Goal: Task Accomplishment & Management: Use online tool/utility

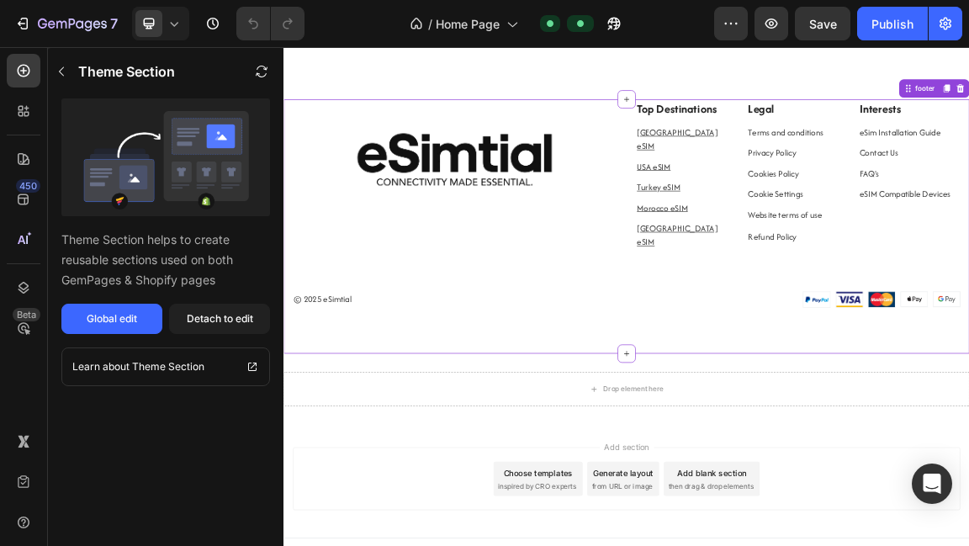
click at [846, 305] on u "[GEOGRAPHIC_DATA] eSIM" at bounding box center [863, 324] width 119 height 38
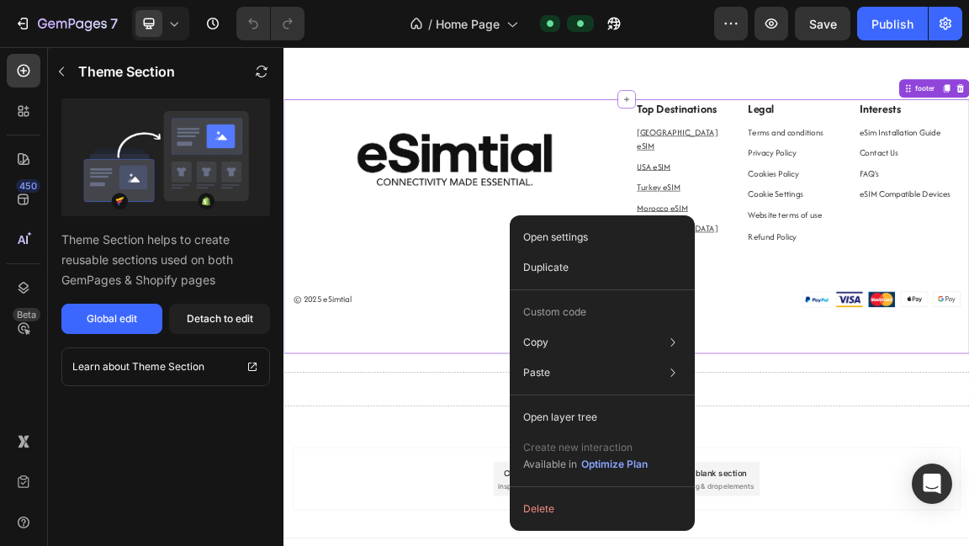
click at [672, 215] on div "Open settings Duplicate Custom code Copy Copy element Cmd + C Copy style Copy c…" at bounding box center [602, 373] width 185 height 316
click at [857, 305] on u "[GEOGRAPHIC_DATA] eSIM" at bounding box center [863, 324] width 119 height 38
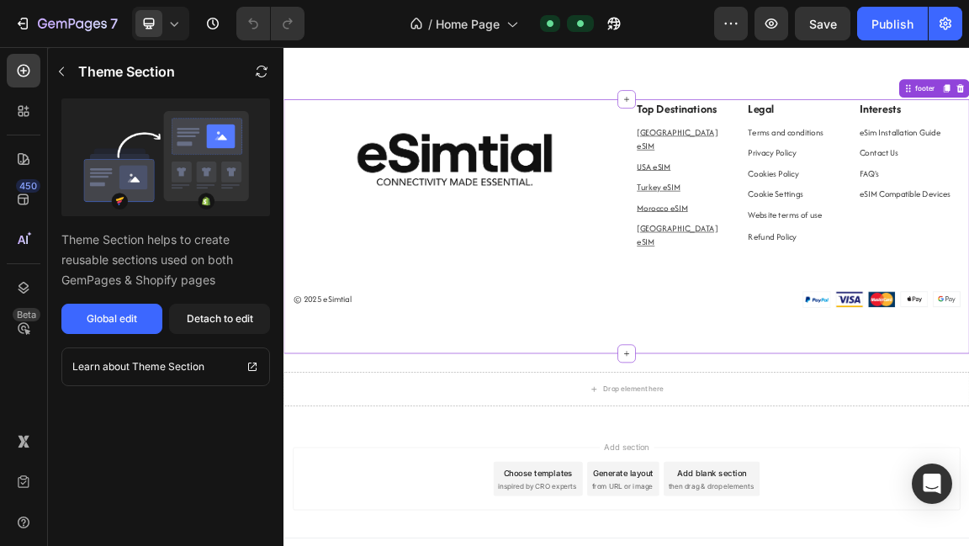
click at [857, 305] on u "[GEOGRAPHIC_DATA] eSIM" at bounding box center [863, 324] width 119 height 38
click at [825, 305] on u "[GEOGRAPHIC_DATA] eSIM" at bounding box center [863, 324] width 119 height 38
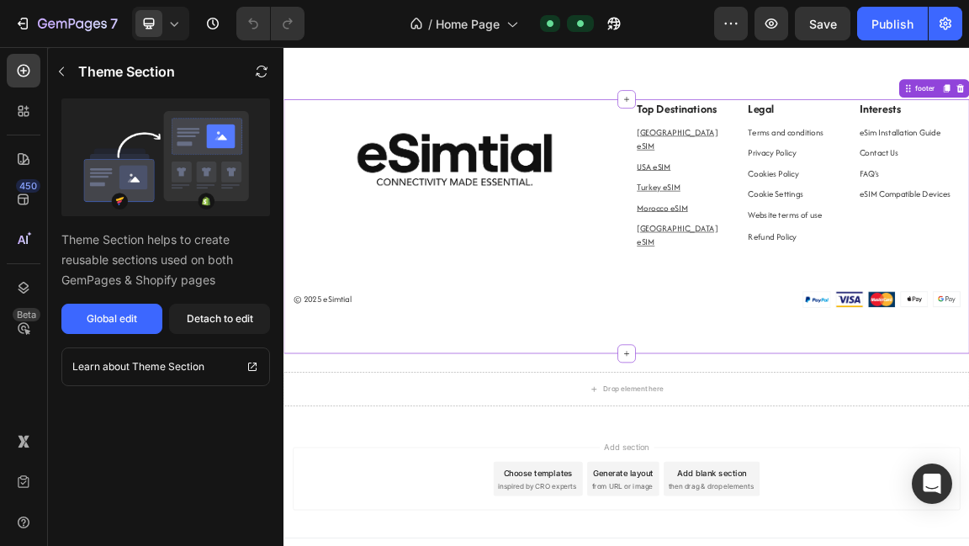
click at [825, 305] on u "[GEOGRAPHIC_DATA] eSIM" at bounding box center [863, 324] width 119 height 38
click at [853, 305] on u "[GEOGRAPHIC_DATA] eSIM" at bounding box center [863, 324] width 119 height 38
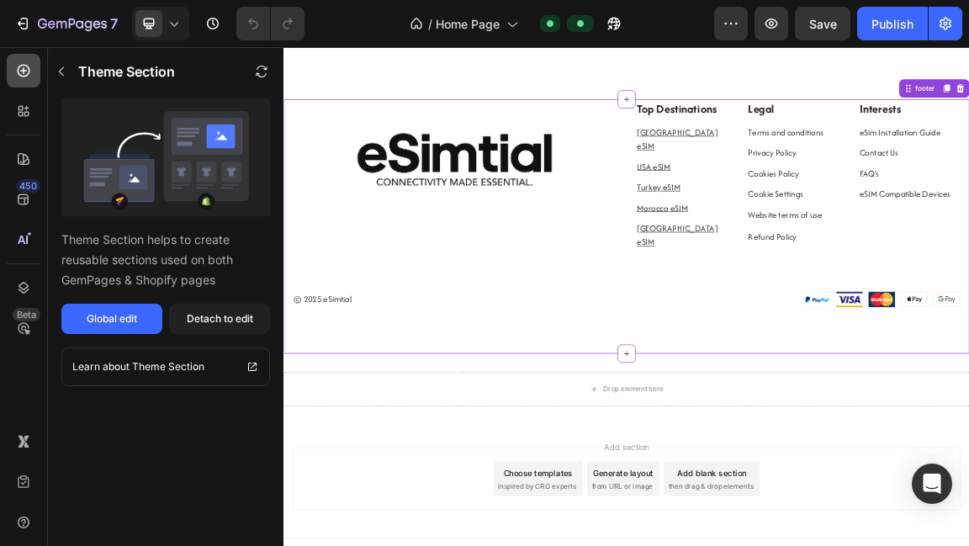
click at [19, 77] on icon at bounding box center [23, 70] width 17 height 17
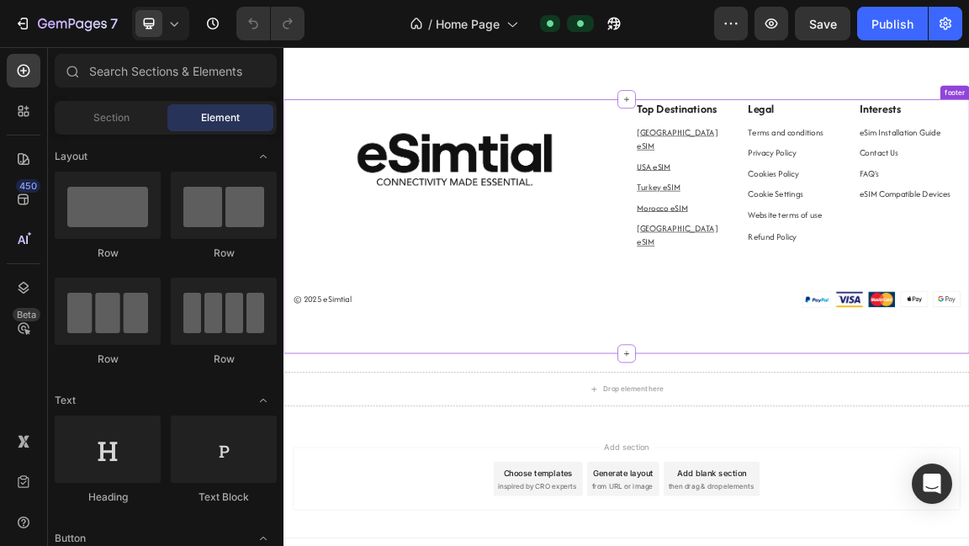
click at [836, 304] on p "[GEOGRAPHIC_DATA] eSIM" at bounding box center [871, 324] width 135 height 40
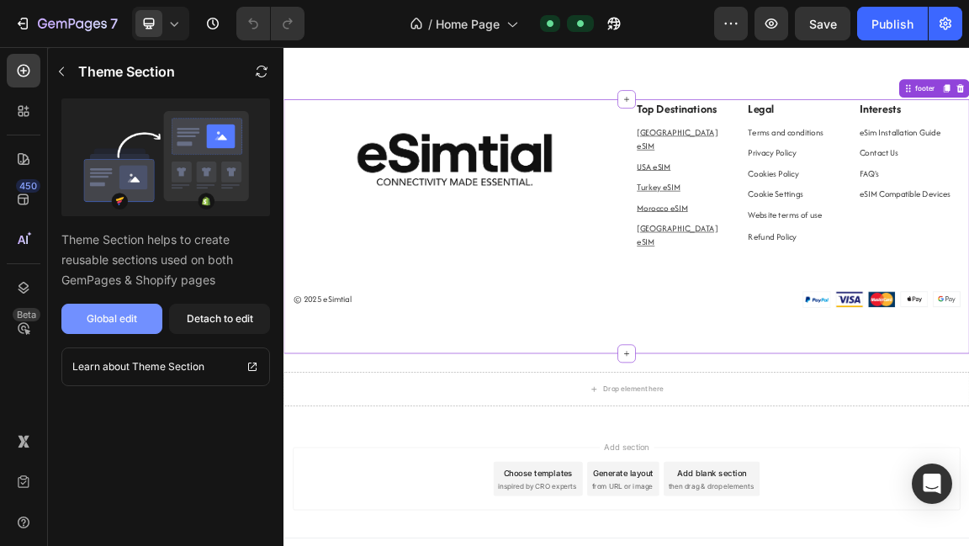
click at [144, 326] on button "Global edit" at bounding box center [111, 319] width 101 height 30
click at [18, 517] on icon at bounding box center [23, 522] width 17 height 17
click at [24, 489] on icon at bounding box center [23, 482] width 17 height 17
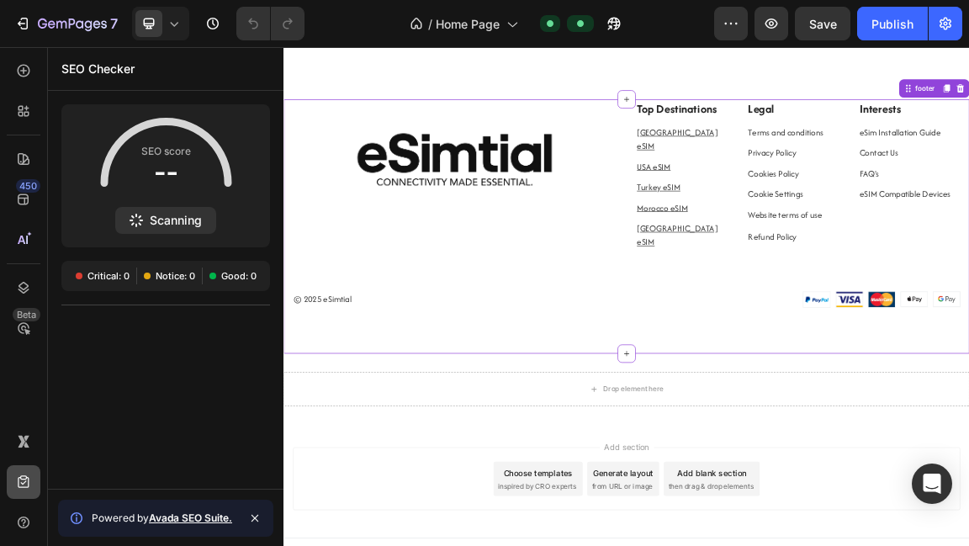
click at [25, 465] on div at bounding box center [24, 482] width 34 height 34
click at [29, 184] on div "450" at bounding box center [28, 185] width 24 height 13
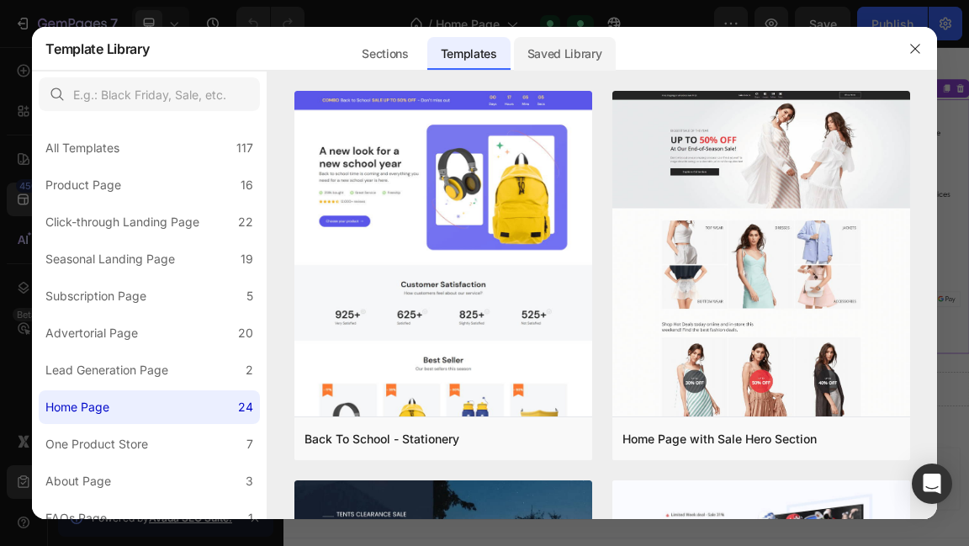
click at [578, 42] on div "Saved Library" at bounding box center [565, 54] width 102 height 34
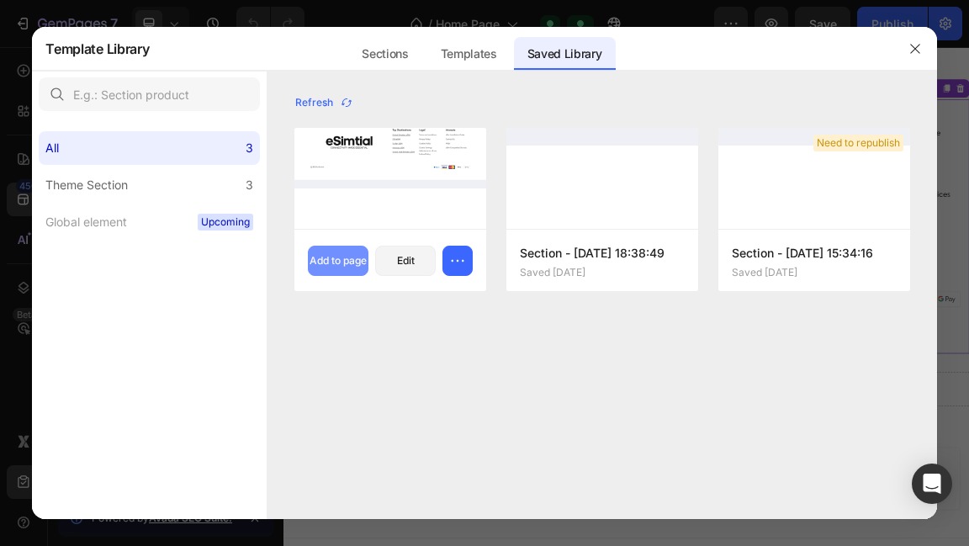
click at [348, 253] on div "Add to page" at bounding box center [338, 260] width 57 height 15
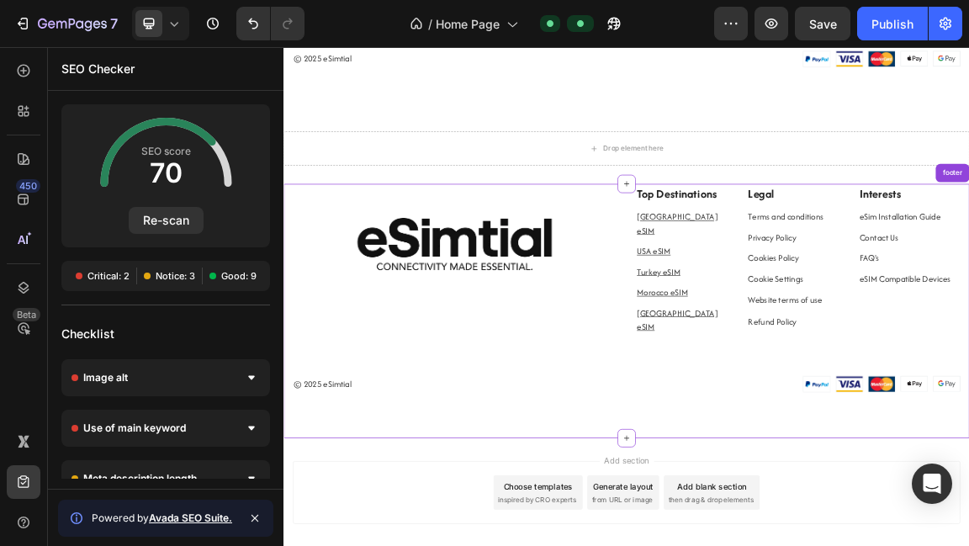
scroll to position [3354, 0]
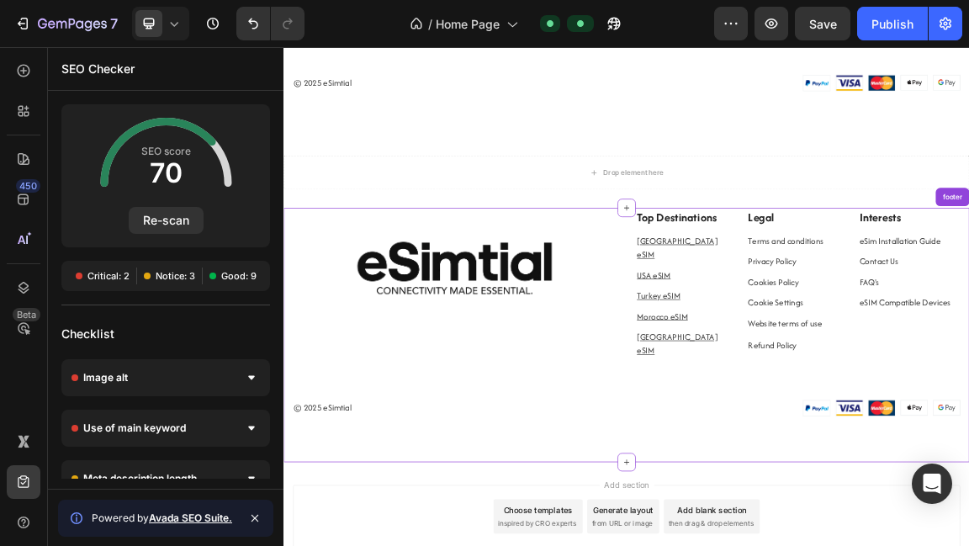
click at [816, 508] on div "Image Top Destinations Text block [GEOGRAPHIC_DATA] eSIM Text block [GEOGRAPHIC…" at bounding box center [788, 437] width 984 height 307
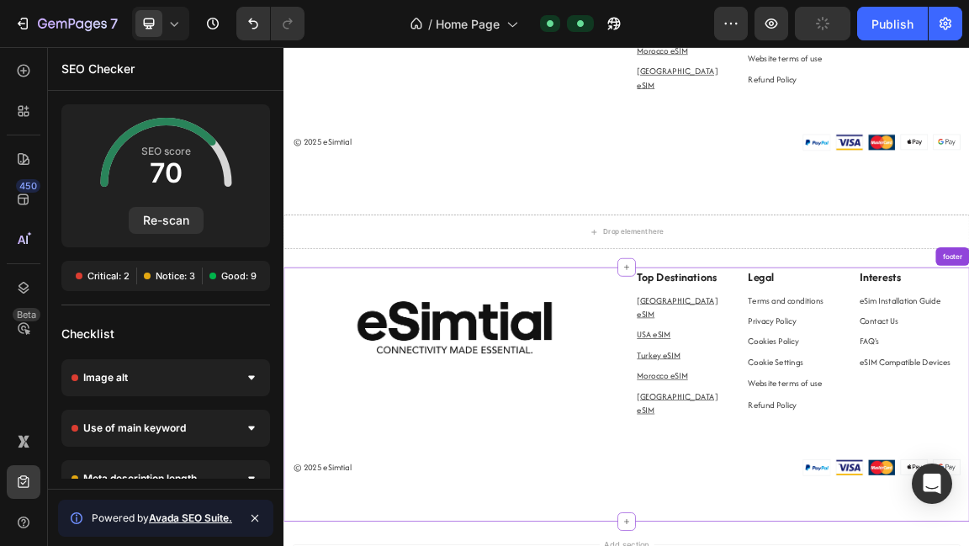
scroll to position [3389, 0]
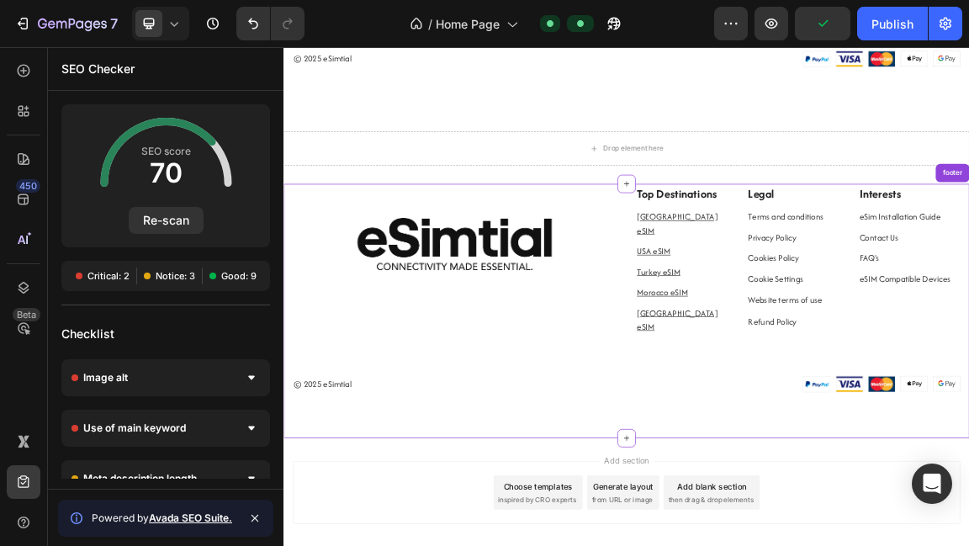
click at [709, 531] on div "© 2025 eSimtial Text block Row" at bounding box center [535, 543] width 479 height 24
click at [968, 144] on div "Drop element here Section 12" at bounding box center [789, 196] width 1010 height 104
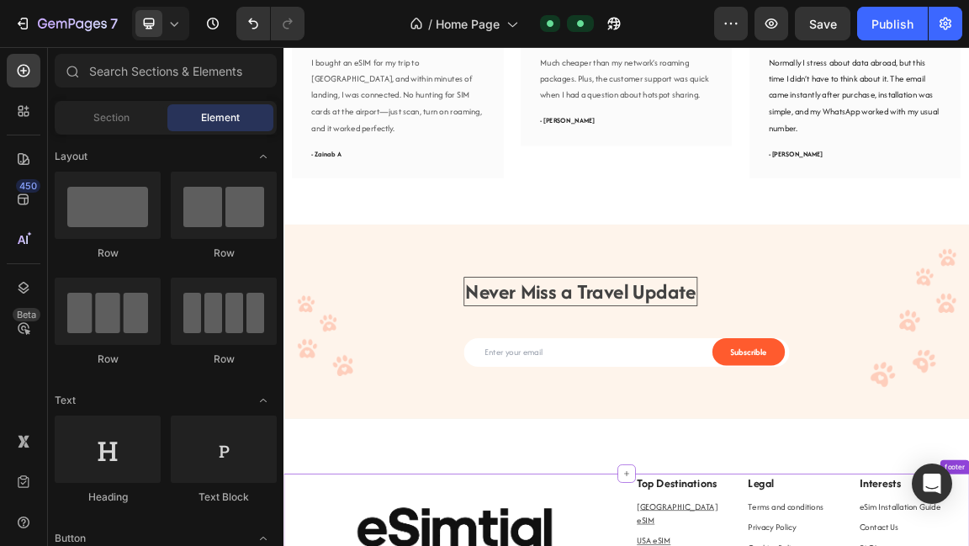
scroll to position [2482, 0]
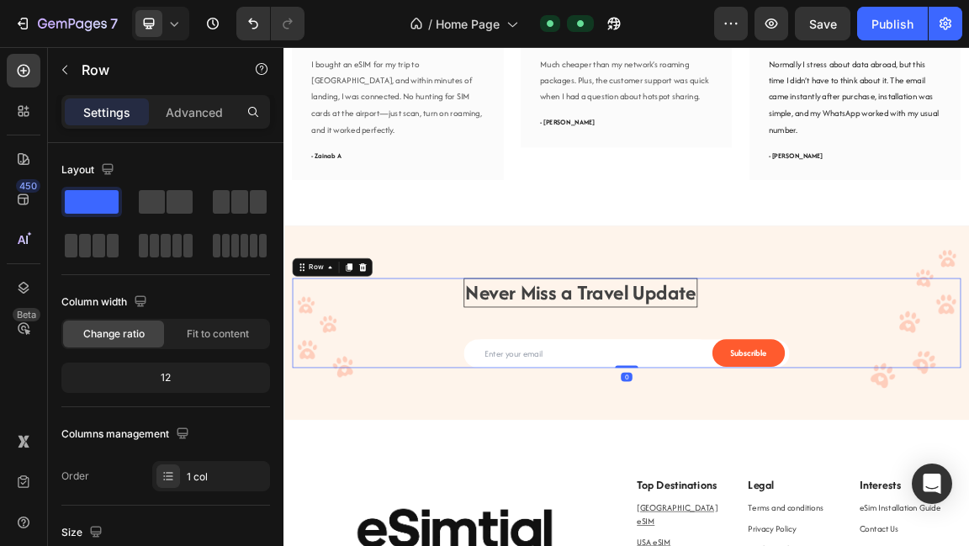
click at [968, 410] on div "Never Miss a Travel Update Heading Email Field Subscrible Submit Button Row New…" at bounding box center [788, 453] width 984 height 133
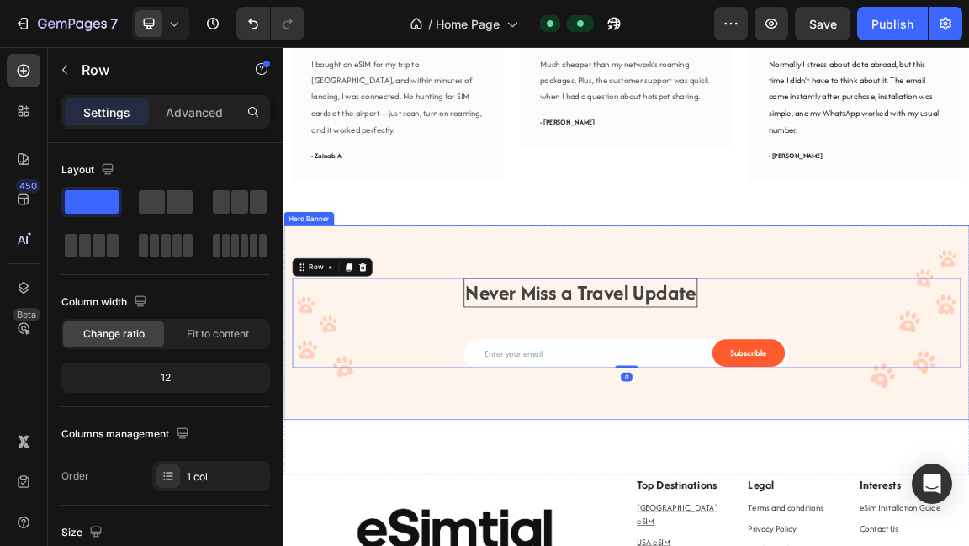
click at [968, 364] on div "Never Miss a Travel Update Heading Email Field Subscrible Submit Button Row New…" at bounding box center [789, 453] width 1010 height 187
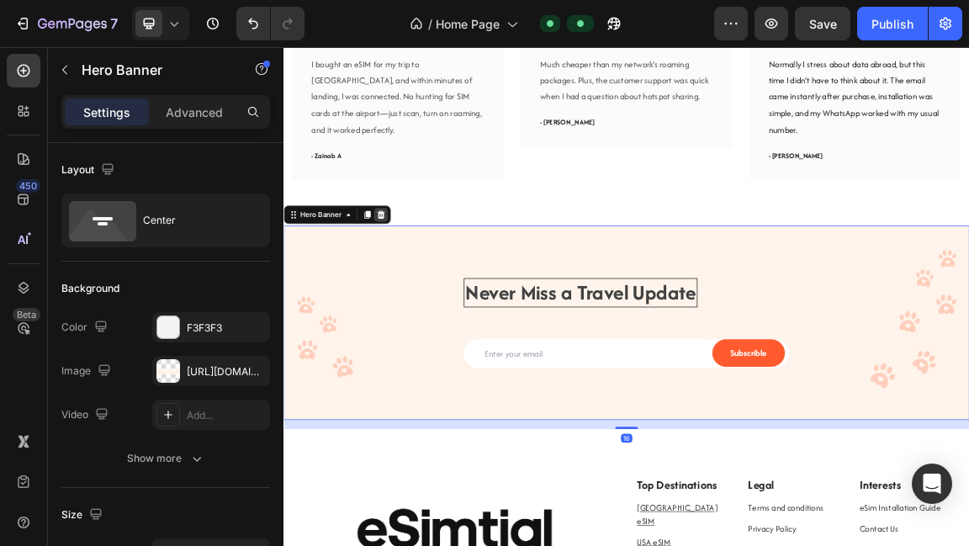
click at [433, 290] on icon at bounding box center [426, 293] width 13 height 13
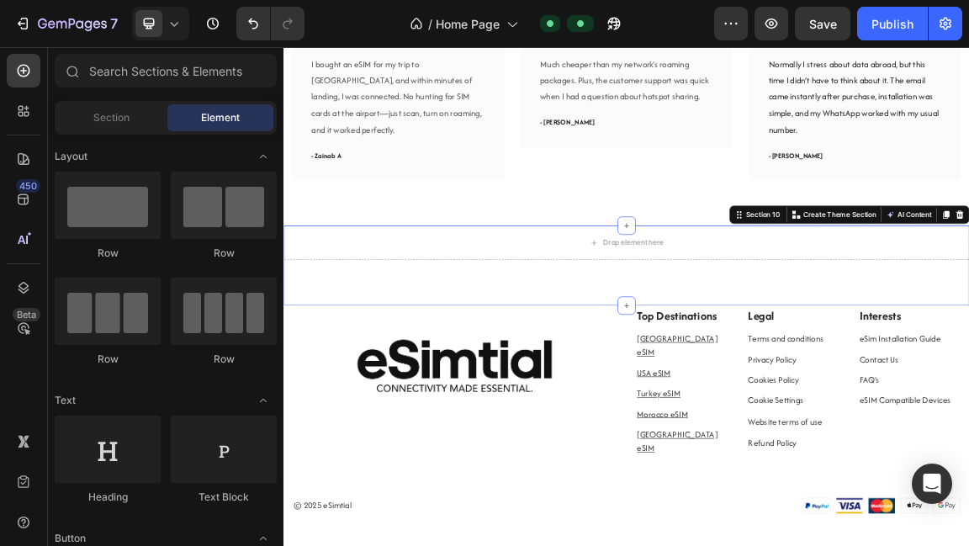
click at [751, 364] on div "Drop element here Section 10 Create Theme Section AI Content Write with GemAI W…" at bounding box center [789, 369] width 1010 height 118
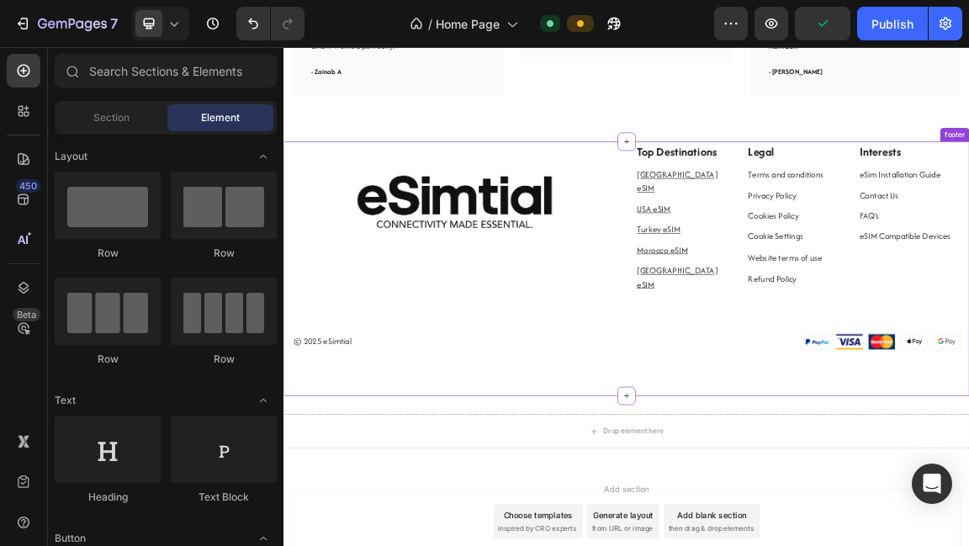
scroll to position [2624, 0]
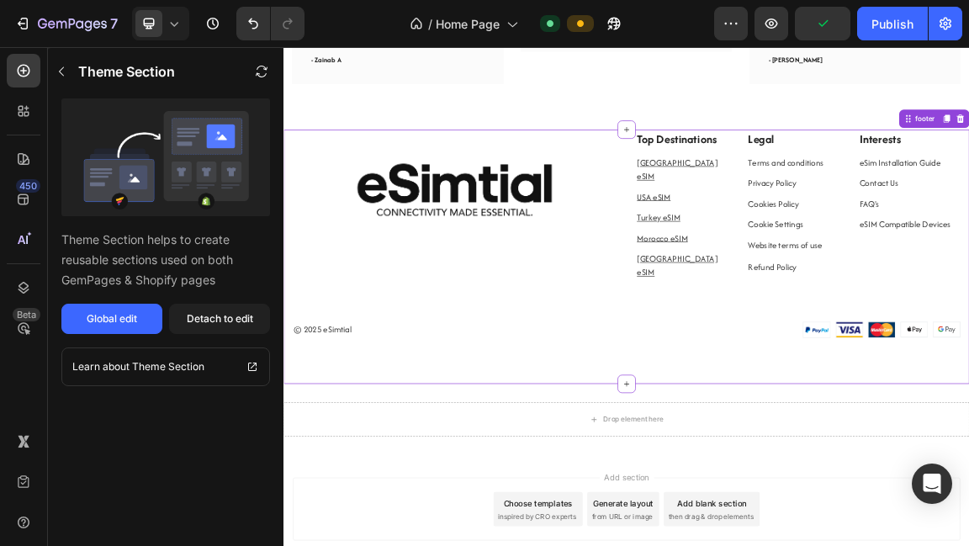
click at [207, 321] on div "Detach to edit" at bounding box center [220, 318] width 66 height 15
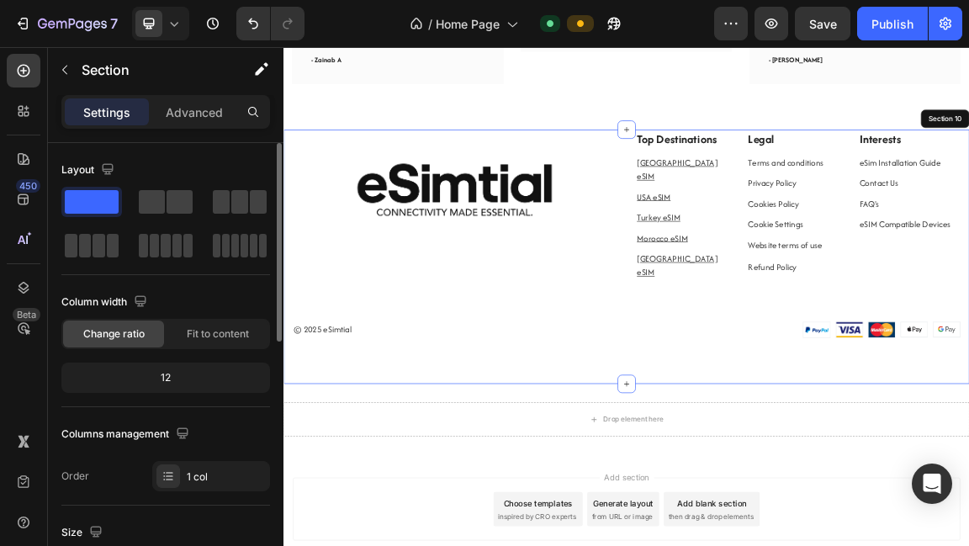
scroll to position [62, 0]
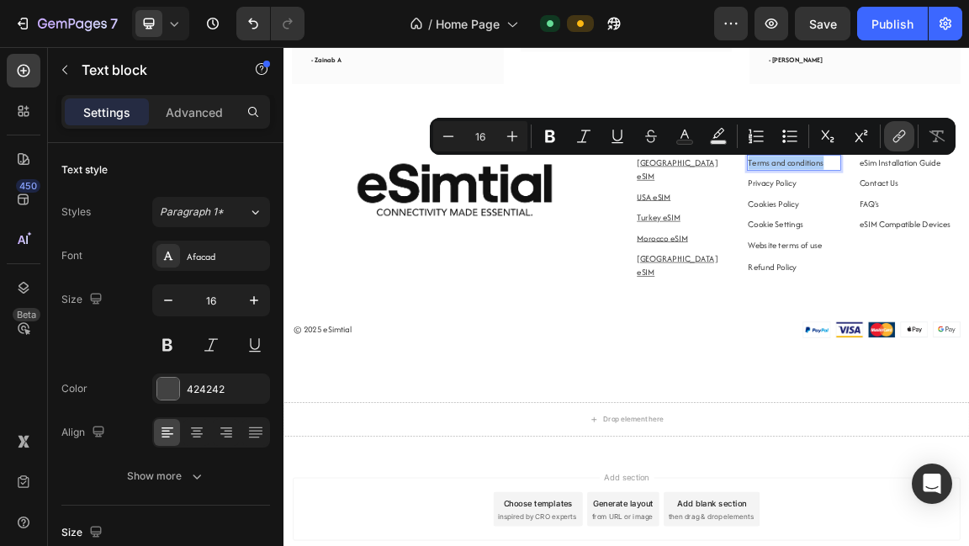
click at [888, 137] on button "link" at bounding box center [899, 136] width 30 height 30
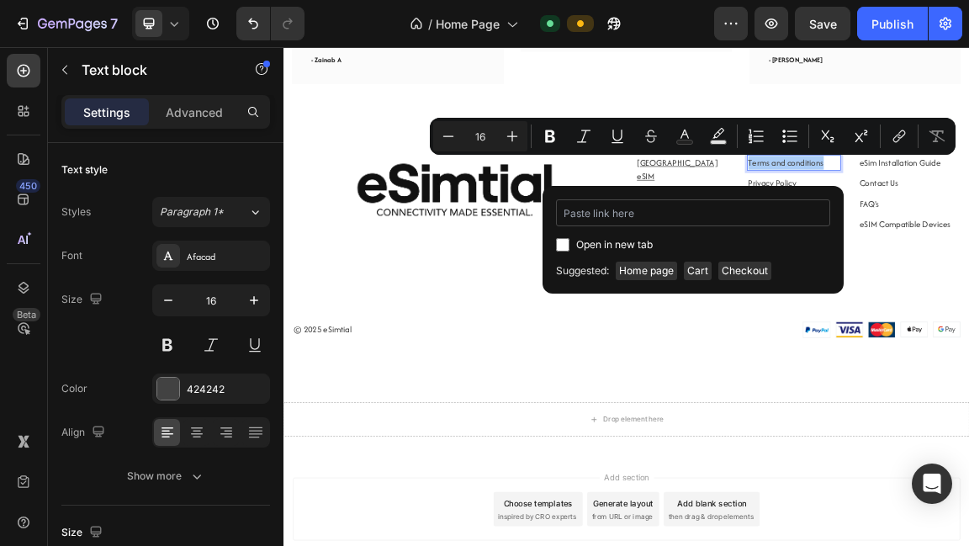
click at [708, 221] on input "Editor contextual toolbar" at bounding box center [693, 212] width 274 height 27
click at [711, 217] on input "Editor contextual toolbar" at bounding box center [693, 212] width 274 height 27
type input "#"
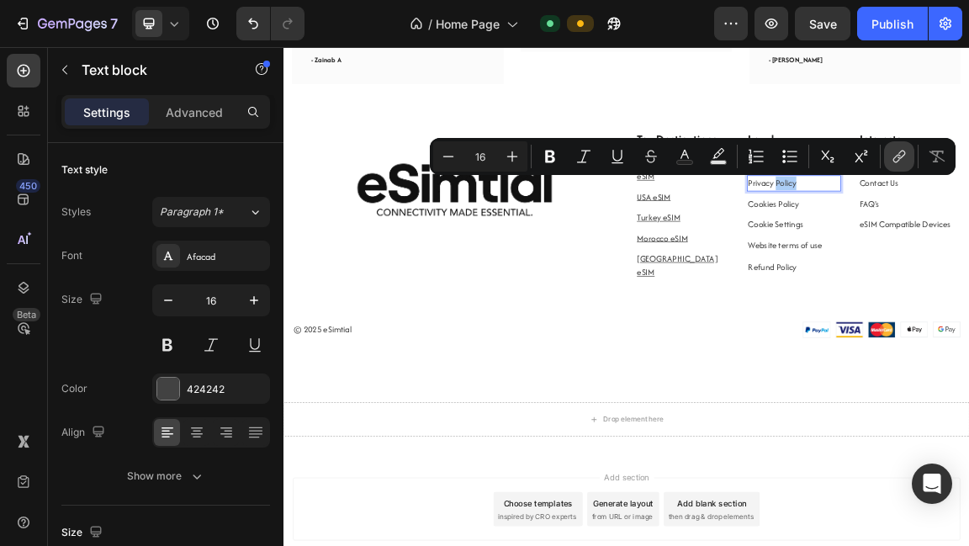
click at [900, 157] on icon "Editor contextual toolbar" at bounding box center [902, 155] width 8 height 8
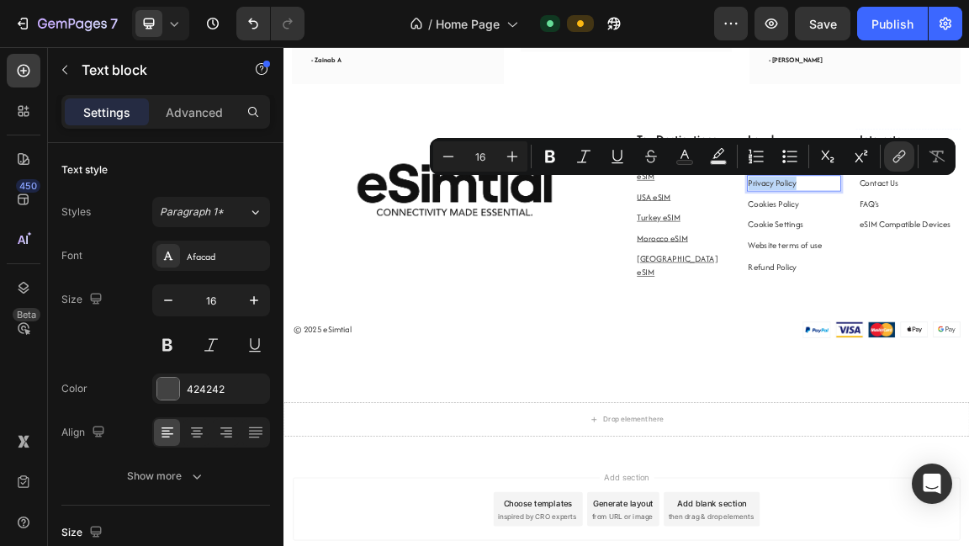
click at [903, 158] on icon "Editor contextual toolbar" at bounding box center [899, 156] width 17 height 17
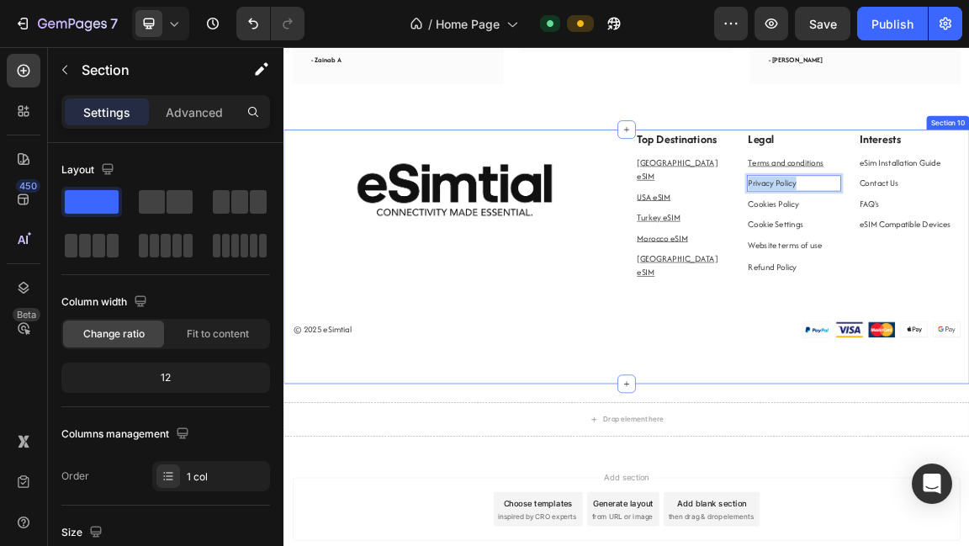
click at [912, 506] on div "Image Top Destinations Text block [GEOGRAPHIC_DATA] eSIM Text block [GEOGRAPHIC…" at bounding box center [789, 355] width 1010 height 374
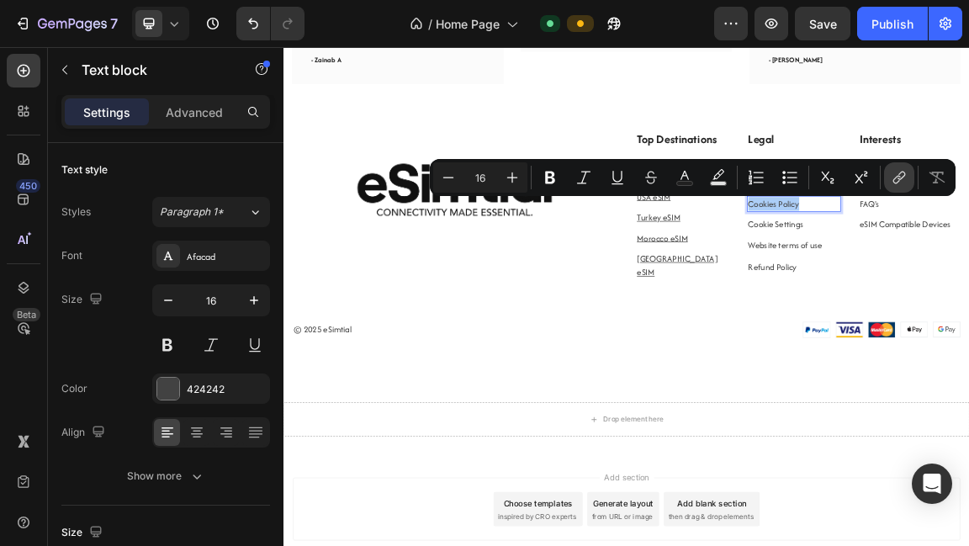
click at [901, 174] on icon "Editor contextual toolbar" at bounding box center [899, 177] width 17 height 17
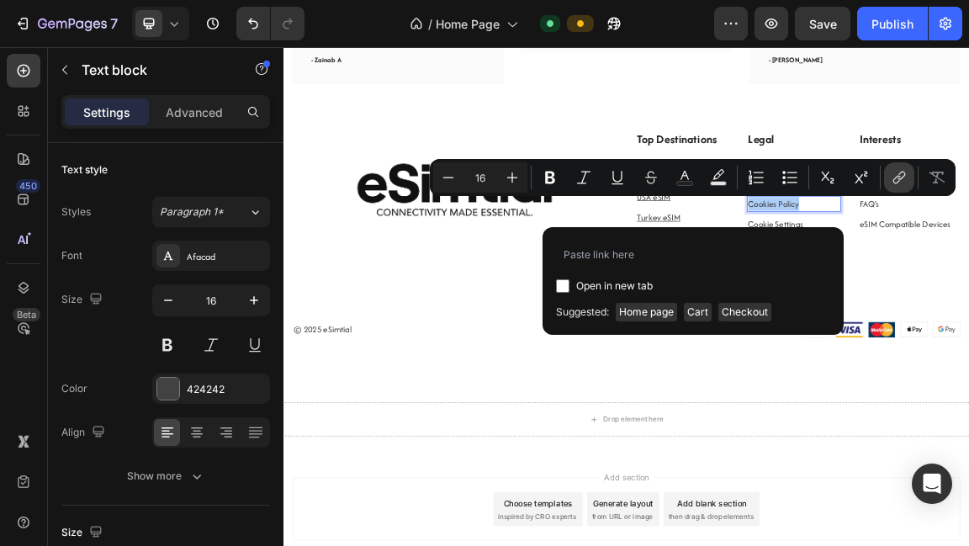
type input "3"
type input "#"
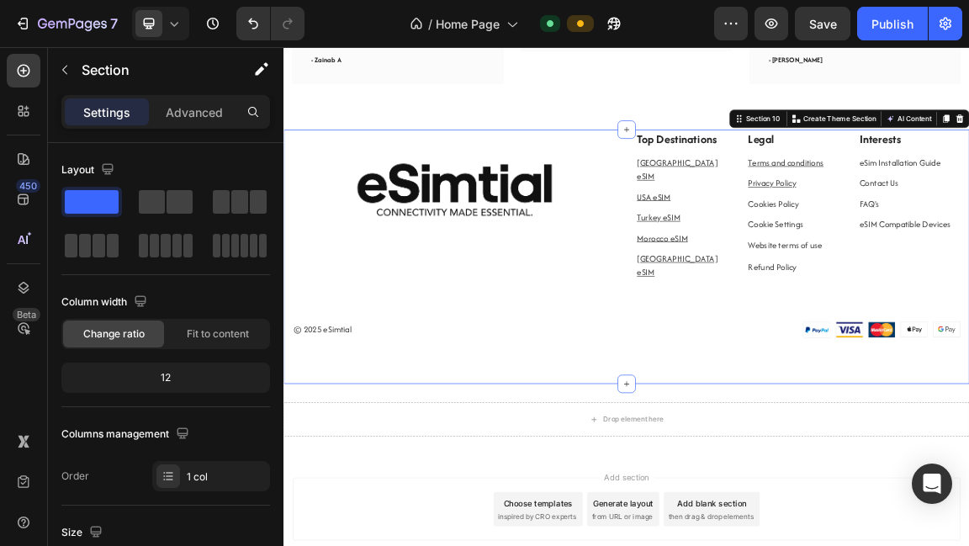
click at [968, 495] on div "Image Top Destinations Text block [GEOGRAPHIC_DATA] eSIM Text block [GEOGRAPHIC…" at bounding box center [789, 355] width 1010 height 374
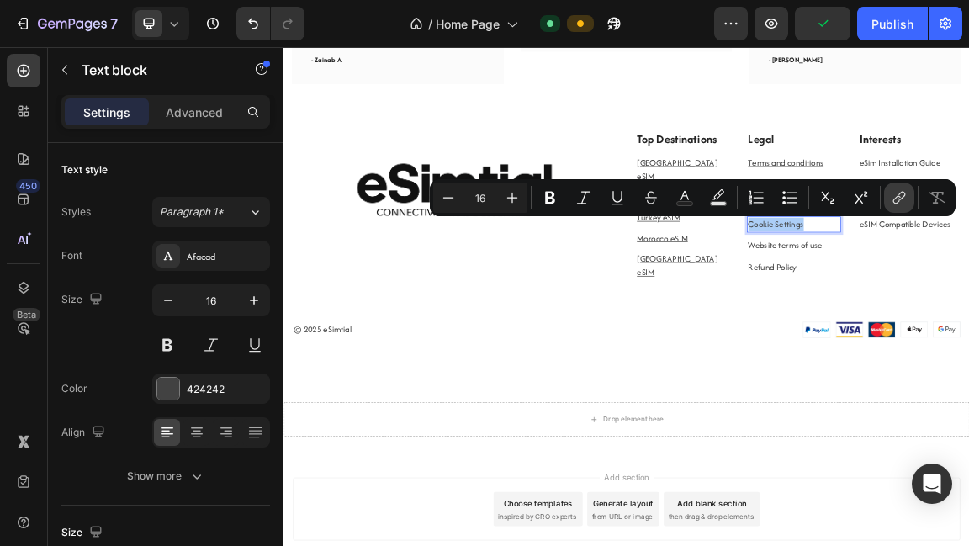
click at [897, 199] on icon "Editor contextual toolbar" at bounding box center [899, 197] width 17 height 17
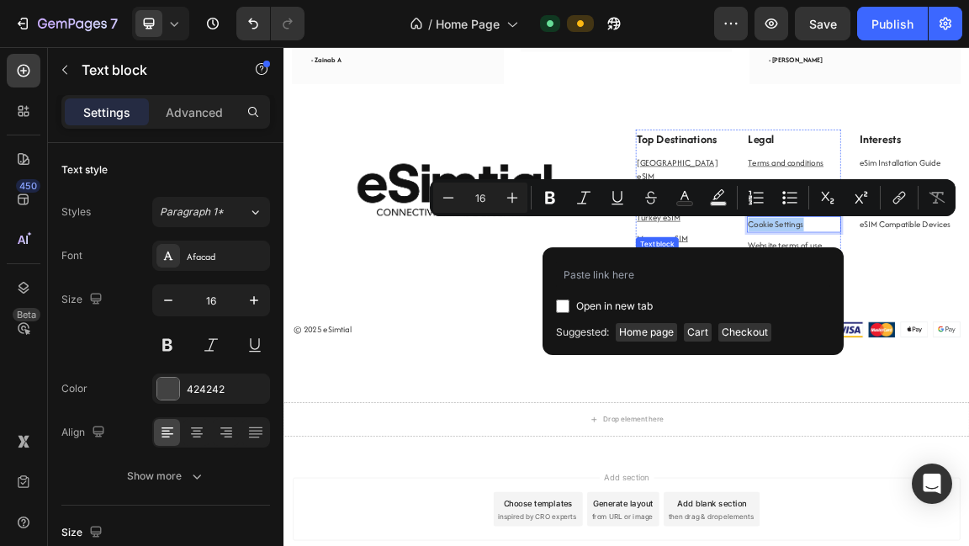
type input "#"
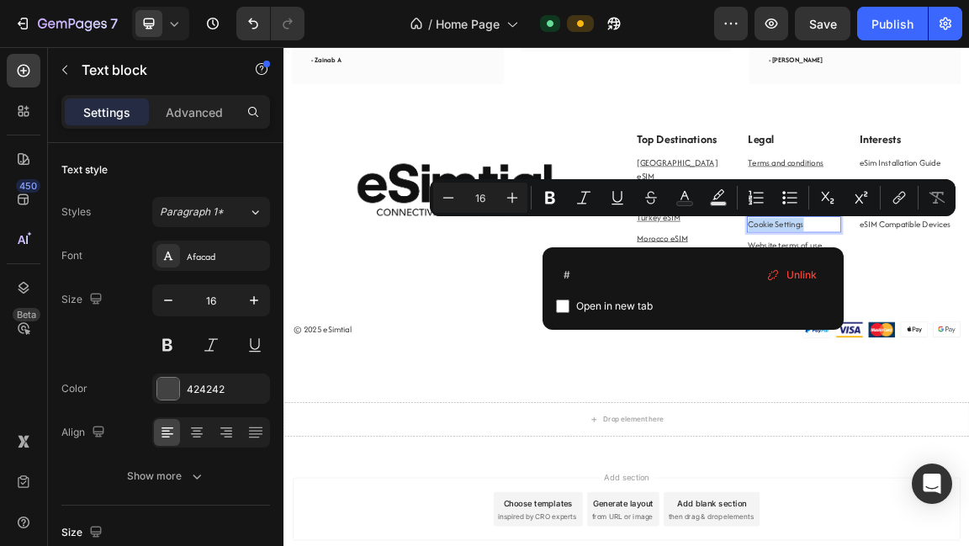
click at [794, 487] on div "Image Top Destinations Text block [GEOGRAPHIC_DATA] eSIM Text block [GEOGRAPHIC…" at bounding box center [789, 355] width 1010 height 374
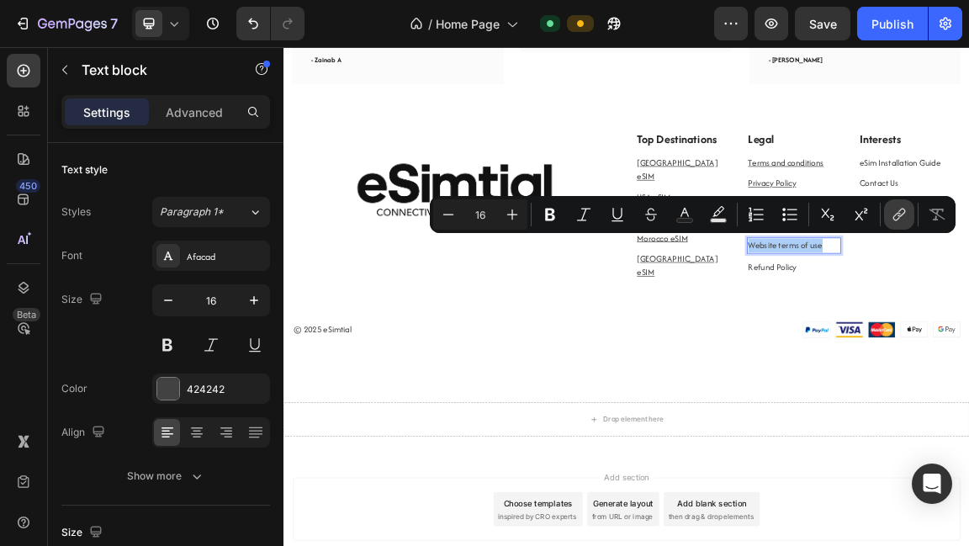
click at [891, 212] on icon "Editor contextual toolbar" at bounding box center [899, 214] width 17 height 17
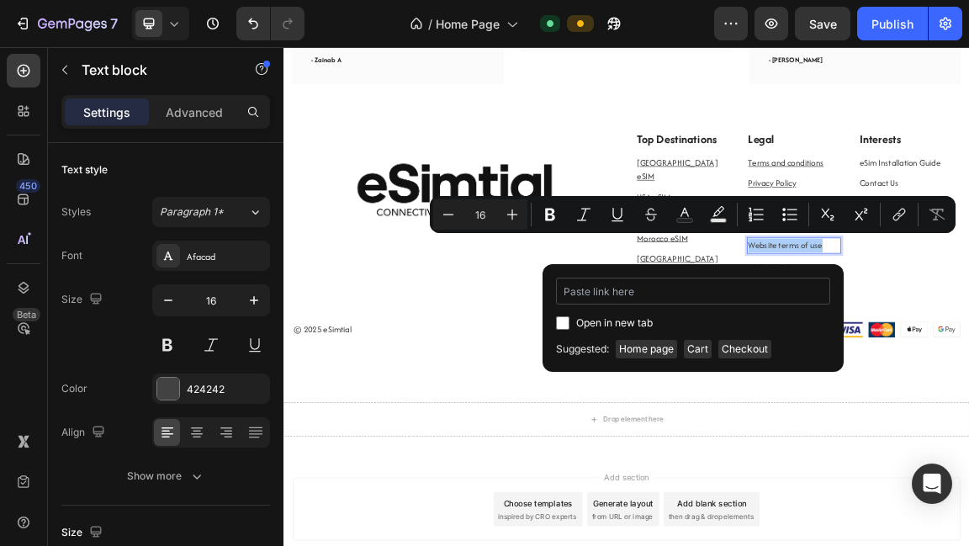
click at [678, 300] on input "Editor contextual toolbar" at bounding box center [693, 291] width 274 height 27
type input "#"
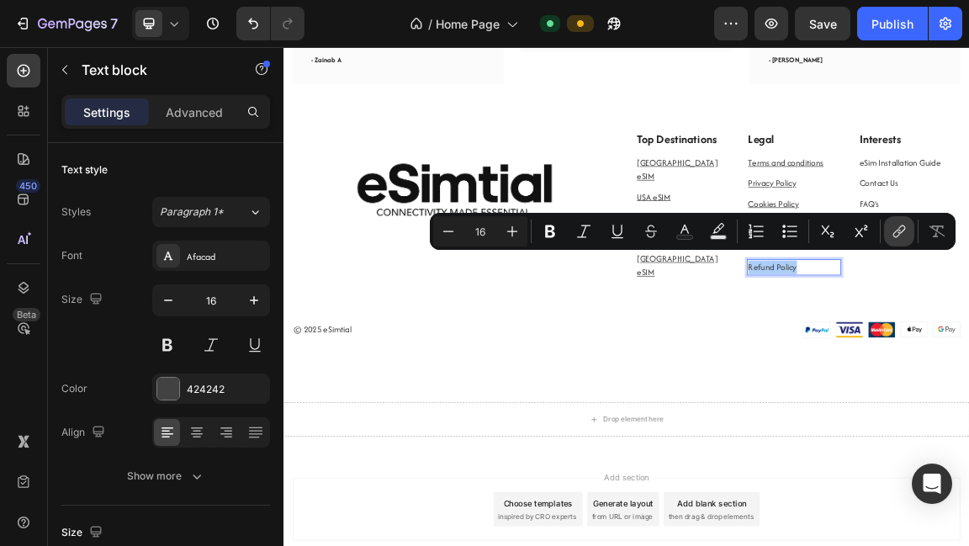
click at [903, 237] on icon "Editor contextual toolbar" at bounding box center [899, 231] width 17 height 17
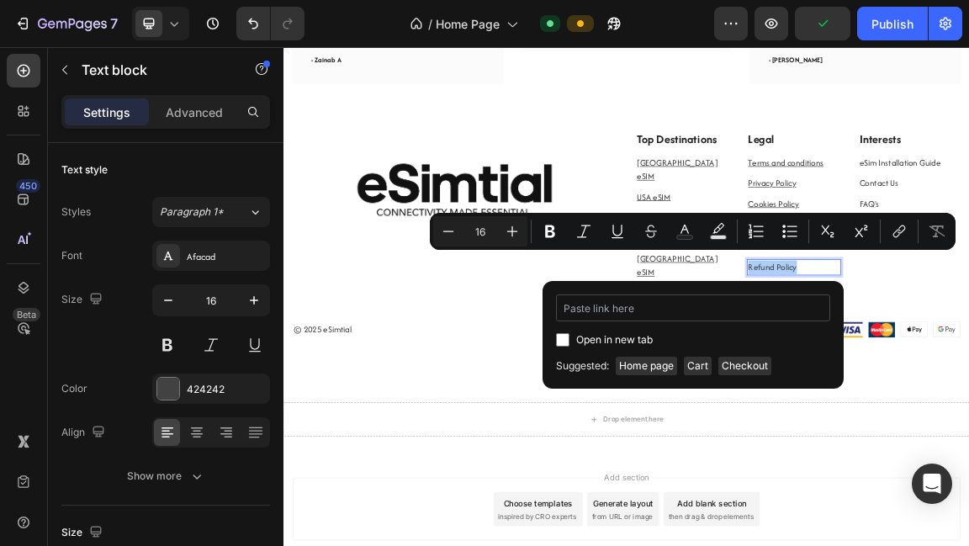
click at [672, 306] on input "Editor contextual toolbar" at bounding box center [693, 308] width 274 height 27
type input "#"
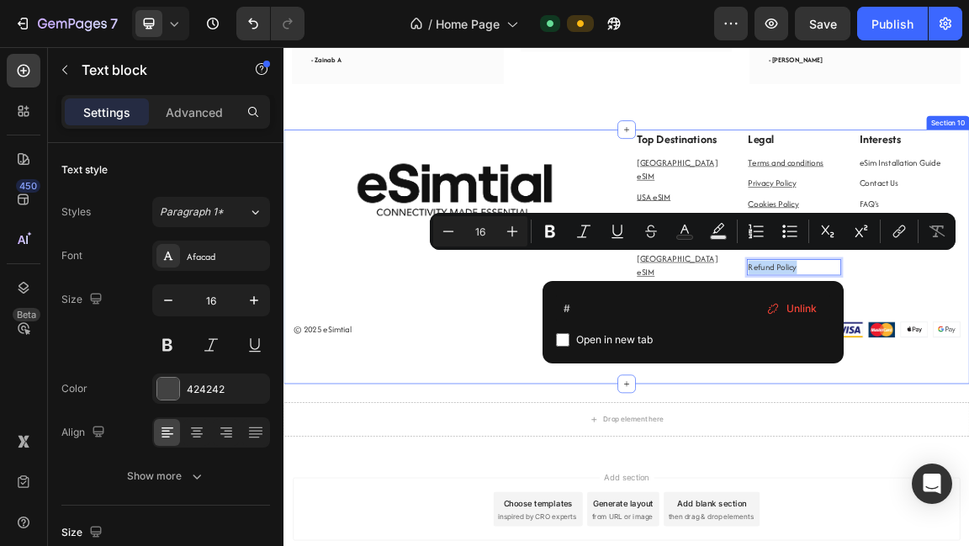
click at [911, 518] on div "Image Top Destinations Text block [GEOGRAPHIC_DATA] eSIM Text block [GEOGRAPHIC…" at bounding box center [789, 355] width 1010 height 374
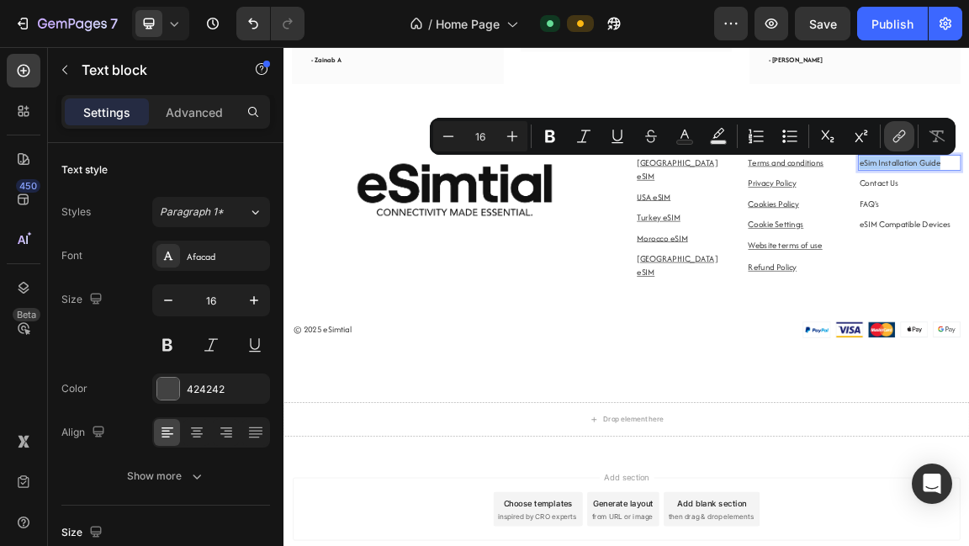
click at [906, 137] on icon "Editor contextual toolbar" at bounding box center [899, 136] width 17 height 17
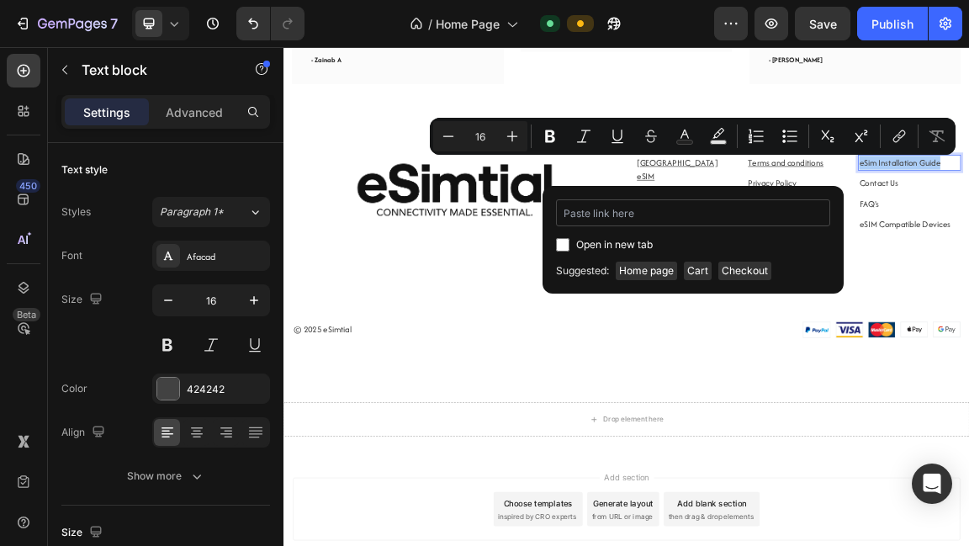
type input "#"
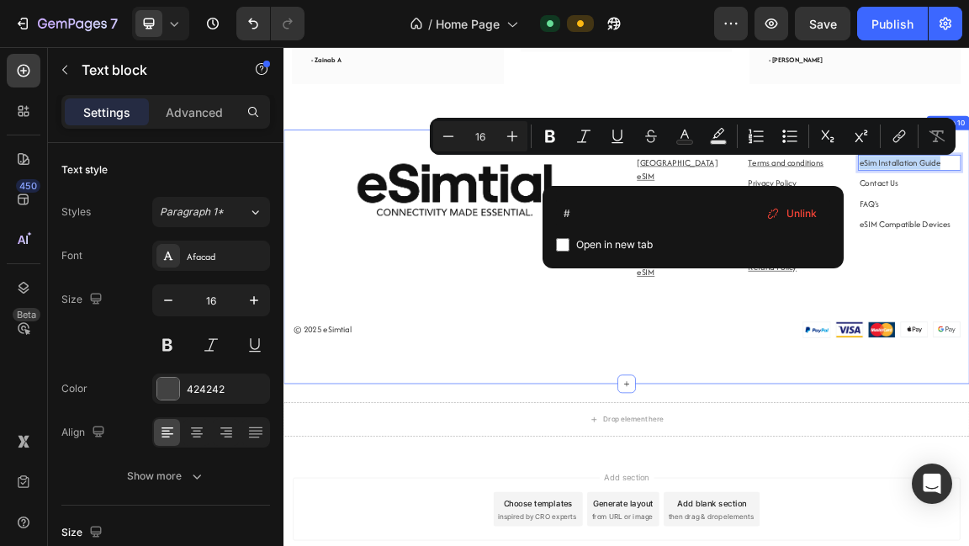
click at [912, 455] on div "Image Top Destinations Text block [GEOGRAPHIC_DATA] eSIM Text block [GEOGRAPHIC…" at bounding box center [789, 355] width 1010 height 374
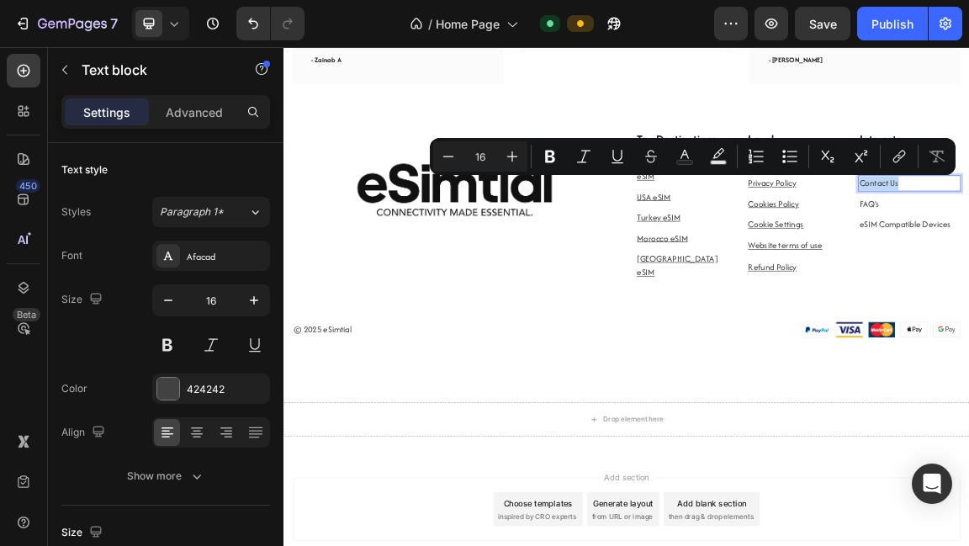
click at [907, 161] on icon "Editor contextual toolbar" at bounding box center [899, 156] width 17 height 17
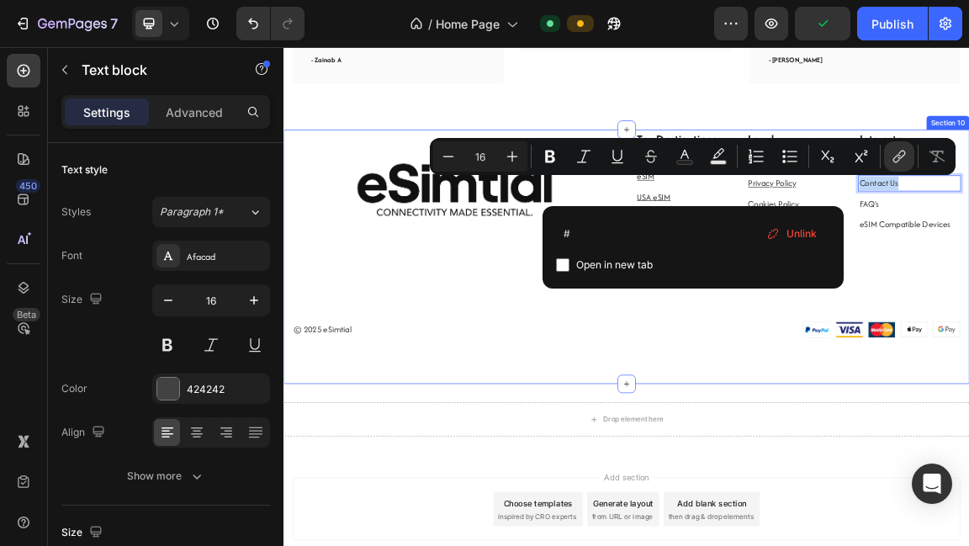
click at [968, 520] on div "Image Top Destinations Text block [GEOGRAPHIC_DATA] eSIM Text block [GEOGRAPHIC…" at bounding box center [789, 355] width 1010 height 374
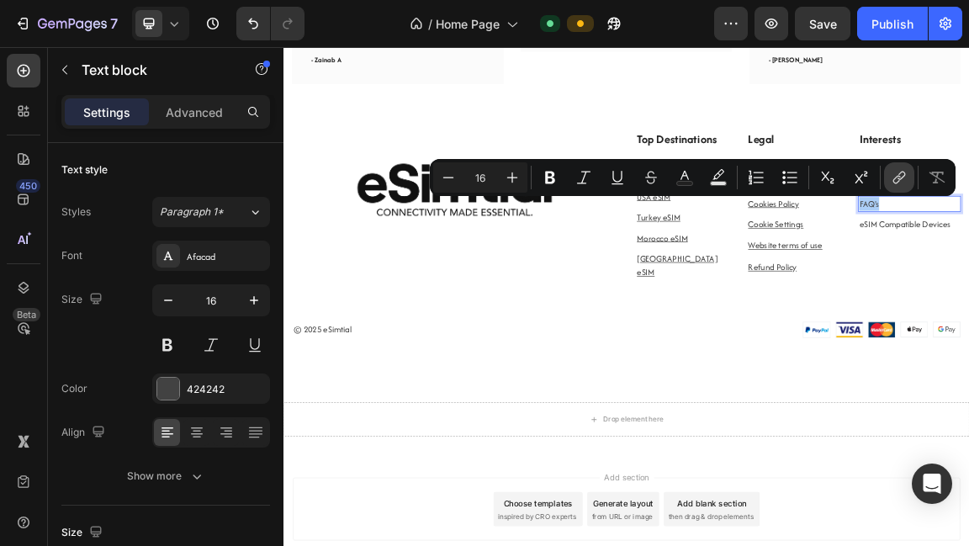
click at [906, 177] on icon "Editor contextual toolbar" at bounding box center [899, 177] width 17 height 17
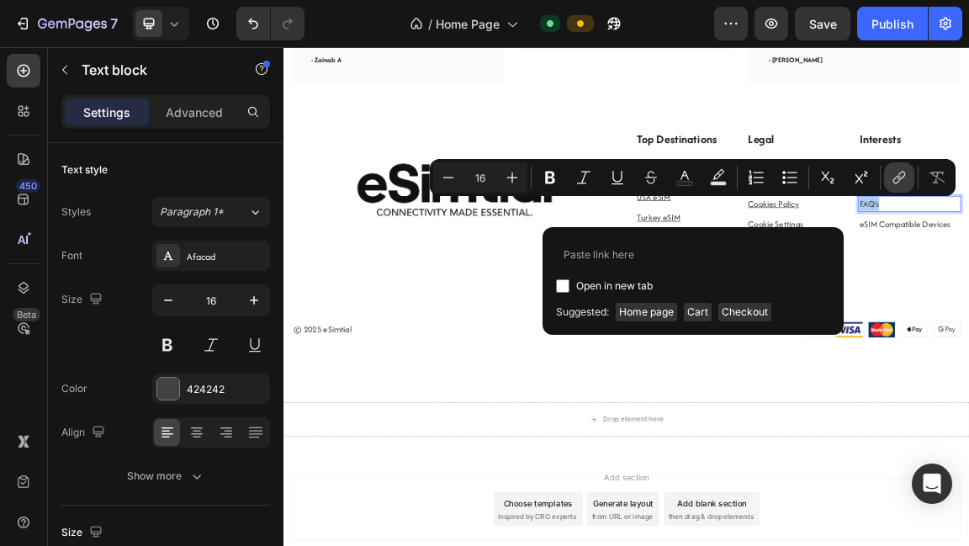
type input "#"
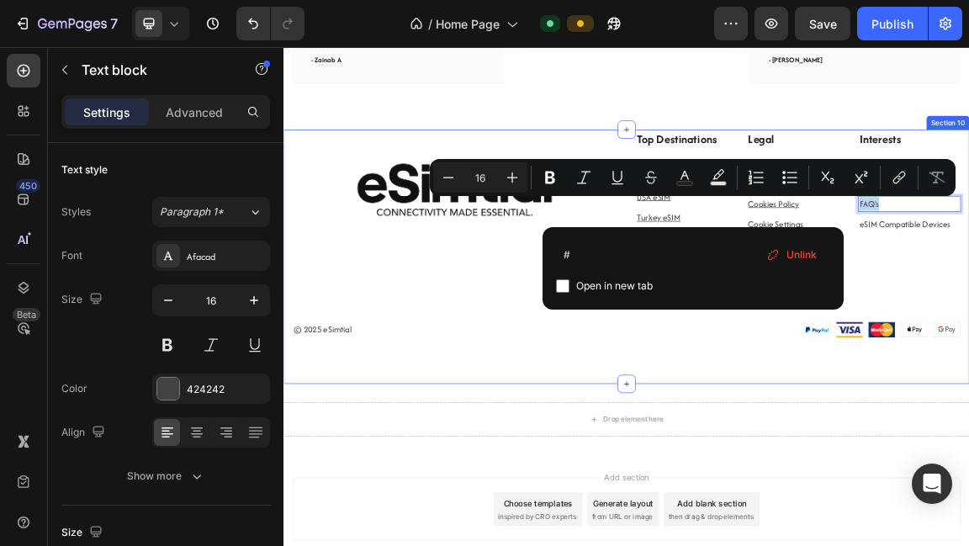
click at [968, 468] on div "Image Top Destinations Text block [GEOGRAPHIC_DATA] eSIM Text block [GEOGRAPHIC…" at bounding box center [789, 355] width 1010 height 374
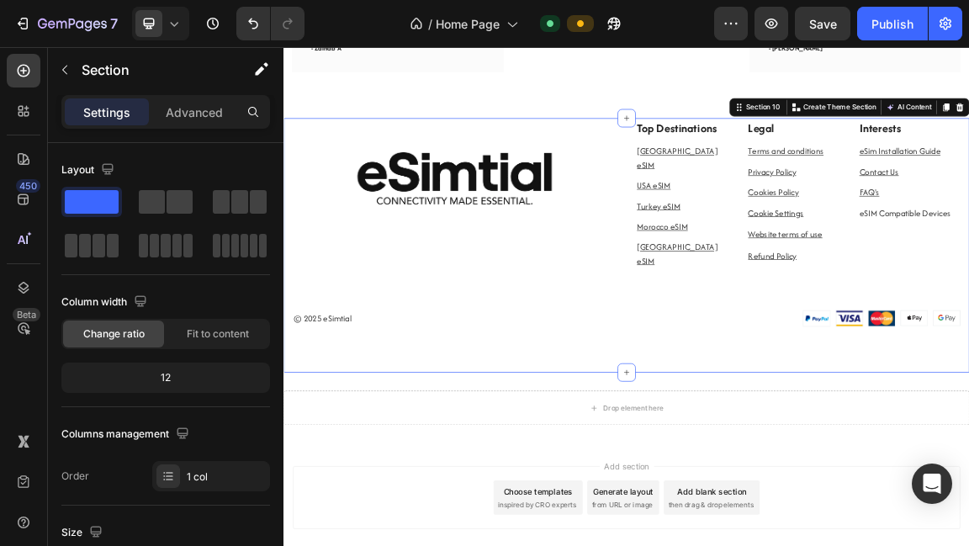
scroll to position [2668, 0]
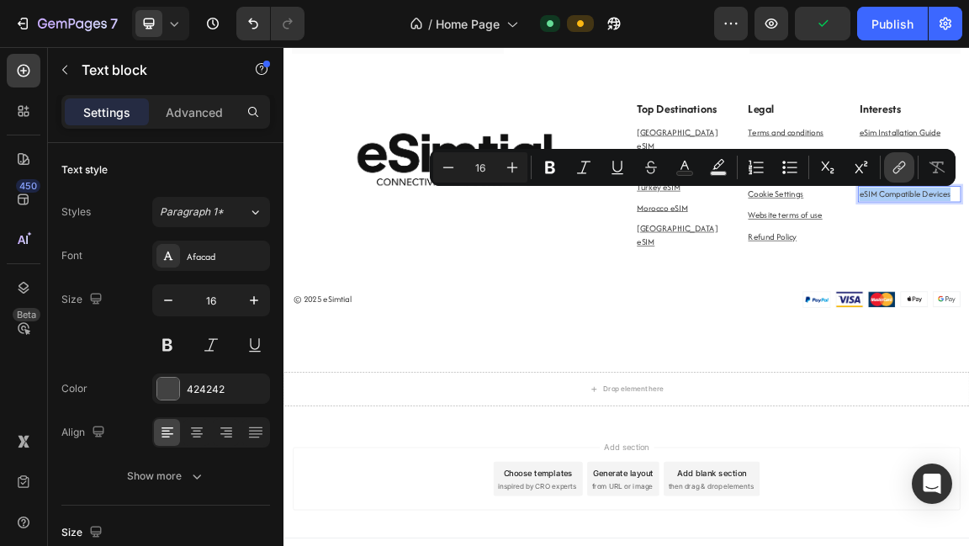
click at [901, 170] on icon "Editor contextual toolbar" at bounding box center [899, 167] width 17 height 17
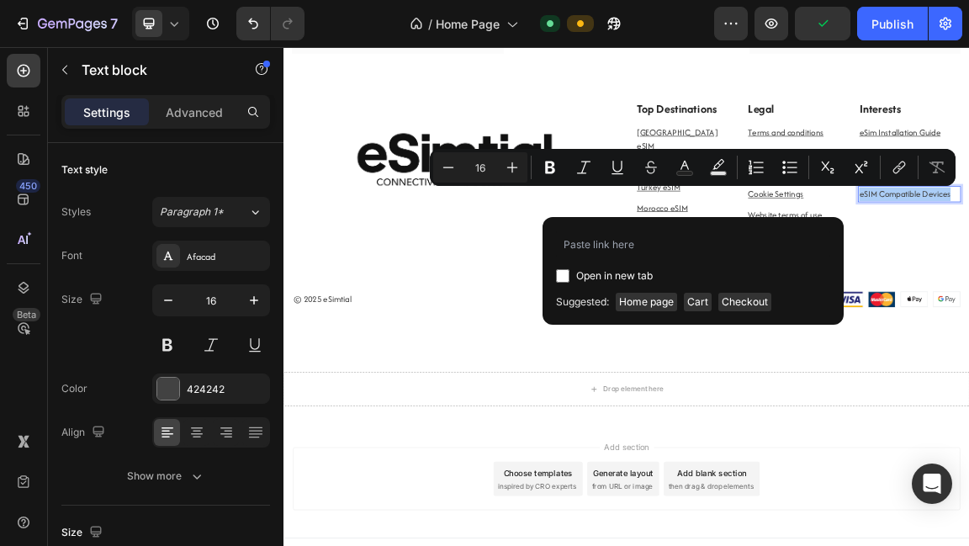
type input "#"
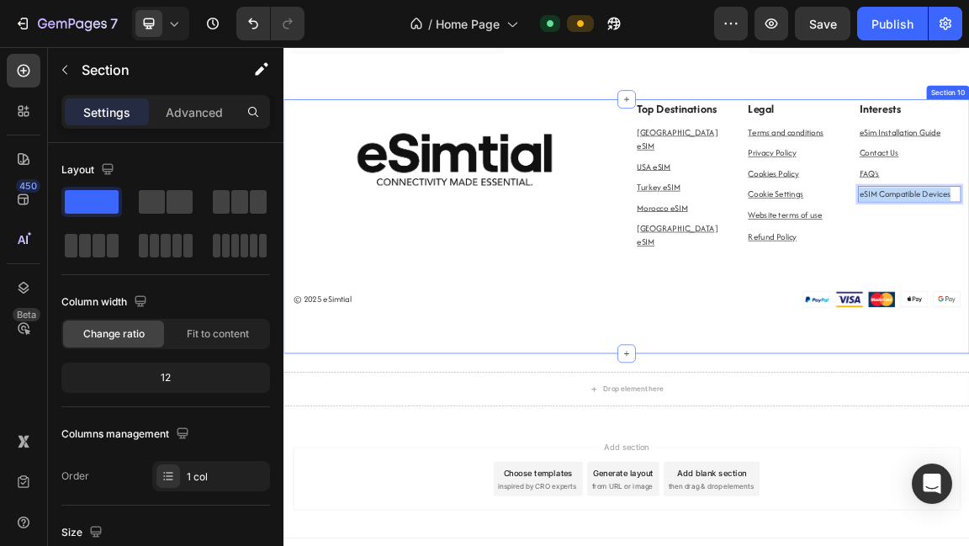
click at [960, 465] on div "Image Top Destinations Text block [GEOGRAPHIC_DATA] eSIM Text block [GEOGRAPHIC…" at bounding box center [789, 311] width 1010 height 374
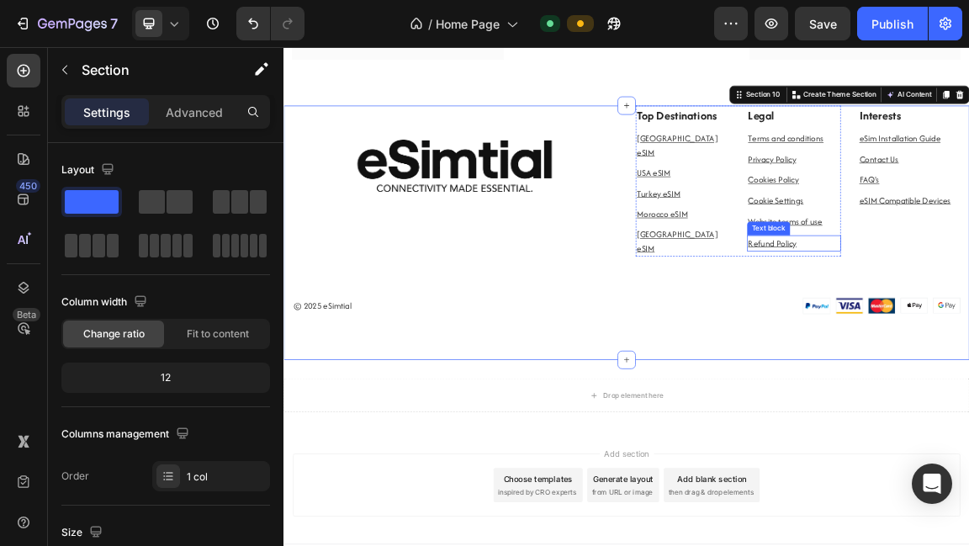
scroll to position [2661, 0]
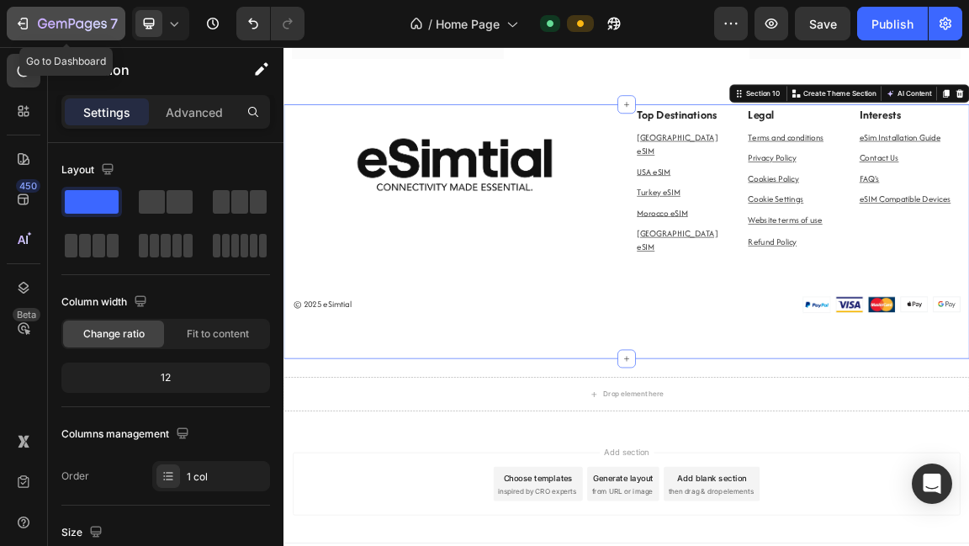
click at [23, 21] on icon "button" at bounding box center [22, 23] width 17 height 17
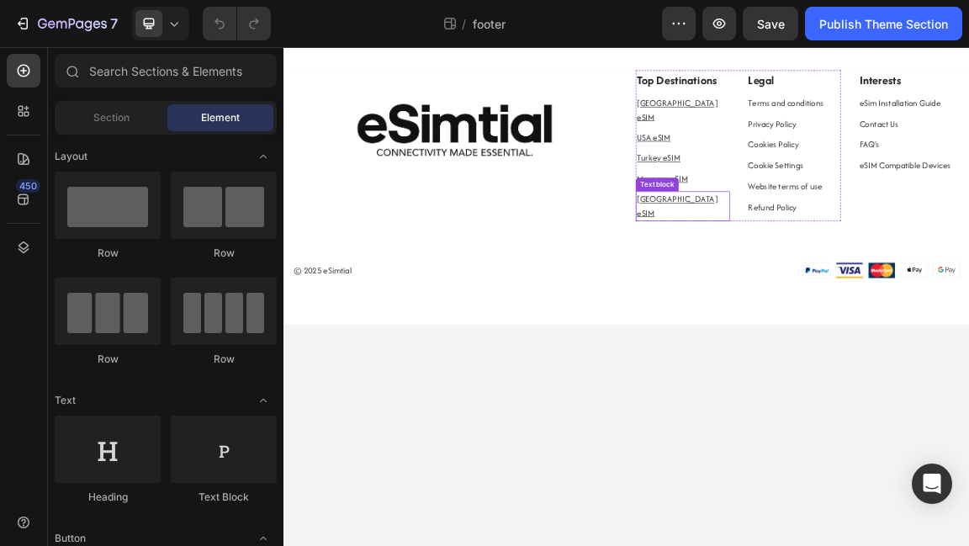
click at [867, 262] on u "[GEOGRAPHIC_DATA] eSIM" at bounding box center [863, 281] width 119 height 38
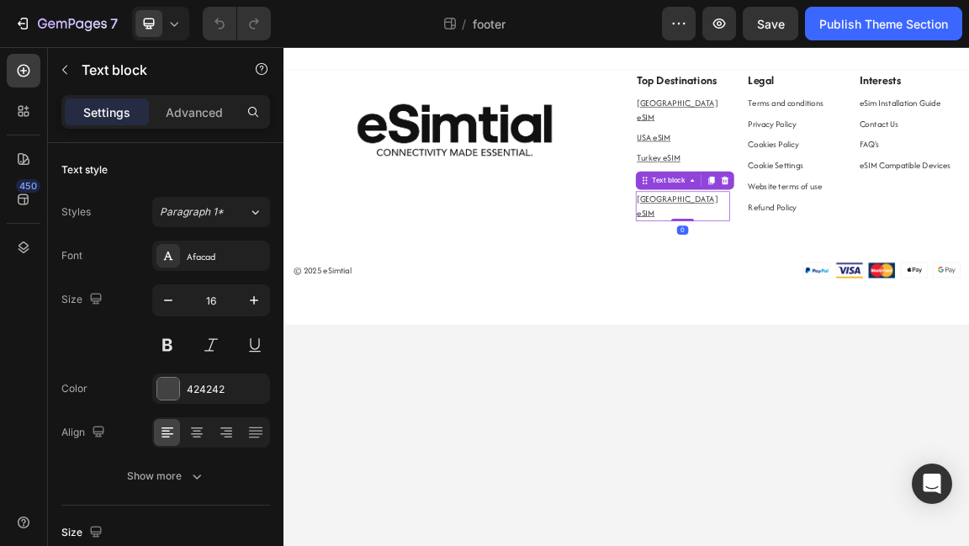
click at [867, 262] on u "[GEOGRAPHIC_DATA] eSIM" at bounding box center [863, 281] width 119 height 38
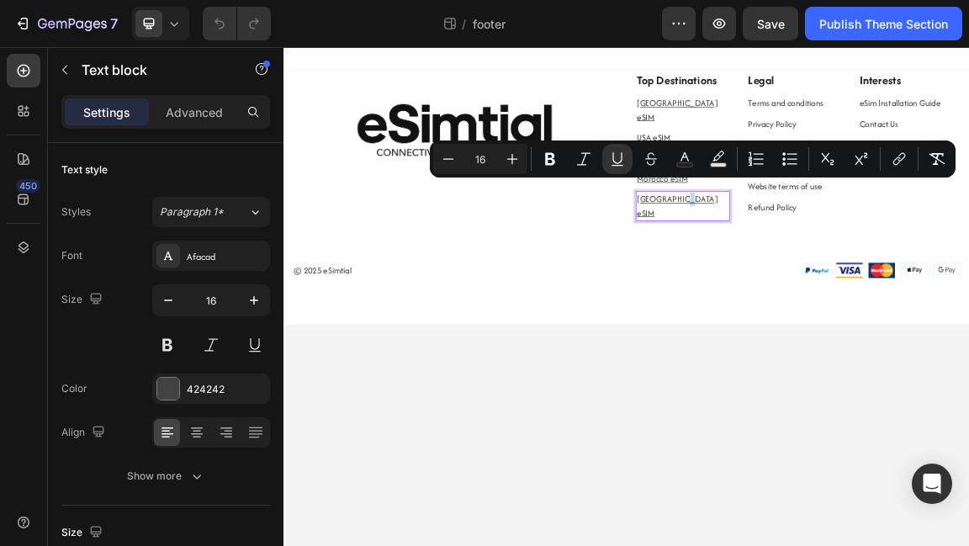
click at [867, 262] on u "[GEOGRAPHIC_DATA] eSIM" at bounding box center [863, 281] width 119 height 38
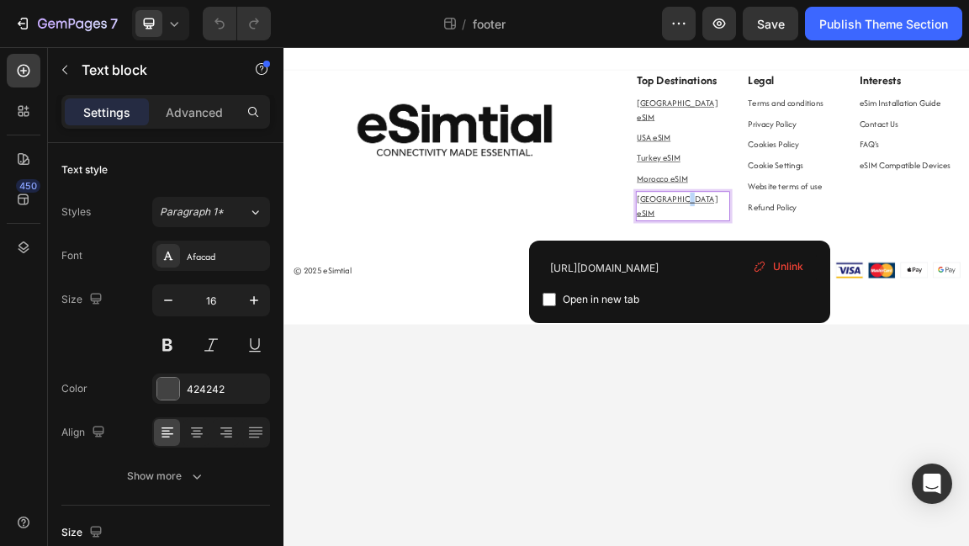
click at [867, 262] on u "[GEOGRAPHIC_DATA] eSIM" at bounding box center [863, 281] width 119 height 38
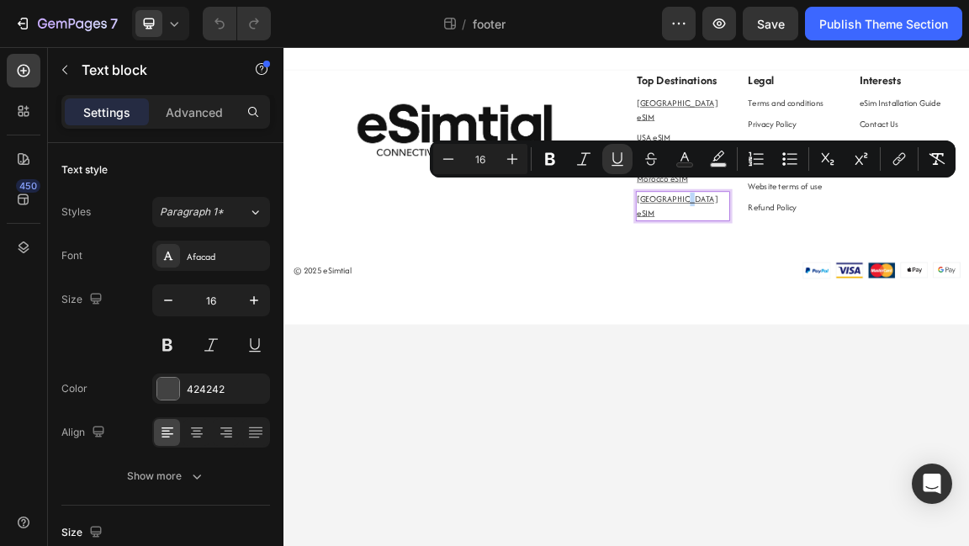
click at [867, 262] on u "[GEOGRAPHIC_DATA] eSIM" at bounding box center [863, 281] width 119 height 38
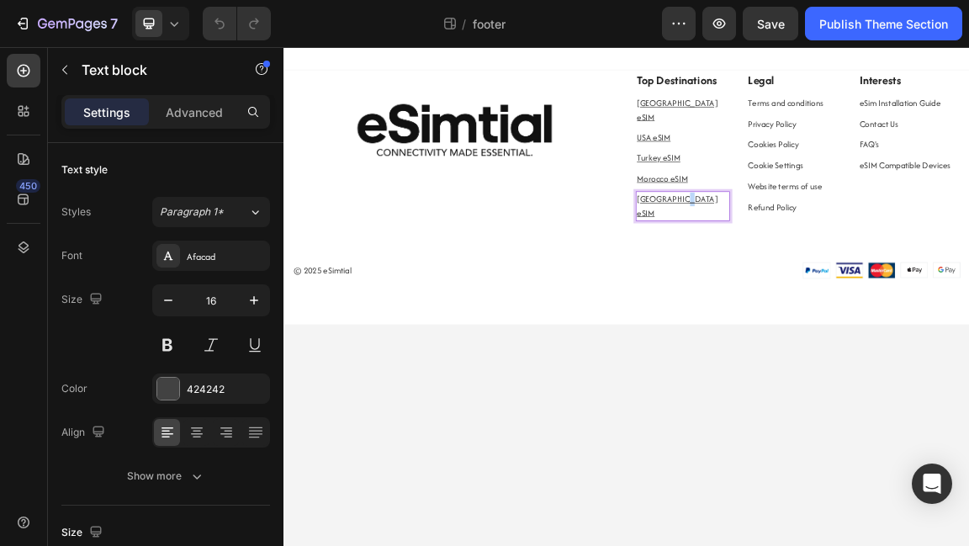
click at [867, 262] on u "[GEOGRAPHIC_DATA] eSIM" at bounding box center [863, 281] width 119 height 38
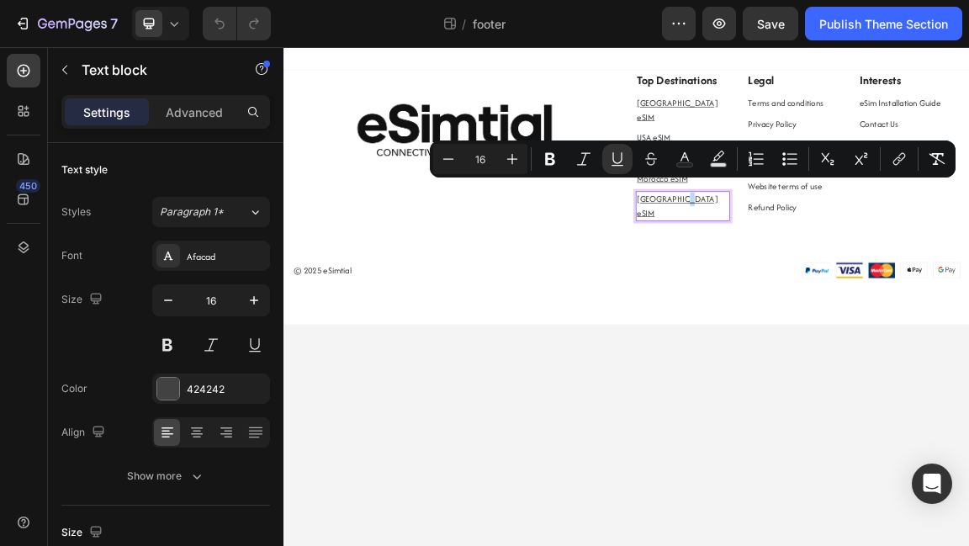
click at [867, 262] on u "[GEOGRAPHIC_DATA] eSIM" at bounding box center [863, 281] width 119 height 38
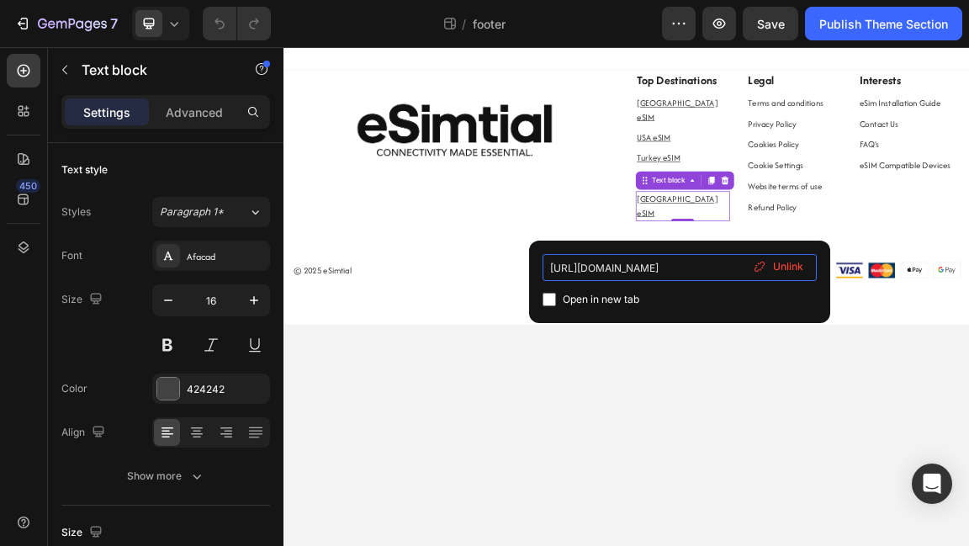
click at [708, 264] on input "https://esimtial.com/products/ae_esim?_pos=3&_sid=58c0301c8&_ss=r" at bounding box center [680, 267] width 274 height 27
click at [704, 264] on input "https://esimtial.com/products/ae_esim?_pos=3&_sid=58c0301c8&_ss=r" at bounding box center [680, 267] width 274 height 27
type input "https://esimtial.com/products/uae_esim?_pos=3&_sid=58c0301c8&_ss=r"
click at [956, 498] on body "Image Top Destinations Text block United Kingdom eSIM Text block USA eSIM Text …" at bounding box center [789, 415] width 1010 height 736
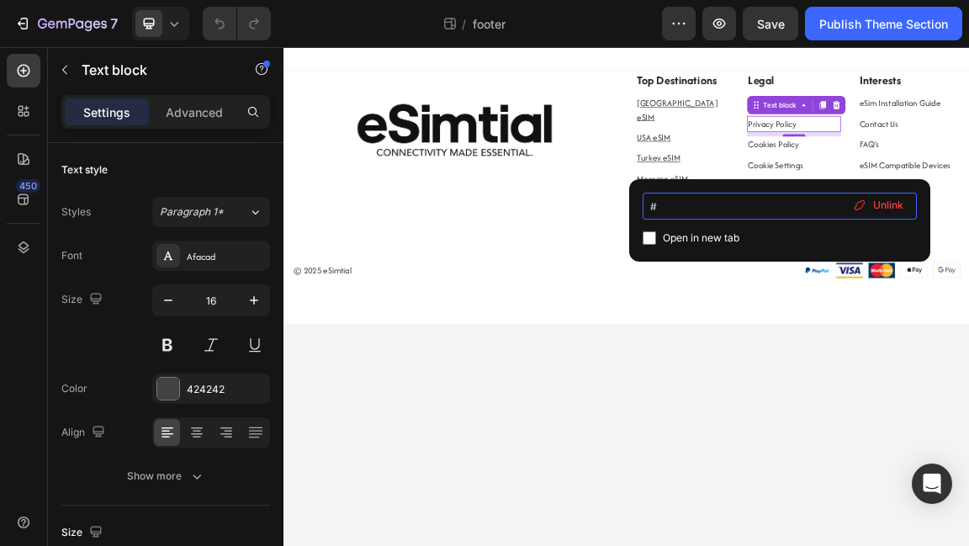
click at [719, 216] on input "#" at bounding box center [780, 206] width 274 height 27
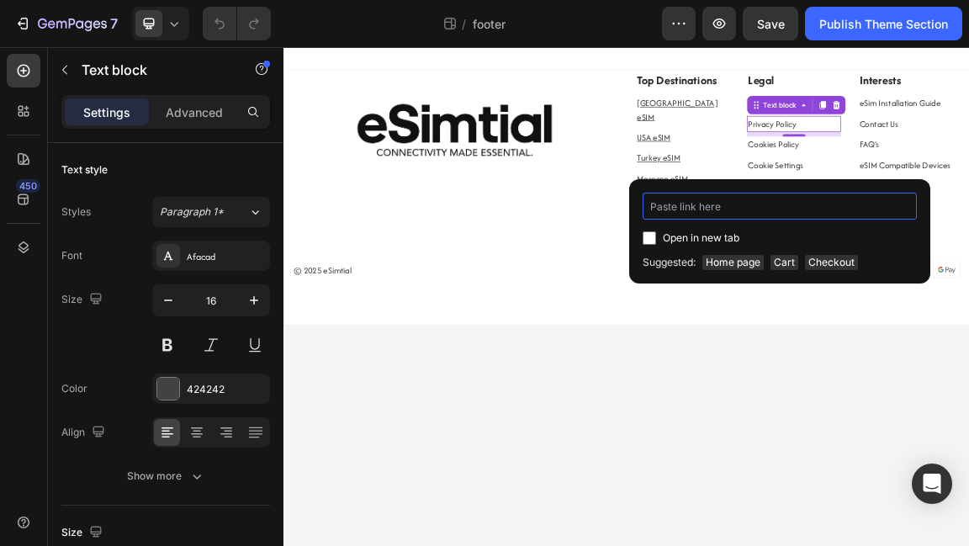
click at [724, 208] on input at bounding box center [780, 206] width 274 height 27
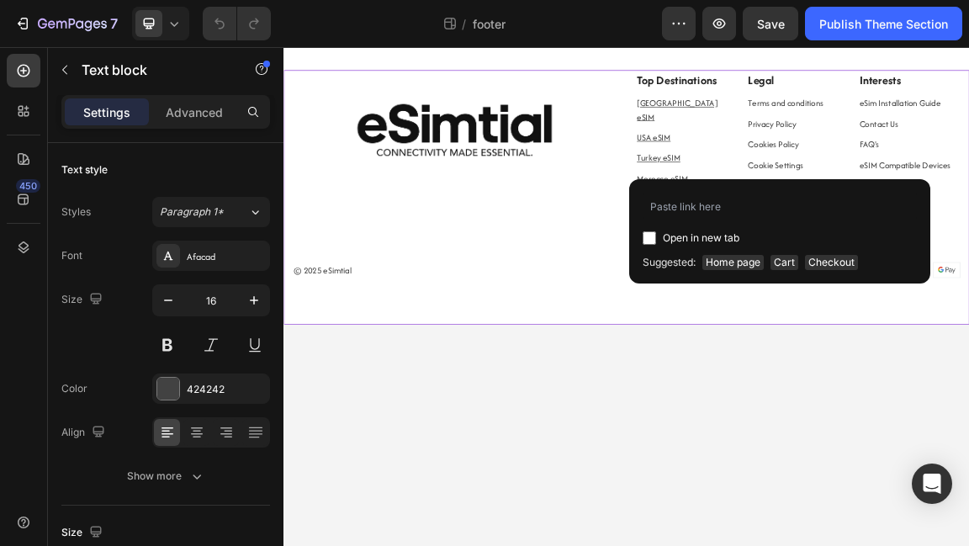
click at [758, 385] on div "Image Top Destinations Text block United Kingdom eSIM Text block USA eSIM Text …" at bounding box center [789, 268] width 1010 height 374
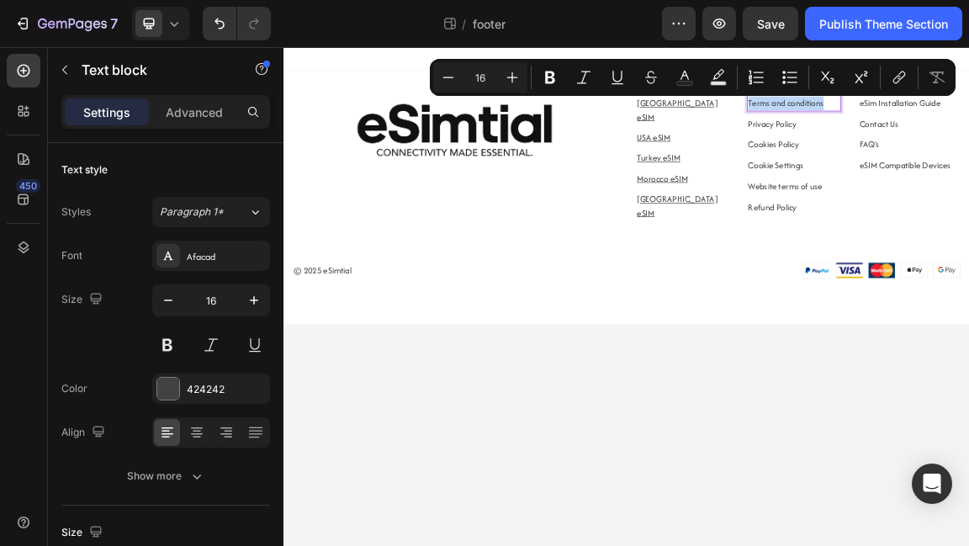
click at [898, 71] on icon "Editor contextual toolbar" at bounding box center [899, 77] width 17 height 17
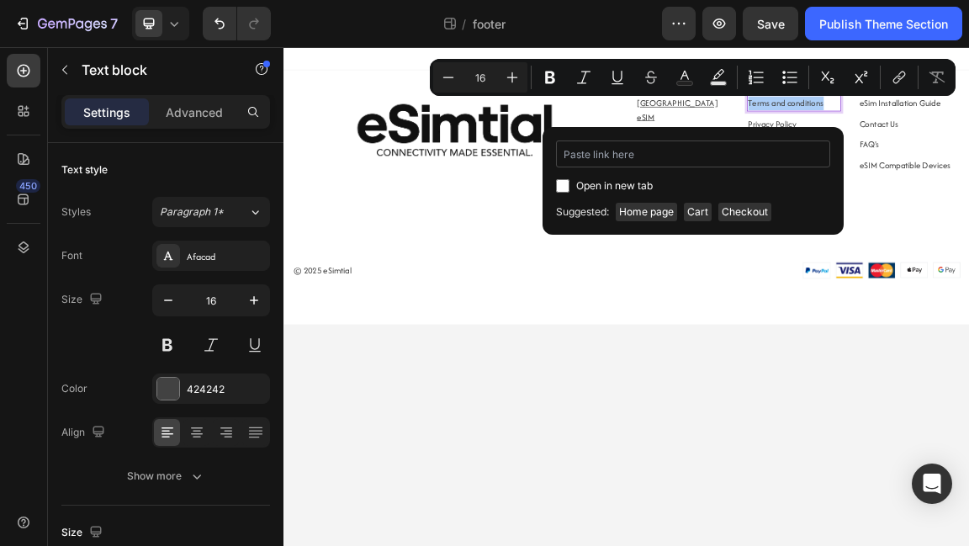
type input "#"
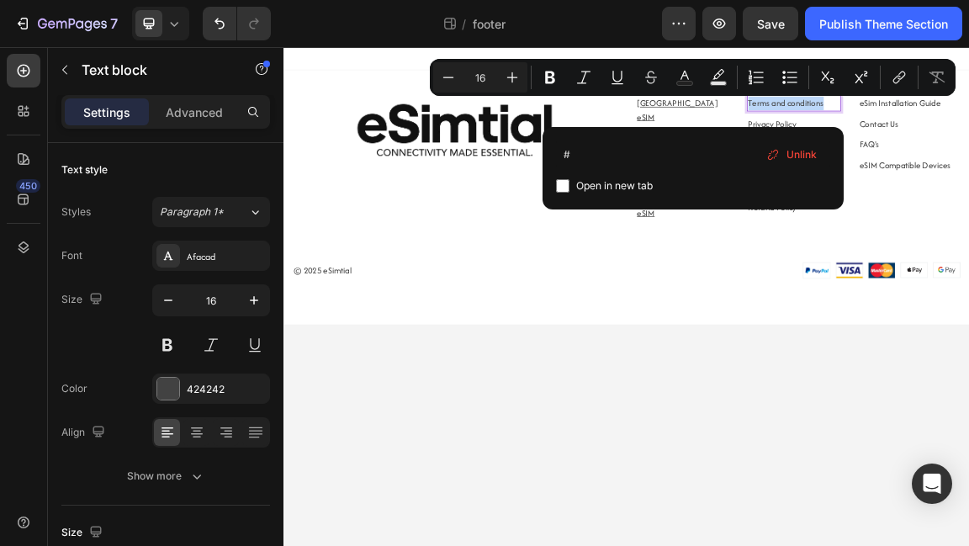
click at [886, 447] on body "Image Top Destinations Text block United Kingdom eSIM Text block USA eSIM Text …" at bounding box center [789, 415] width 1010 height 736
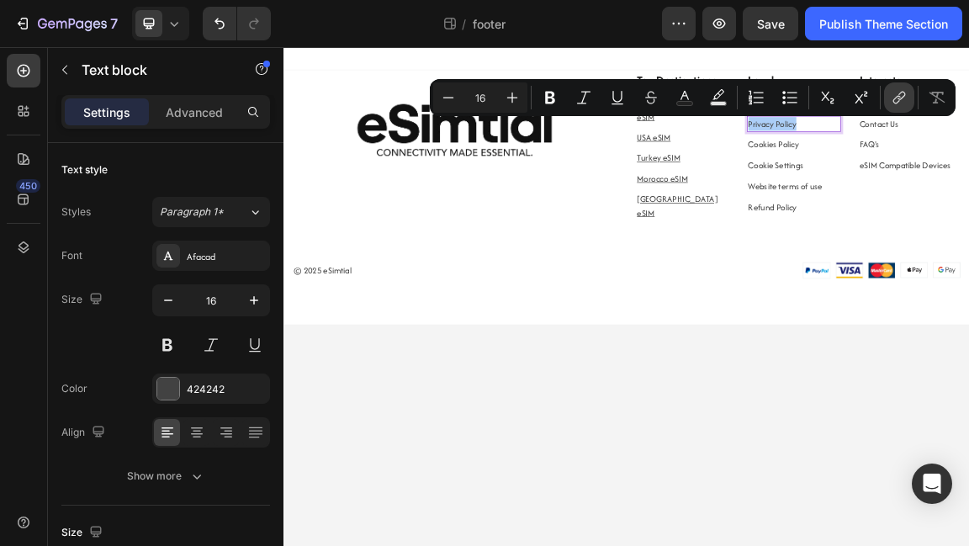
click at [894, 89] on icon "Editor contextual toolbar" at bounding box center [899, 97] width 17 height 17
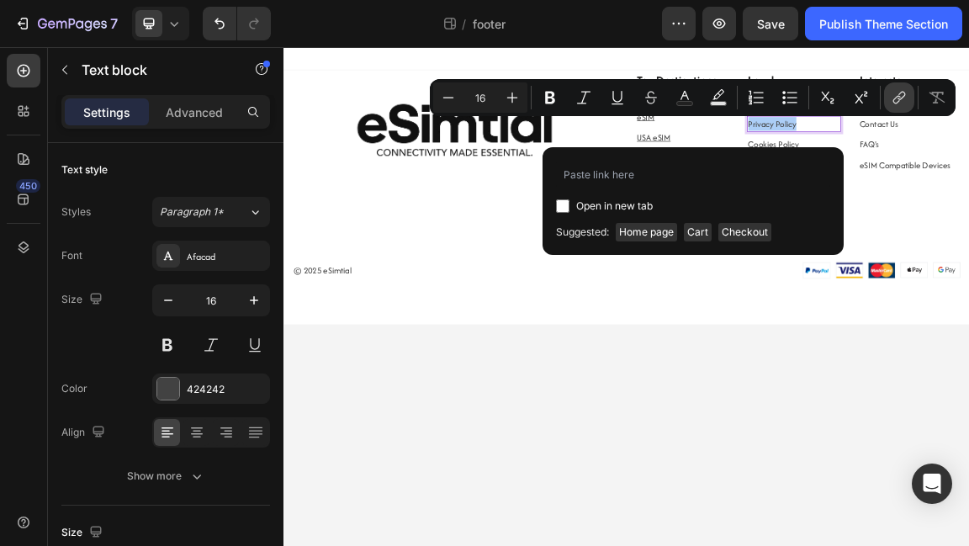
type input "#"
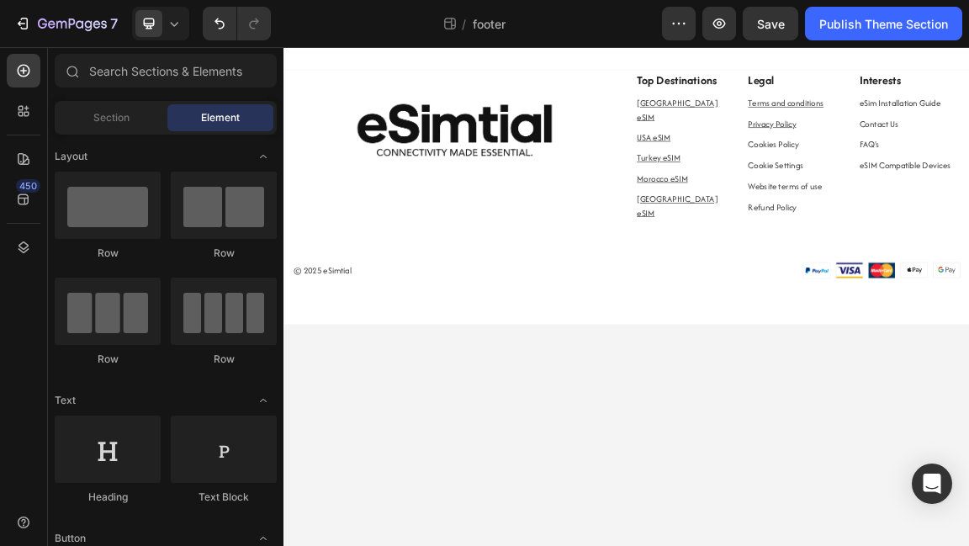
click at [856, 545] on body "Image Top Destinations Text block United Kingdom eSIM Text block USA eSIM Text …" at bounding box center [789, 415] width 1010 height 736
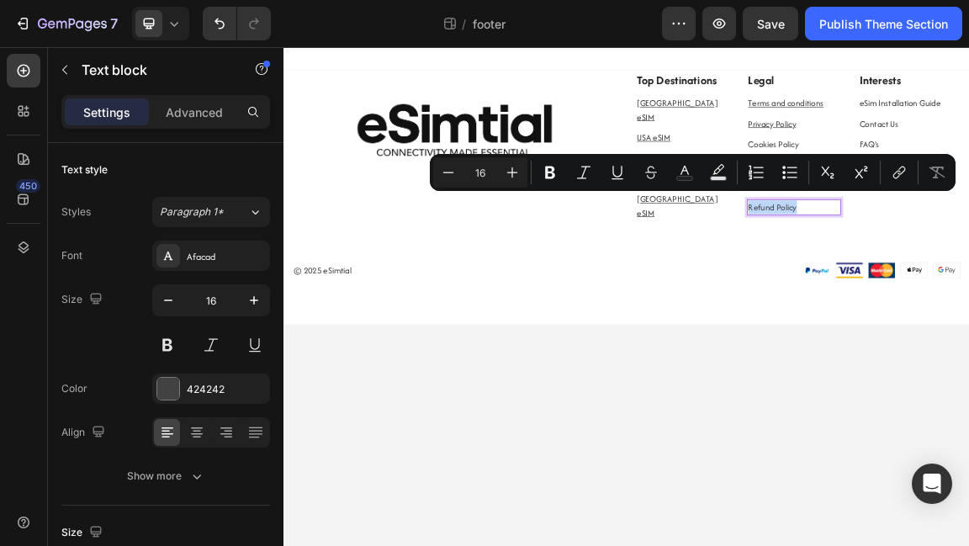
click at [895, 171] on icon "Editor contextual toolbar" at bounding box center [899, 172] width 17 height 17
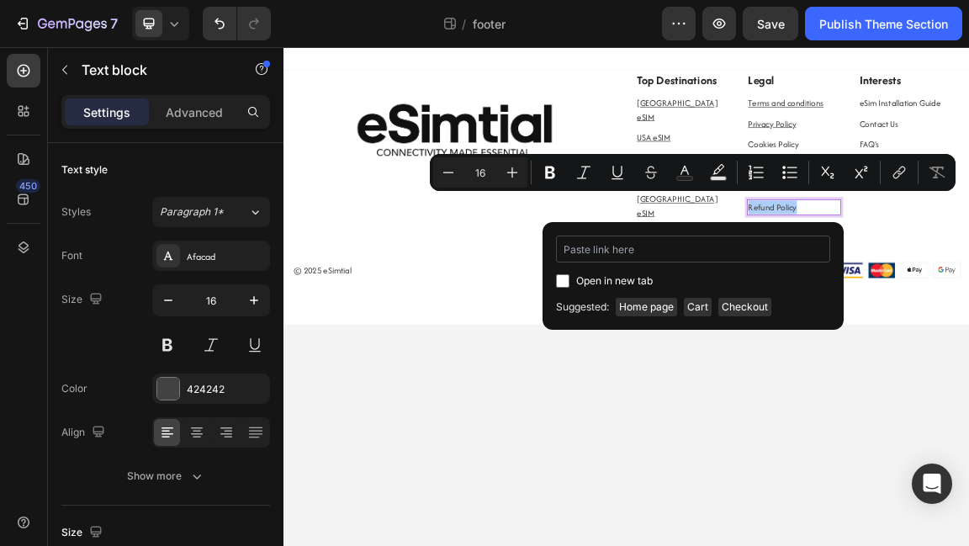
type input "#"
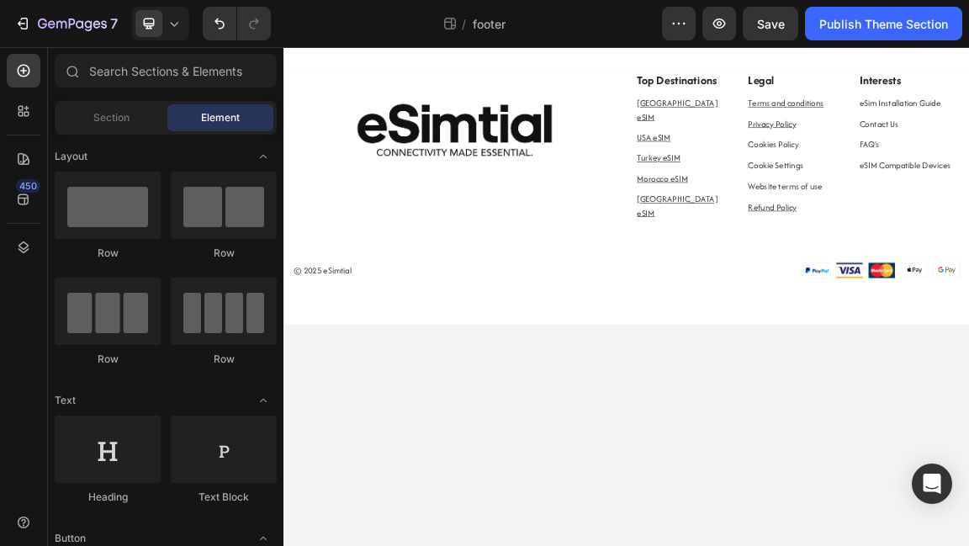
click at [967, 542] on body "Image Top Destinations Text block United Kingdom eSIM Text block USA eSIM Text …" at bounding box center [789, 415] width 1010 height 736
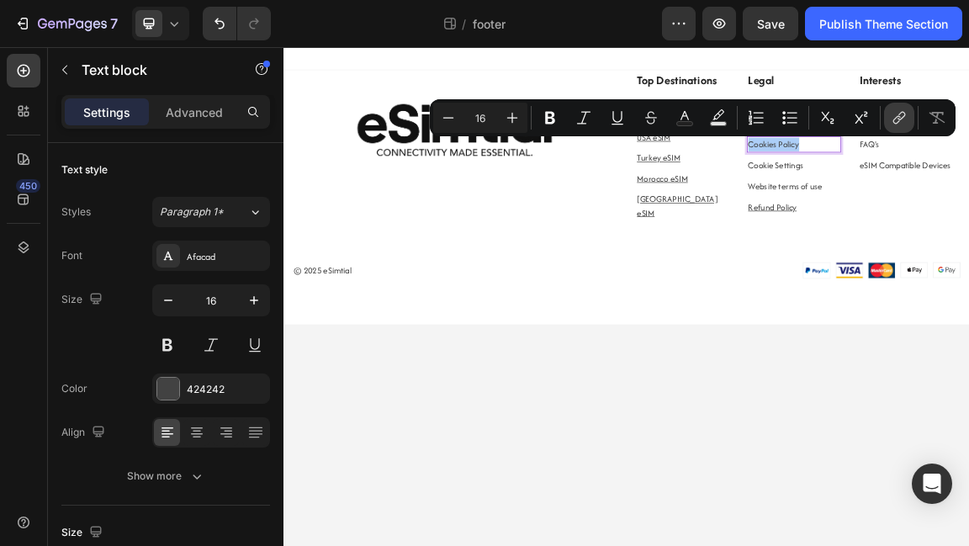
click at [901, 112] on icon "Editor contextual toolbar" at bounding box center [902, 116] width 8 height 8
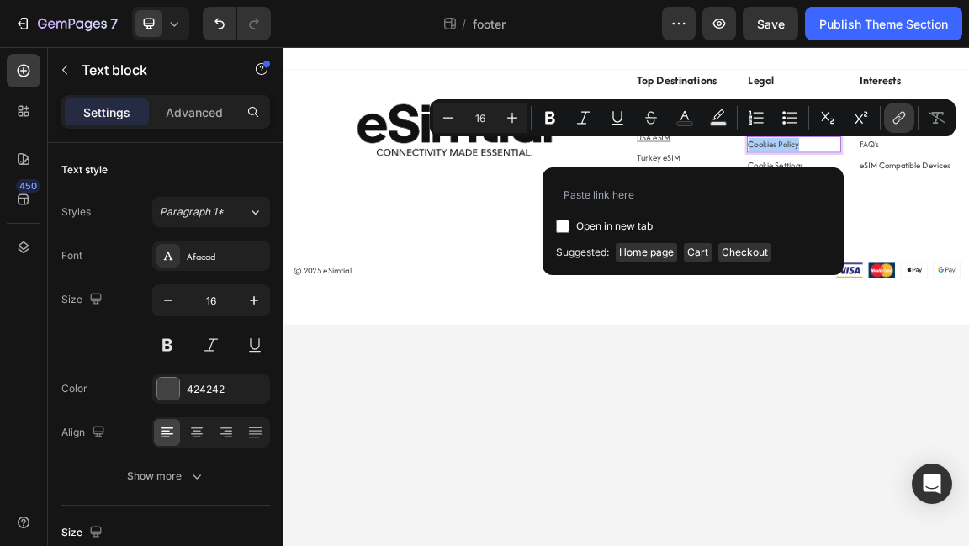
type input "#"
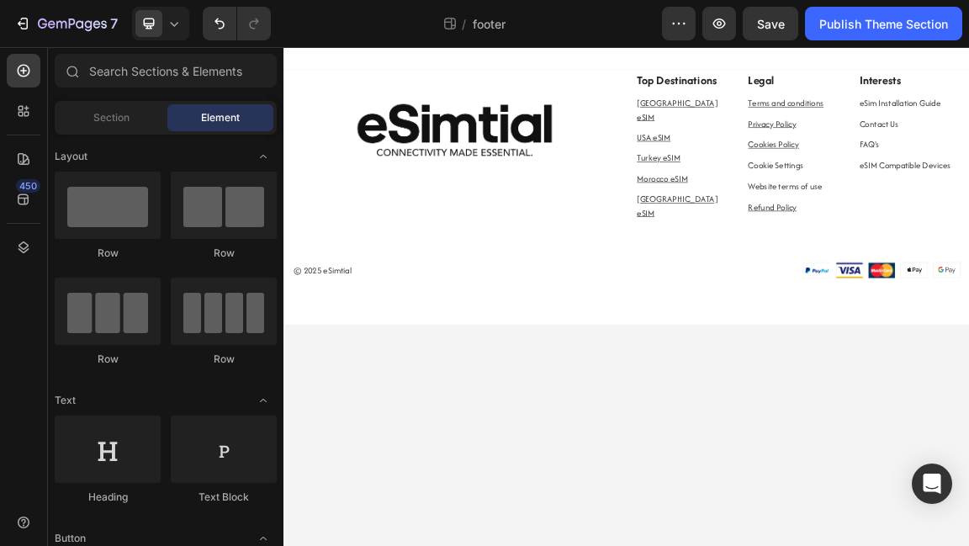
click at [968, 480] on body "Image Top Destinations Text block United Kingdom eSIM Text block USA eSIM Text …" at bounding box center [789, 415] width 1010 height 736
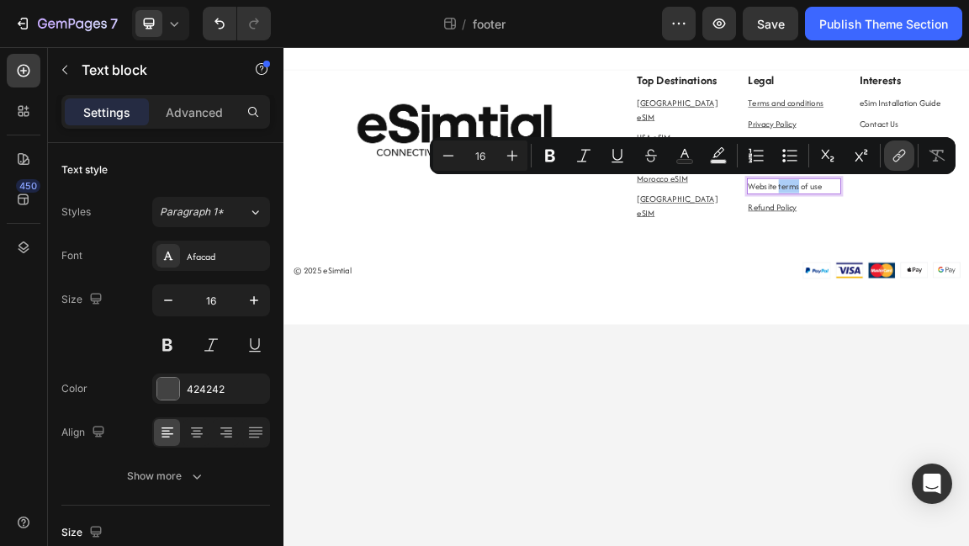
click at [902, 147] on icon "Editor contextual toolbar" at bounding box center [899, 155] width 17 height 17
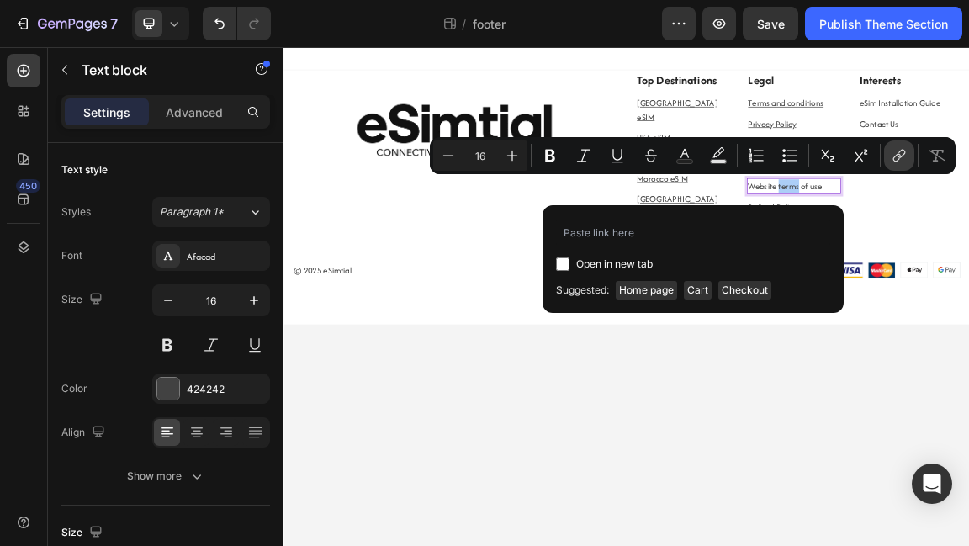
type input "#"
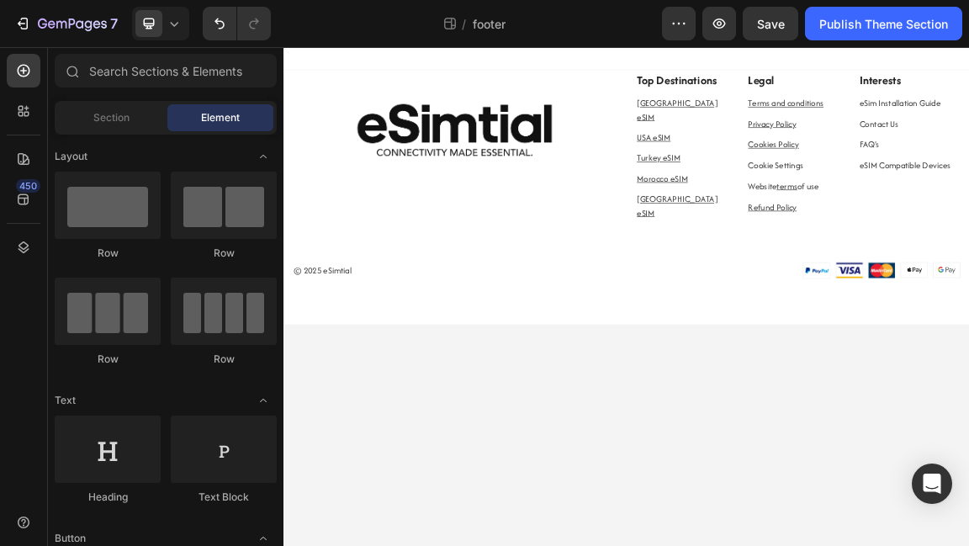
click at [968, 545] on body "Image Top Destinations Text block United Kingdom eSIM Text block USA eSIM Text …" at bounding box center [789, 415] width 1010 height 736
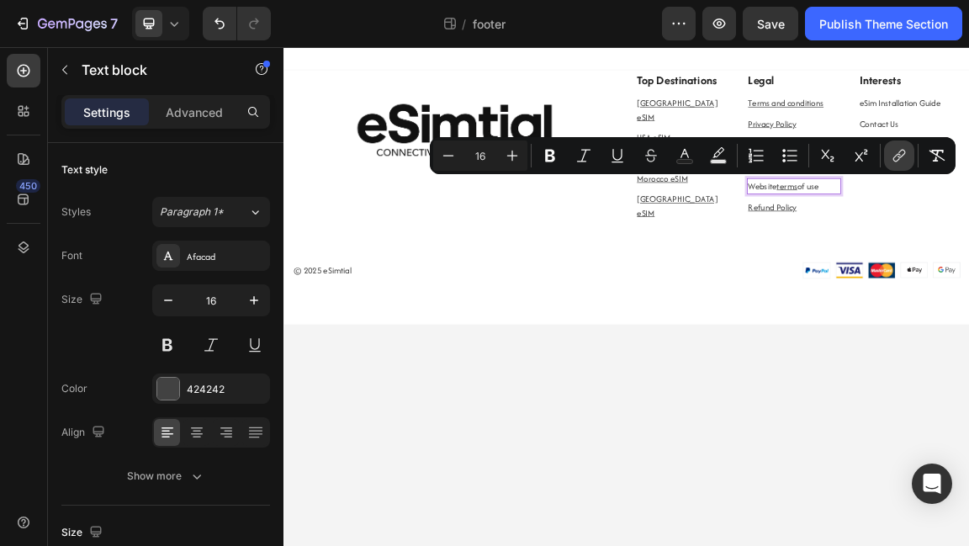
click at [901, 154] on icon "Editor contextual toolbar" at bounding box center [899, 155] width 17 height 17
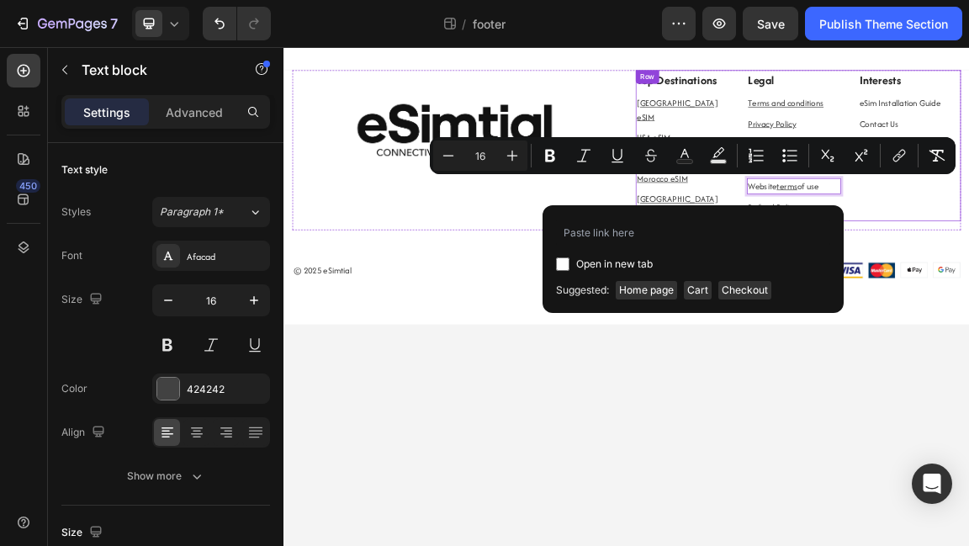
type input "#"
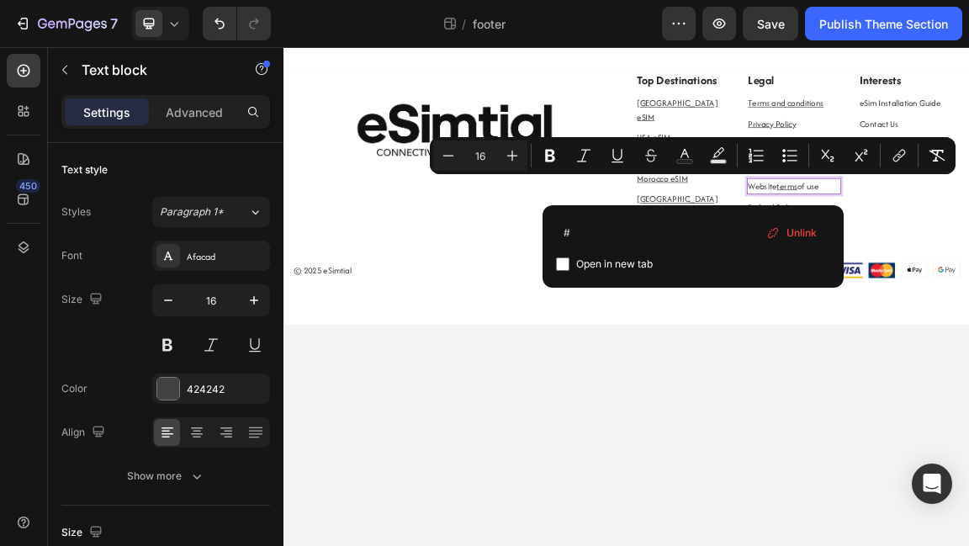
click at [968, 519] on body "Image Top Destinations Text block United Kingdom eSIM Text block USA eSIM Text …" at bounding box center [789, 415] width 1010 height 736
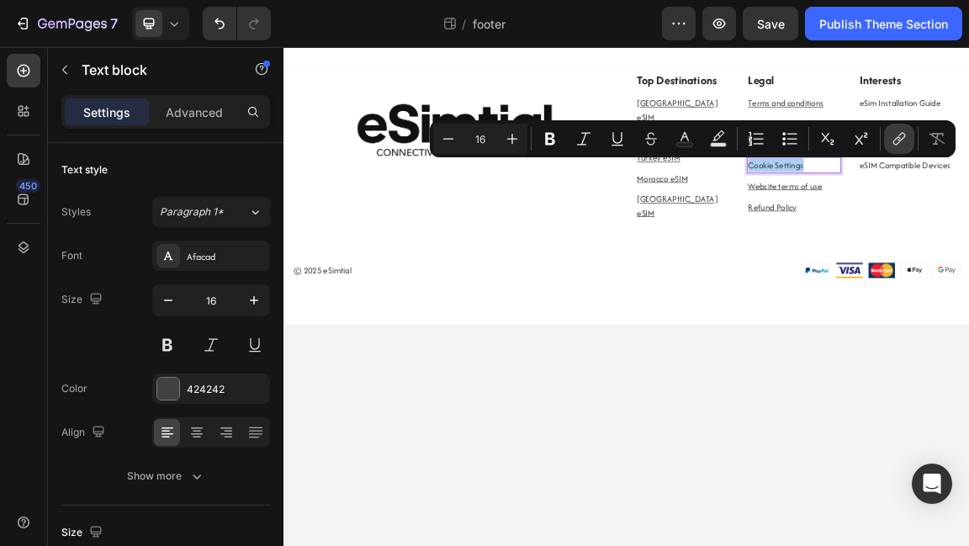
click at [902, 136] on icon "Editor contextual toolbar" at bounding box center [899, 138] width 17 height 17
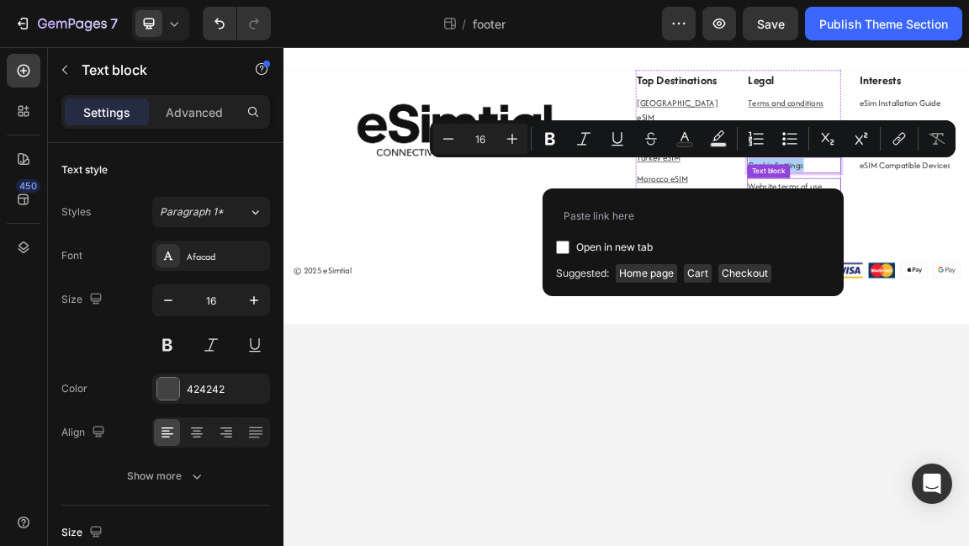
type input "#"
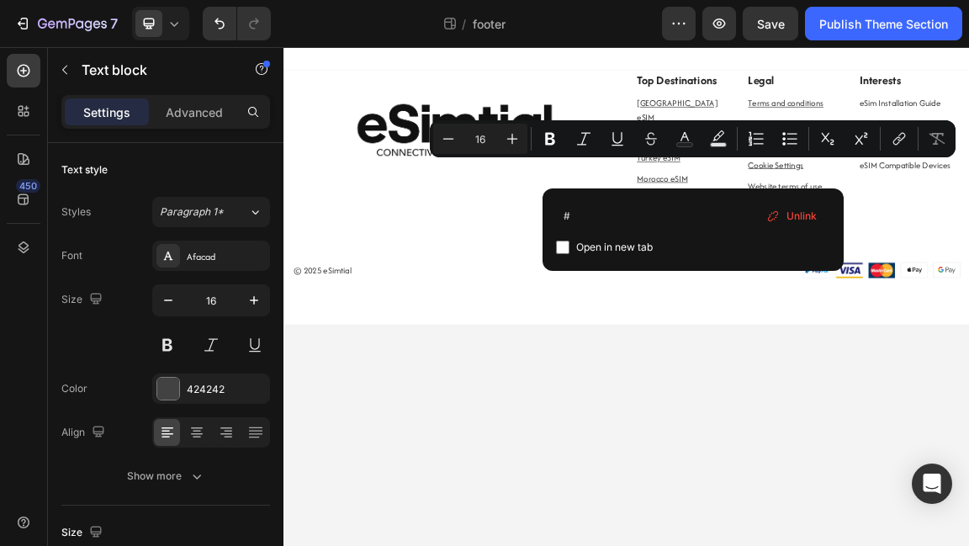
click at [968, 459] on body "Image Top Destinations Text block United Kingdom eSIM Text block USA eSIM Text …" at bounding box center [789, 415] width 1010 height 736
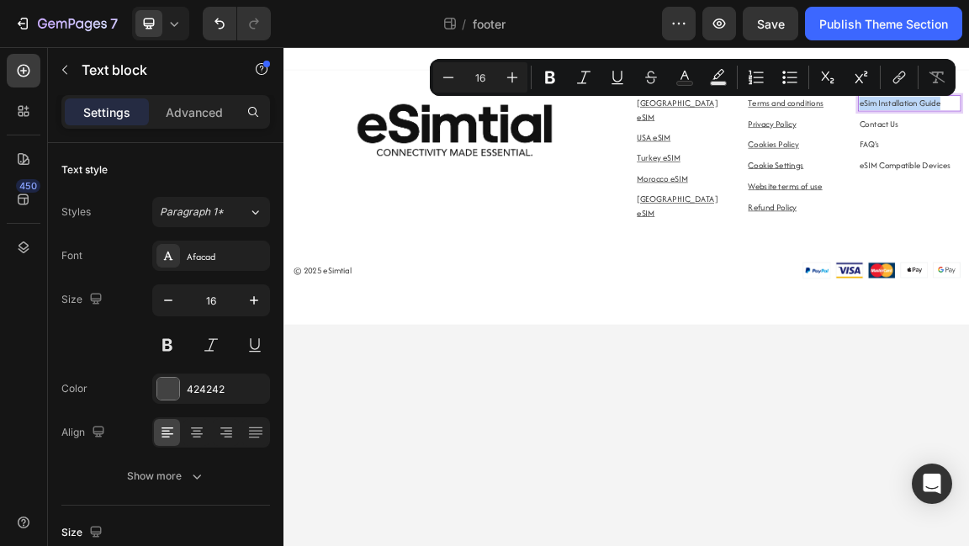
click at [905, 81] on icon "Editor contextual toolbar" at bounding box center [899, 77] width 17 height 17
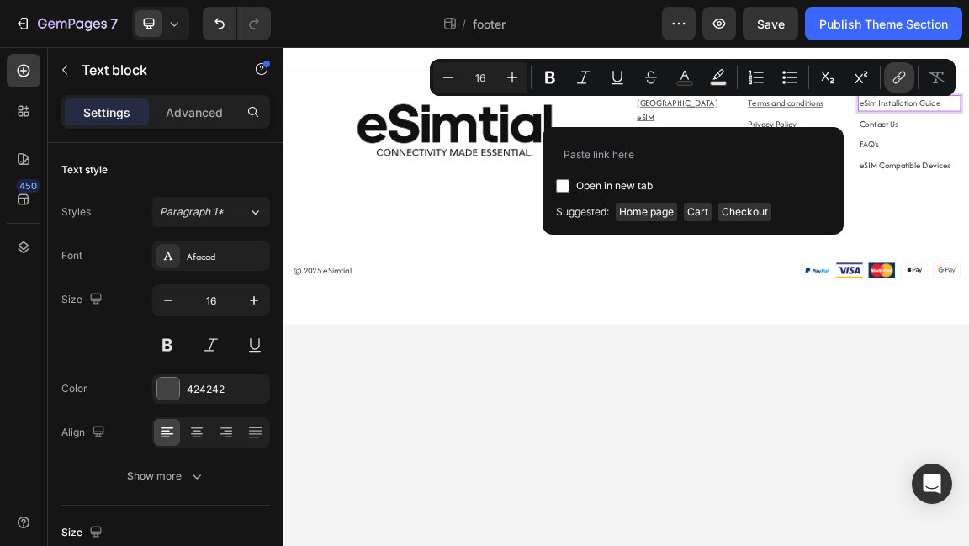
type input "#"
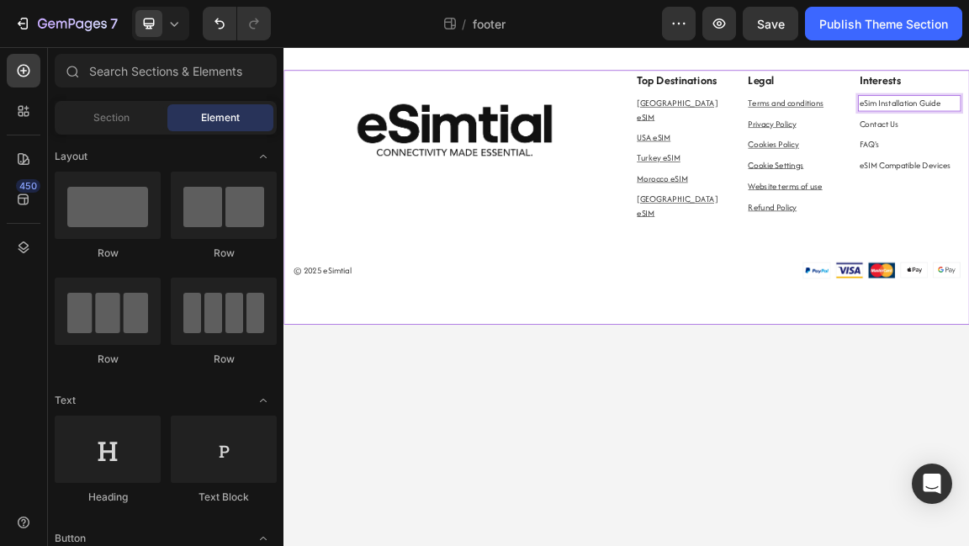
click at [968, 463] on body "Image Top Destinations Text block United Kingdom eSIM Text block USA eSIM Text …" at bounding box center [789, 415] width 1010 height 736
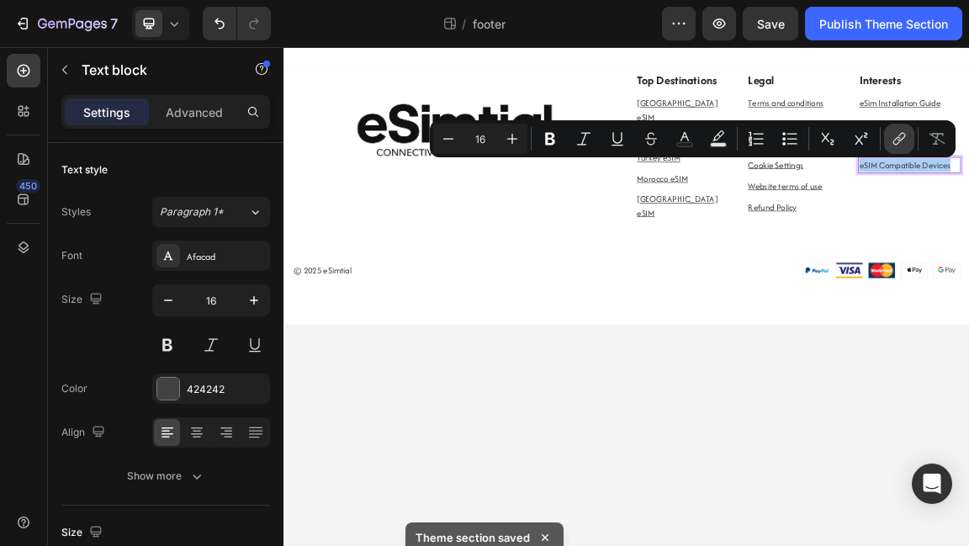
click at [898, 137] on icon "Editor contextual toolbar" at bounding box center [898, 141] width 8 height 8
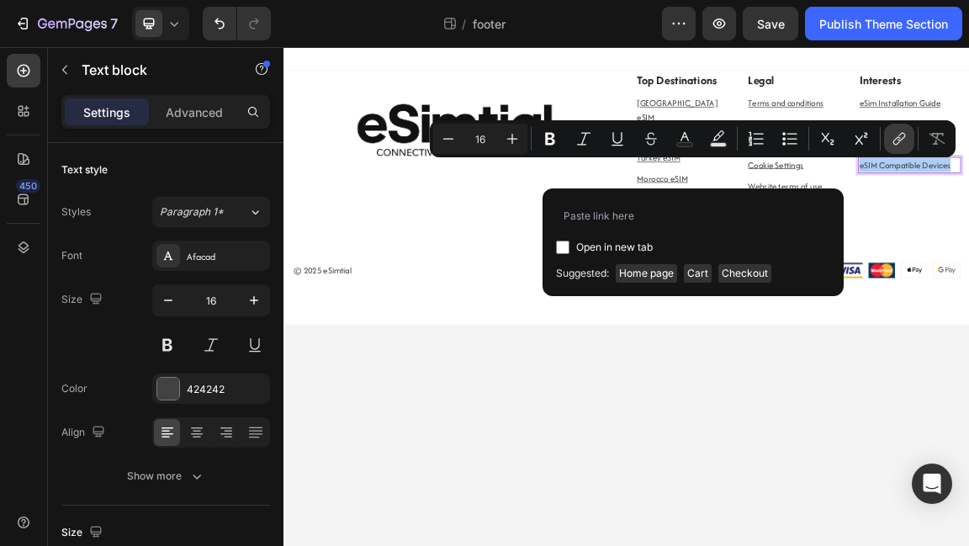
type input "#"
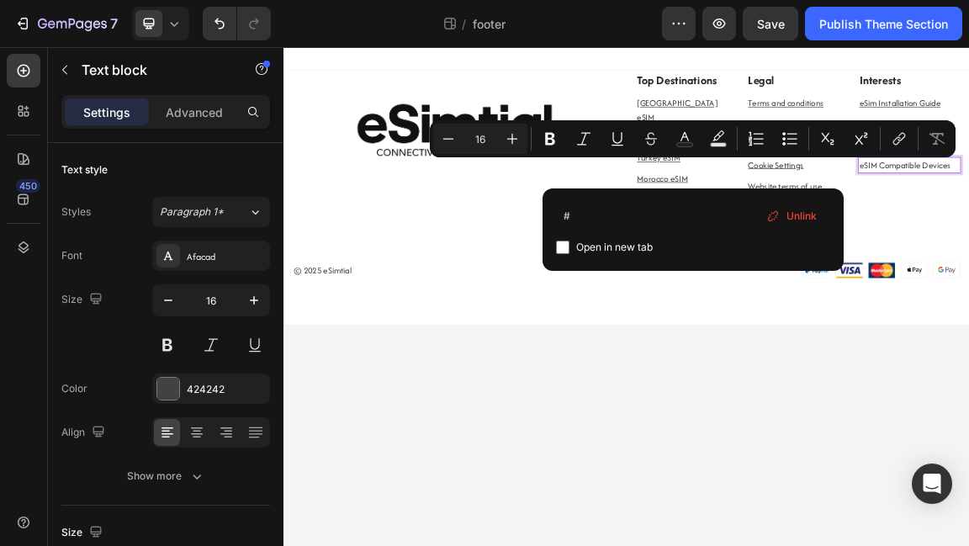
click at [968, 520] on body "Image Top Destinations Text block United Kingdom eSIM Text block USA eSIM Text …" at bounding box center [789, 415] width 1010 height 736
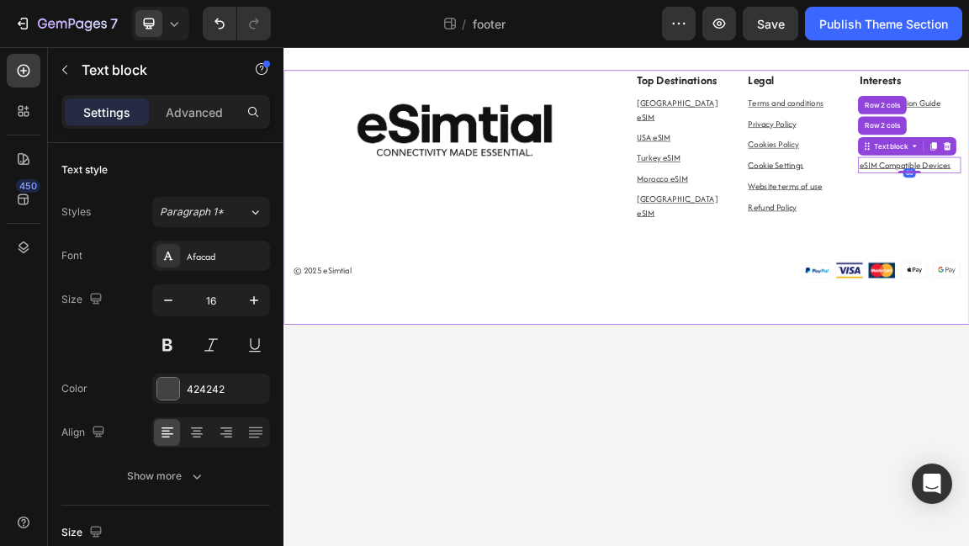
click at [968, 401] on div "Image Top Destinations Text block United Kingdom eSIM Text block USA eSIM Text …" at bounding box center [789, 268] width 1010 height 374
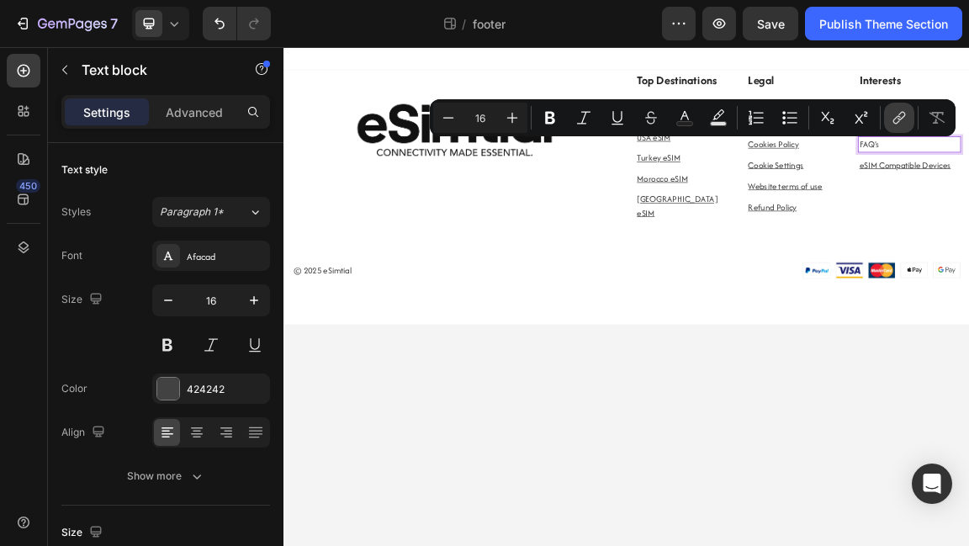
click at [899, 111] on icon "Editor contextual toolbar" at bounding box center [899, 117] width 17 height 17
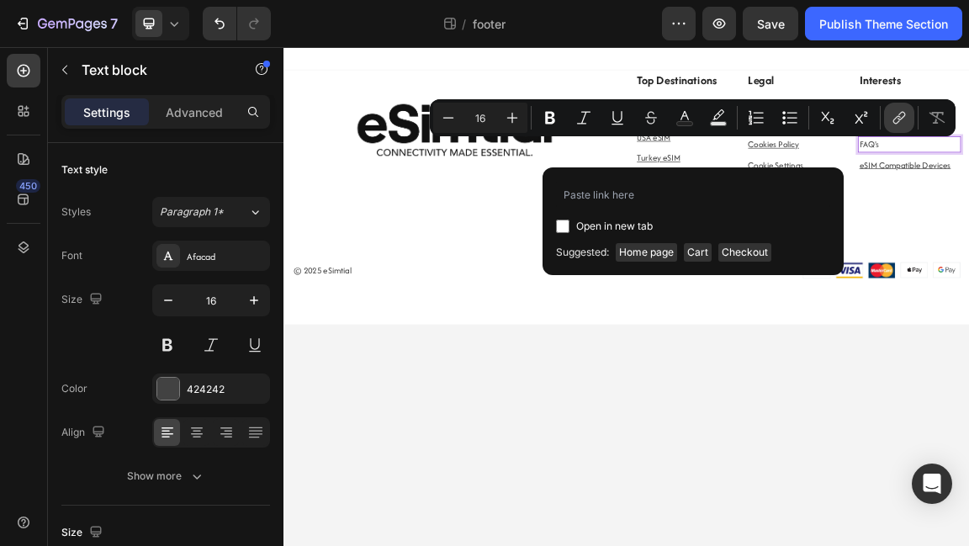
type input "#"
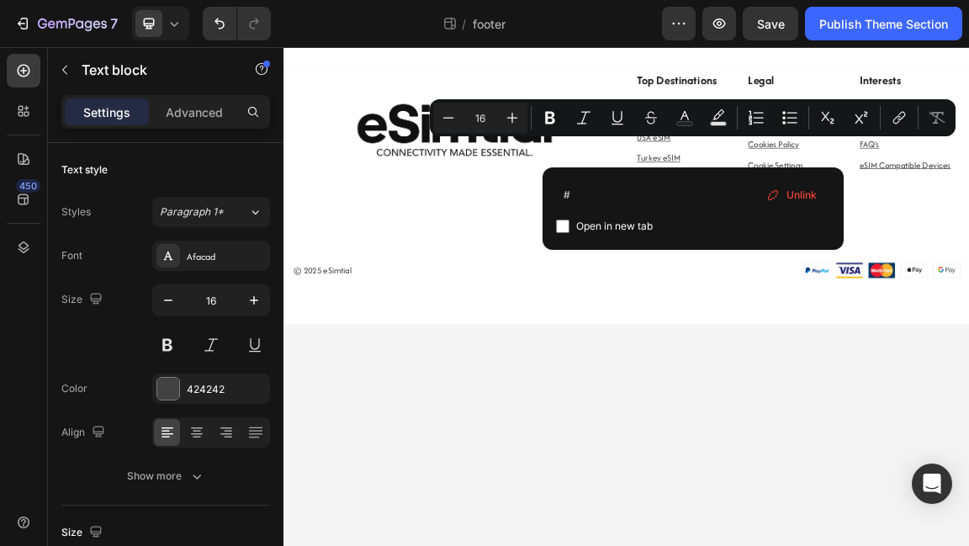
click at [968, 498] on body "Image Top Destinations Text block United Kingdom eSIM Text block USA eSIM Text …" at bounding box center [789, 415] width 1010 height 736
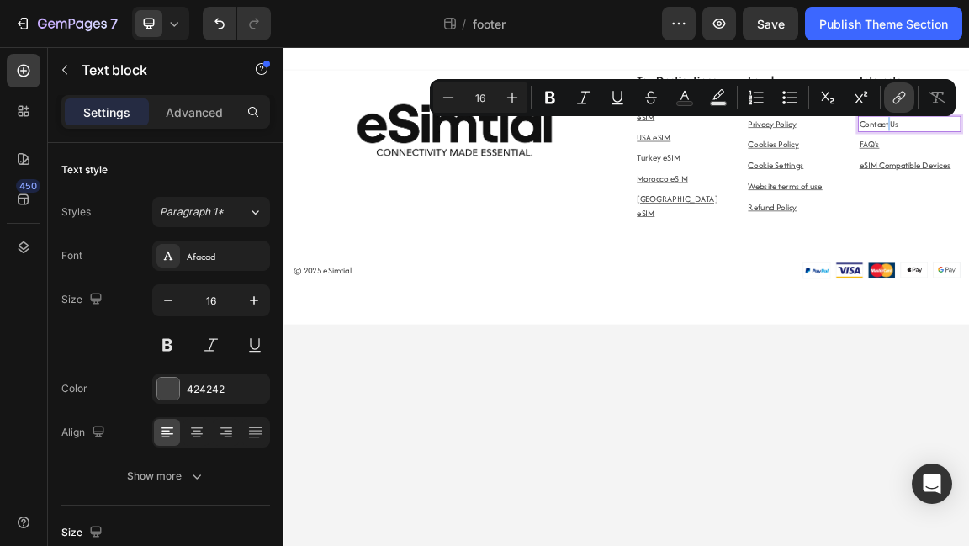
click at [901, 97] on icon "Editor contextual toolbar" at bounding box center [899, 97] width 17 height 17
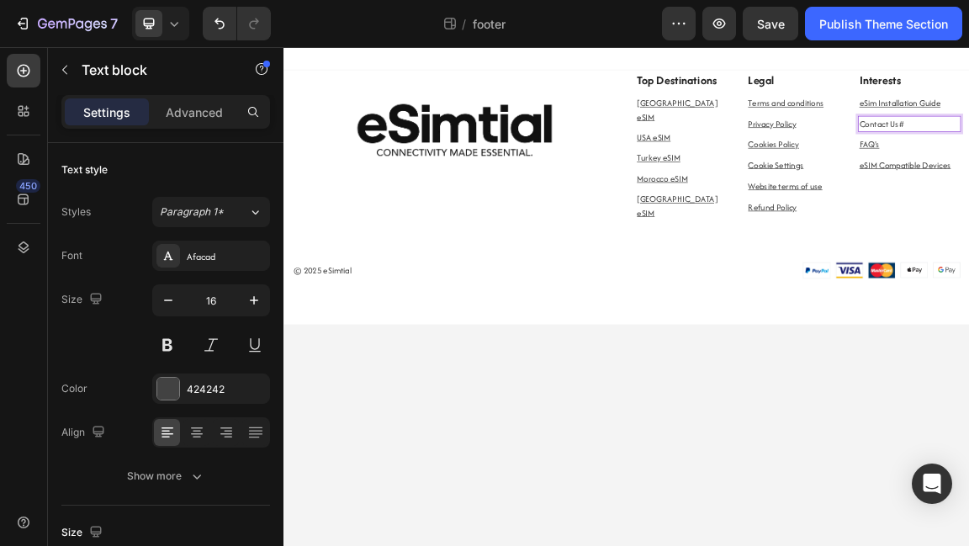
click at [968, 457] on body "Image Top Destinations Text block United Kingdom eSIM Text block USA eSIM Text …" at bounding box center [789, 415] width 1010 height 736
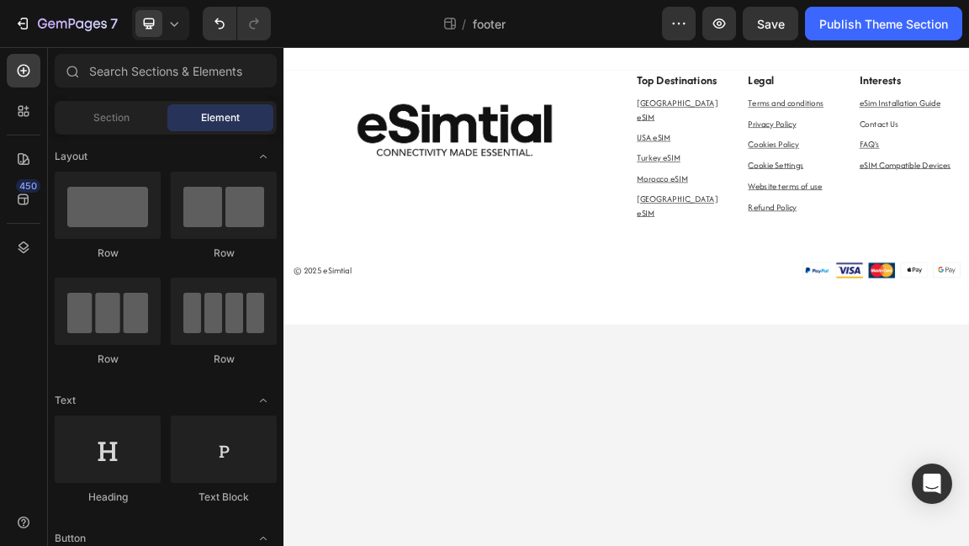
click at [968, 460] on body "Image Top Destinations Text block United Kingdom eSIM Text block USA eSIM Text …" at bounding box center [789, 415] width 1010 height 736
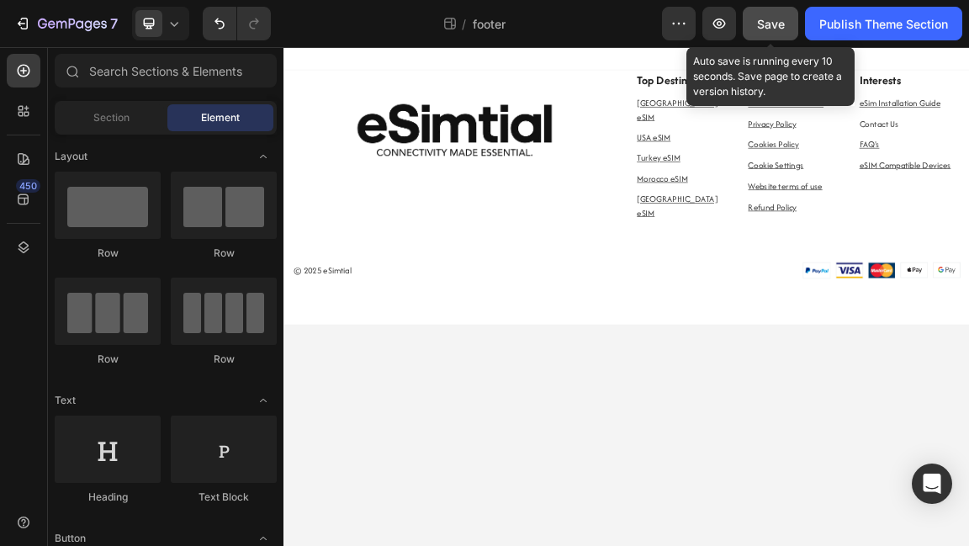
click at [780, 17] on span "Save" at bounding box center [771, 24] width 28 height 14
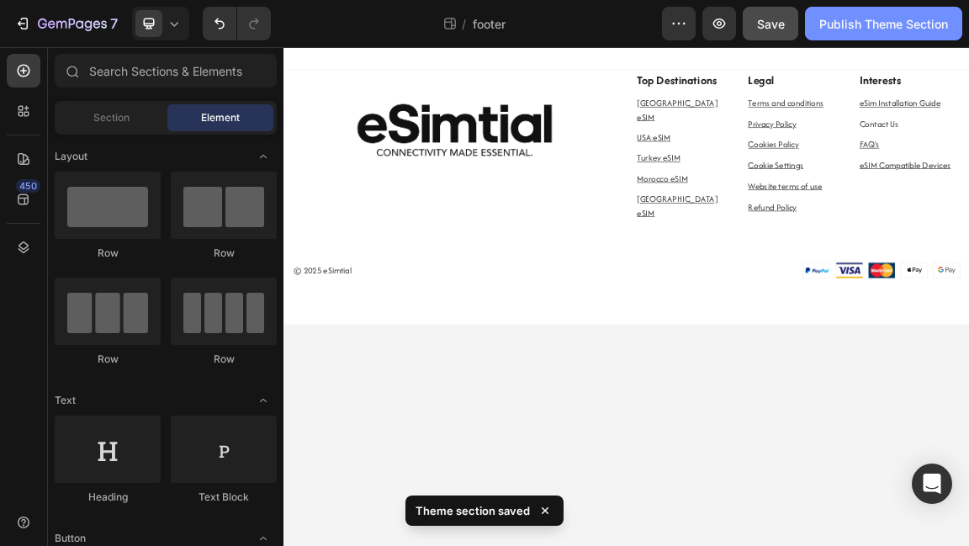
click at [881, 31] on div "Publish Theme Section" at bounding box center [884, 24] width 129 height 18
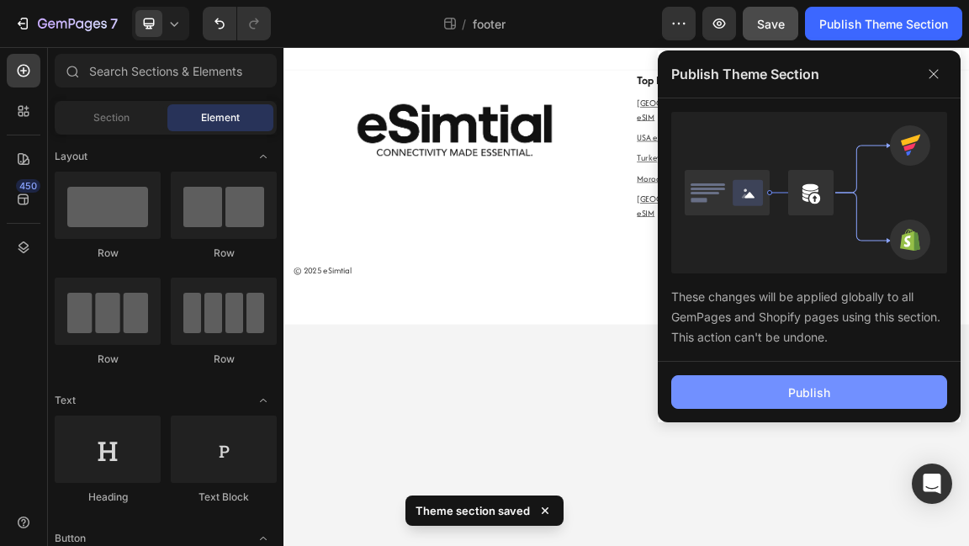
click at [778, 389] on button "Publish" at bounding box center [809, 392] width 276 height 34
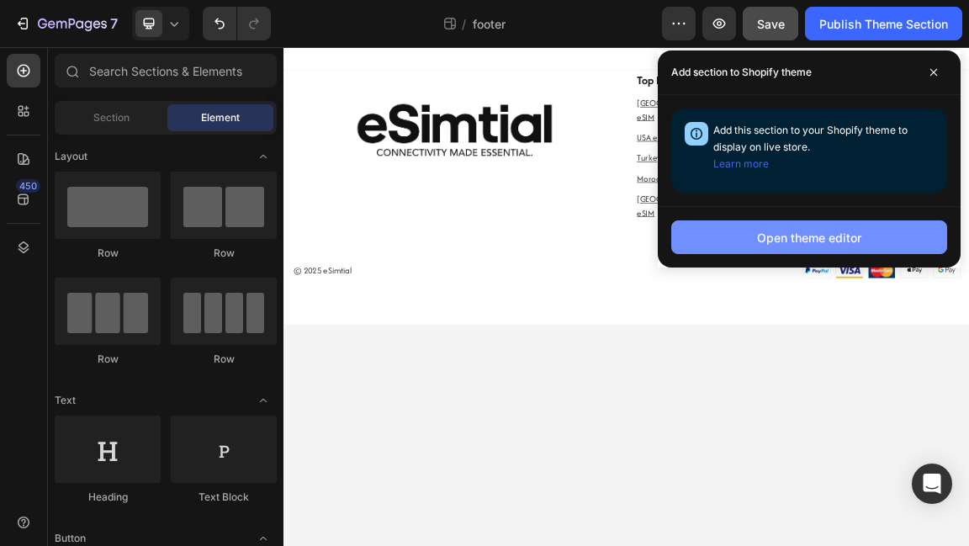
click at [815, 234] on div "Open theme editor" at bounding box center [809, 238] width 104 height 18
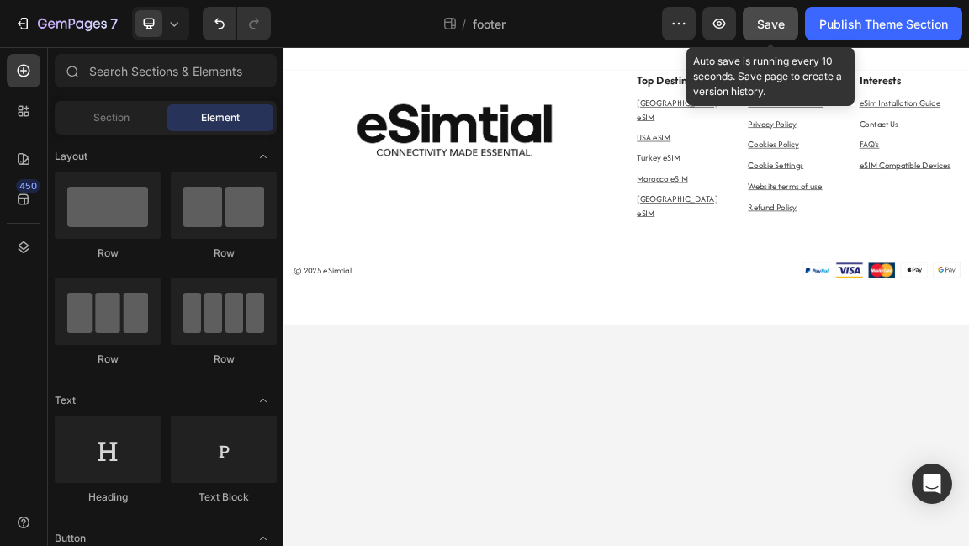
click at [781, 29] on span "Save" at bounding box center [771, 24] width 28 height 14
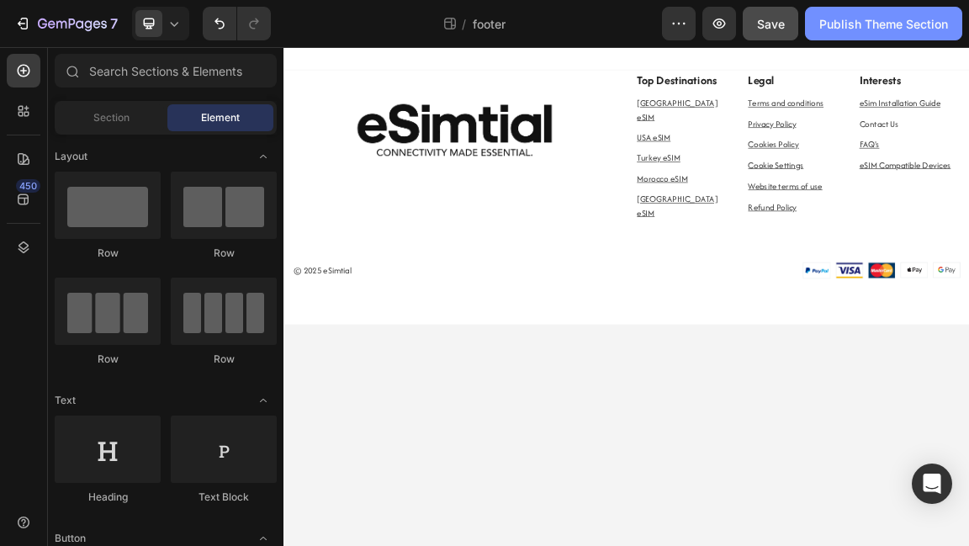
click at [860, 31] on div "Publish Theme Section" at bounding box center [884, 24] width 129 height 18
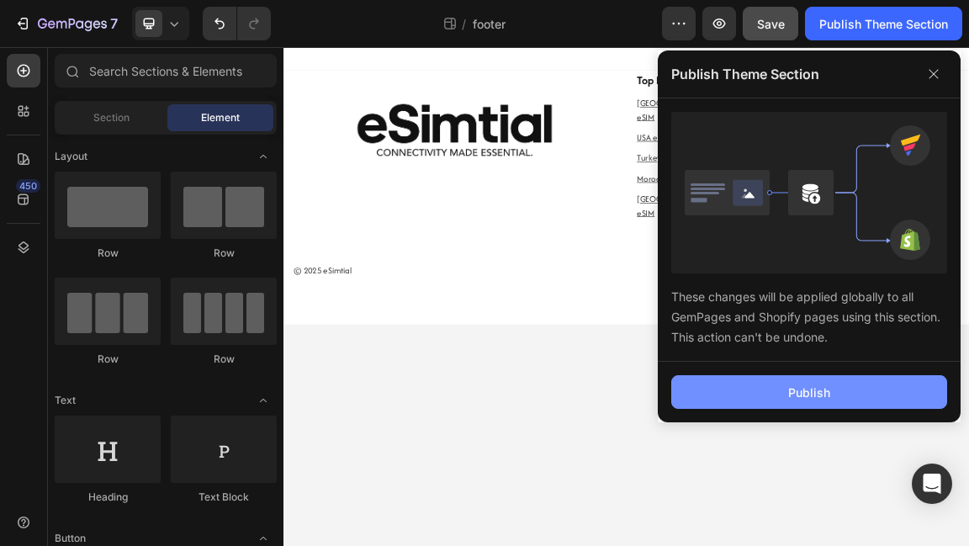
click at [778, 384] on button "Publish" at bounding box center [809, 392] width 276 height 34
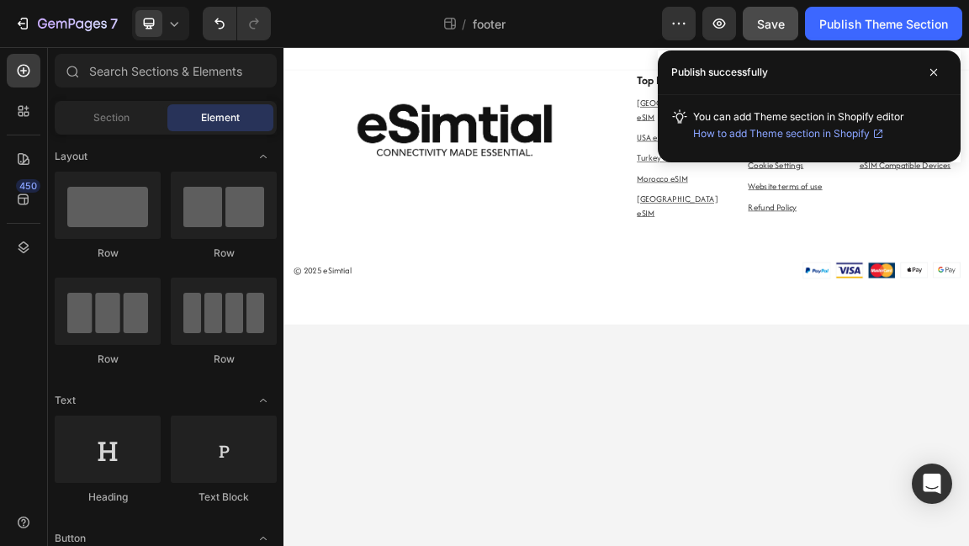
click at [795, 135] on span "How to add Theme section in Shopify" at bounding box center [781, 133] width 177 height 17
click at [934, 79] on span at bounding box center [934, 72] width 27 height 27
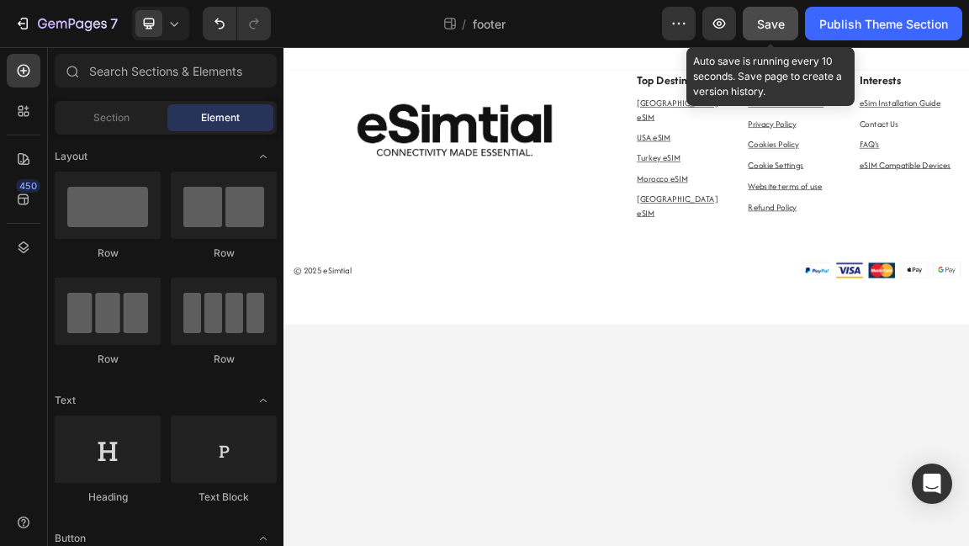
click at [784, 22] on button "Save" at bounding box center [771, 24] width 56 height 34
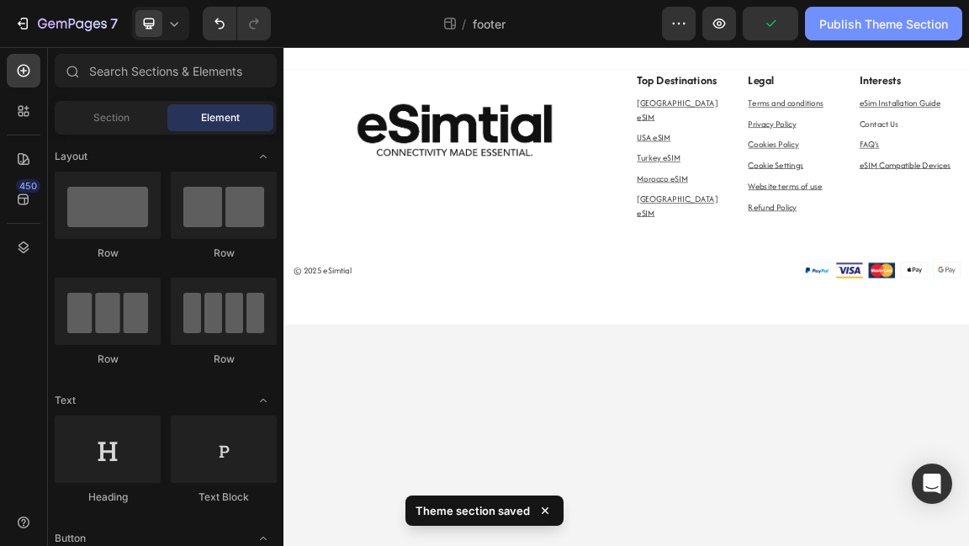
click at [857, 27] on div "Publish Theme Section" at bounding box center [884, 24] width 129 height 18
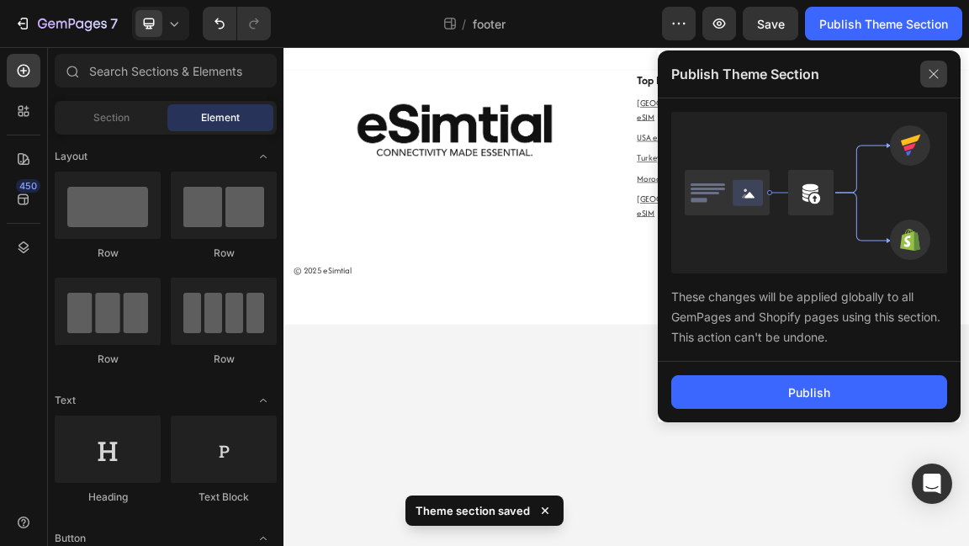
click at [936, 74] on icon at bounding box center [934, 74] width 27 height 27
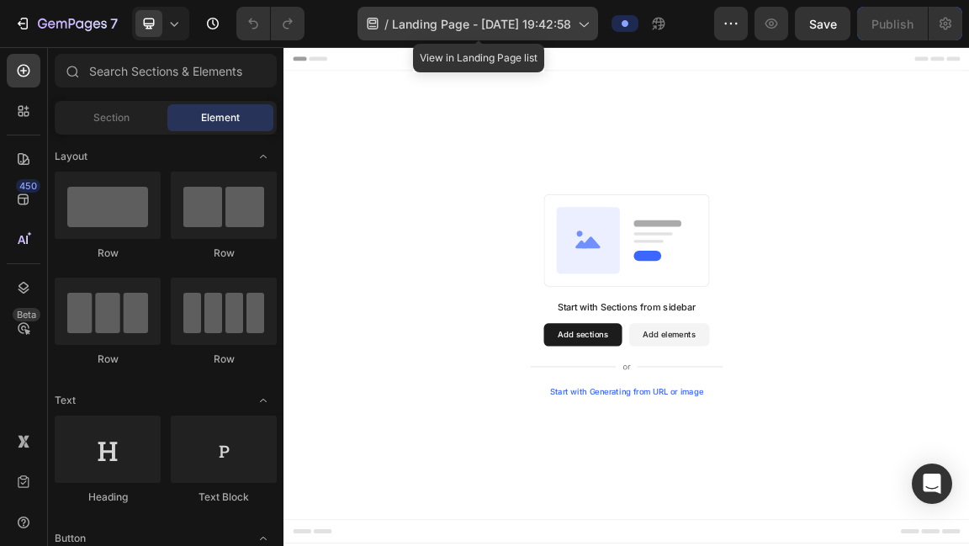
click at [503, 39] on div "/ Landing Page - Aug 27, 19:42:58" at bounding box center [478, 24] width 241 height 34
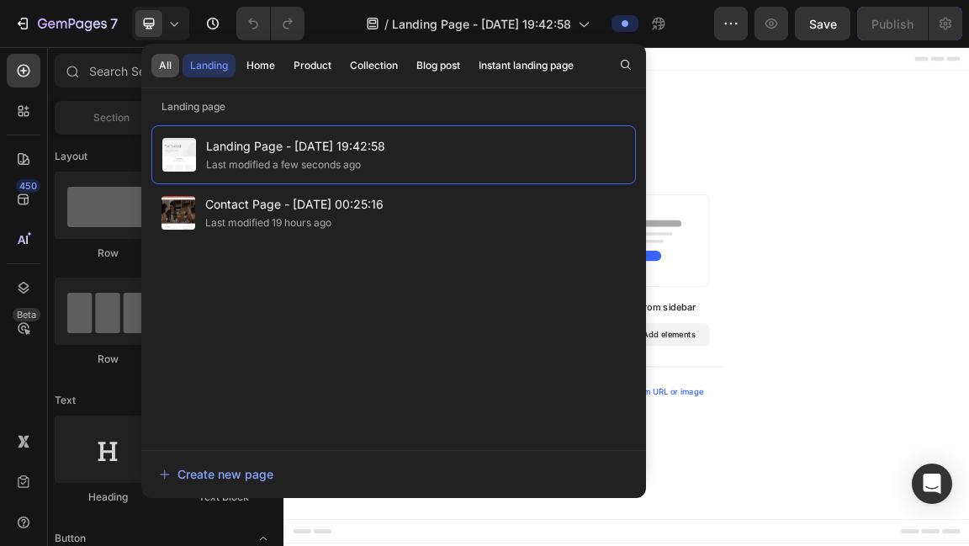
click at [165, 65] on div "All" at bounding box center [165, 65] width 13 height 15
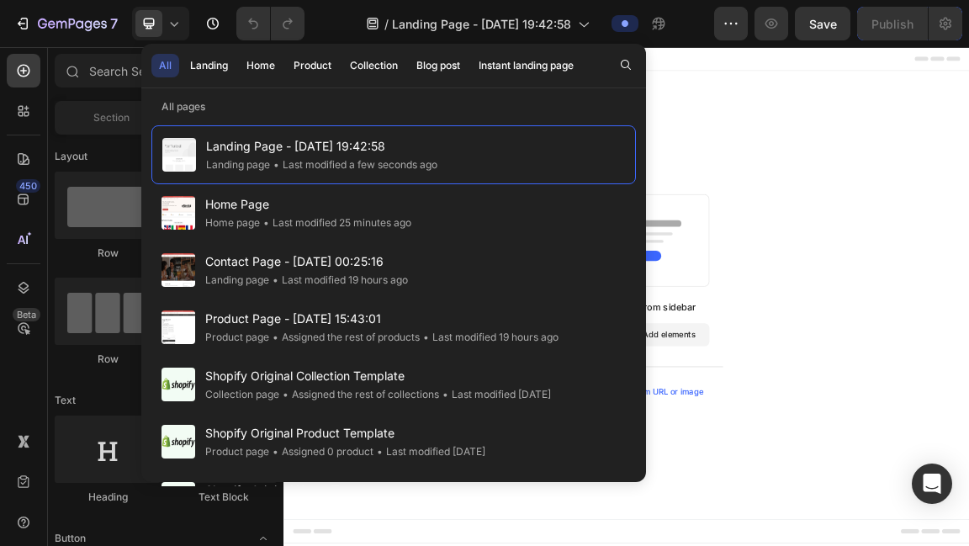
click at [882, 123] on div "Start with Sections from sidebar Add sections Add elements Start with Generatin…" at bounding box center [789, 412] width 1010 height 661
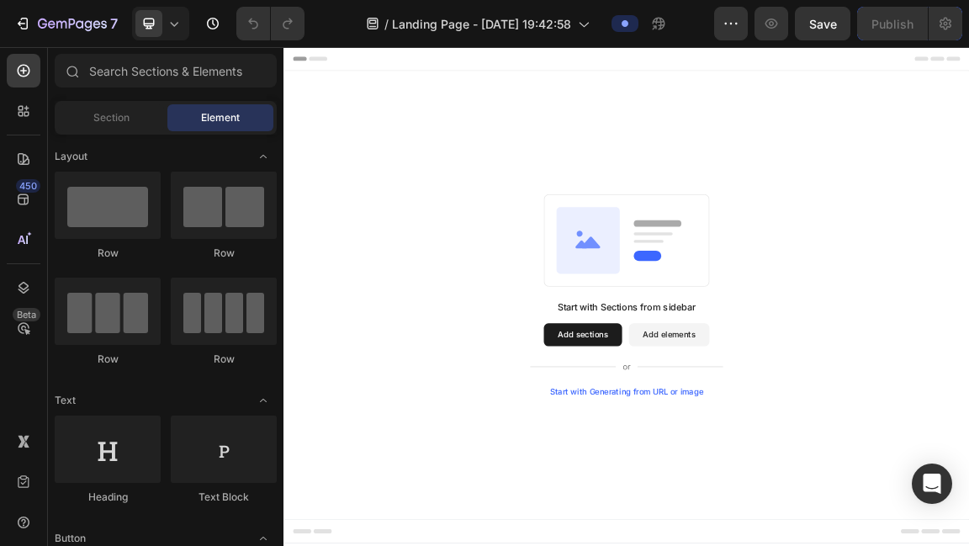
click at [735, 458] on button "Add sections" at bounding box center [723, 471] width 115 height 34
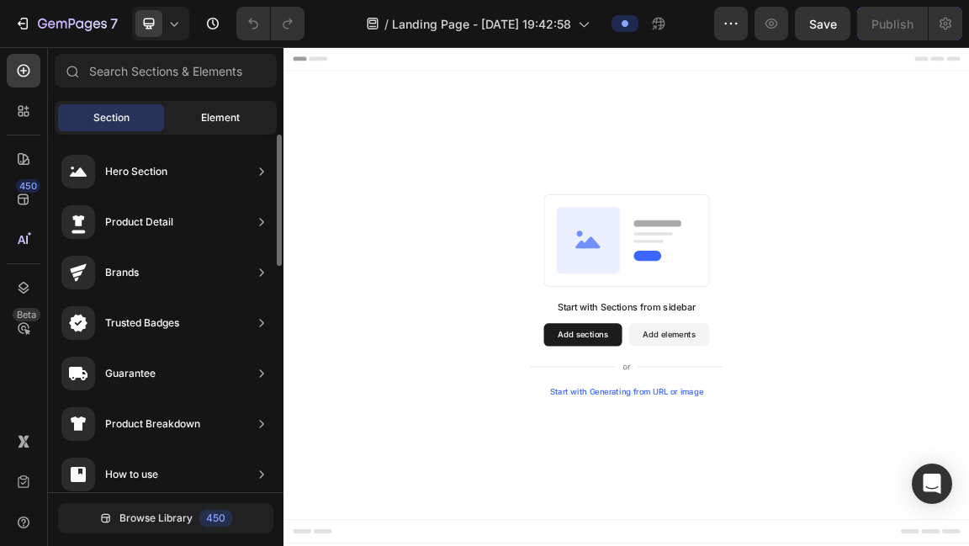
click at [218, 117] on span "Element" at bounding box center [220, 117] width 39 height 15
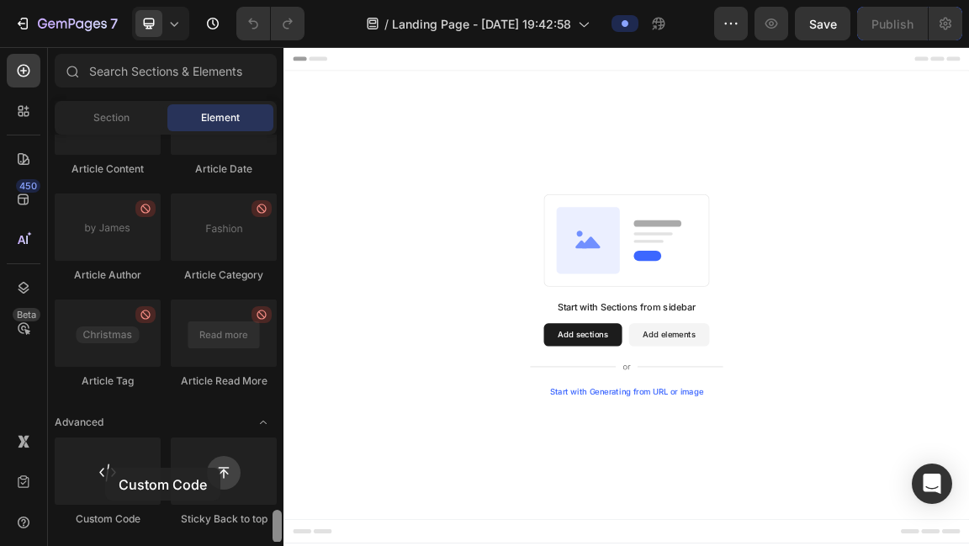
scroll to position [4579, 0]
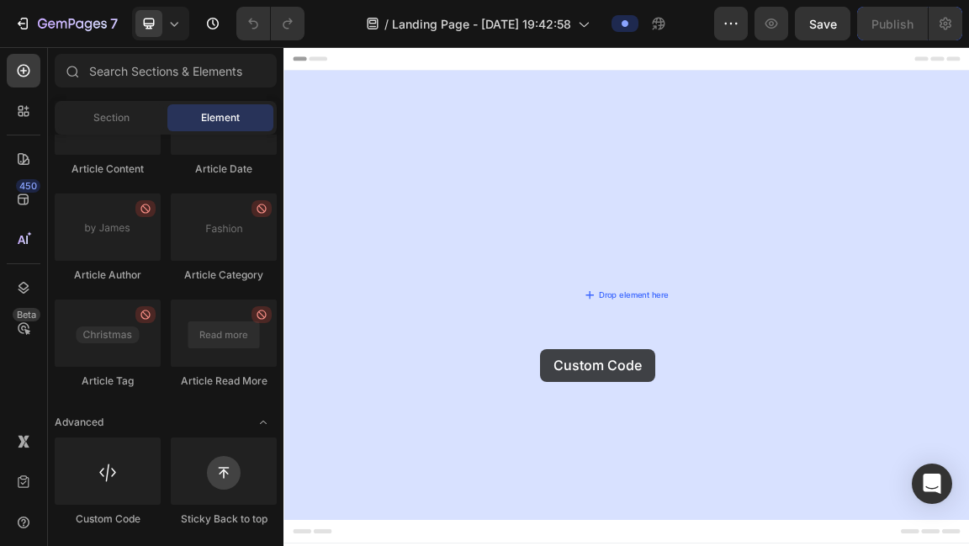
drag, startPoint x: 389, startPoint y: 515, endPoint x: 660, endPoint y: 489, distance: 272.2
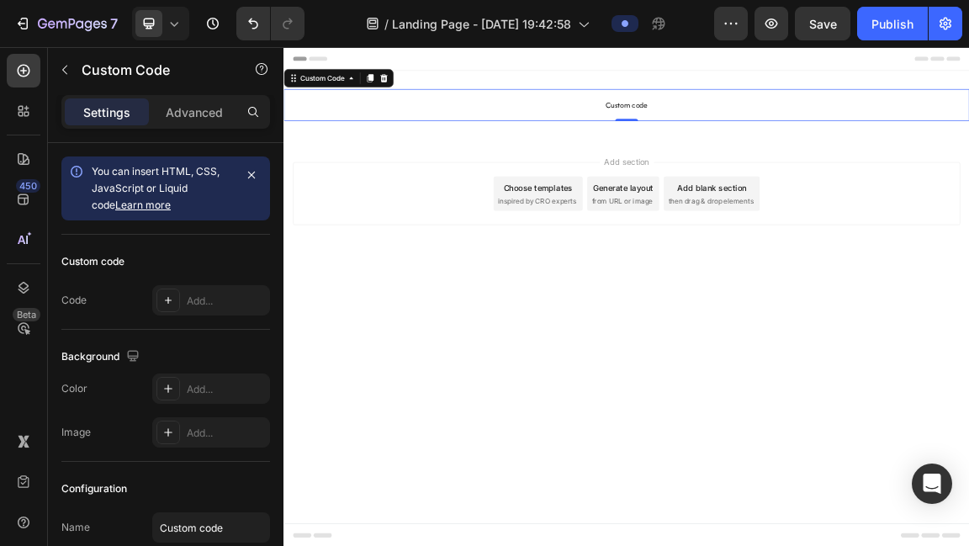
click at [800, 137] on span "Custom code" at bounding box center [789, 132] width 1010 height 20
click at [194, 120] on div "Advanced" at bounding box center [194, 111] width 84 height 27
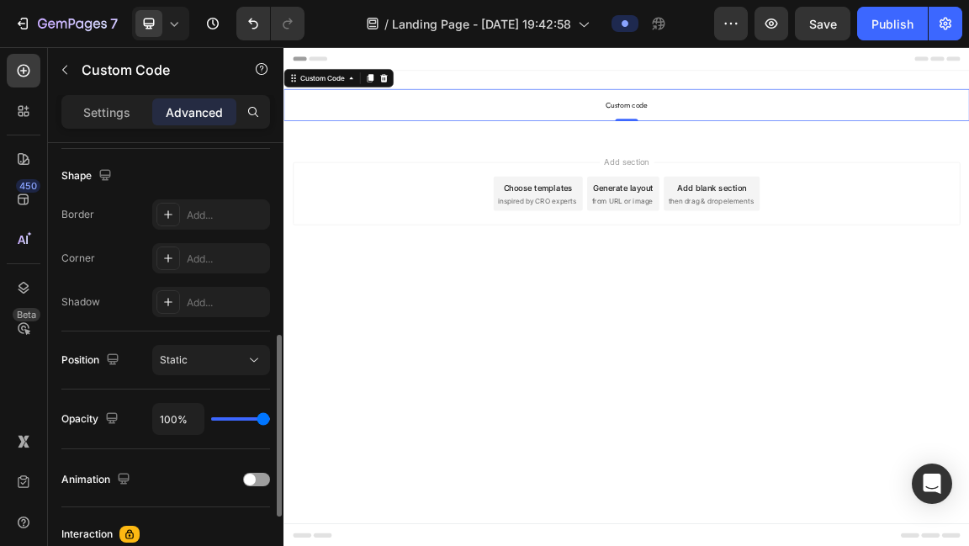
scroll to position [443, 0]
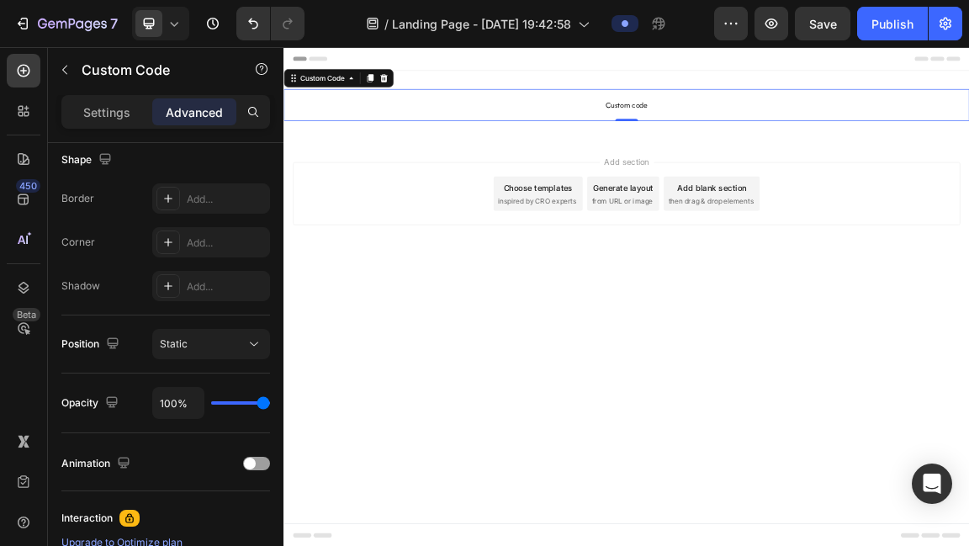
click at [790, 125] on span "Custom code" at bounding box center [789, 132] width 1010 height 20
click at [119, 114] on p "Settings" at bounding box center [106, 112] width 47 height 18
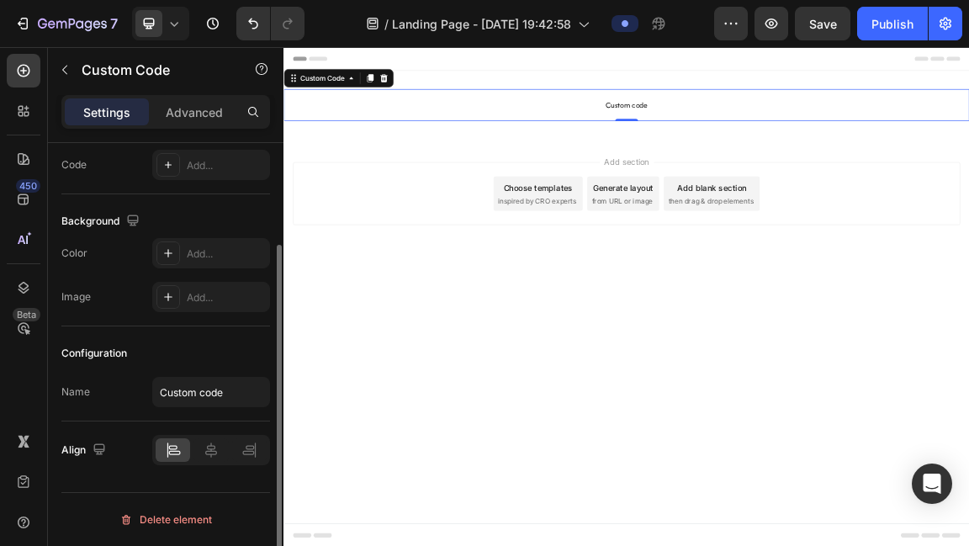
scroll to position [134, 0]
click at [200, 162] on div "Add..." at bounding box center [226, 167] width 79 height 15
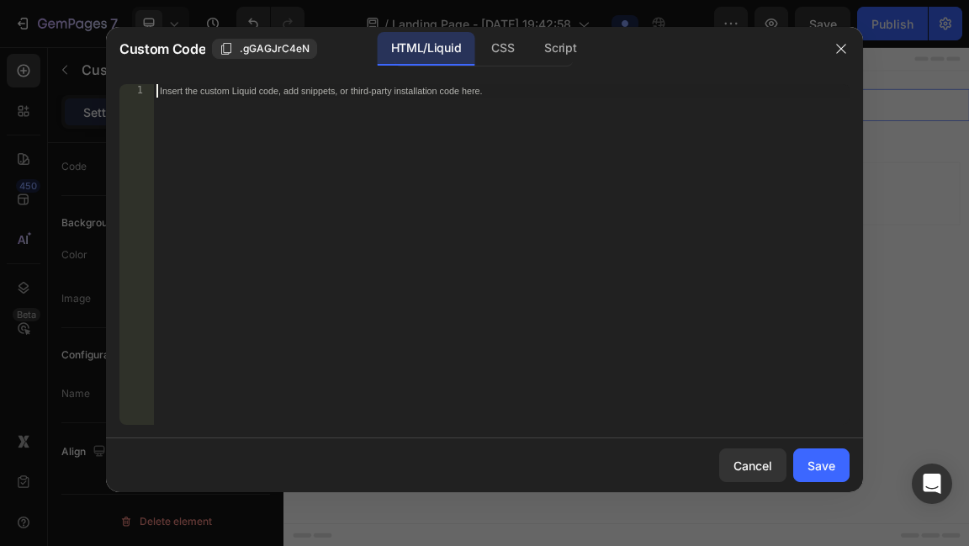
click at [302, 121] on div "Insert the custom Liquid code, add snippets, or third-party installation code h…" at bounding box center [501, 268] width 697 height 369
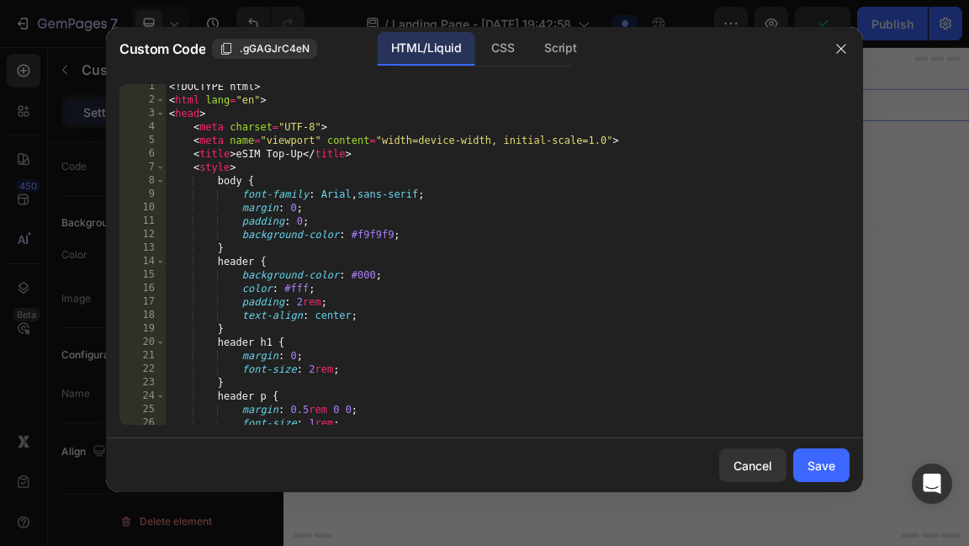
scroll to position [0, 0]
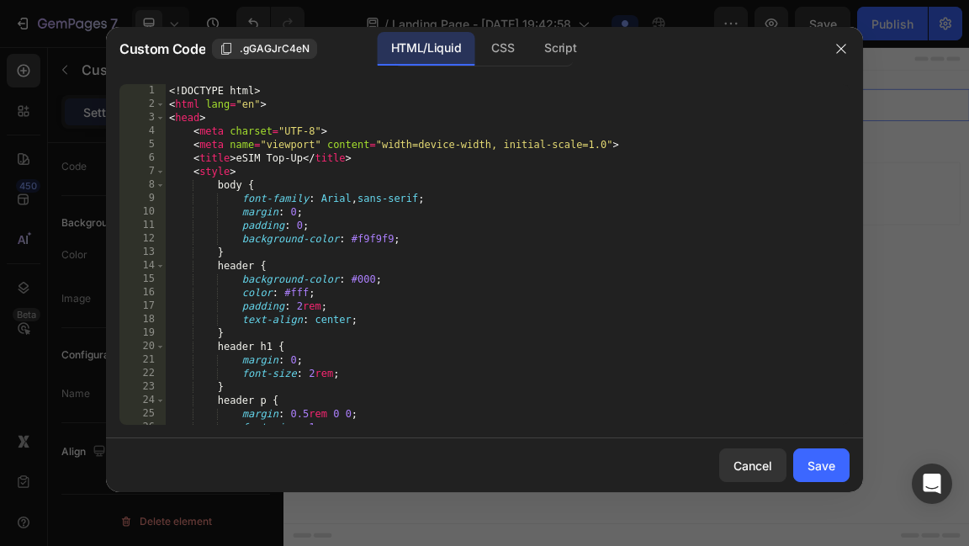
click at [351, 199] on div "<! DOCTYPE html > < html lang = "en" > < head > < meta charset = "UTF-8" > < me…" at bounding box center [508, 268] width 684 height 369
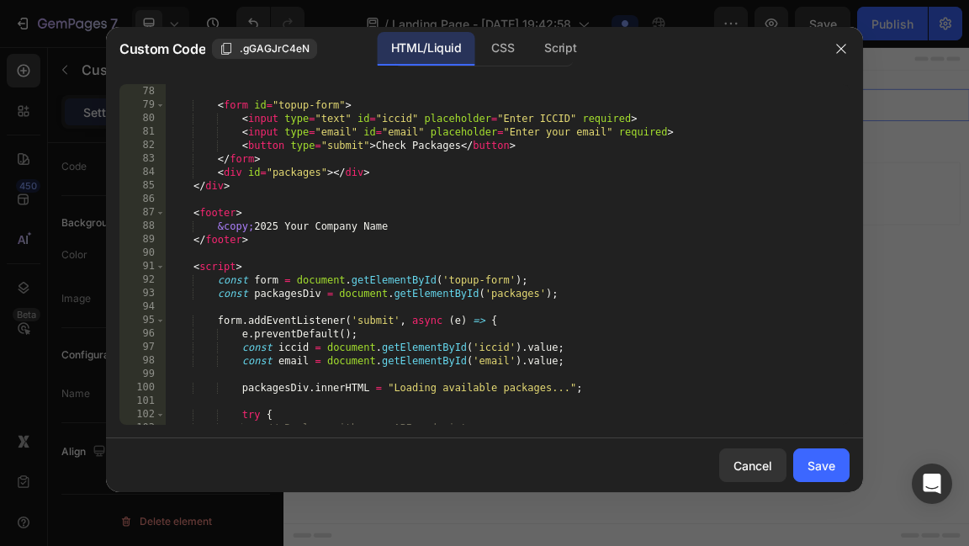
scroll to position [1053, 0]
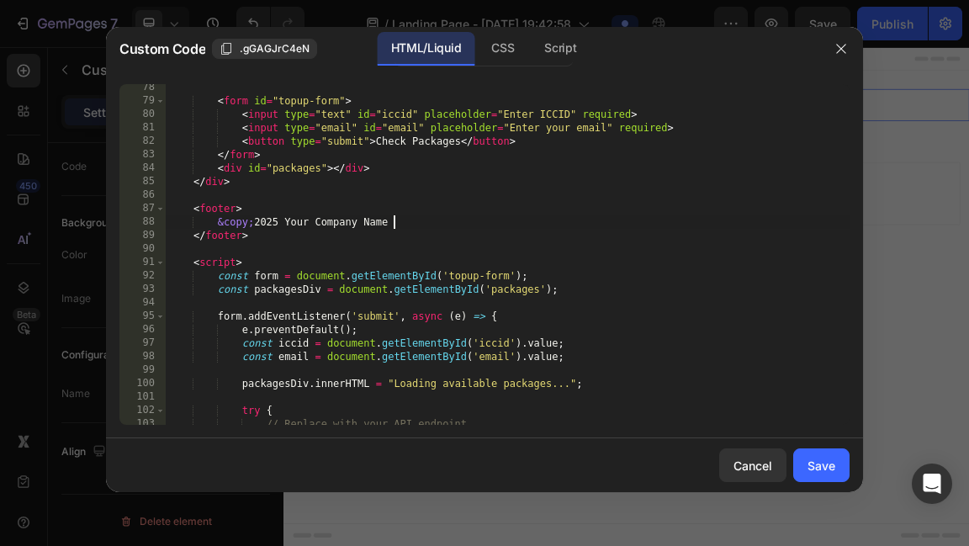
click at [395, 222] on div "< form id = "topup-form" > < input type = "text" id = "iccid" placeholder = "En…" at bounding box center [508, 265] width 684 height 369
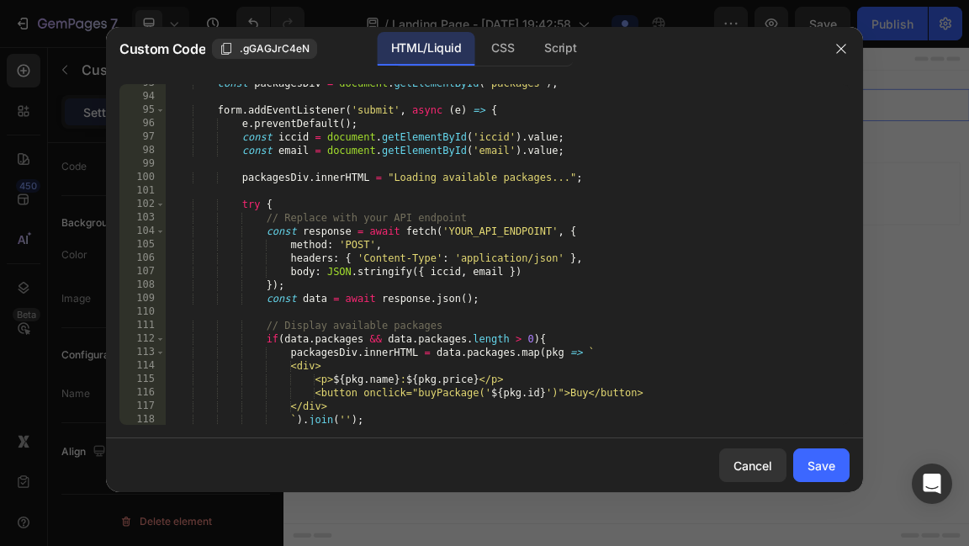
scroll to position [1260, 0]
click at [434, 231] on div "const packagesDiv = document . getElementById ( 'packages' ) ; form . addEventL…" at bounding box center [508, 260] width 684 height 369
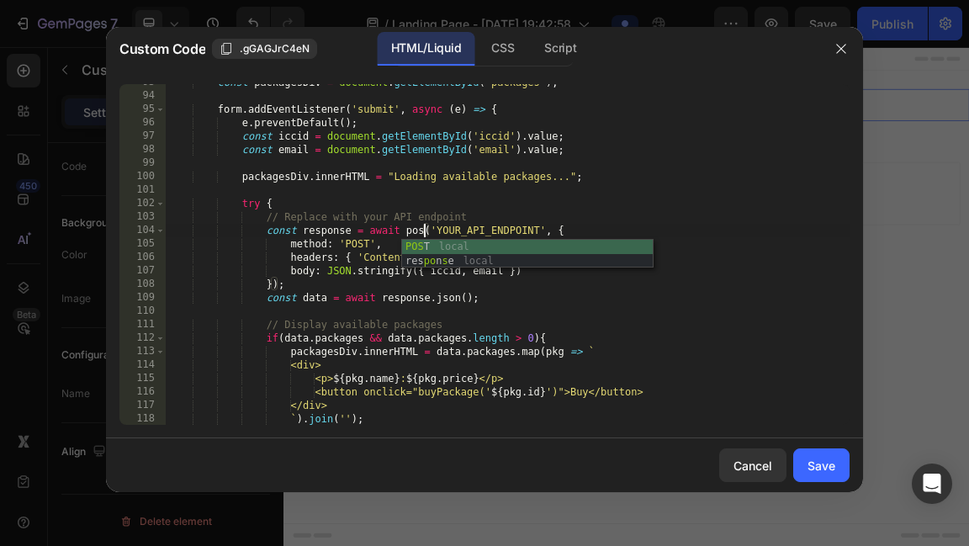
scroll to position [0, 21]
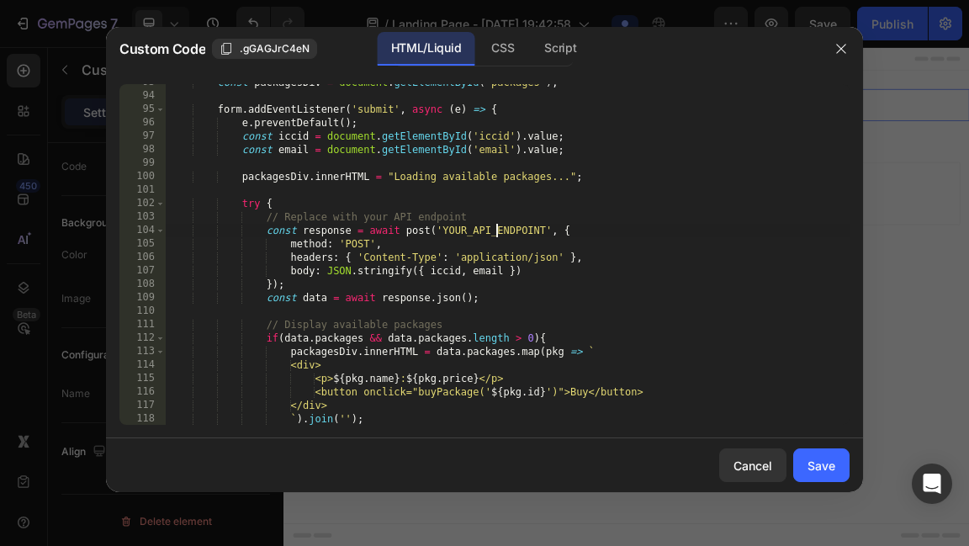
click at [499, 230] on div "const packagesDiv = document . getElementById ( 'packages' ) ; form . addEventL…" at bounding box center [508, 260] width 684 height 369
click at [327, 219] on div "const packagesDiv = document . getElementById ( 'packages' ) ; form . addEventL…" at bounding box center [508, 260] width 684 height 369
type textarea "</html>"
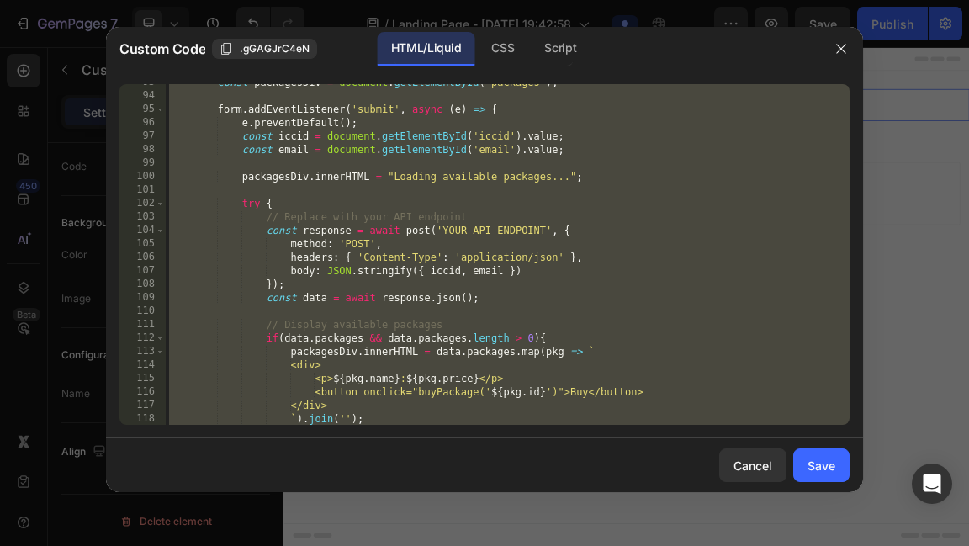
paste textarea
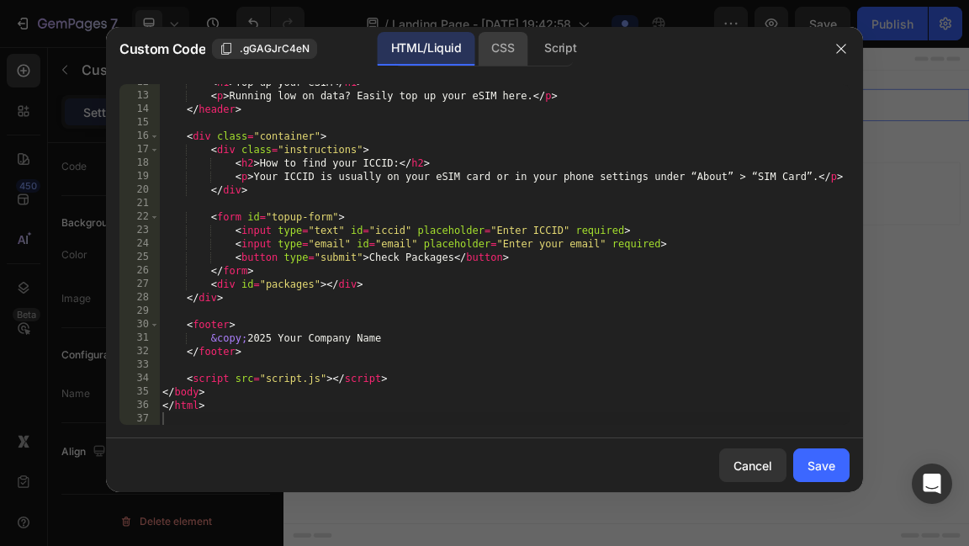
click at [531, 56] on div "CSS" at bounding box center [560, 49] width 59 height 34
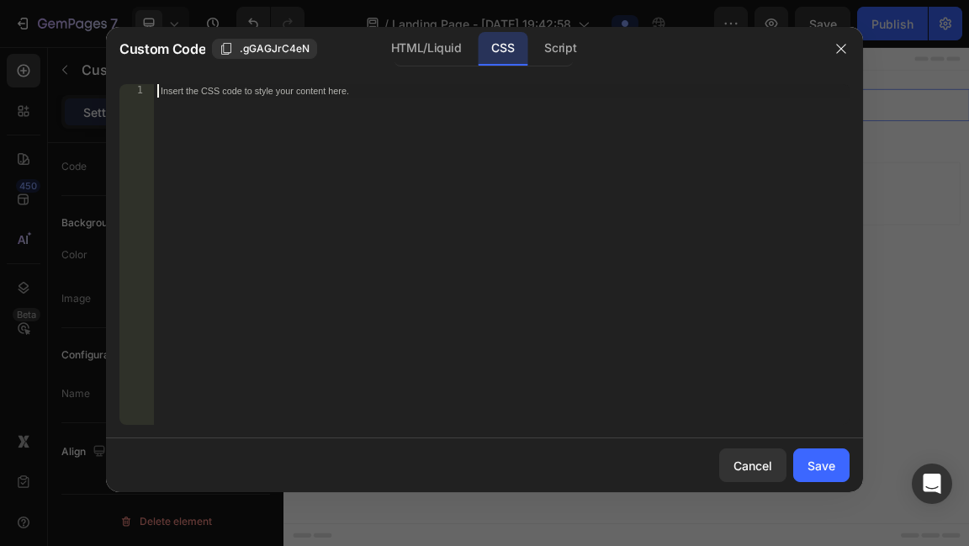
click at [524, 157] on div "Insert the CSS code to style your content here." at bounding box center [502, 268] width 696 height 369
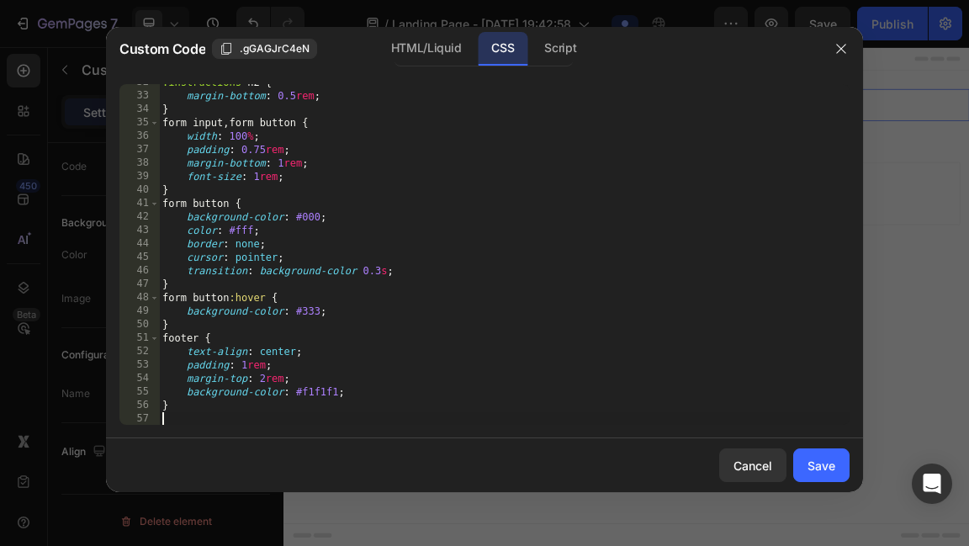
scroll to position [426, 0]
click at [577, 54] on div "Script" at bounding box center [560, 49] width 59 height 34
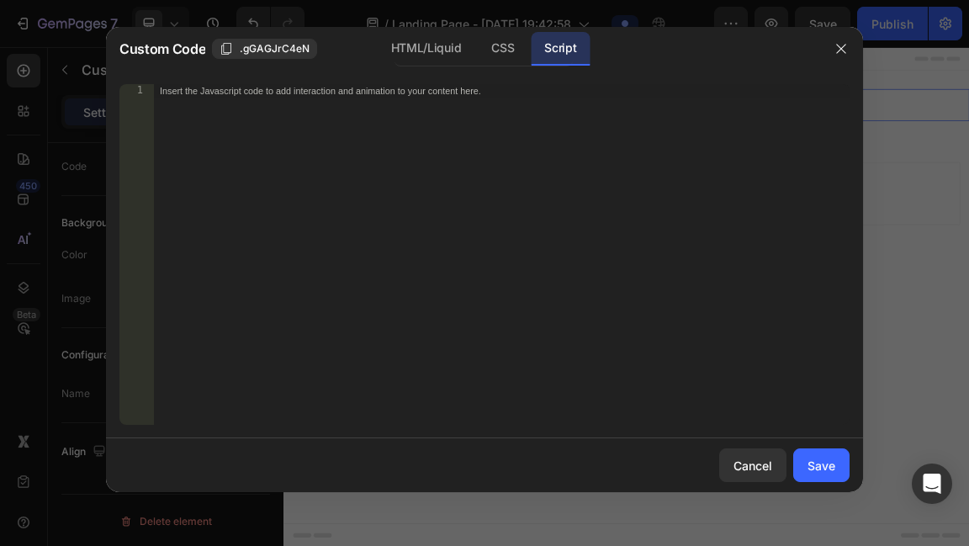
click at [470, 129] on div "Insert the Javascript code to add interaction and animation to your content her…" at bounding box center [501, 268] width 697 height 369
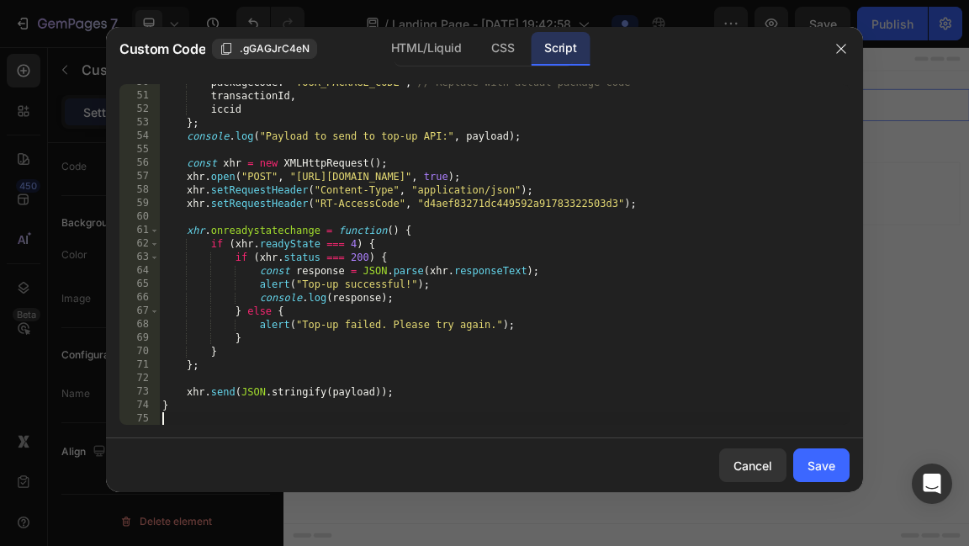
scroll to position [668, 0]
click at [823, 473] on div "Save" at bounding box center [822, 466] width 28 height 18
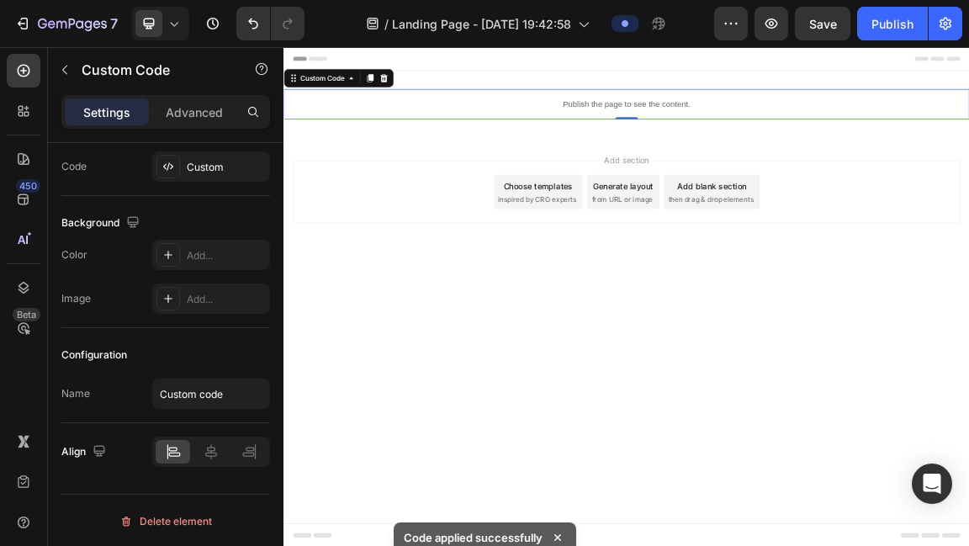
click at [920, 125] on p "Publish the page to see the content." at bounding box center [789, 131] width 1010 height 18
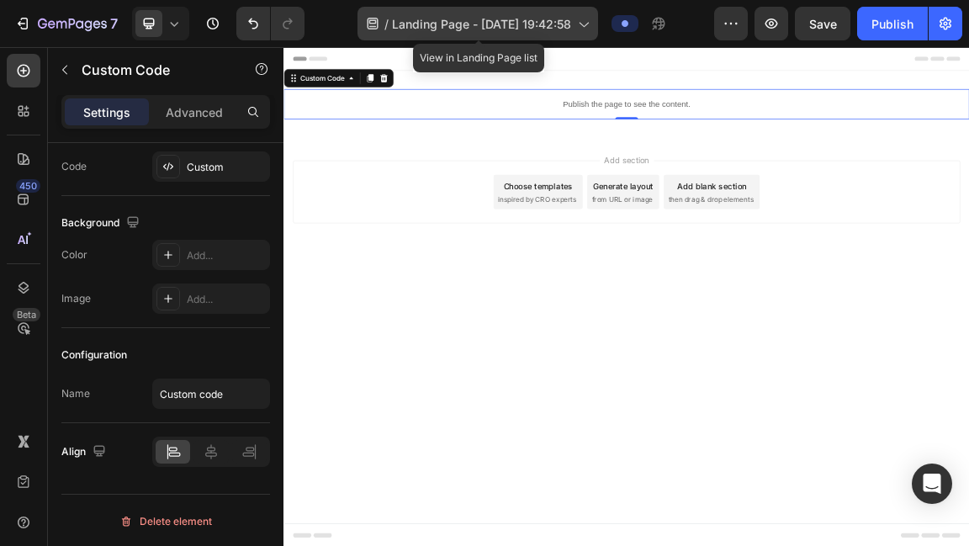
click at [537, 18] on span "Landing Page - Aug 27, 19:42:58" at bounding box center [481, 24] width 179 height 18
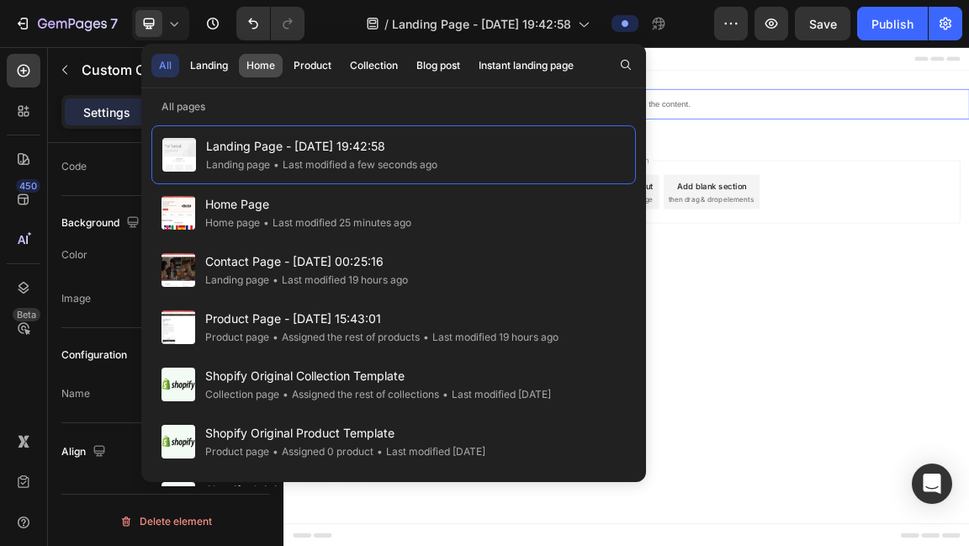
click at [253, 67] on div "Home" at bounding box center [261, 65] width 29 height 15
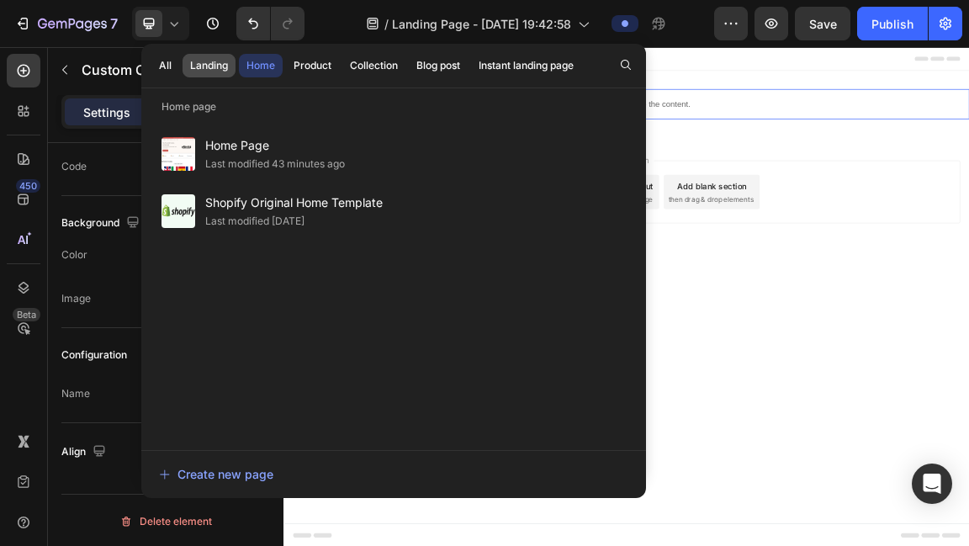
click at [206, 65] on div "Landing" at bounding box center [209, 65] width 38 height 15
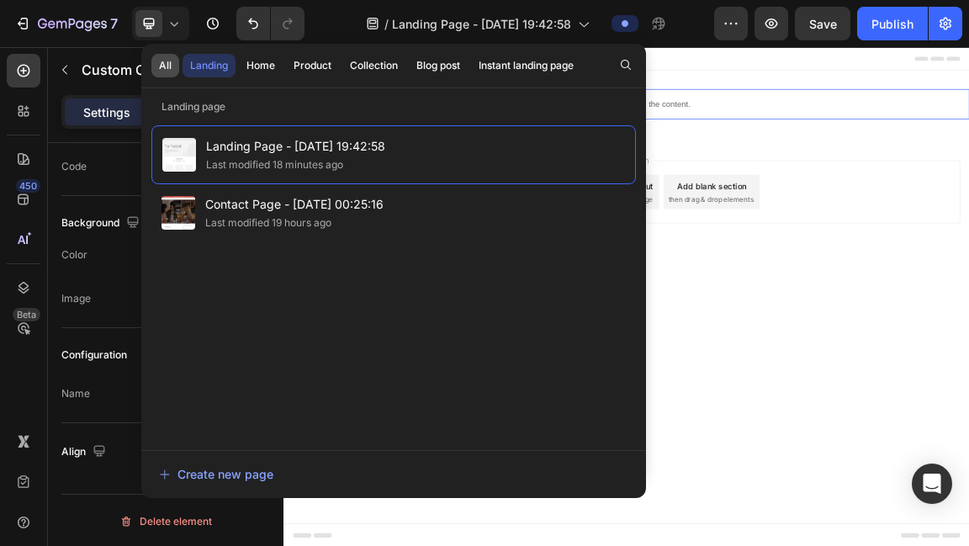
click at [174, 58] on button "All" at bounding box center [165, 66] width 28 height 24
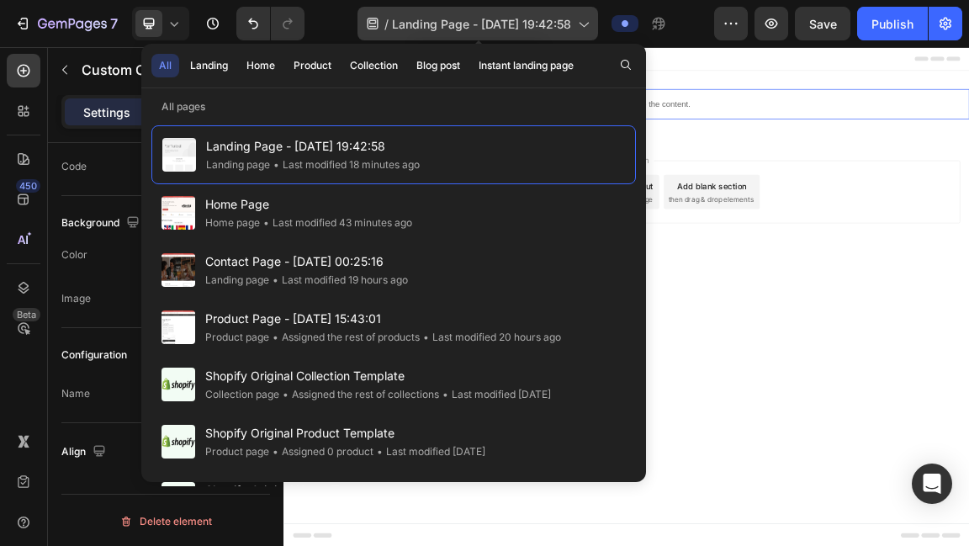
click at [513, 29] on span "Landing Page - Aug 27, 19:42:58" at bounding box center [481, 24] width 179 height 18
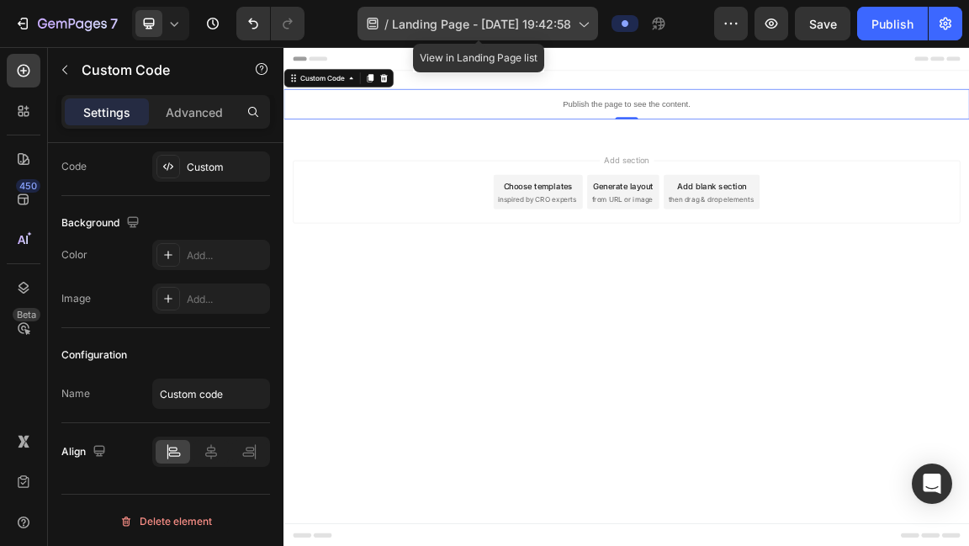
click at [582, 25] on icon at bounding box center [583, 23] width 17 height 17
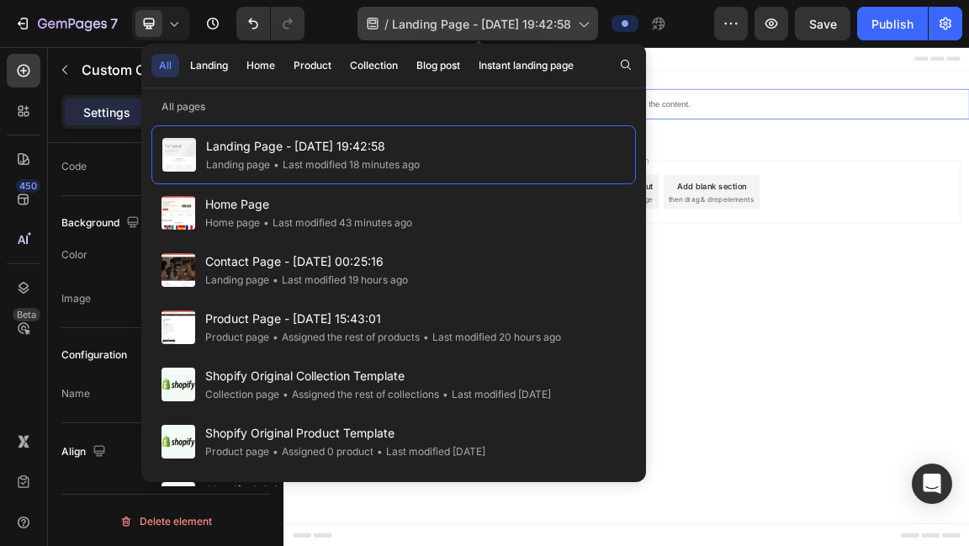
click at [374, 33] on div "/ Landing Page - Aug 27, 19:42:58" at bounding box center [478, 24] width 241 height 34
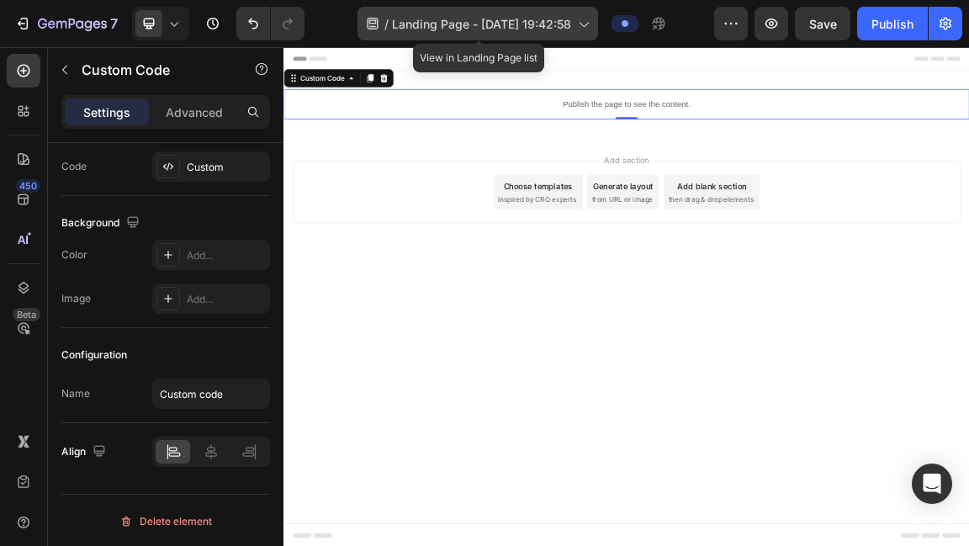
click at [392, 33] on div "/ Landing Page - Aug 27, 19:42:58" at bounding box center [478, 24] width 241 height 34
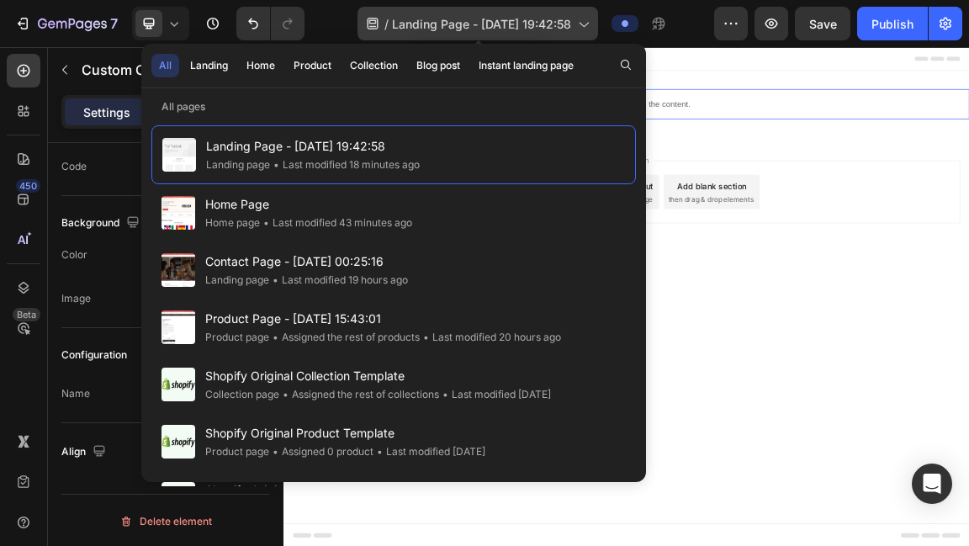
click at [395, 33] on div "/ Landing Page - Aug 27, 19:42:58" at bounding box center [478, 24] width 241 height 34
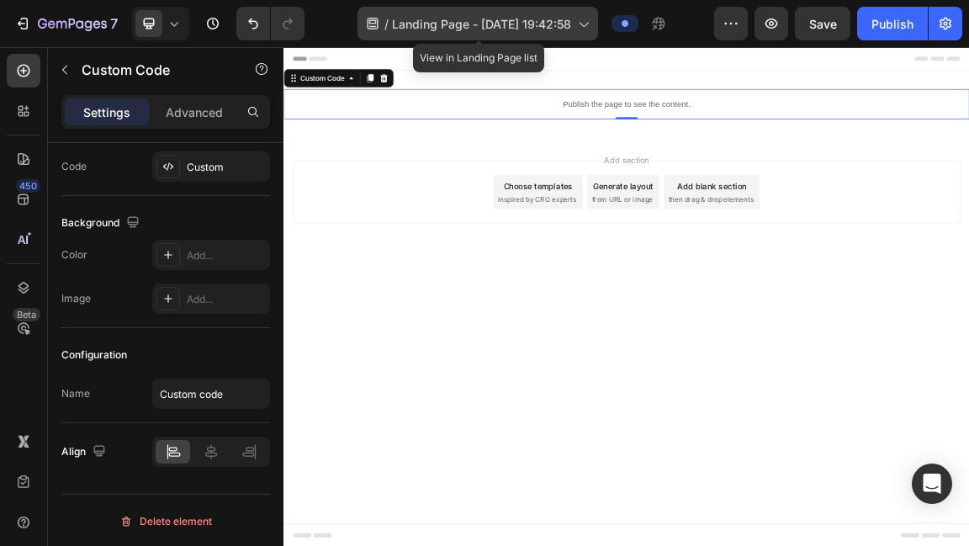
click at [539, 29] on span "Landing Page - Aug 27, 19:42:58" at bounding box center [481, 24] width 179 height 18
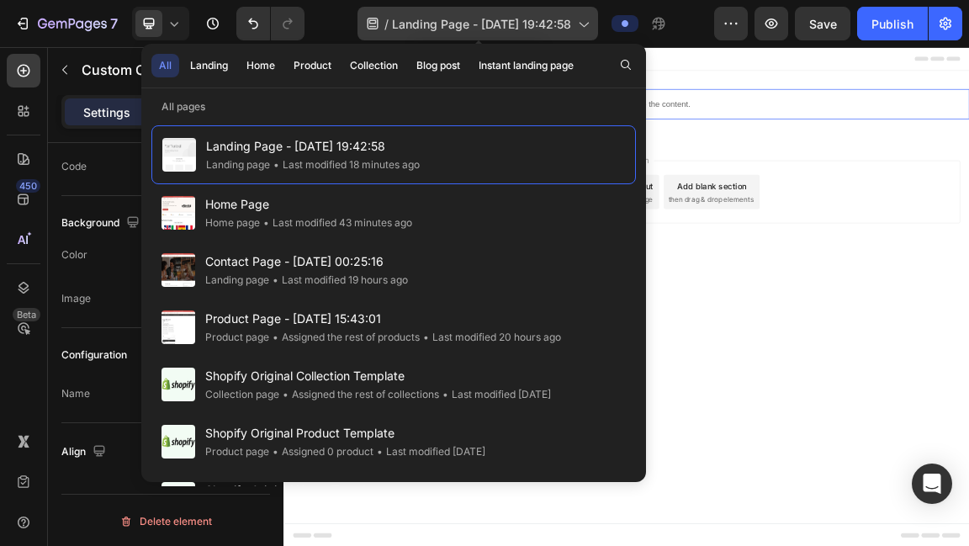
click at [432, 13] on div "/ Landing Page - Aug 27, 19:42:58" at bounding box center [478, 24] width 241 height 34
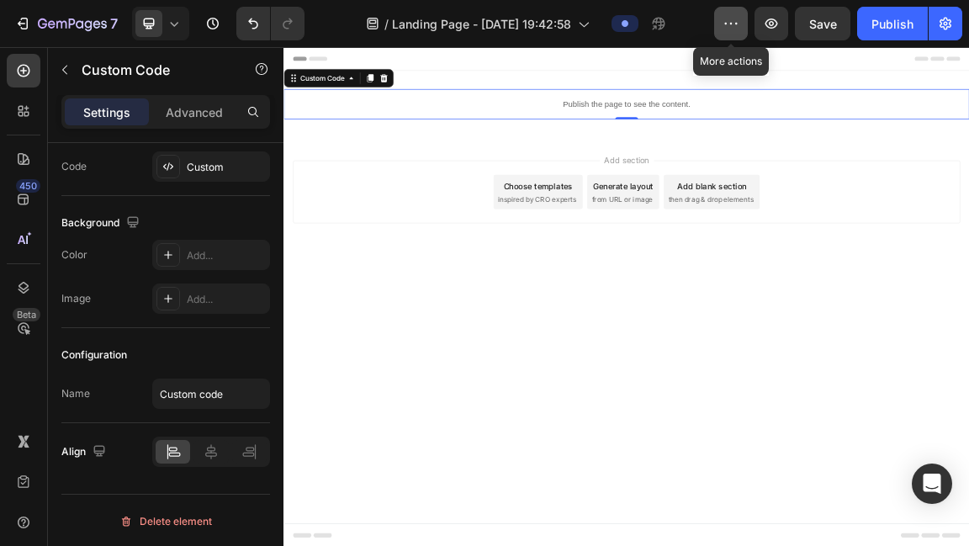
click at [723, 37] on button "button" at bounding box center [731, 24] width 34 height 34
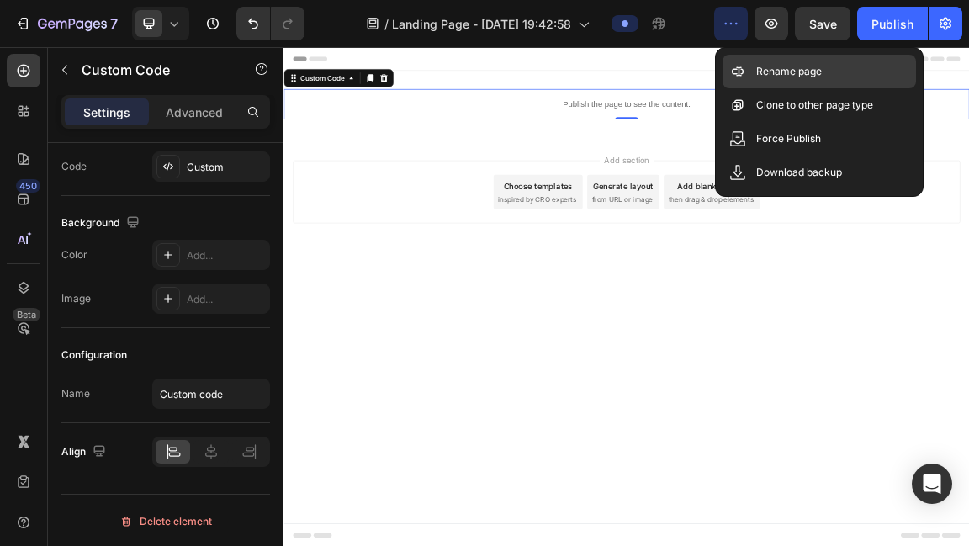
click at [806, 88] on div "Rename page" at bounding box center [820, 105] width 194 height 34
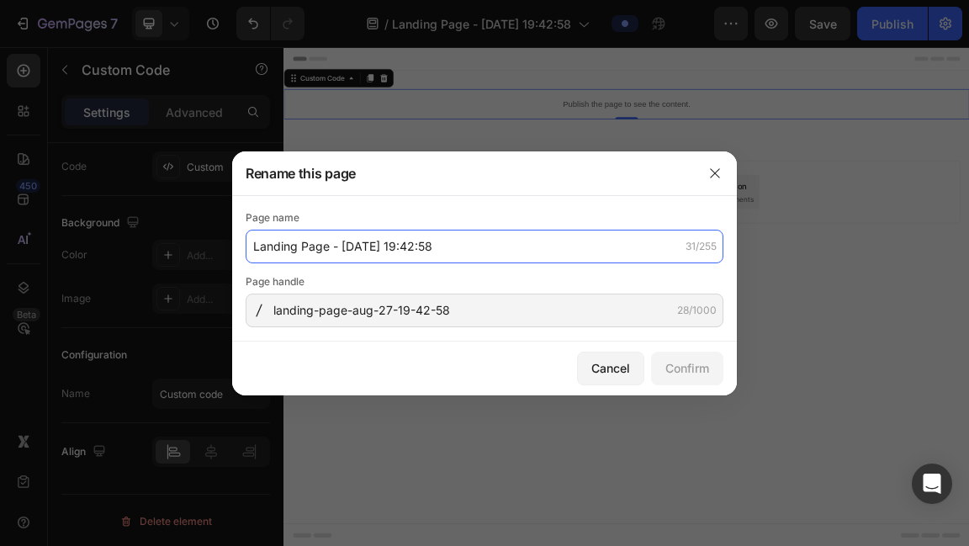
drag, startPoint x: 454, startPoint y: 251, endPoint x: 503, endPoint y: 248, distance: 48.9
click at [503, 248] on input "Landing Page - Aug 27, 19:42:58" at bounding box center [485, 247] width 478 height 34
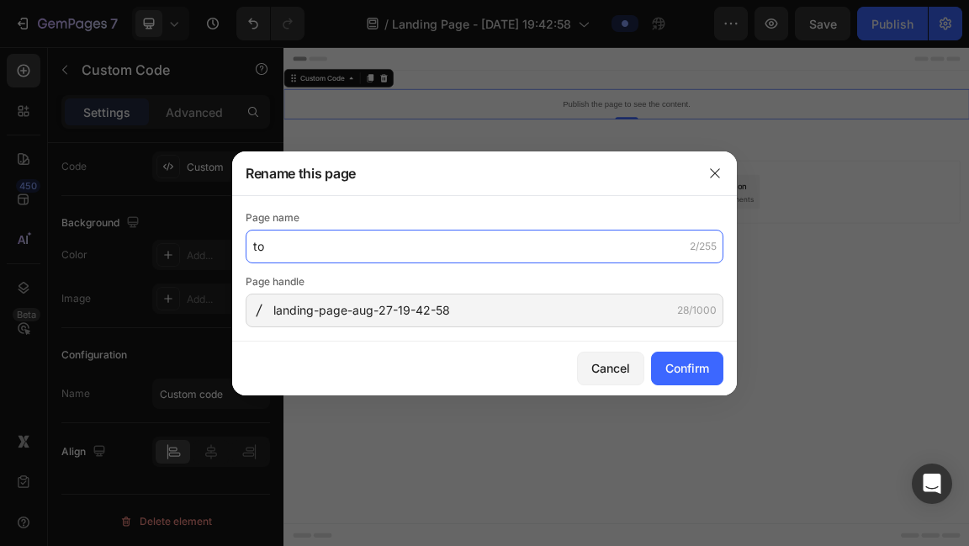
type input "t"
type input "top up esim"
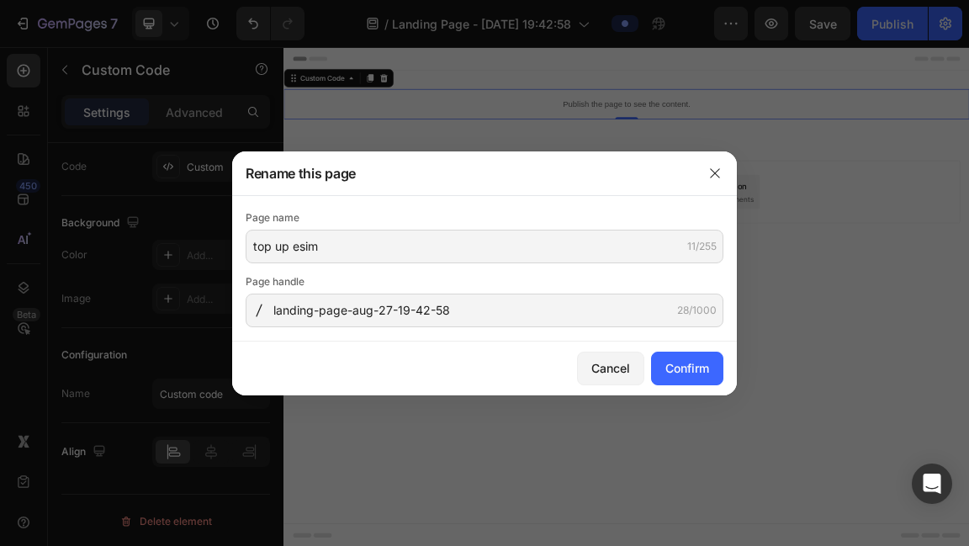
click at [547, 342] on div "Cancel Confirm" at bounding box center [484, 369] width 505 height 54
click at [536, 329] on div "Page name top up esim 11/255 Page handle landing-page-aug-27-19-42-58 28/1000" at bounding box center [484, 269] width 505 height 146
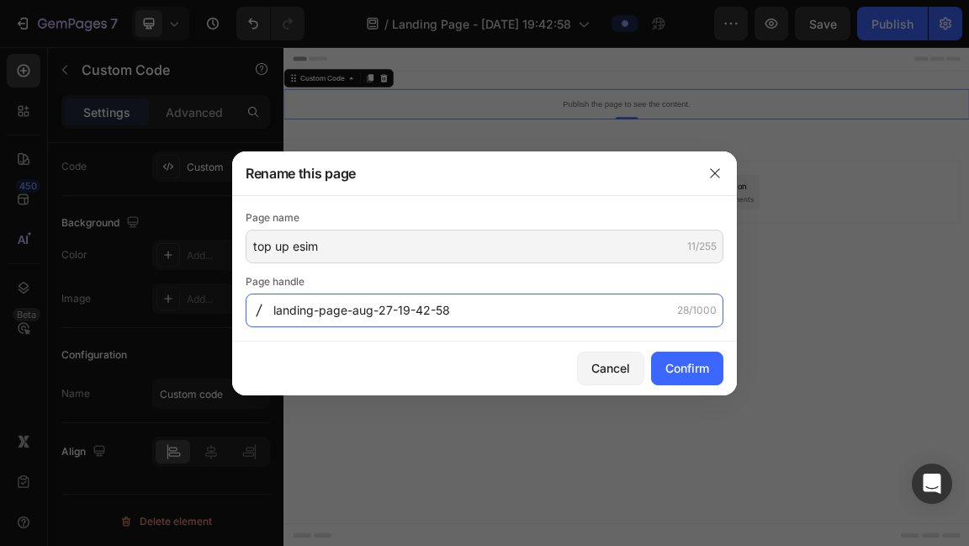
click at [530, 316] on input "landing-page-aug-27-19-42-58" at bounding box center [485, 311] width 478 height 34
click at [275, 316] on input "top-up" at bounding box center [485, 311] width 478 height 34
click at [333, 314] on input "top-up" at bounding box center [485, 311] width 478 height 34
type input "top-up-esim"
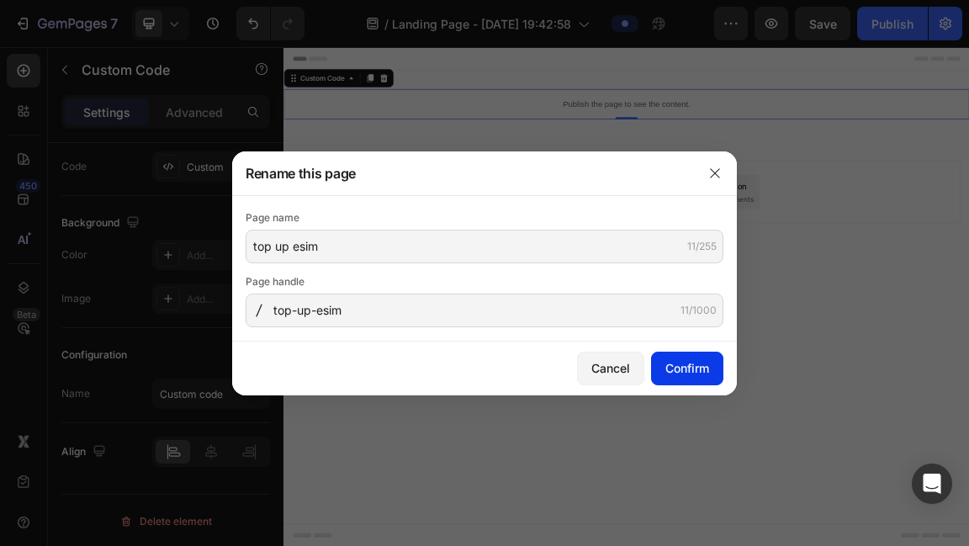
click at [687, 358] on button "Confirm" at bounding box center [687, 369] width 72 height 34
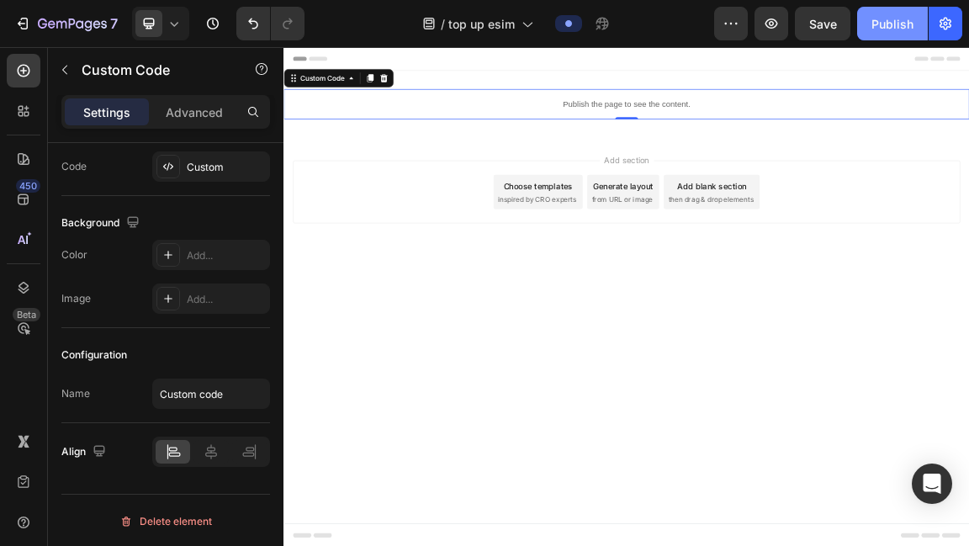
click at [891, 33] on button "Publish" at bounding box center [892, 24] width 71 height 34
click at [767, 21] on icon "button" at bounding box center [771, 23] width 17 height 17
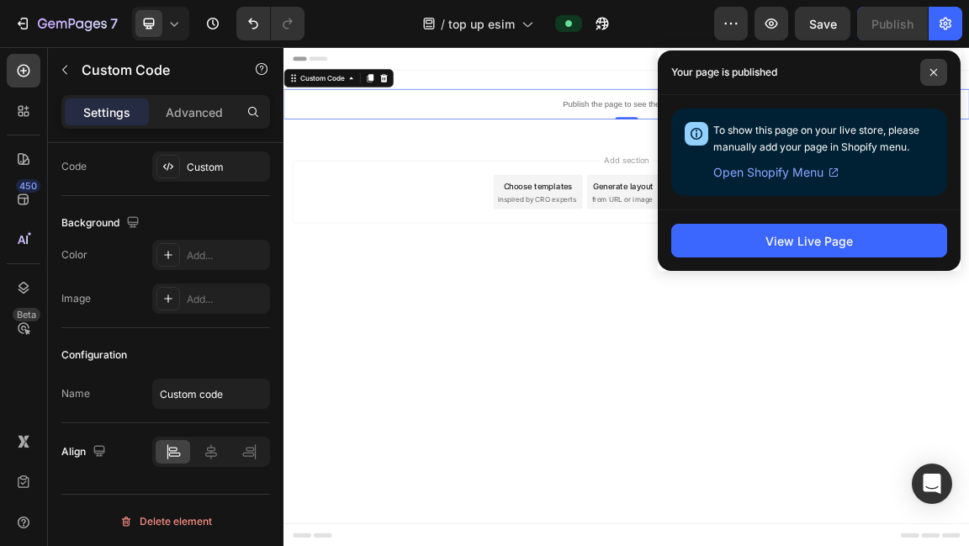
click at [934, 74] on icon at bounding box center [934, 72] width 8 height 8
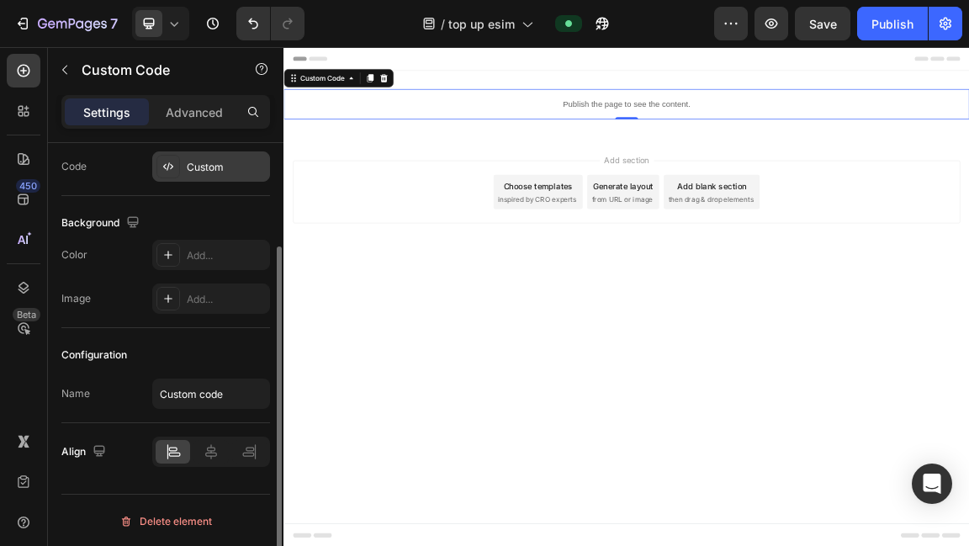
click at [235, 174] on div "Custom" at bounding box center [211, 166] width 118 height 30
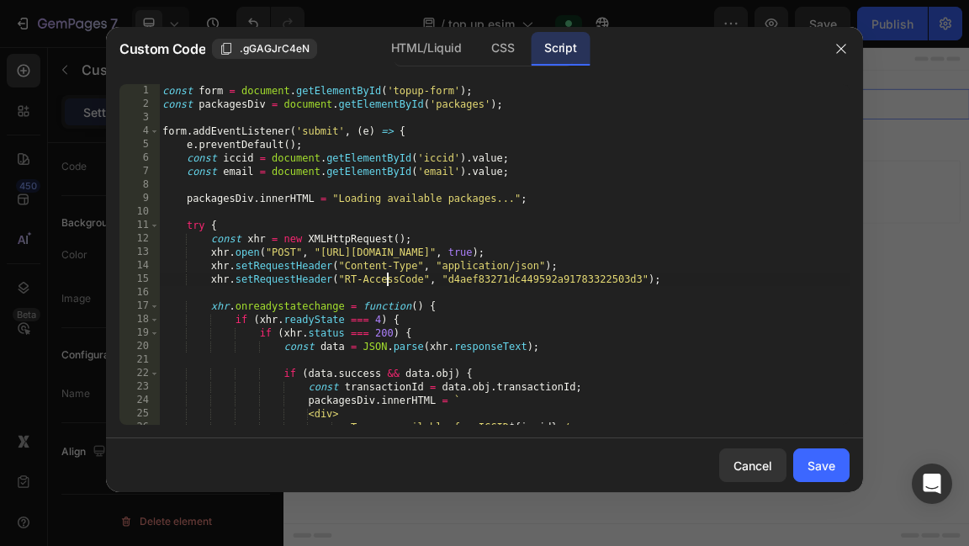
click at [390, 281] on div "const form = document . getElementById ( 'topup-form' ) ; const packagesDiv = d…" at bounding box center [504, 268] width 691 height 369
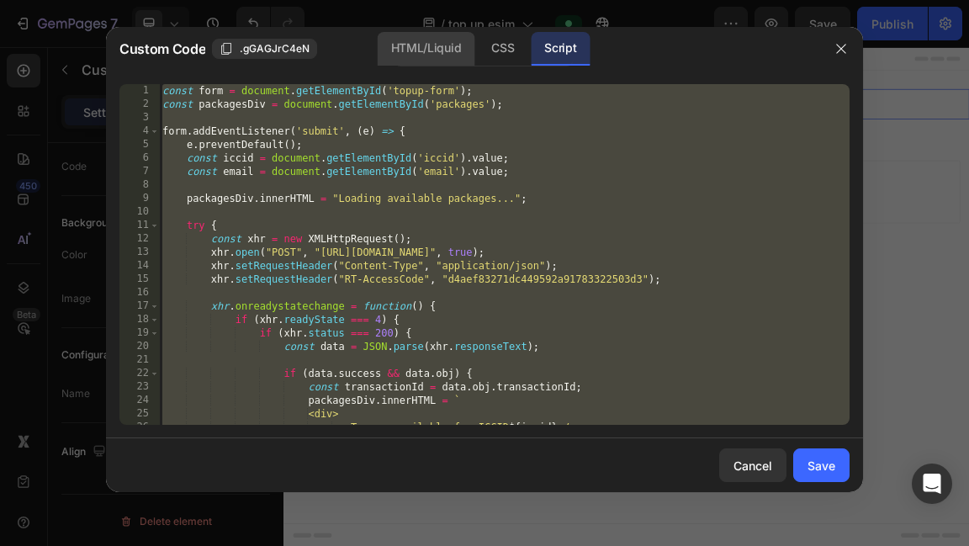
click at [478, 55] on div "HTML/Liquid" at bounding box center [503, 49] width 50 height 34
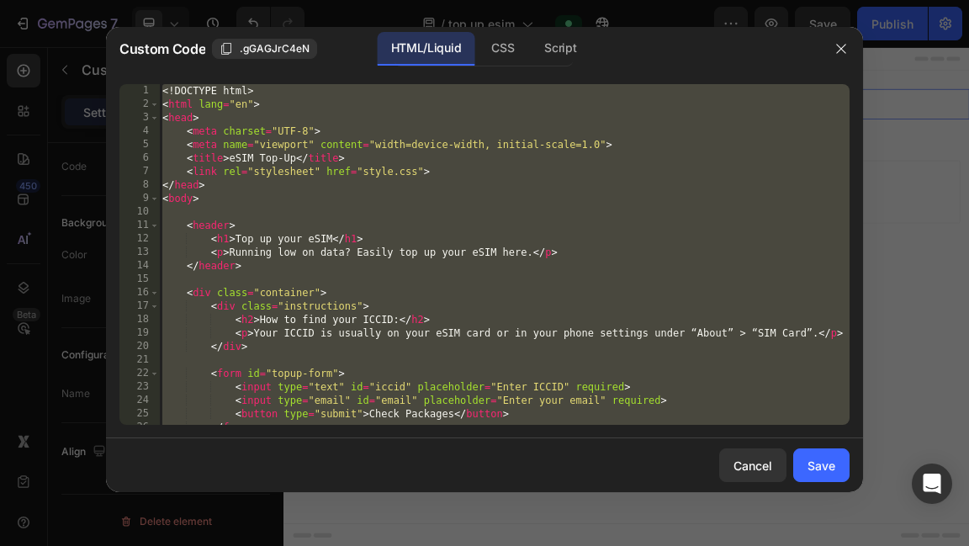
click at [364, 183] on div "<! DOCTYPE html > < html lang = "en" > < head > < meta charset = "UTF-8" > < me…" at bounding box center [504, 268] width 691 height 369
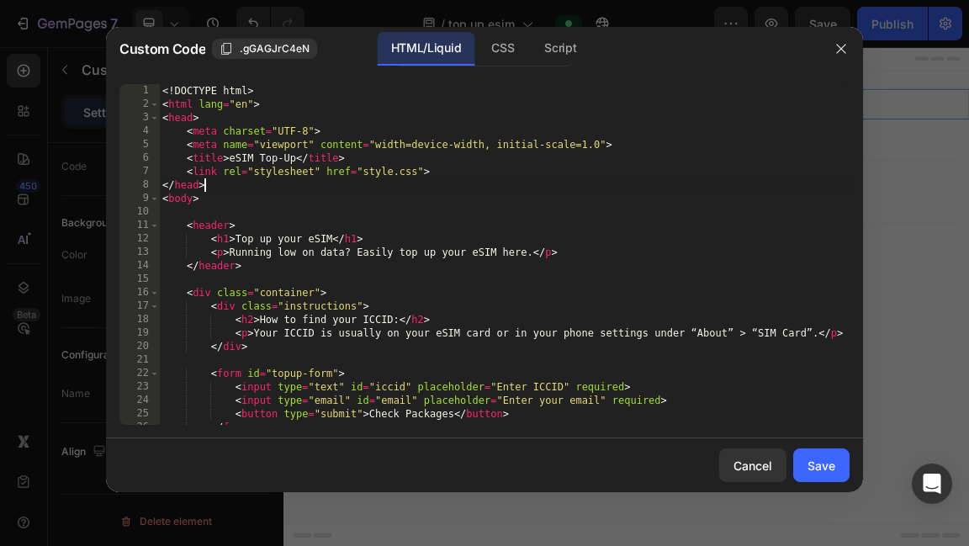
type textarea "</html>"
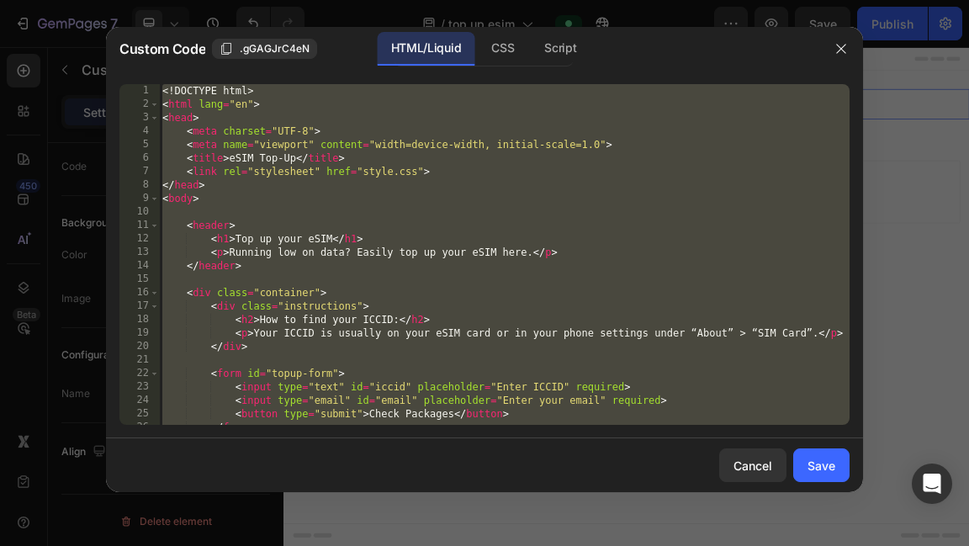
paste textarea
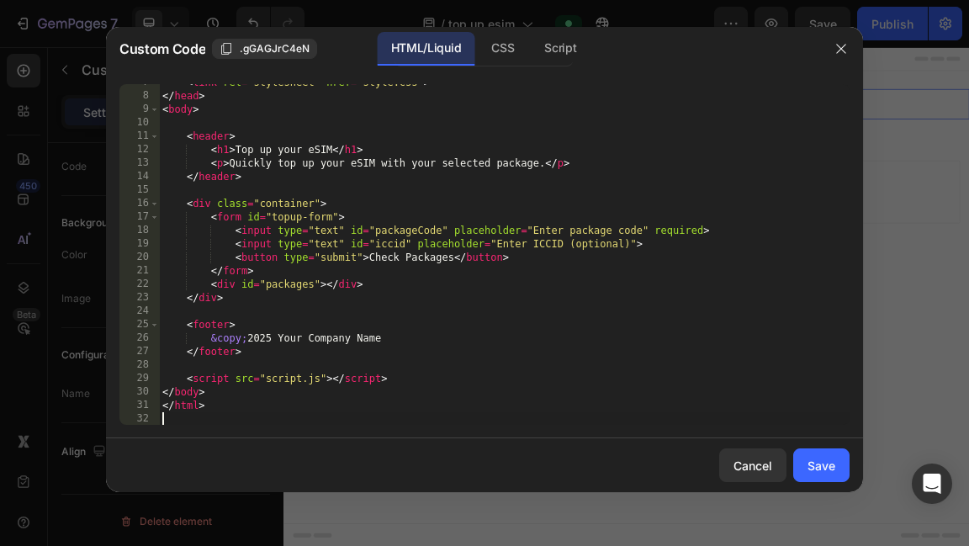
scroll to position [89, 0]
click at [531, 50] on div "CSS" at bounding box center [560, 49] width 59 height 34
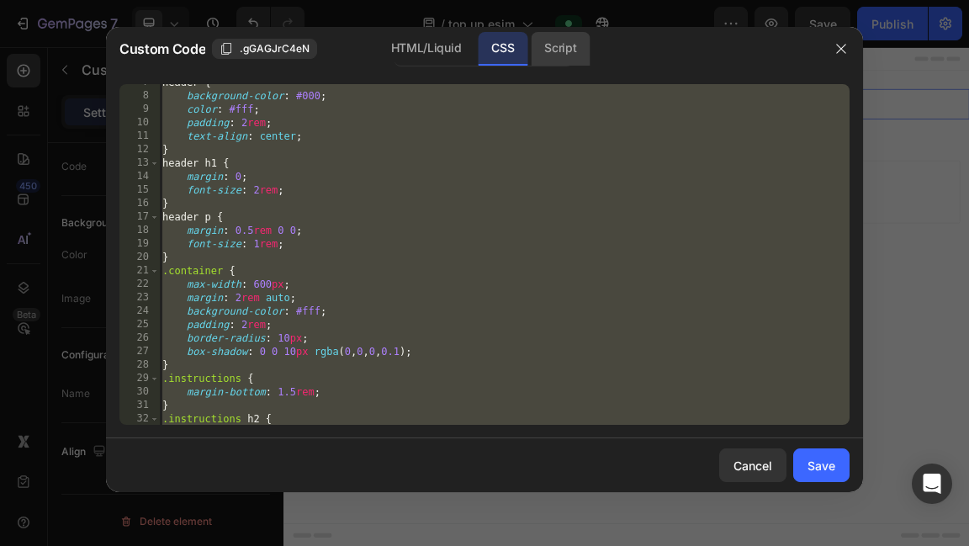
click at [565, 61] on div "Script" at bounding box center [560, 49] width 59 height 34
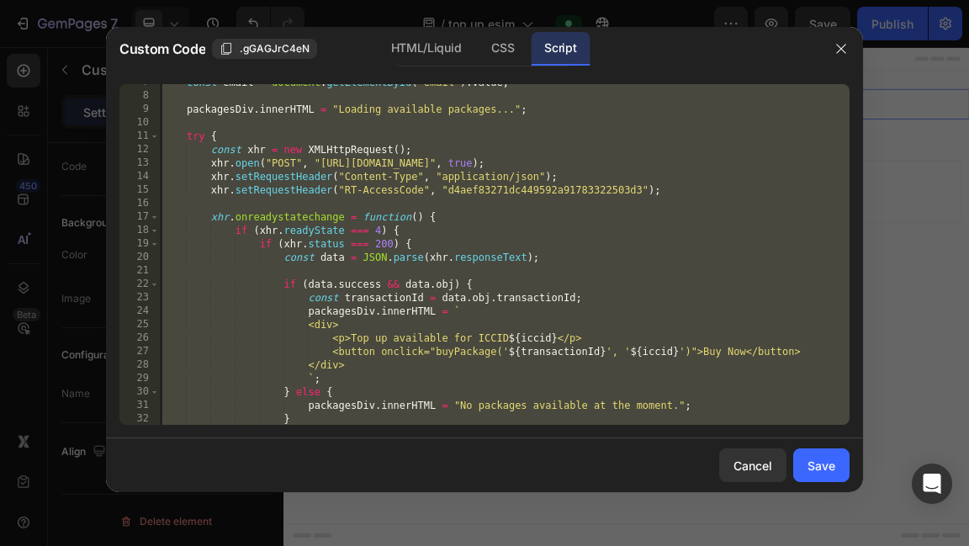
click at [386, 241] on div "const email = document . getElementById ( 'email' ) . value ; packagesDiv . inn…" at bounding box center [504, 260] width 691 height 369
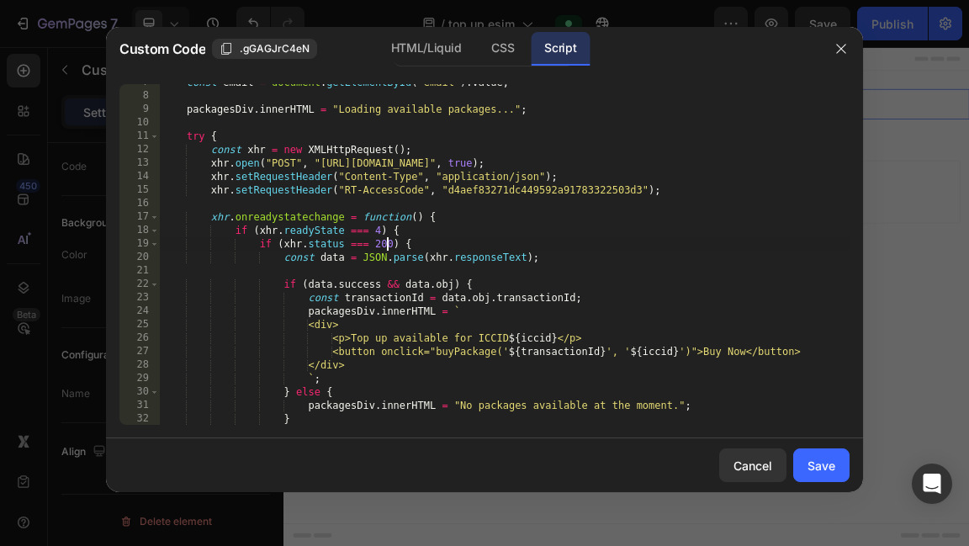
type textarea "}"
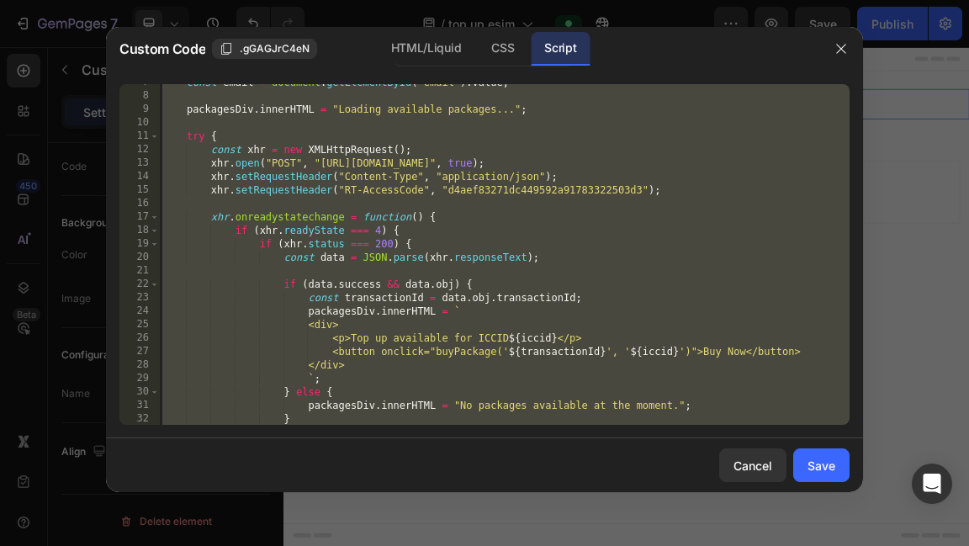
paste textarea
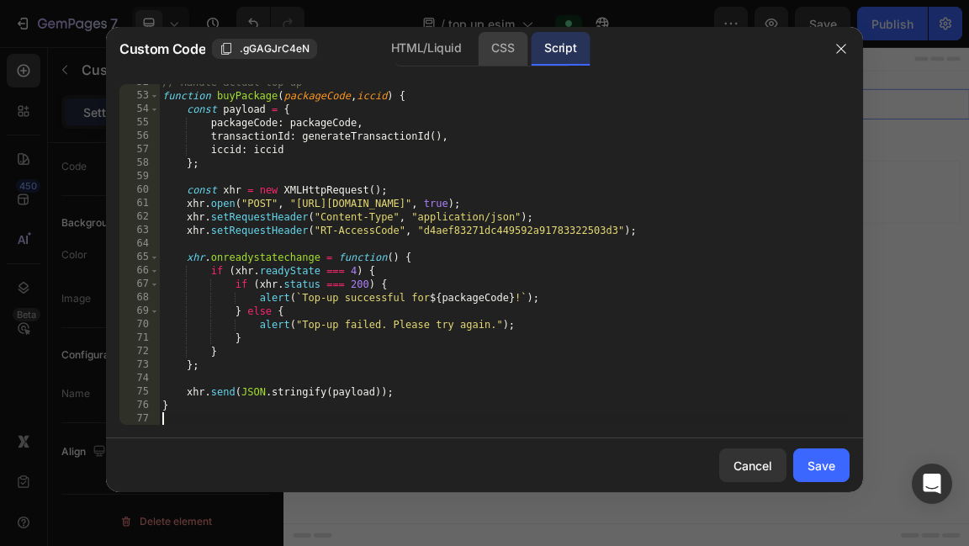
click at [512, 61] on div "CSS" at bounding box center [503, 49] width 50 height 34
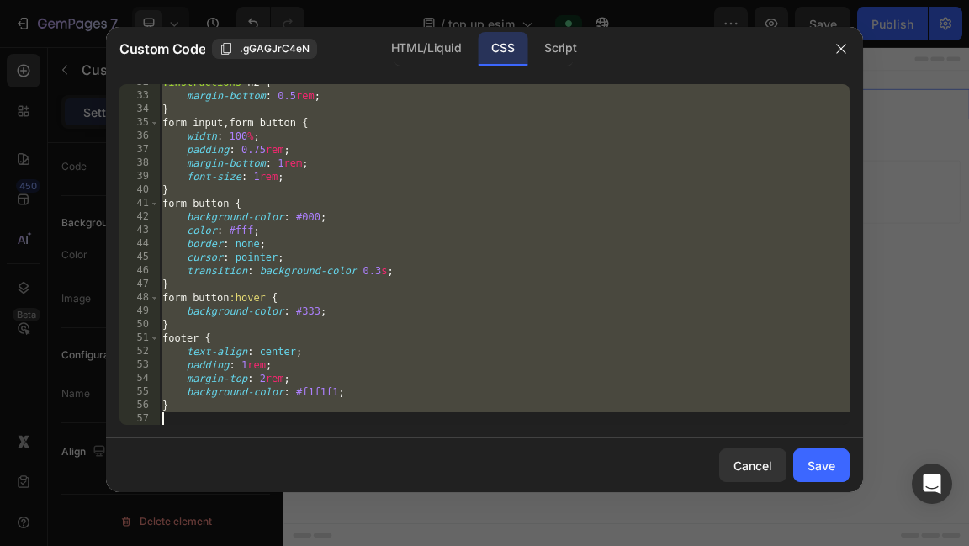
click at [412, 239] on div ".instructions h2 { margin-bottom : 0.5 rem ; } form input , form button { width…" at bounding box center [504, 260] width 691 height 369
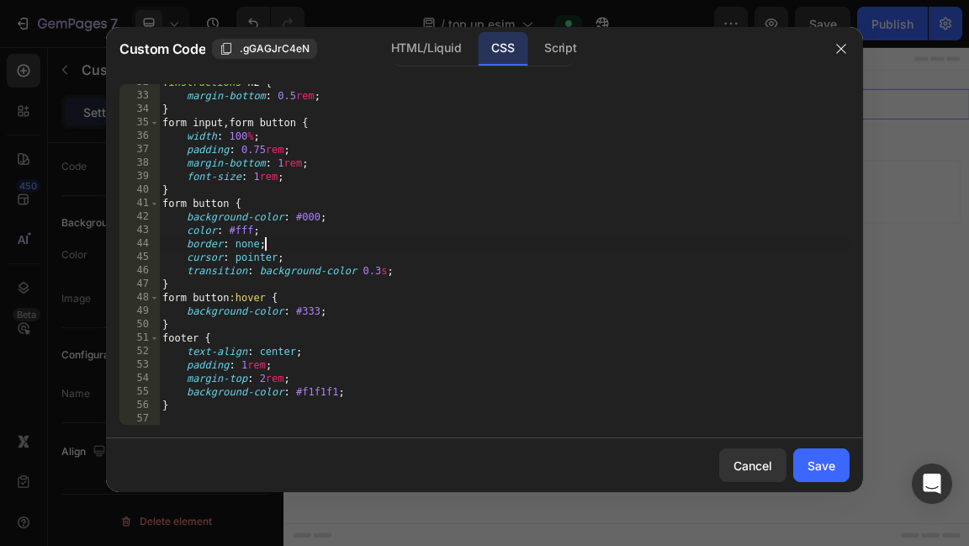
type textarea "}"
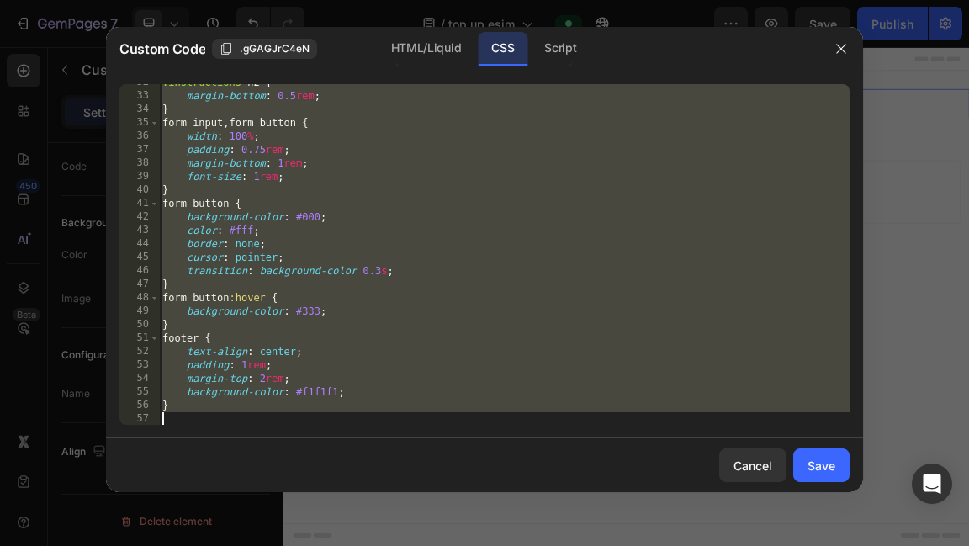
paste textarea
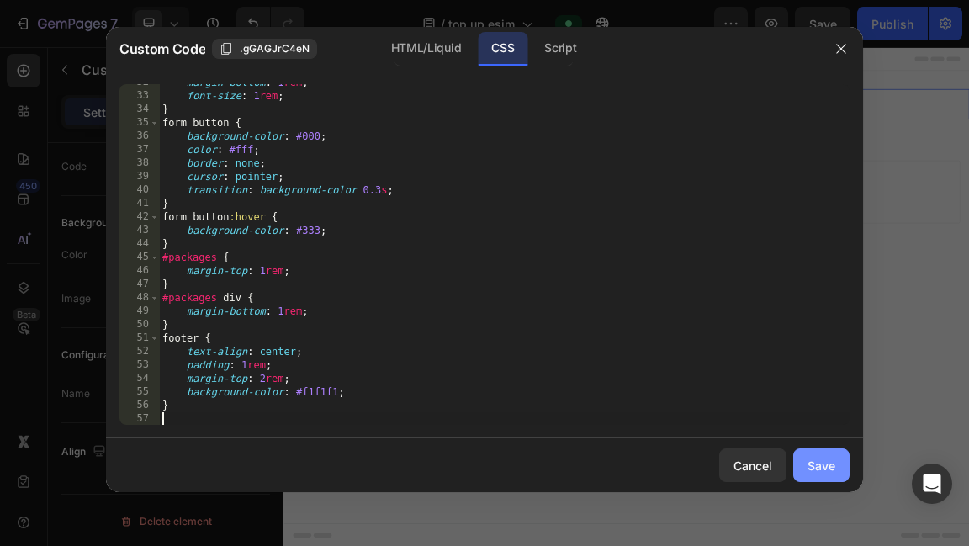
click at [811, 476] on button "Save" at bounding box center [821, 465] width 56 height 34
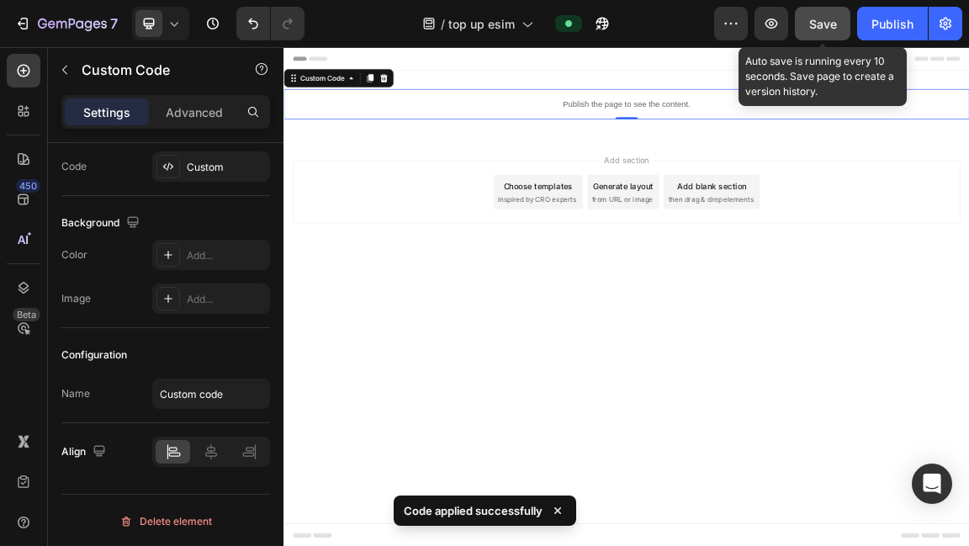
click at [825, 27] on span "Save" at bounding box center [823, 24] width 28 height 14
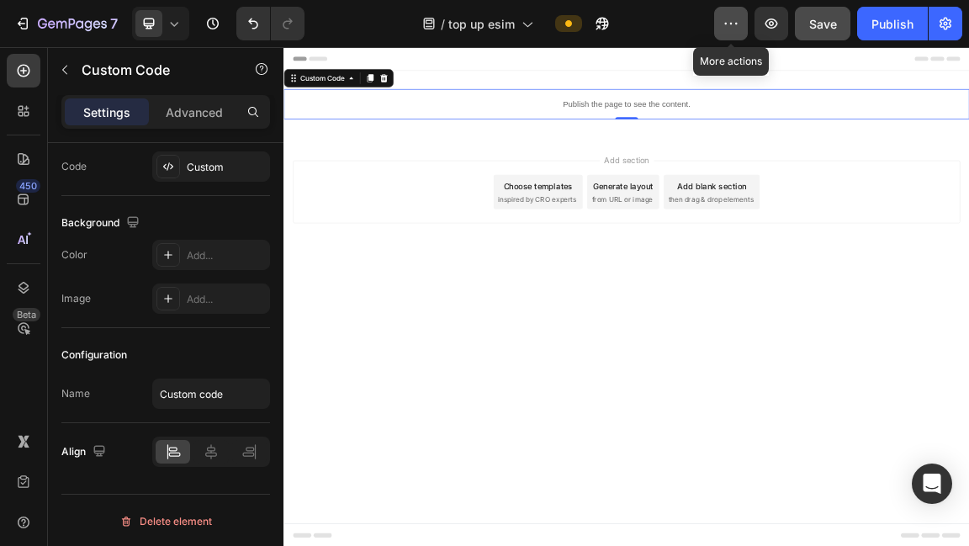
click at [733, 31] on icon "button" at bounding box center [731, 23] width 17 height 17
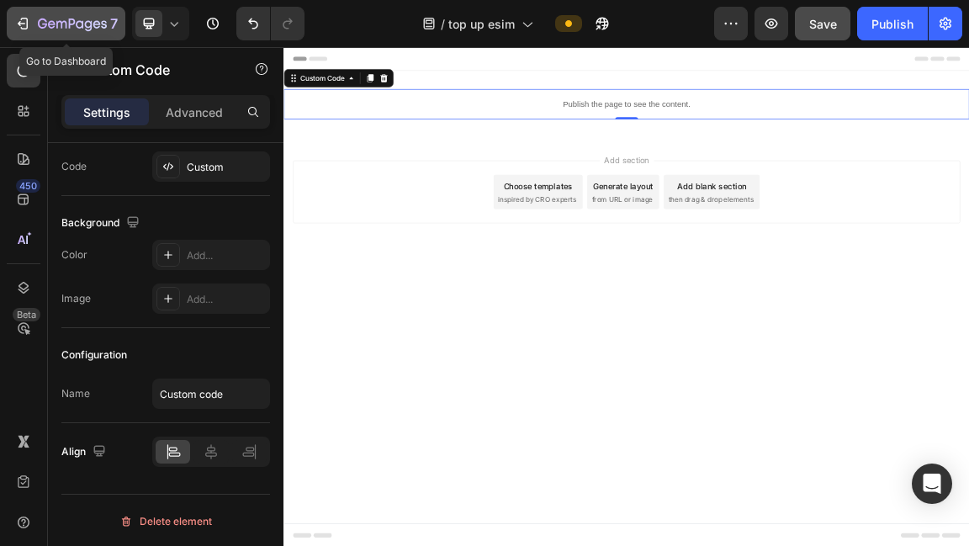
click at [23, 21] on icon "button" at bounding box center [22, 23] width 17 height 17
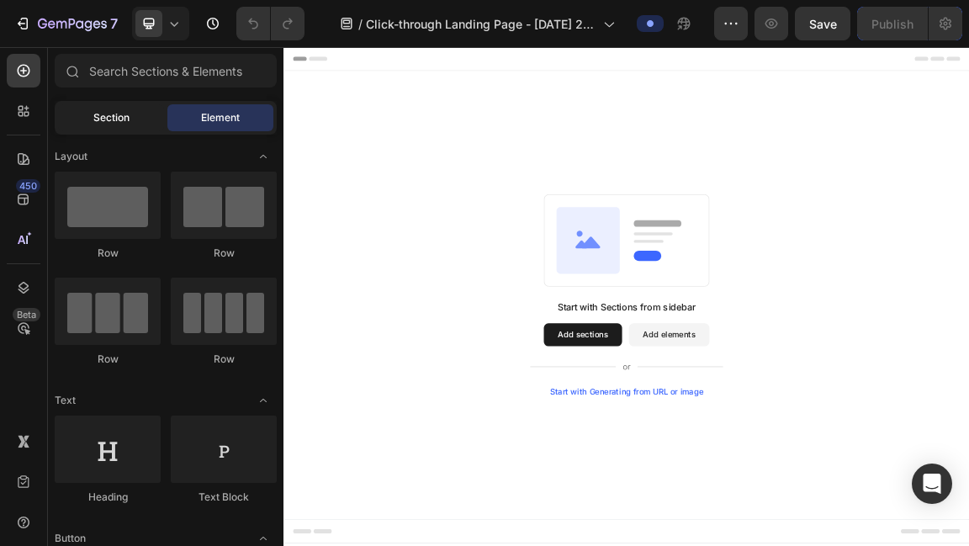
click at [130, 115] on div "Section" at bounding box center [111, 117] width 106 height 27
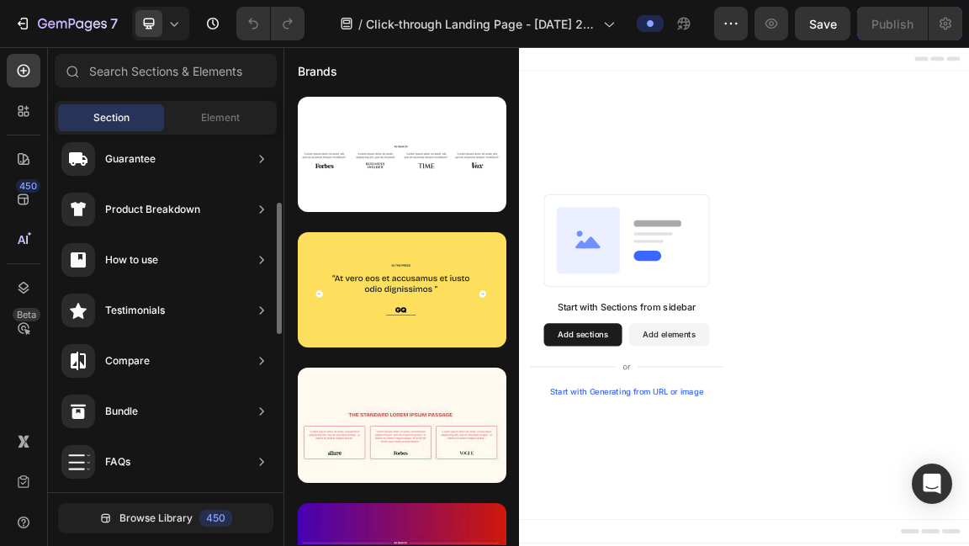
scroll to position [198, 0]
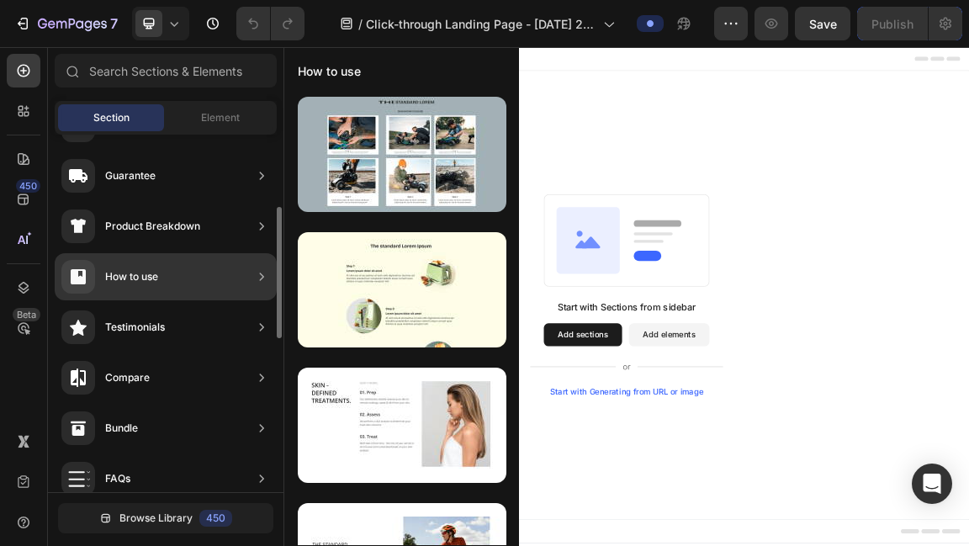
click at [146, 287] on div "How to use" at bounding box center [109, 277] width 97 height 34
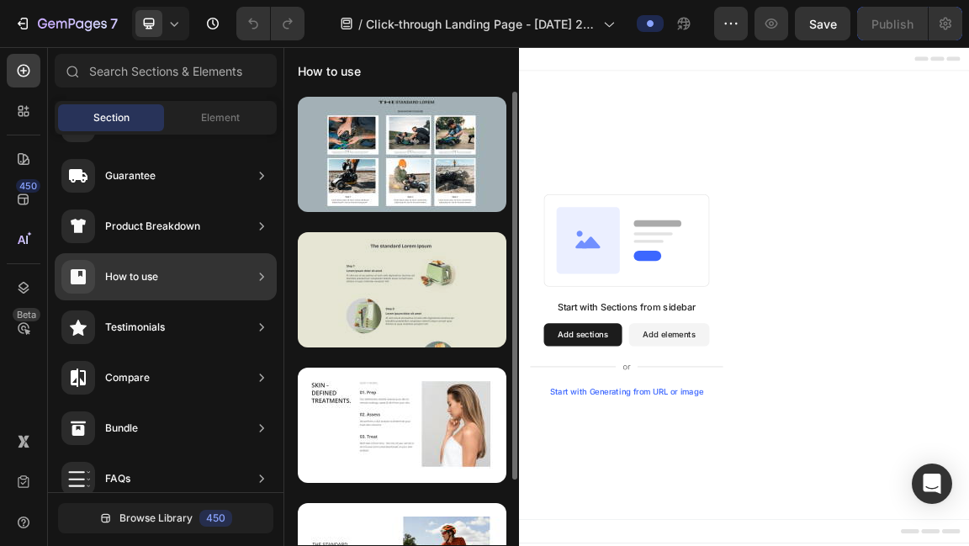
scroll to position [0, 0]
click at [417, 277] on div at bounding box center [402, 289] width 209 height 115
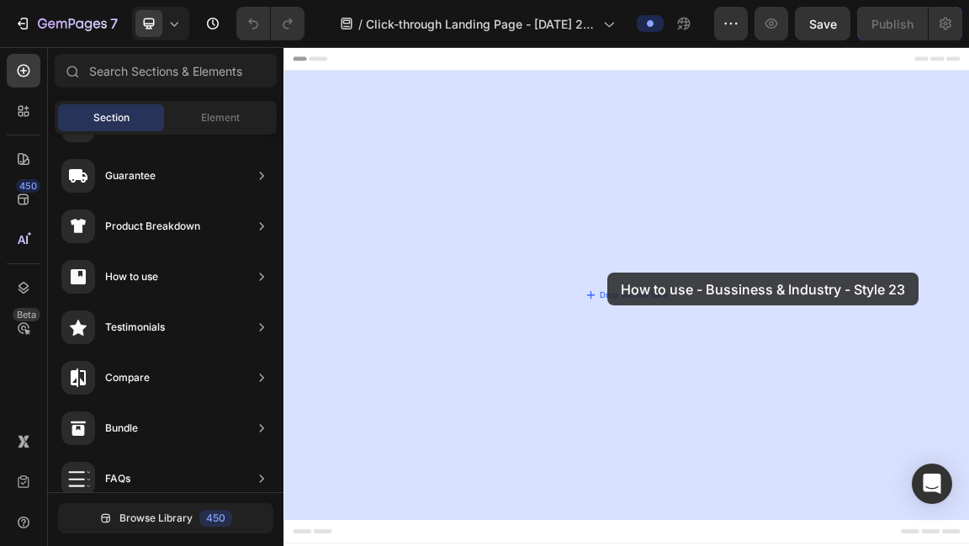
drag, startPoint x: 701, startPoint y: 324, endPoint x: 761, endPoint y: 379, distance: 81.6
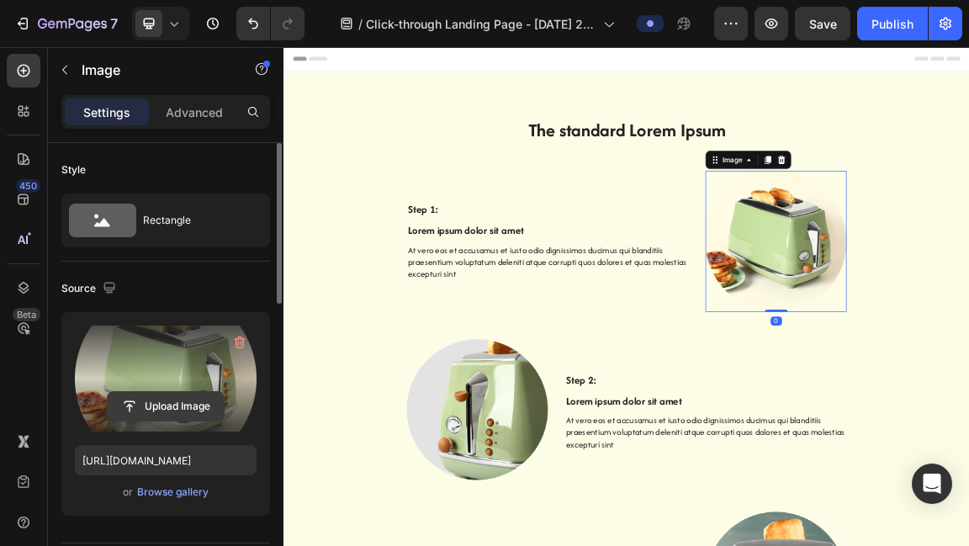
click at [141, 412] on input "file" at bounding box center [166, 406] width 116 height 29
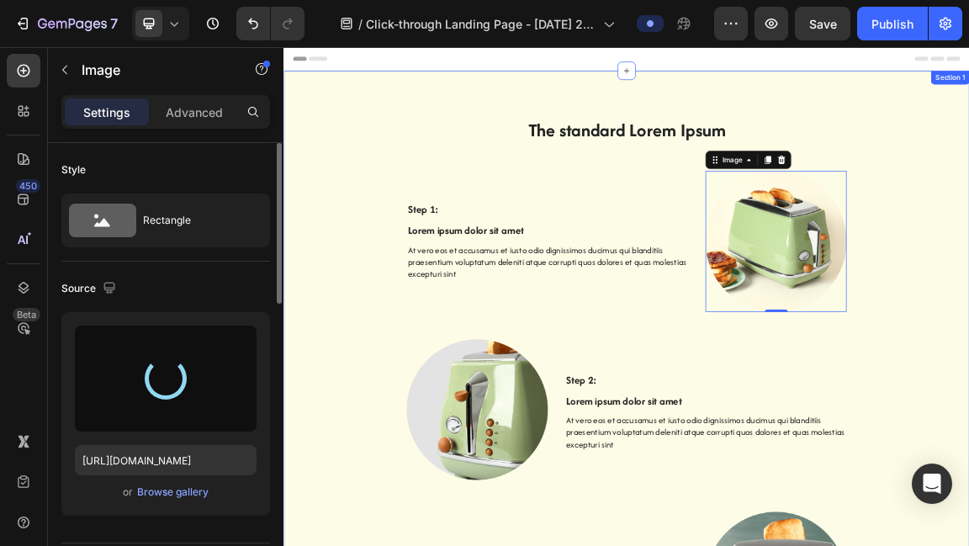
type input "https://cdn.shopify.com/s/files/1/0937/3971/2854/files/gempages_581143310601552…"
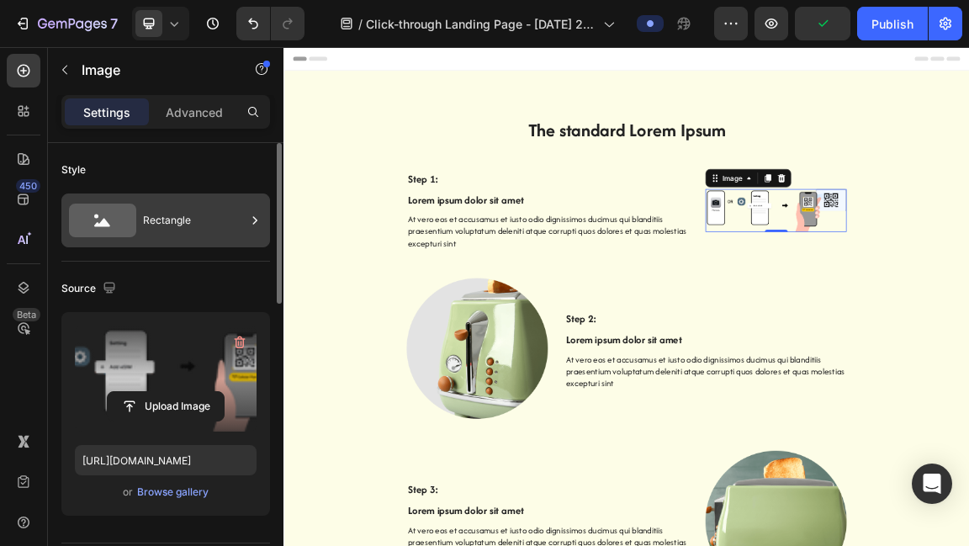
click at [197, 199] on div "Rectangle" at bounding box center [165, 221] width 209 height 54
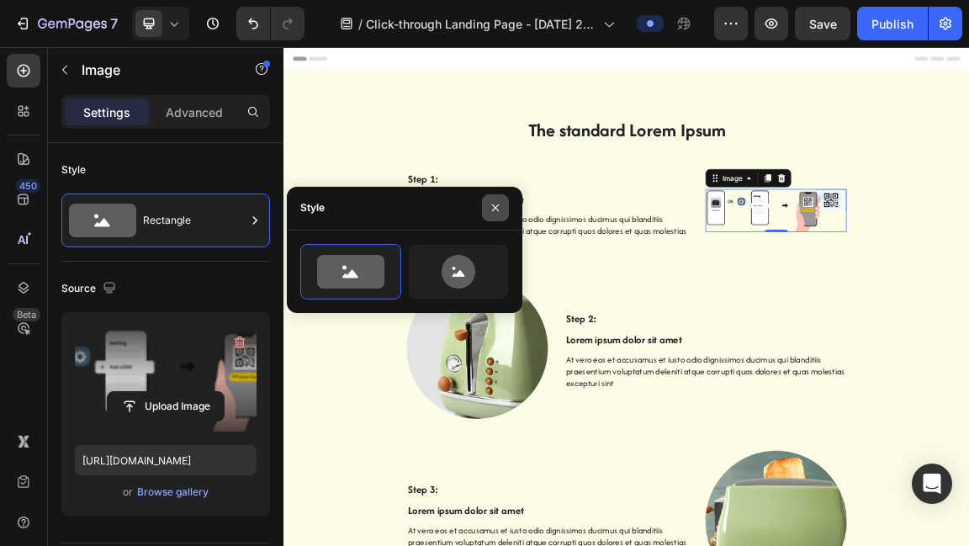
click at [501, 208] on icon "button" at bounding box center [495, 207] width 13 height 13
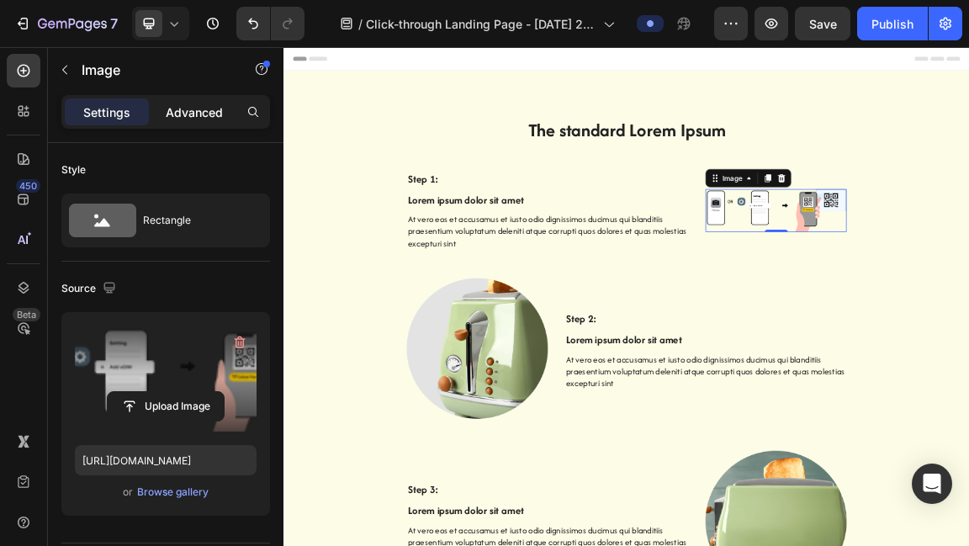
click at [210, 114] on p "Advanced" at bounding box center [194, 112] width 57 height 18
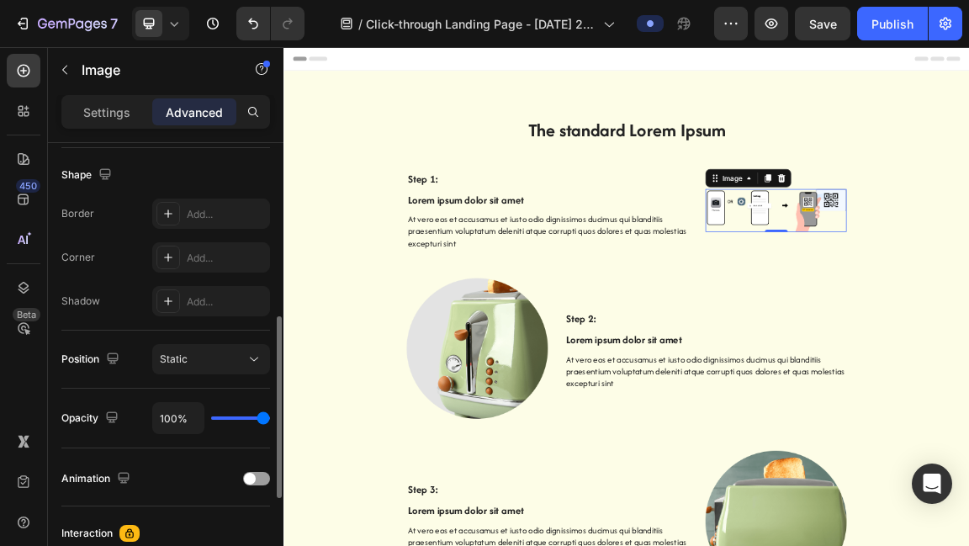
scroll to position [431, 0]
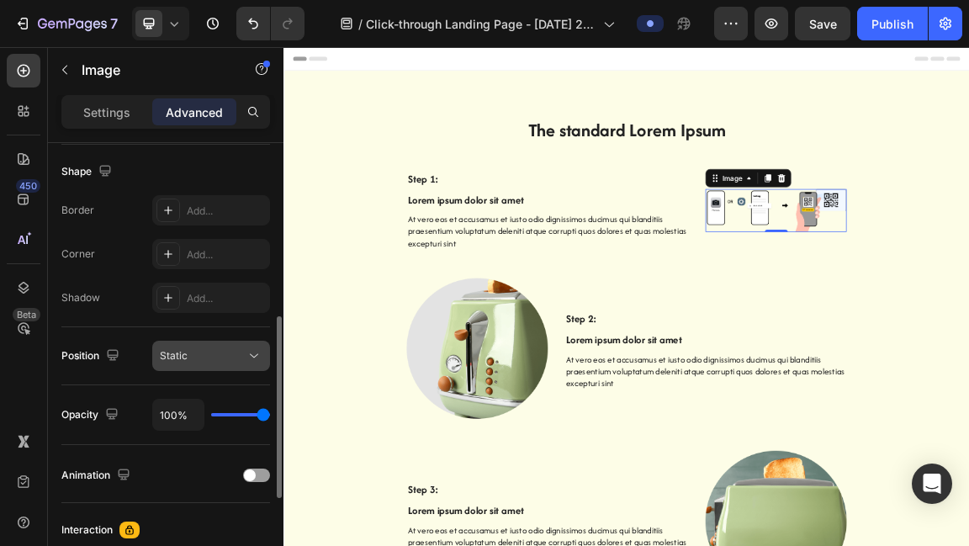
click at [222, 358] on div "Static" at bounding box center [203, 355] width 86 height 15
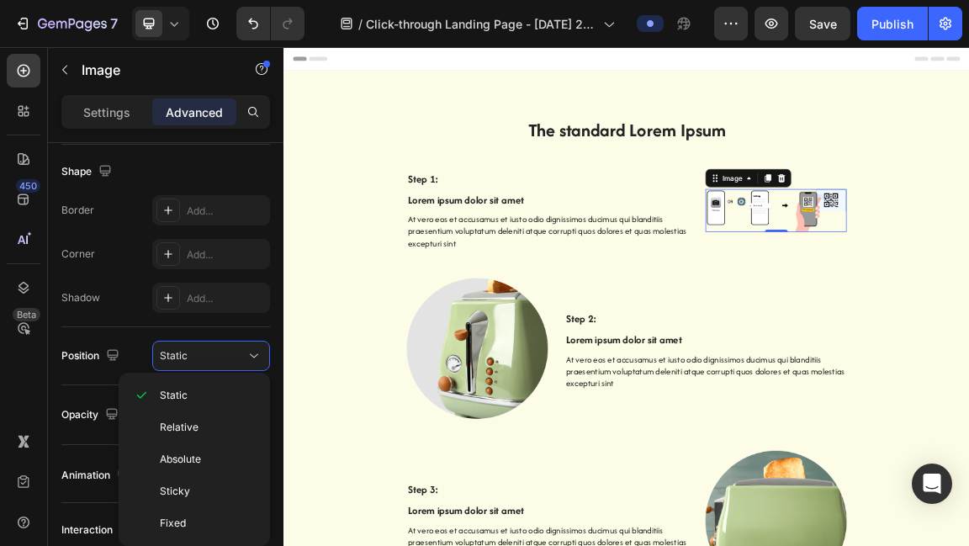
click at [210, 322] on div "Shape Border Add... Corner Add... Shadow Add..." at bounding box center [165, 236] width 209 height 183
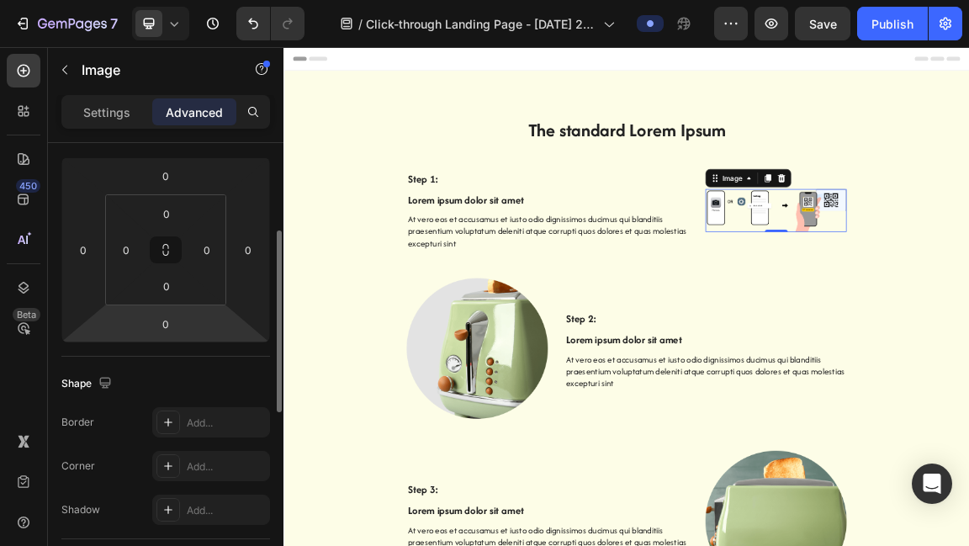
scroll to position [221, 0]
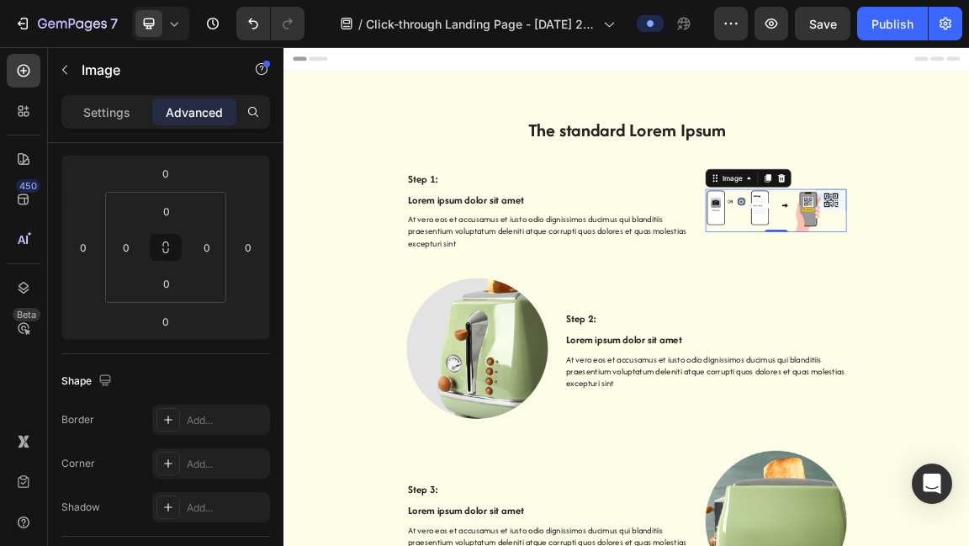
drag, startPoint x: 1003, startPoint y: 318, endPoint x: 1012, endPoint y: 299, distance: 21.5
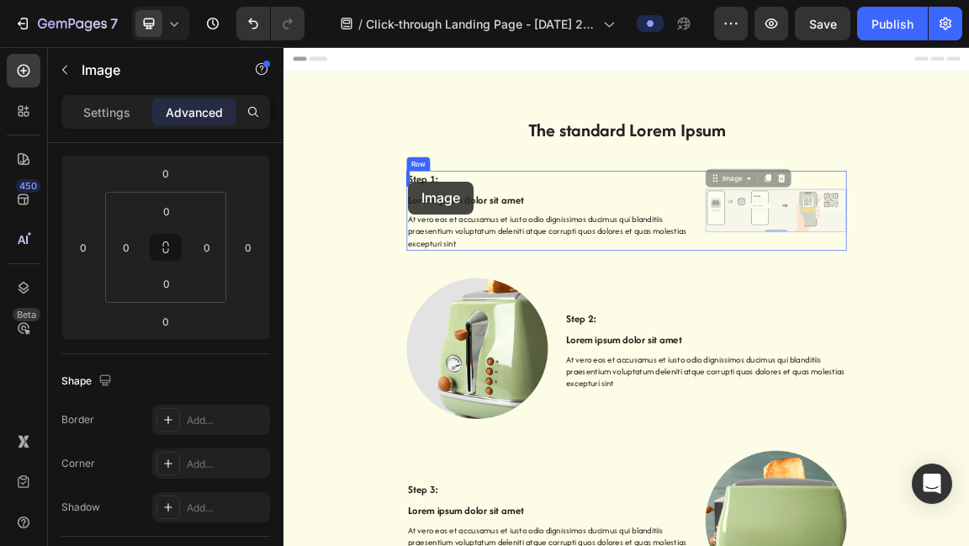
drag, startPoint x: 920, startPoint y: 244, endPoint x: 467, endPoint y: 245, distance: 452.7
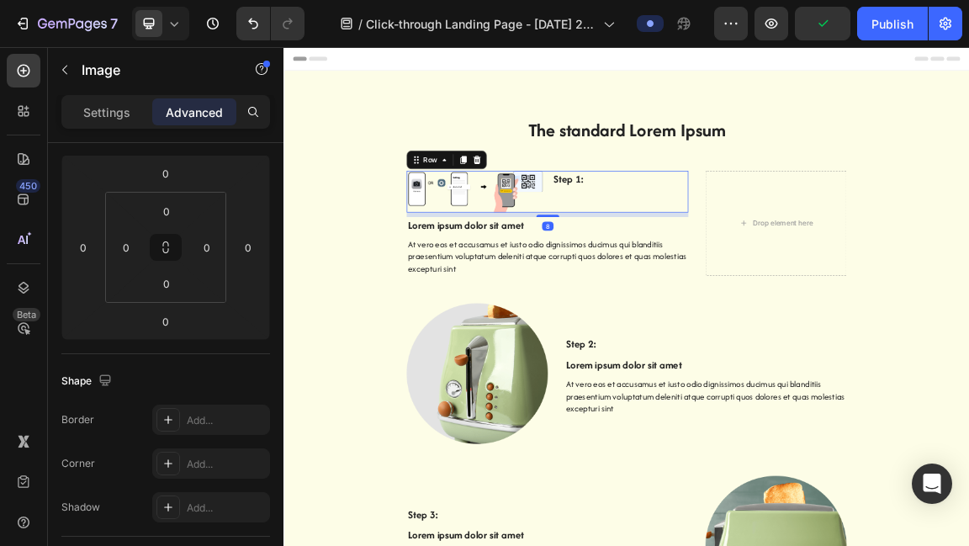
click at [676, 239] on div "Image Step 1: Text Block Row 8" at bounding box center [671, 259] width 415 height 61
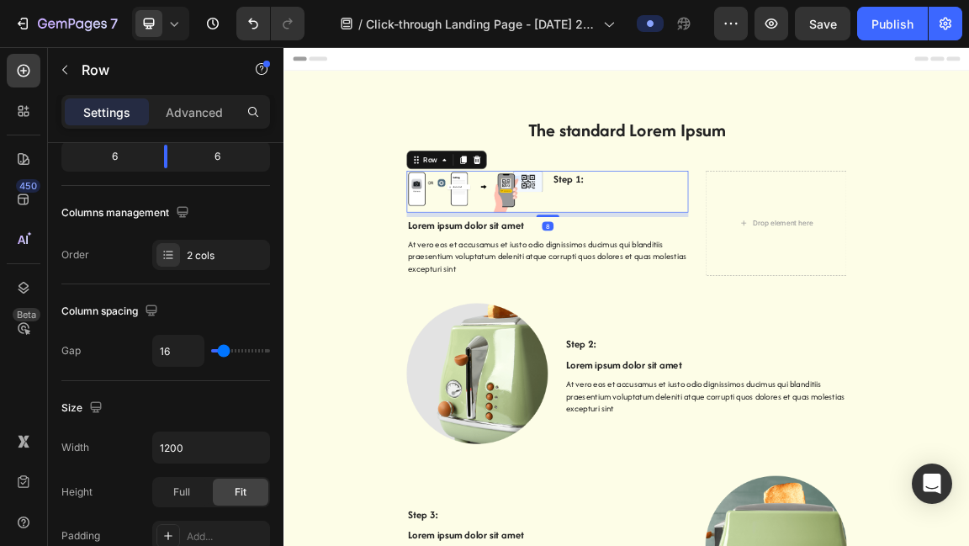
scroll to position [0, 0]
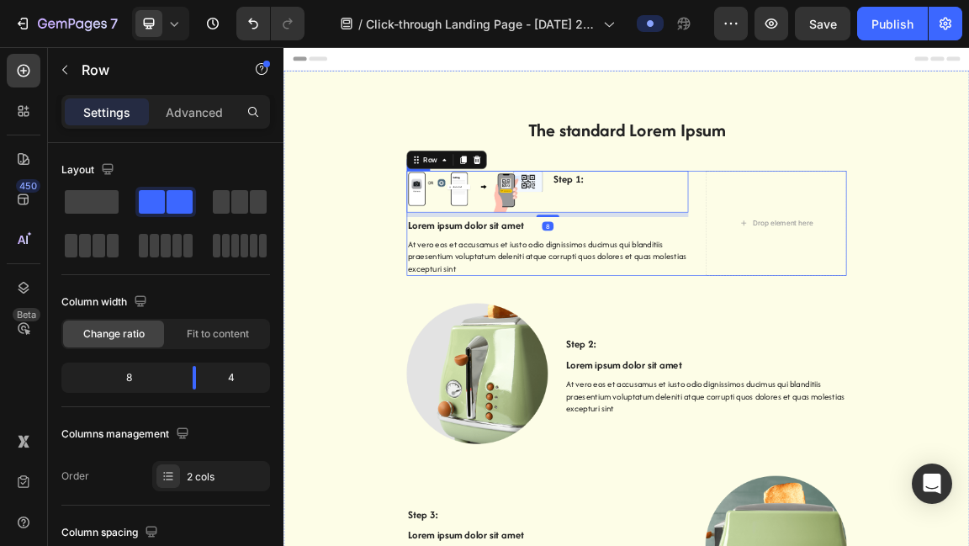
click at [903, 331] on div "Image Step 1: Text Block Row 8 Lorem ipsum dolor sit amet Text Block At vero eo…" at bounding box center [788, 306] width 648 height 155
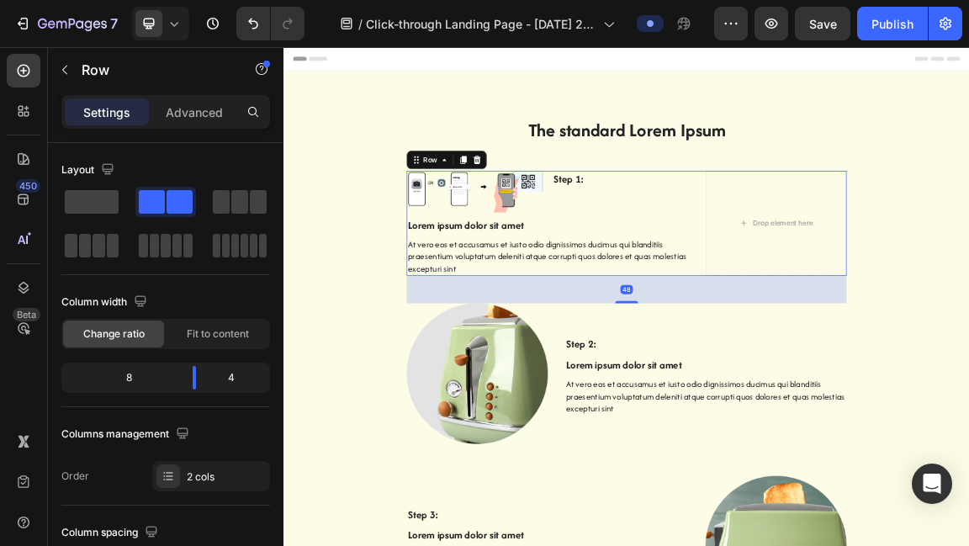
click at [883, 331] on div "Image Step 1: Text Block Row Lorem ipsum dolor sit amet Text Block At vero eos …" at bounding box center [788, 306] width 648 height 155
click at [99, 210] on span at bounding box center [92, 202] width 54 height 24
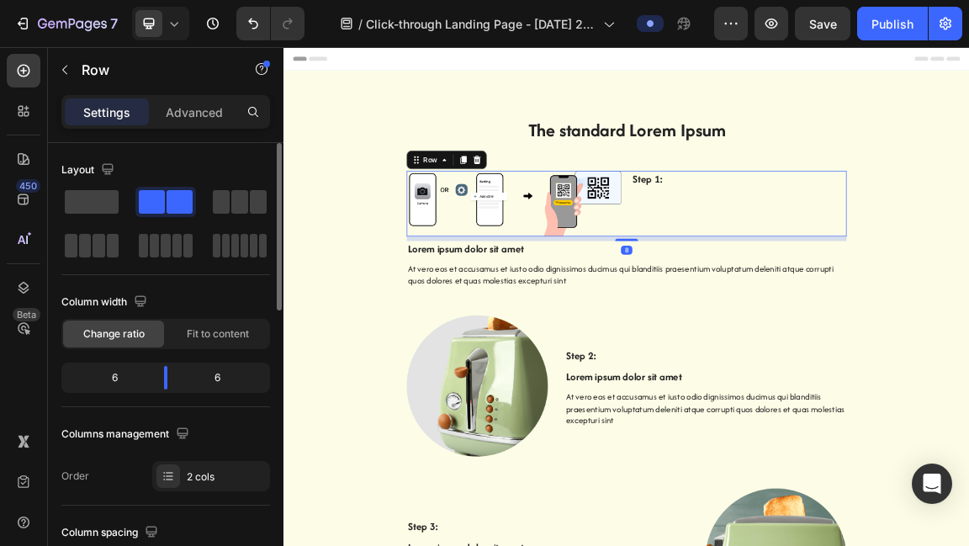
click at [793, 240] on div "Image Step 1: Text Block Row 8" at bounding box center [788, 277] width 648 height 97
click at [800, 240] on p "Step 1:" at bounding box center [954, 241] width 314 height 21
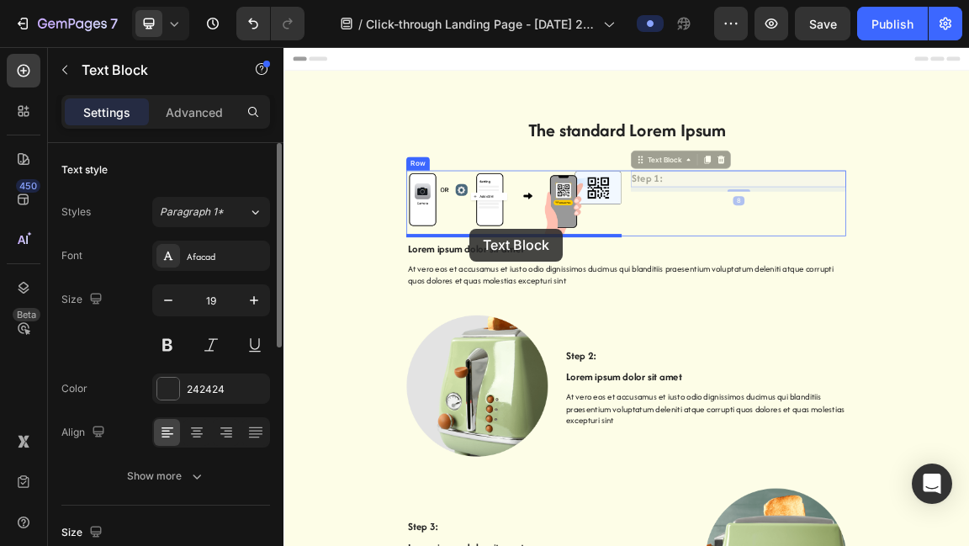
drag, startPoint x: 810, startPoint y: 210, endPoint x: 559, endPoint y: 315, distance: 272.7
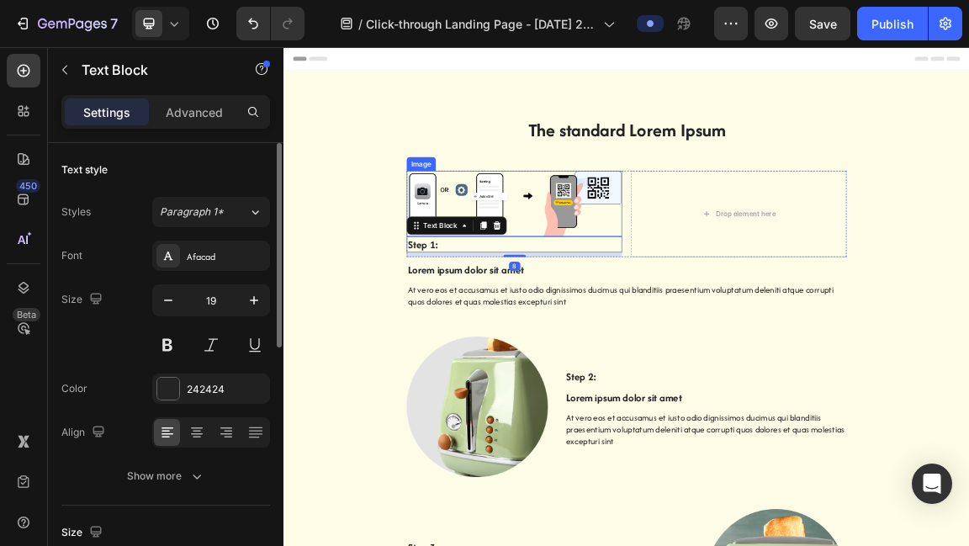
click at [692, 298] on img at bounding box center [622, 277] width 317 height 97
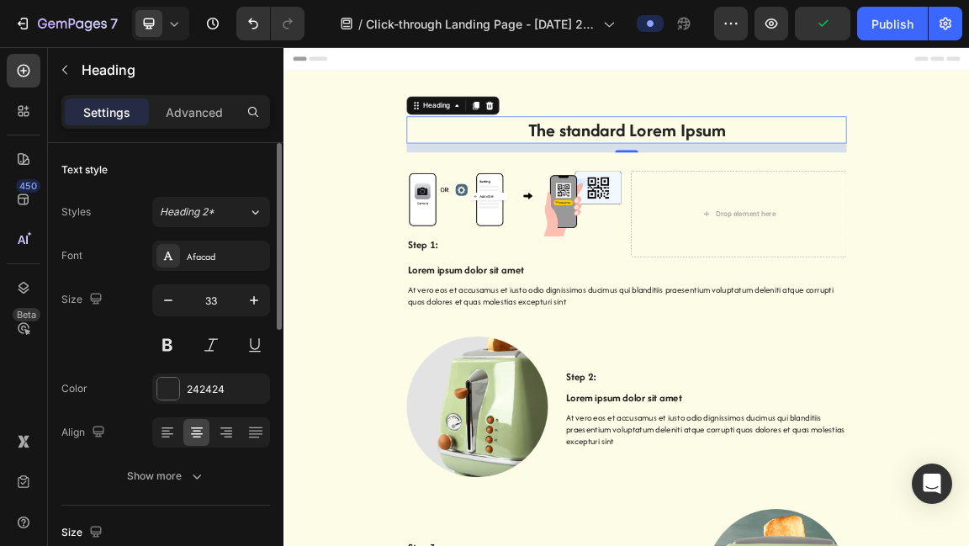
click at [943, 150] on h2 "The standard Lorem Ipsum" at bounding box center [788, 169] width 648 height 40
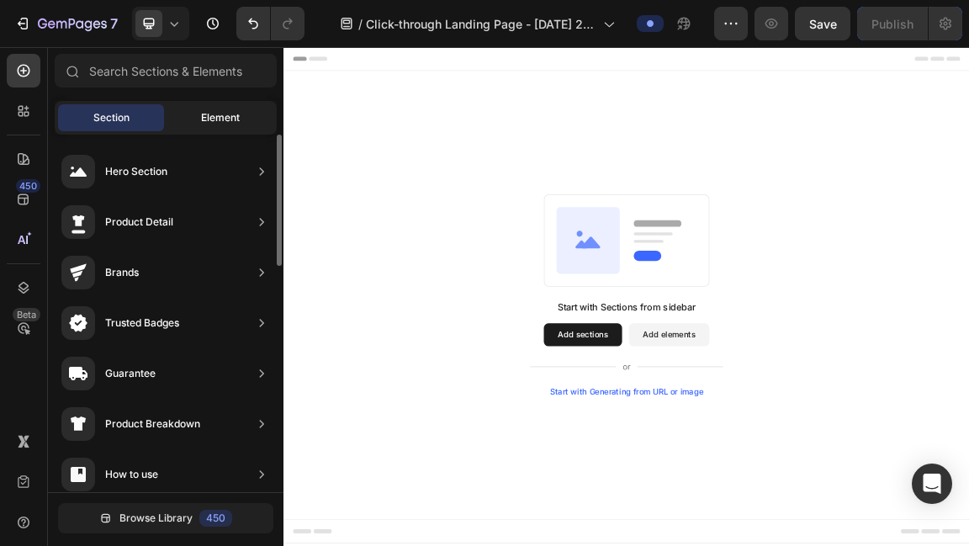
click at [205, 119] on span "Element" at bounding box center [220, 117] width 39 height 15
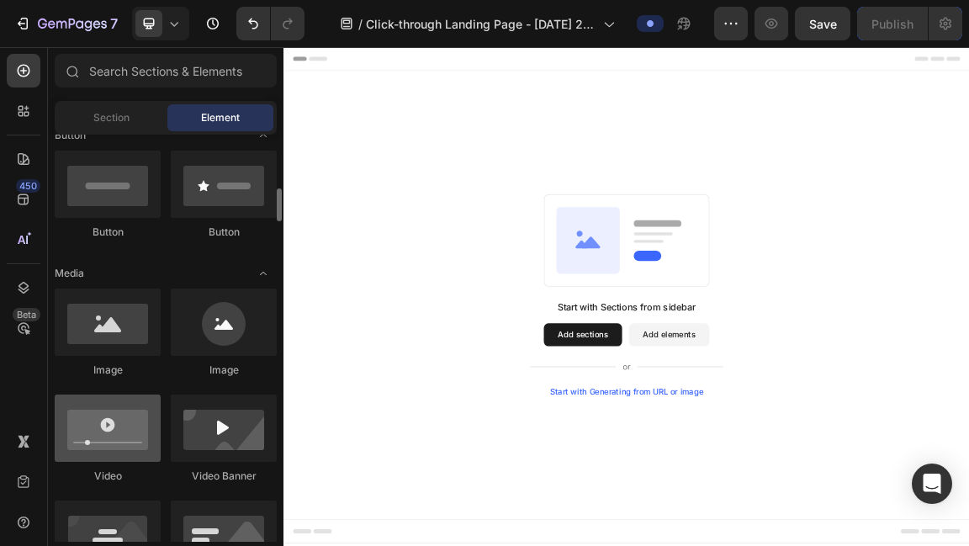
scroll to position [424, 0]
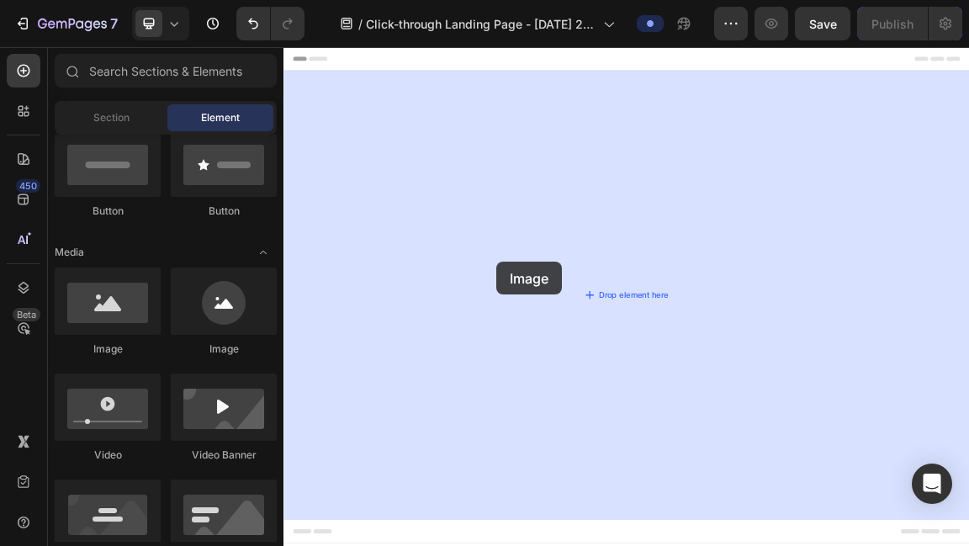
drag, startPoint x: 401, startPoint y: 346, endPoint x: 607, endPoint y: 359, distance: 206.6
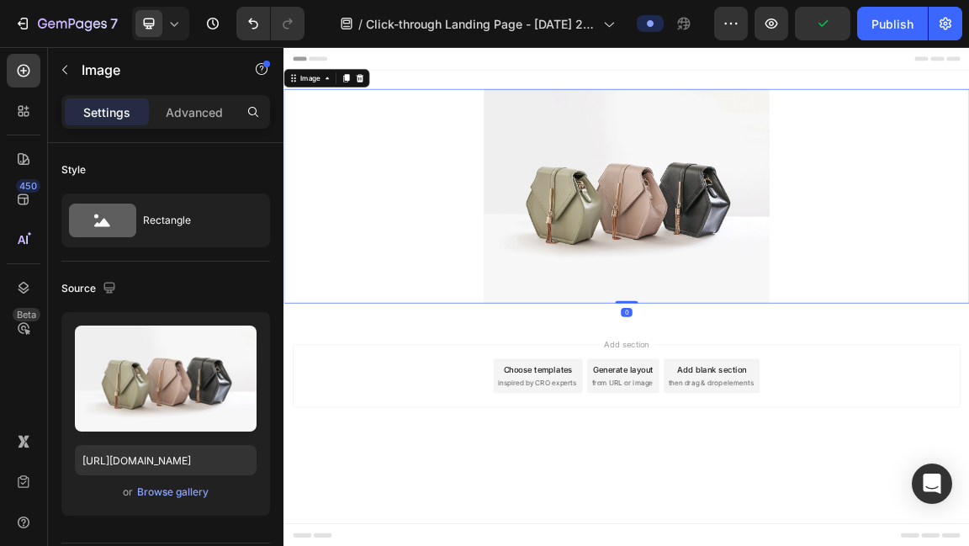
click at [793, 243] on img at bounding box center [788, 267] width 421 height 316
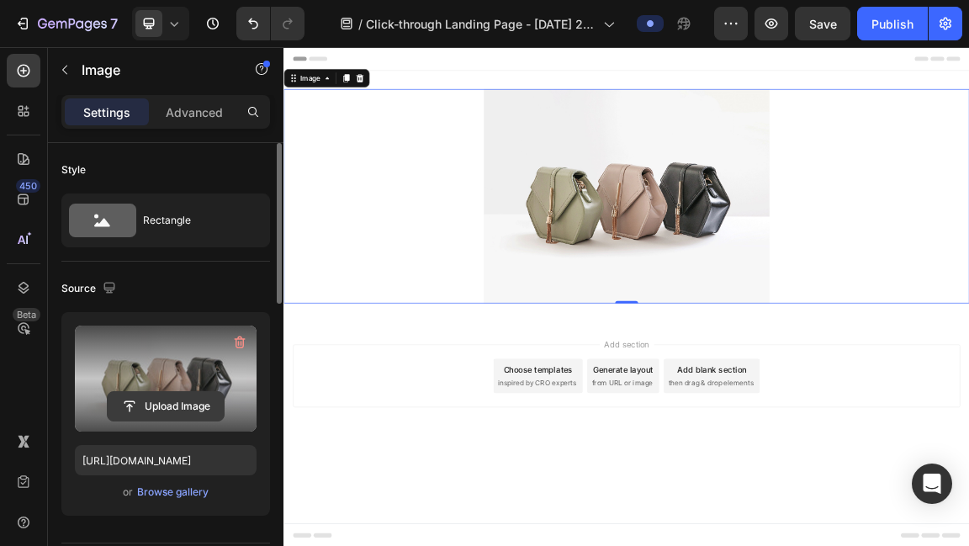
click at [157, 406] on input "file" at bounding box center [166, 406] width 116 height 29
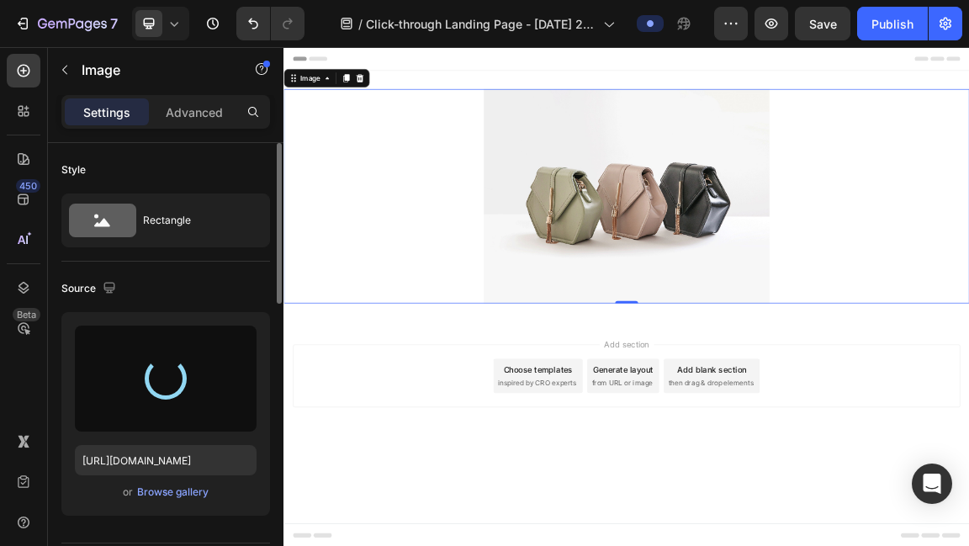
type input "https://cdn.shopify.com/s/files/1/0937/3971/2854/files/gempages_581143310601552…"
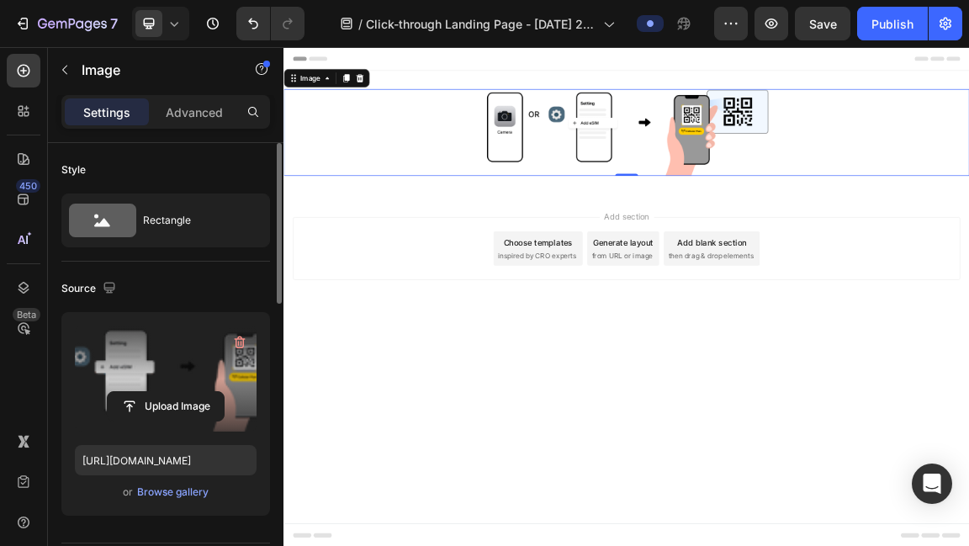
click at [777, 177] on img at bounding box center [788, 173] width 421 height 128
click at [968, 191] on div at bounding box center [789, 173] width 1010 height 128
click at [201, 99] on div "Advanced" at bounding box center [194, 111] width 84 height 27
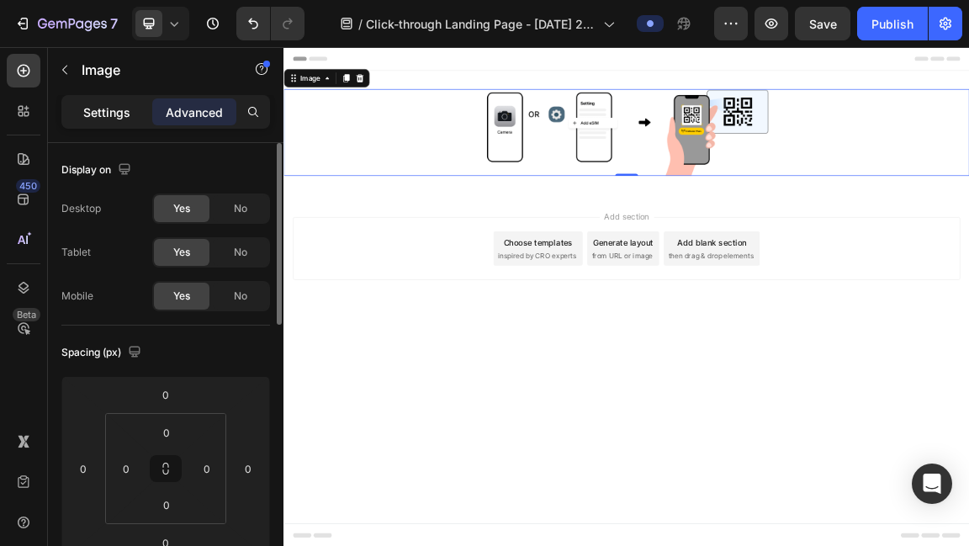
click at [116, 114] on p "Settings" at bounding box center [106, 112] width 47 height 18
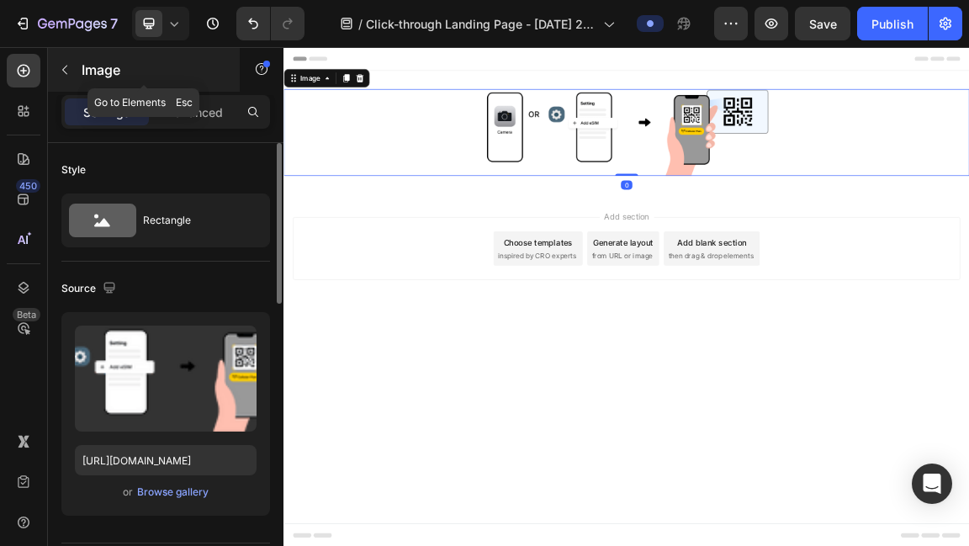
click at [65, 67] on icon "button" at bounding box center [64, 69] width 13 height 13
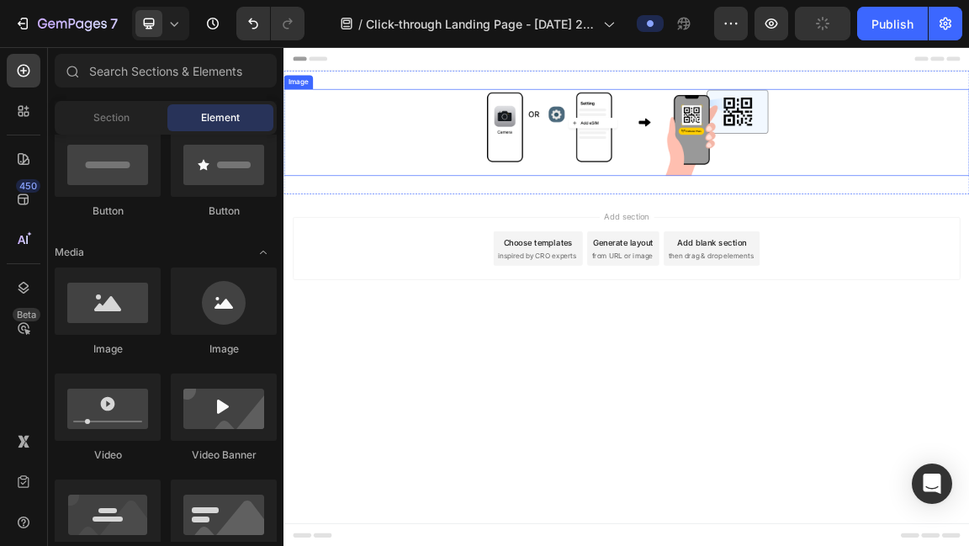
click at [382, 159] on div at bounding box center [789, 173] width 1010 height 128
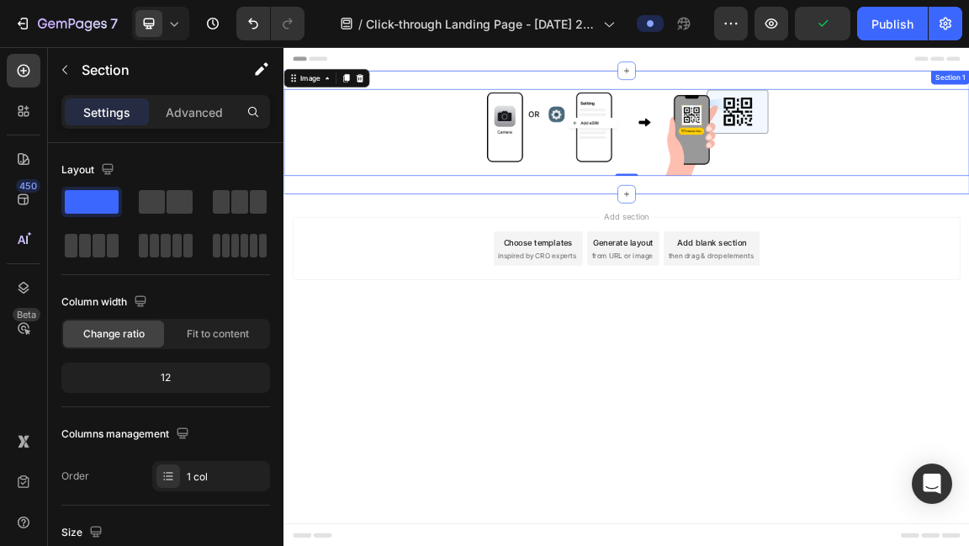
click at [440, 94] on div "Image 0 Section 1" at bounding box center [789, 173] width 1010 height 182
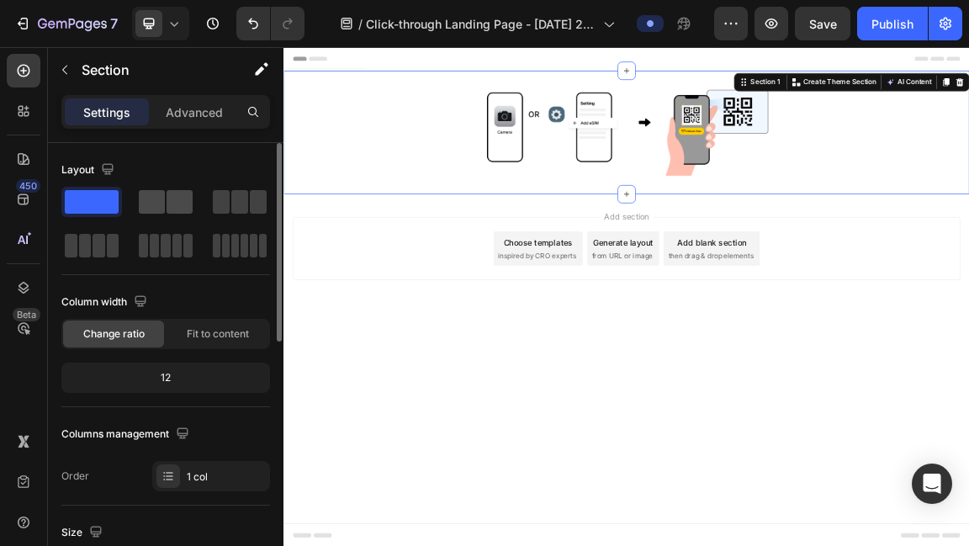
click at [167, 197] on span at bounding box center [180, 202] width 26 height 24
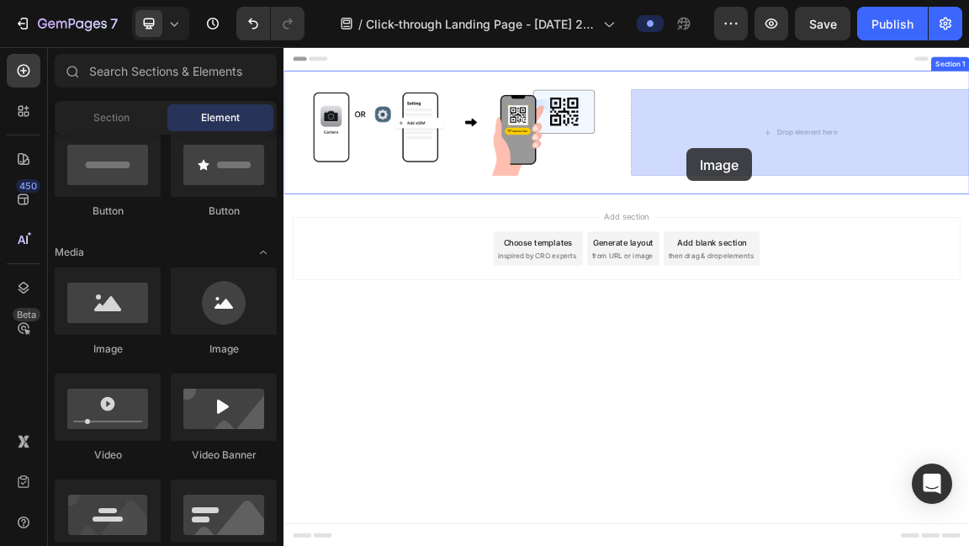
drag, startPoint x: 400, startPoint y: 364, endPoint x: 882, endPoint y: 193, distance: 511.5
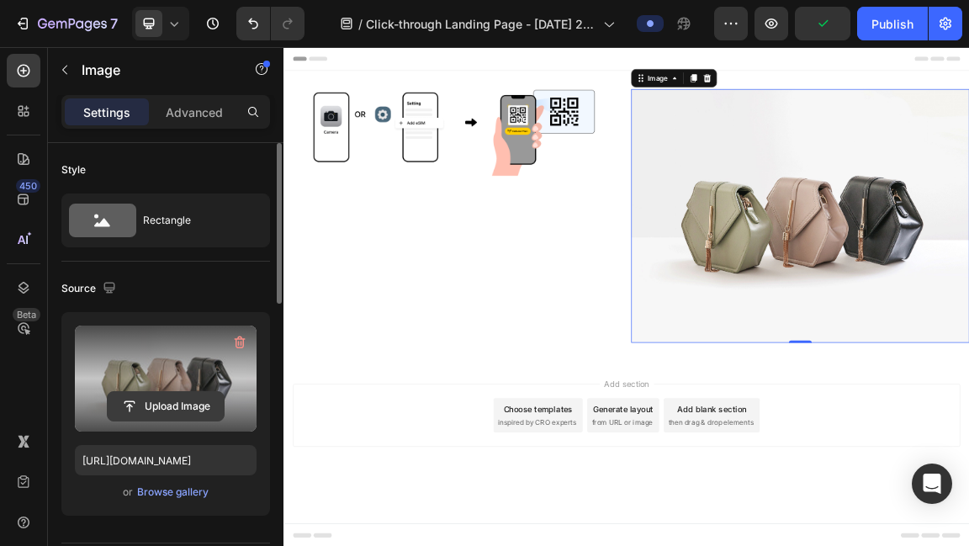
click at [163, 403] on input "file" at bounding box center [166, 406] width 116 height 29
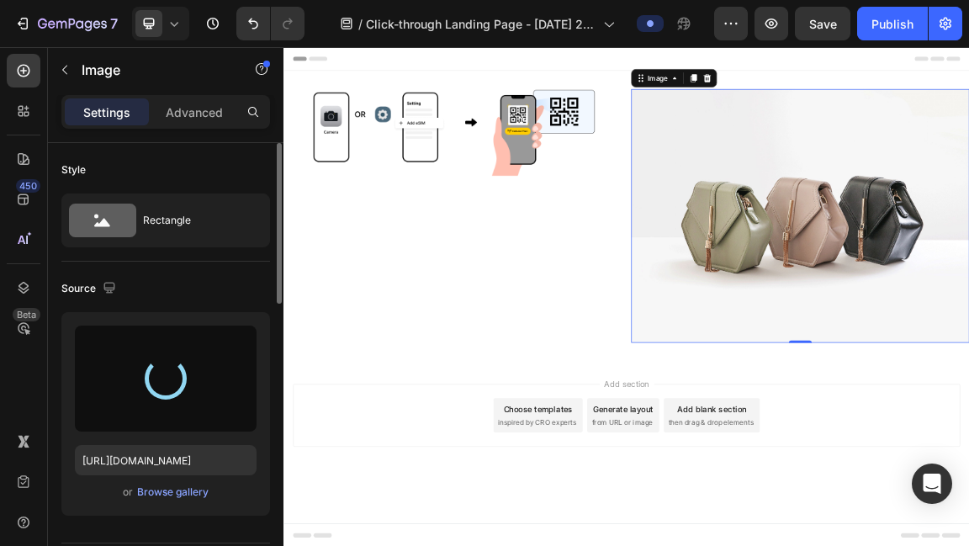
type input "https://cdn.shopify.com/s/files/1/0937/3971/2854/files/gempages_581143310601552…"
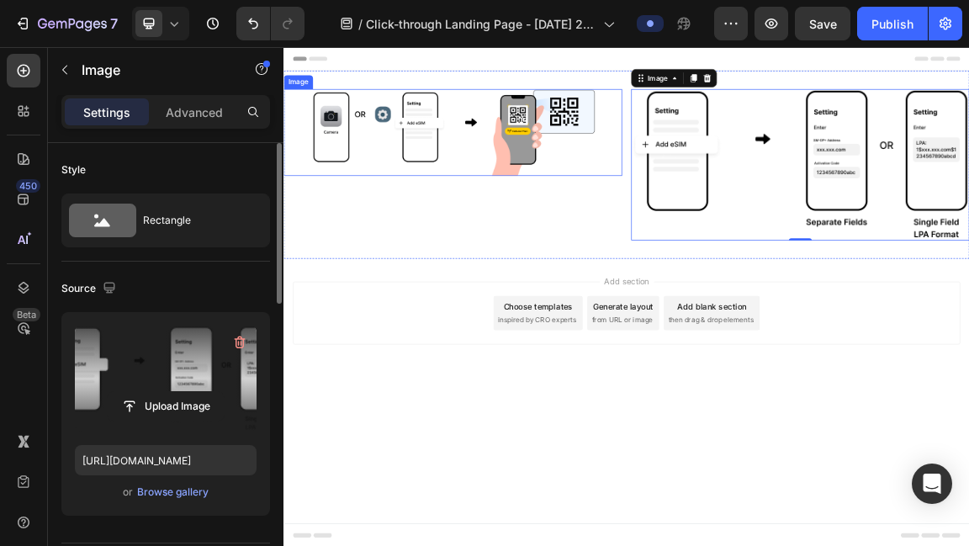
click at [687, 178] on img at bounding box center [532, 173] width 421 height 128
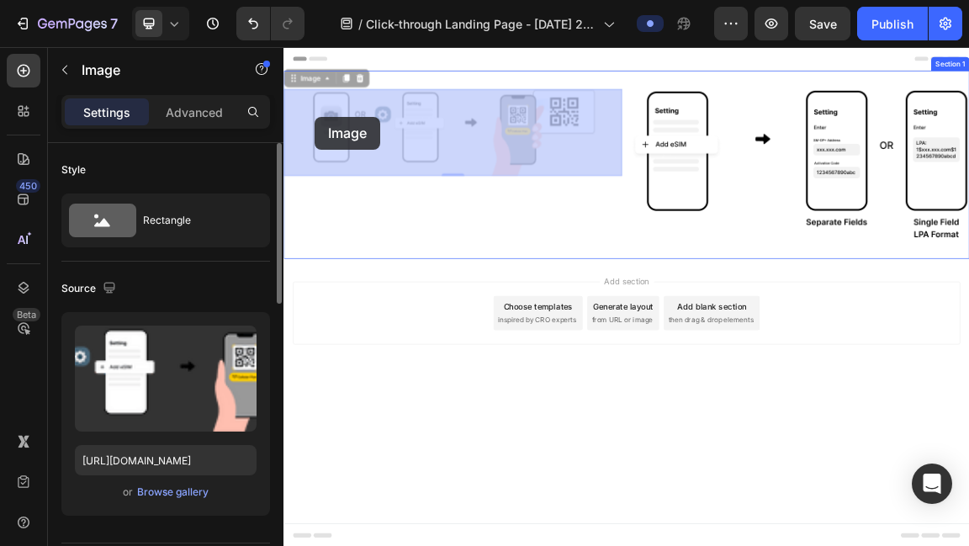
drag, startPoint x: 322, startPoint y: 95, endPoint x: 328, endPoint y: 150, distance: 55.0
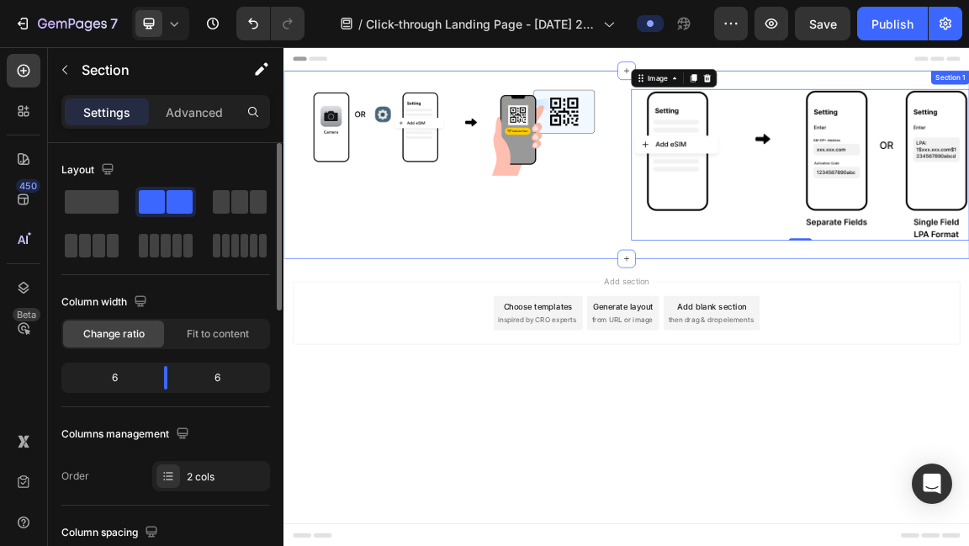
click at [667, 296] on div "Image" at bounding box center [533, 220] width 498 height 223
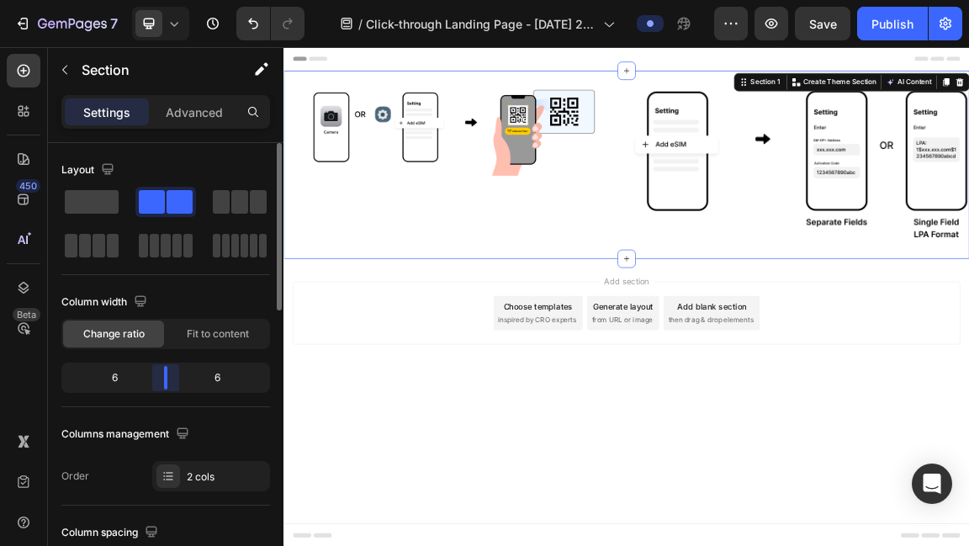
click at [172, 0] on body "7 Version history / Click-through Landing Page - Aug 27, 20:19:17 Preview Save …" at bounding box center [484, 0] width 969 height 0
click at [199, 350] on div "Column width Change ratio Fit to content 6 6" at bounding box center [165, 348] width 209 height 119
click at [204, 342] on div "Fit to content" at bounding box center [217, 334] width 101 height 27
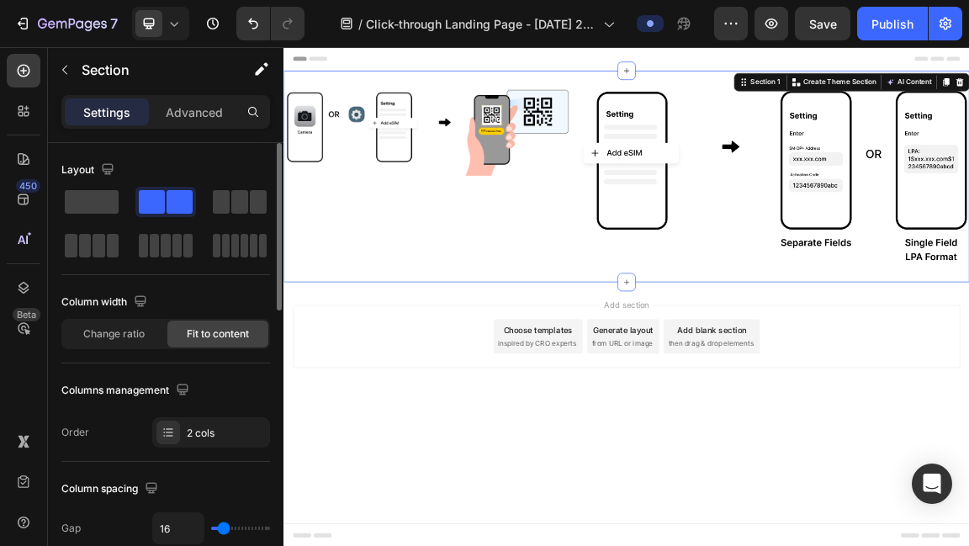
click at [204, 342] on div "Fit to content" at bounding box center [217, 334] width 101 height 27
click at [128, 346] on div "Change ratio" at bounding box center [113, 334] width 101 height 27
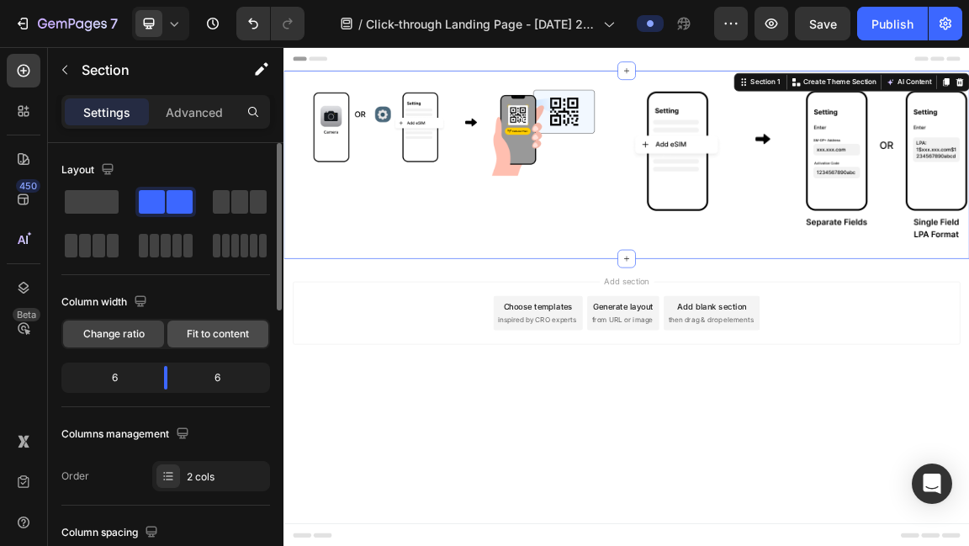
click at [180, 341] on div "Fit to content" at bounding box center [217, 334] width 101 height 27
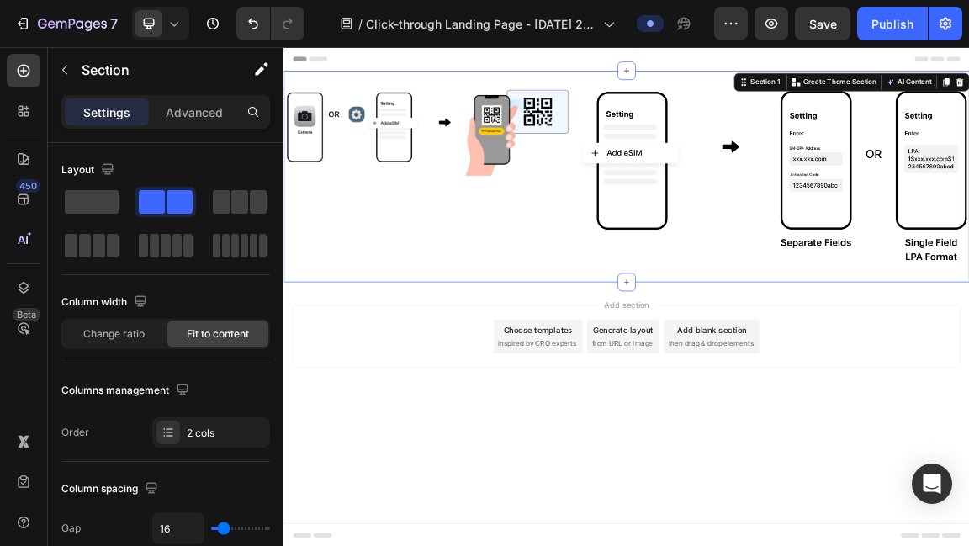
click at [550, 297] on div "Image" at bounding box center [494, 237] width 421 height 257
click at [789, 73] on div at bounding box center [788, 81] width 27 height 27
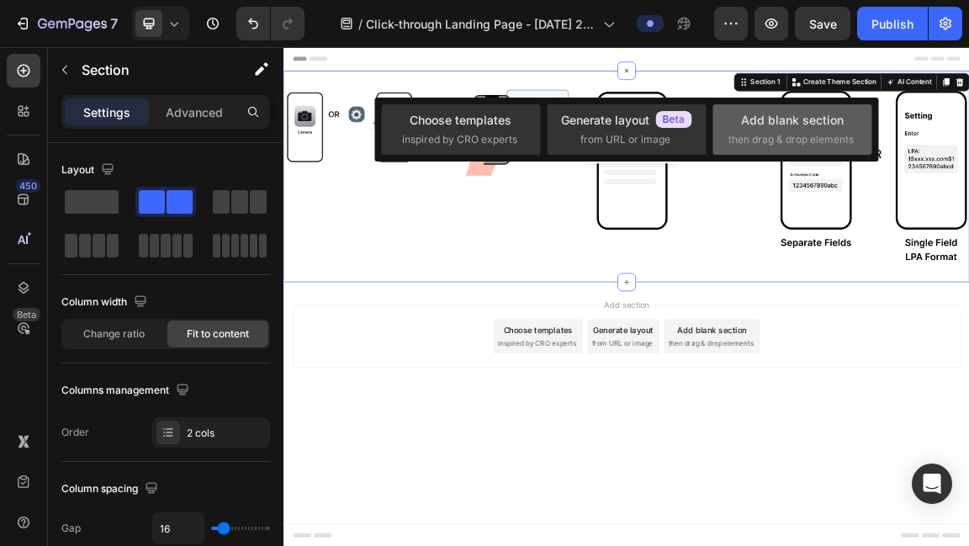
click at [745, 127] on div "Add blank section" at bounding box center [792, 120] width 103 height 18
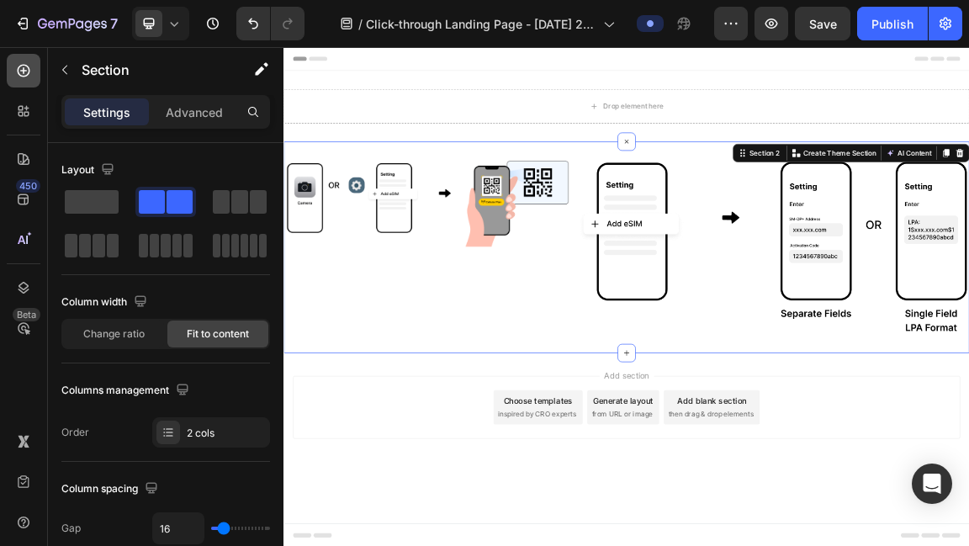
click at [21, 74] on icon at bounding box center [23, 70] width 17 height 17
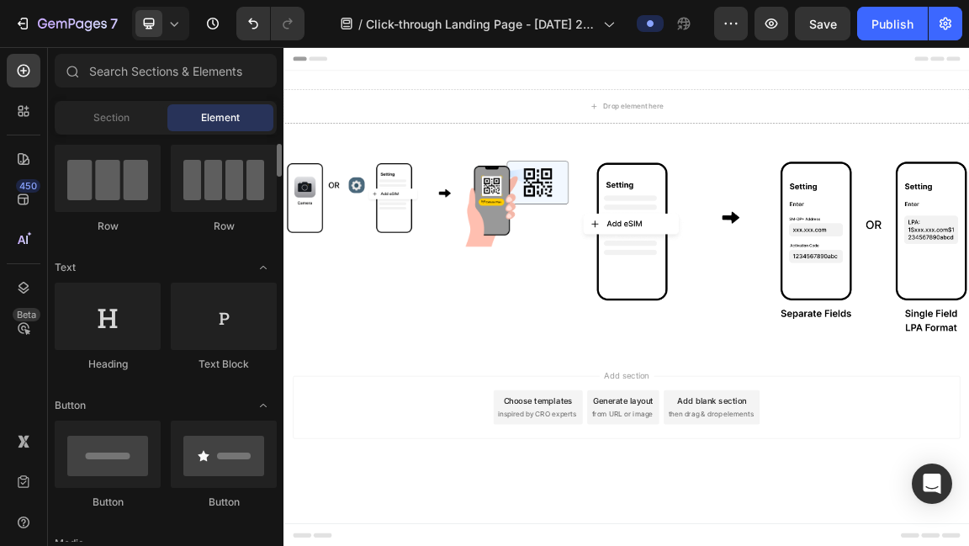
scroll to position [132, 0]
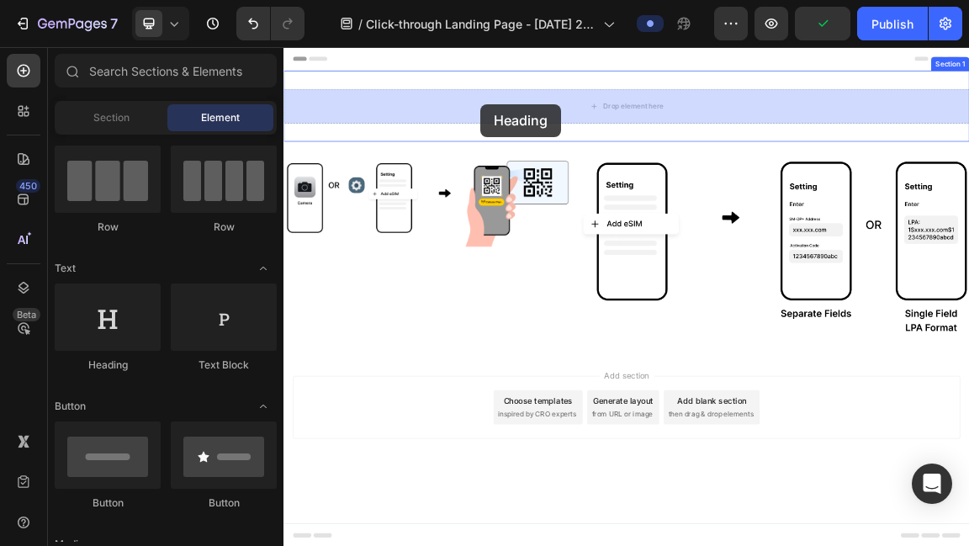
drag, startPoint x: 397, startPoint y: 359, endPoint x: 573, endPoint y: 131, distance: 288.0
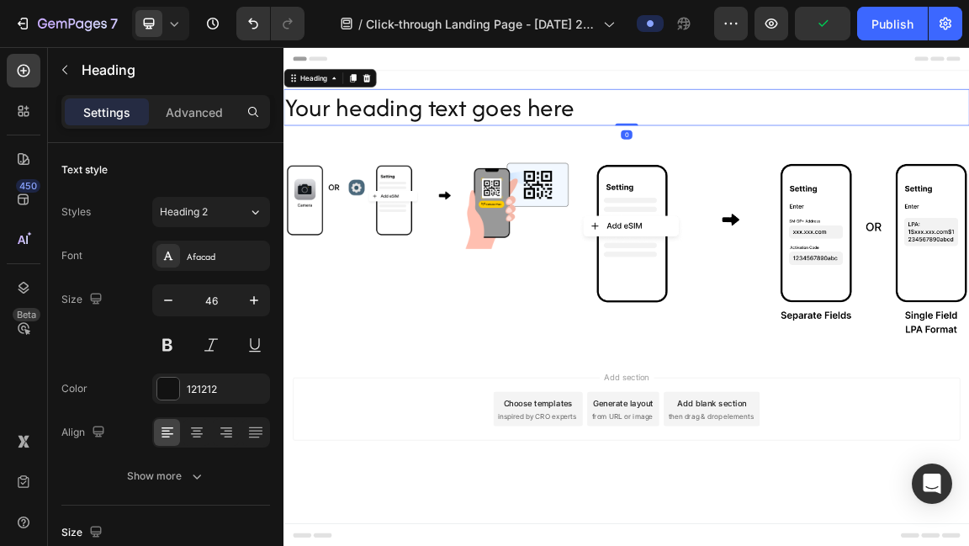
click at [683, 130] on h2 "Your heading text goes here" at bounding box center [789, 136] width 1010 height 54
click at [683, 130] on p "Your heading text goes here" at bounding box center [788, 135] width 1006 height 50
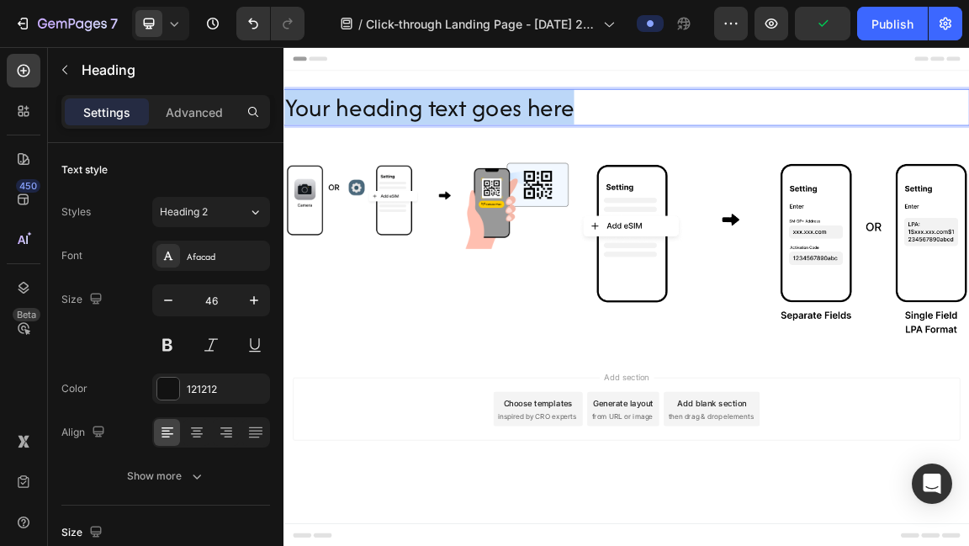
click at [683, 130] on p "Your heading text goes here" at bounding box center [788, 135] width 1006 height 50
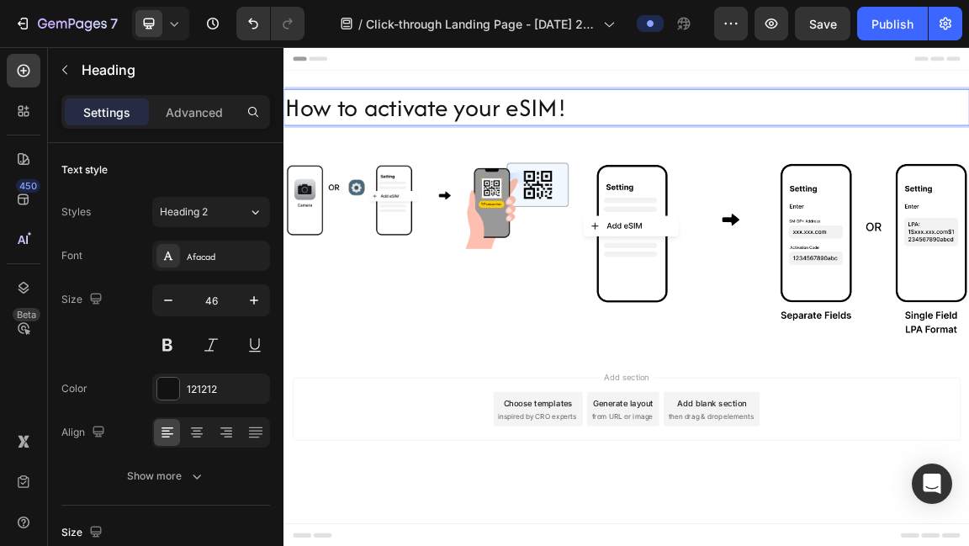
click at [900, 159] on p "How to activate your eSIM!" at bounding box center [788, 135] width 1006 height 50
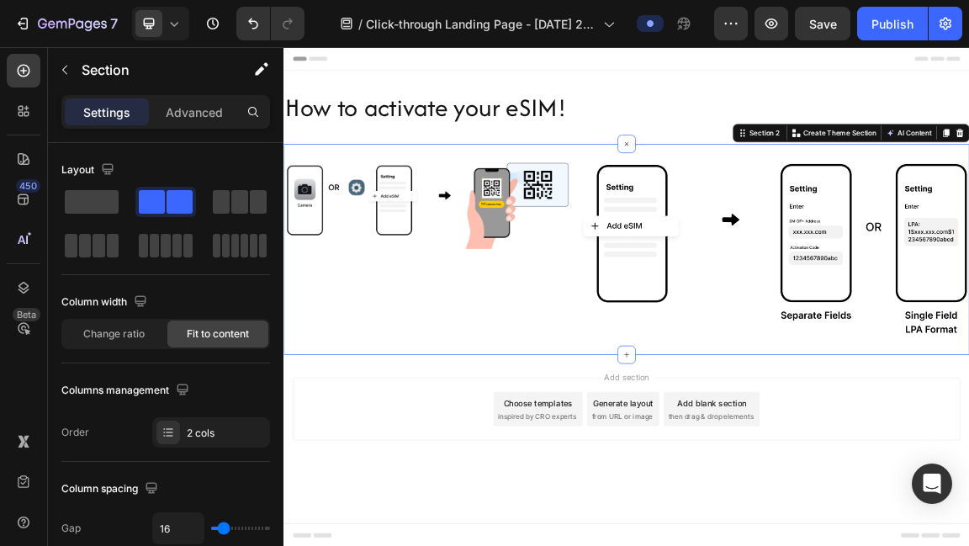
click at [841, 199] on div "Image Image Section 2 Create Theme Section AI Content Write with GemAI What wou…" at bounding box center [789, 344] width 1010 height 311
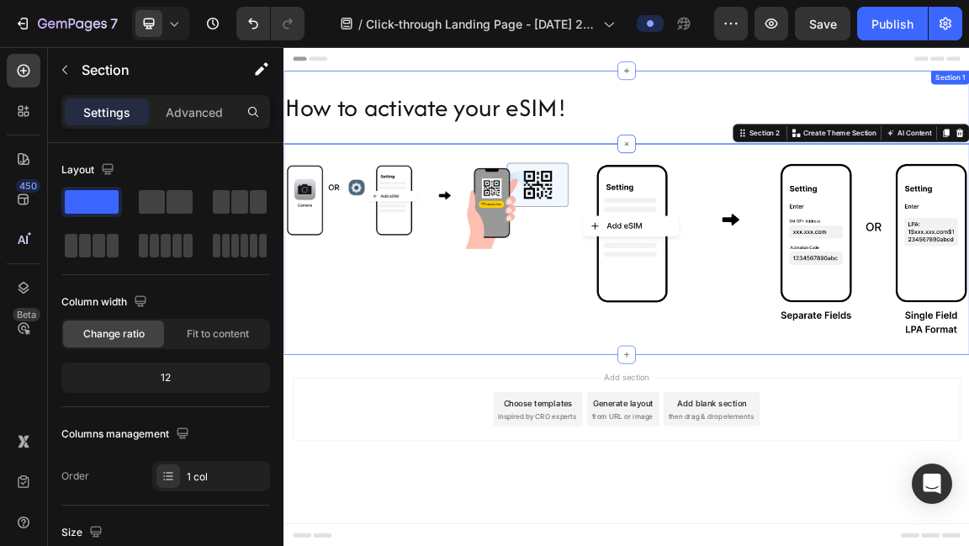
click at [856, 172] on div "How to activate your eSIM! Heading Section 1" at bounding box center [789, 136] width 1010 height 108
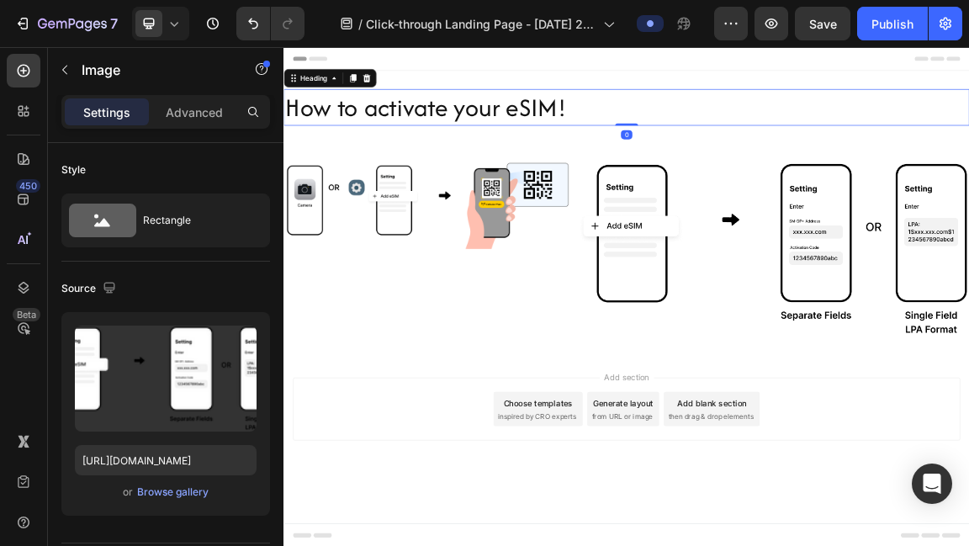
click at [932, 157] on p "How to activate your eSIM!" at bounding box center [788, 135] width 1006 height 50
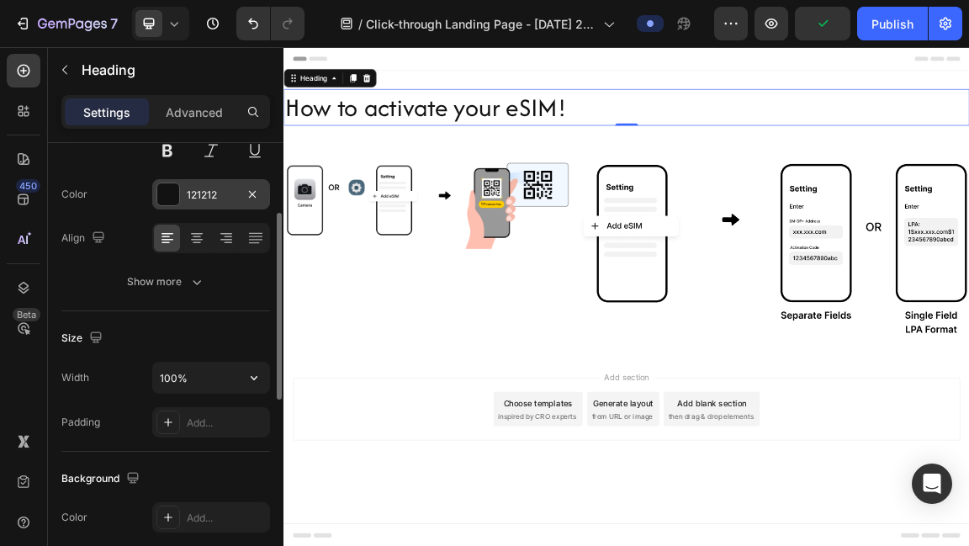
scroll to position [198, 0]
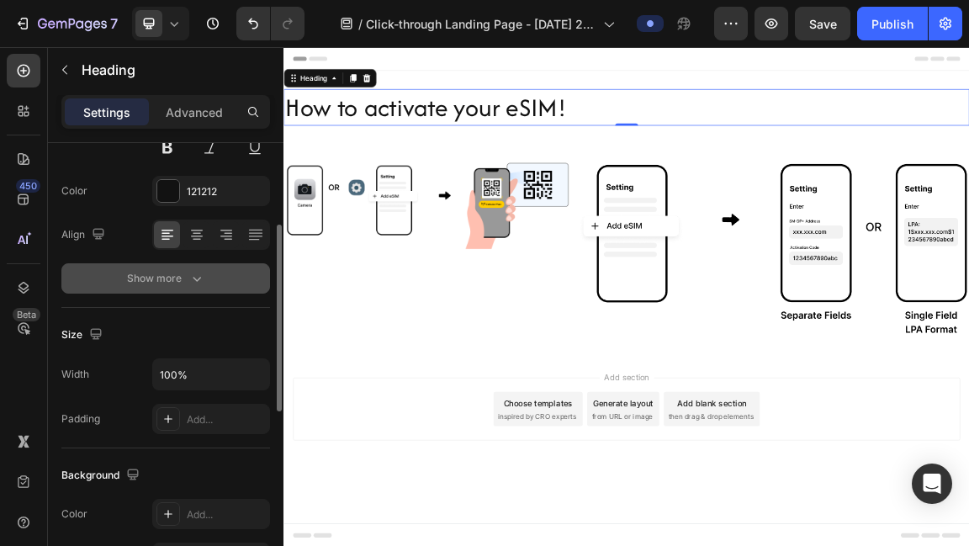
click at [174, 281] on div "Show more" at bounding box center [166, 278] width 78 height 17
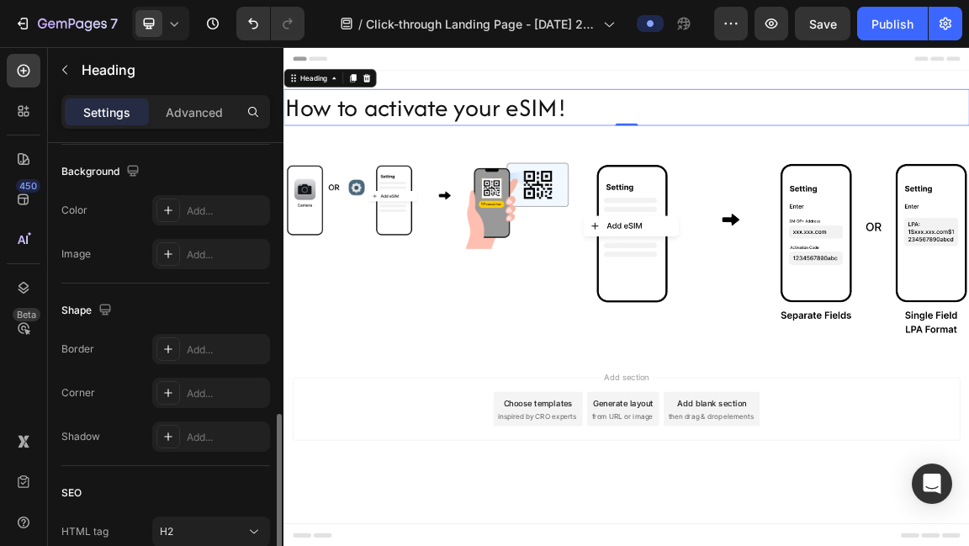
scroll to position [860, 0]
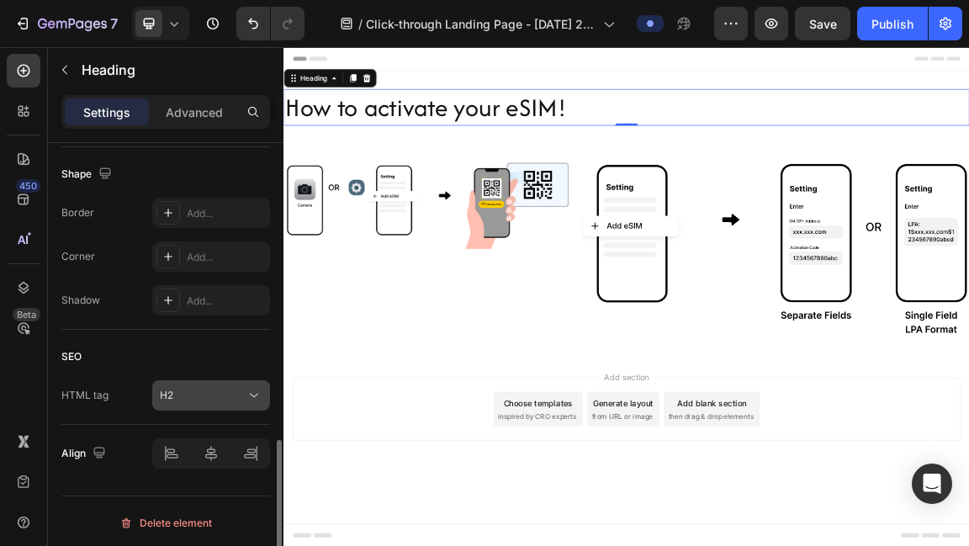
click at [189, 390] on div "H2" at bounding box center [203, 395] width 86 height 15
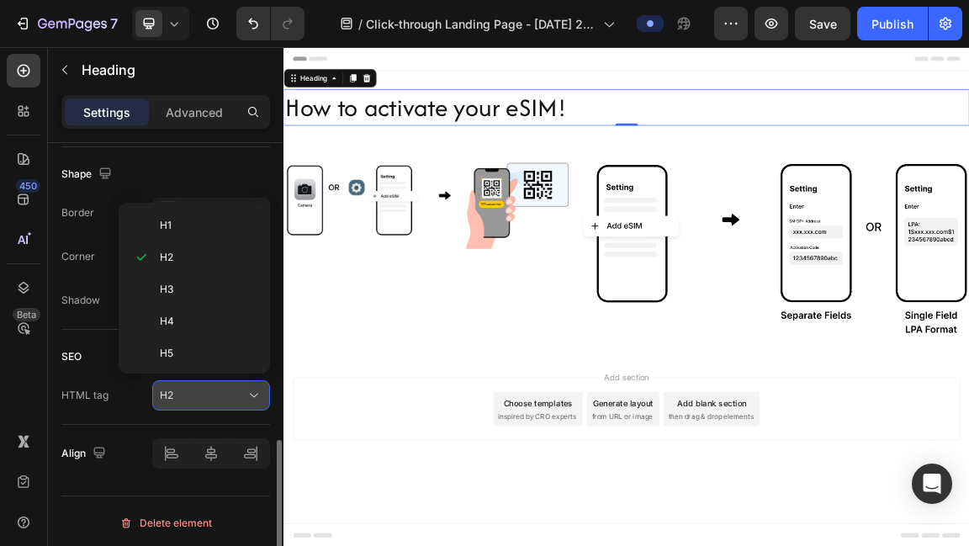
click at [188, 380] on button "H2" at bounding box center [211, 395] width 118 height 30
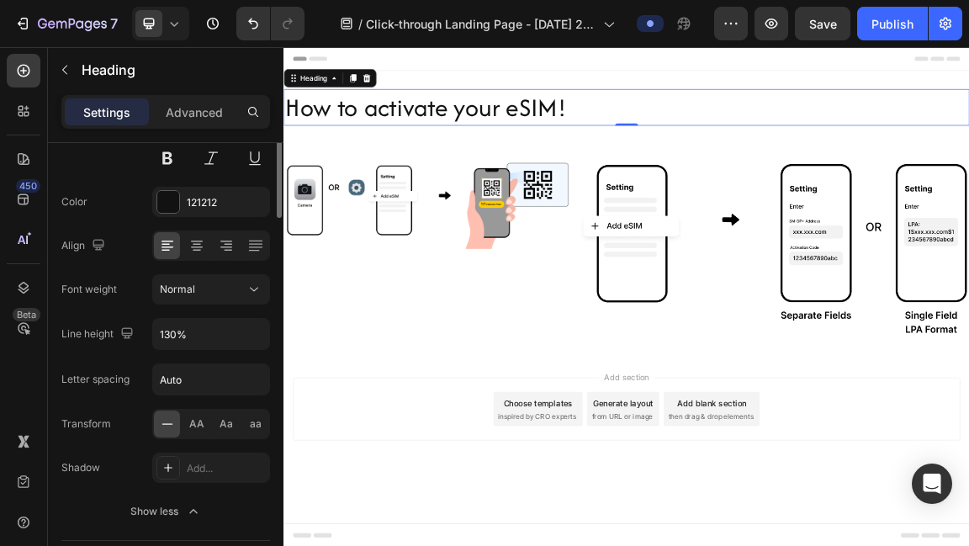
scroll to position [0, 0]
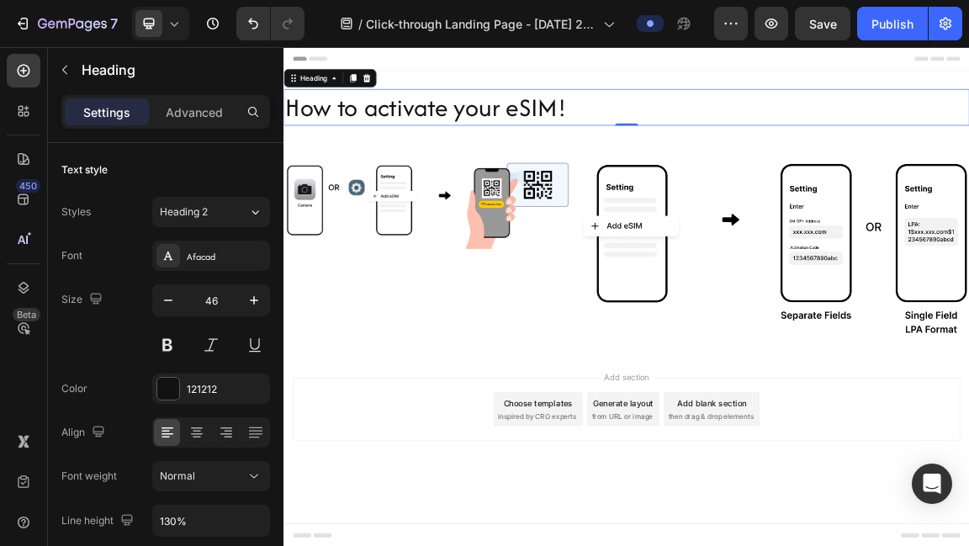
click at [187, 126] on div "Settings Advanced" at bounding box center [165, 112] width 209 height 34
click at [196, 112] on p "Advanced" at bounding box center [194, 112] width 57 height 18
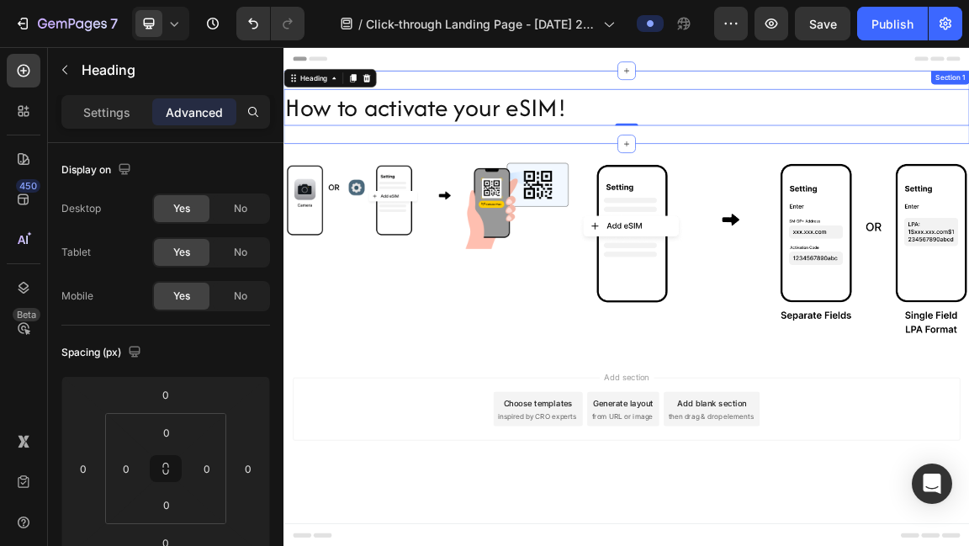
click at [466, 162] on h2 "How to activate your eSIM!" at bounding box center [789, 136] width 1010 height 54
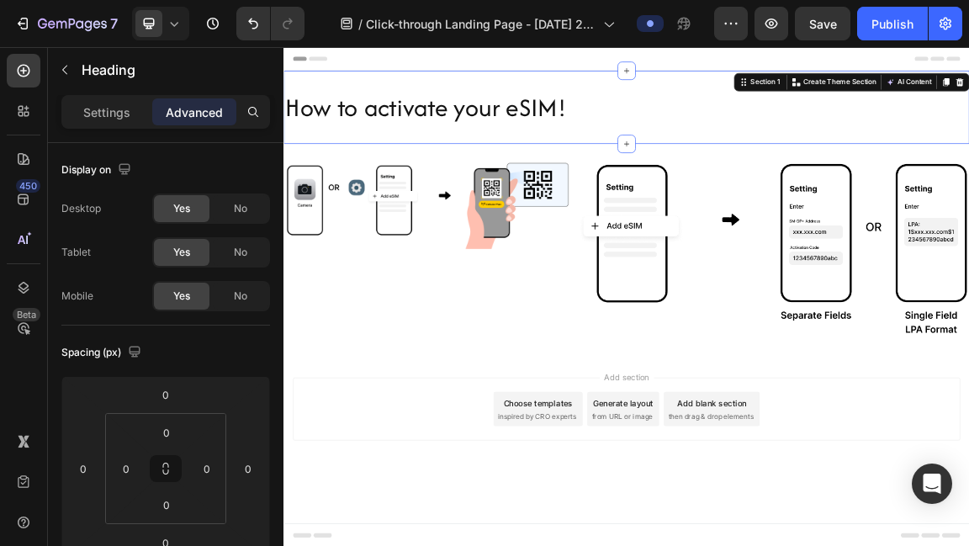
click at [438, 178] on div "How to activate your eSIM! Heading Section 1 Create Theme Section AI Content Wr…" at bounding box center [789, 136] width 1010 height 108
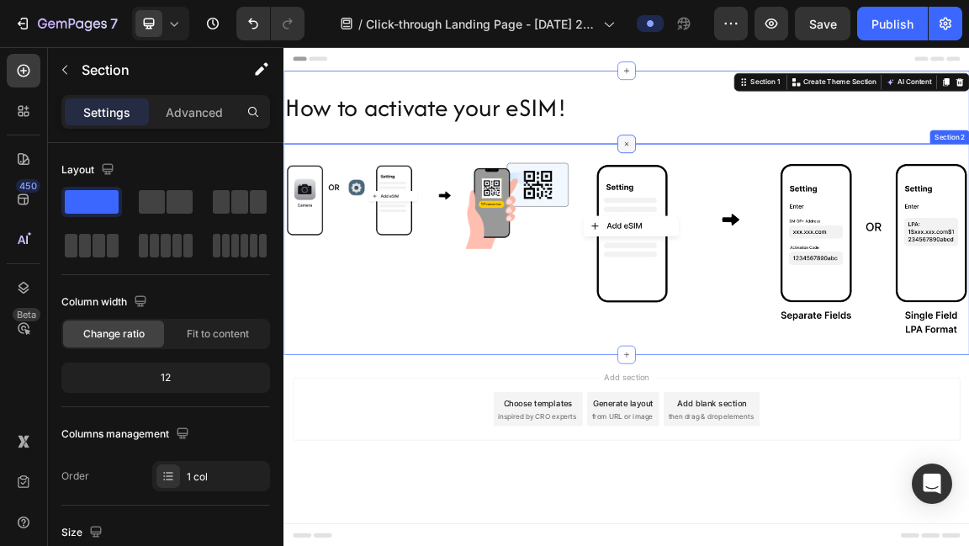
click at [795, 193] on div at bounding box center [788, 189] width 27 height 27
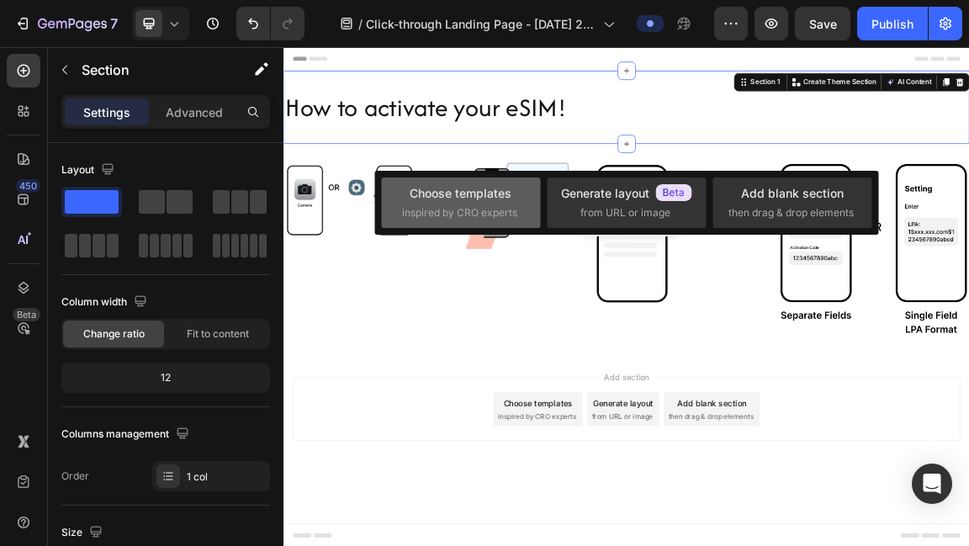
click at [501, 194] on div "Choose templates" at bounding box center [461, 193] width 102 height 18
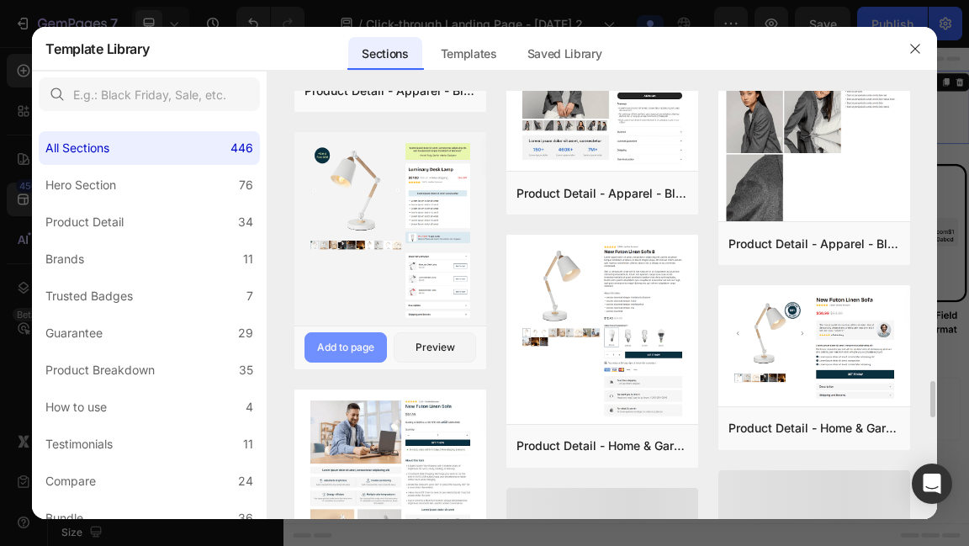
scroll to position [3425, 0]
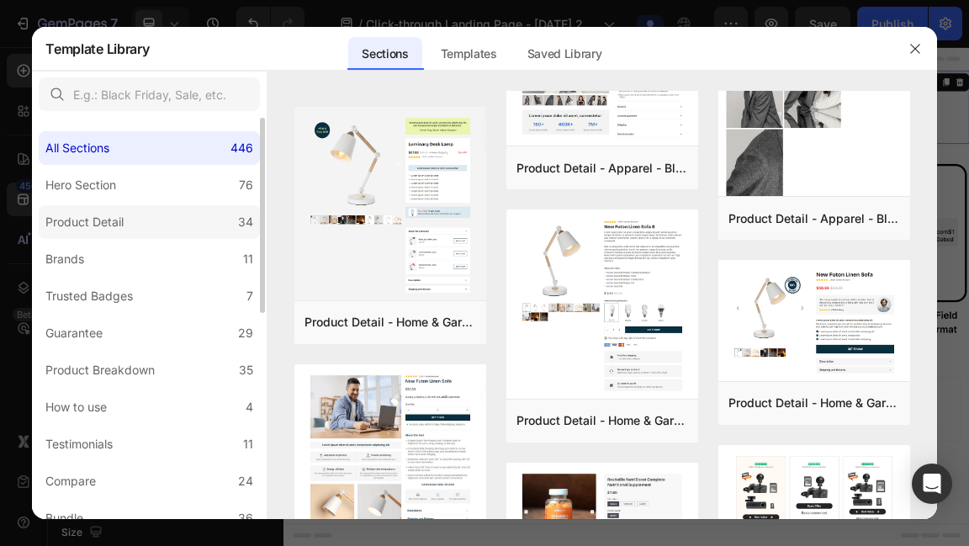
click at [180, 214] on label "Product Detail 34" at bounding box center [149, 222] width 221 height 34
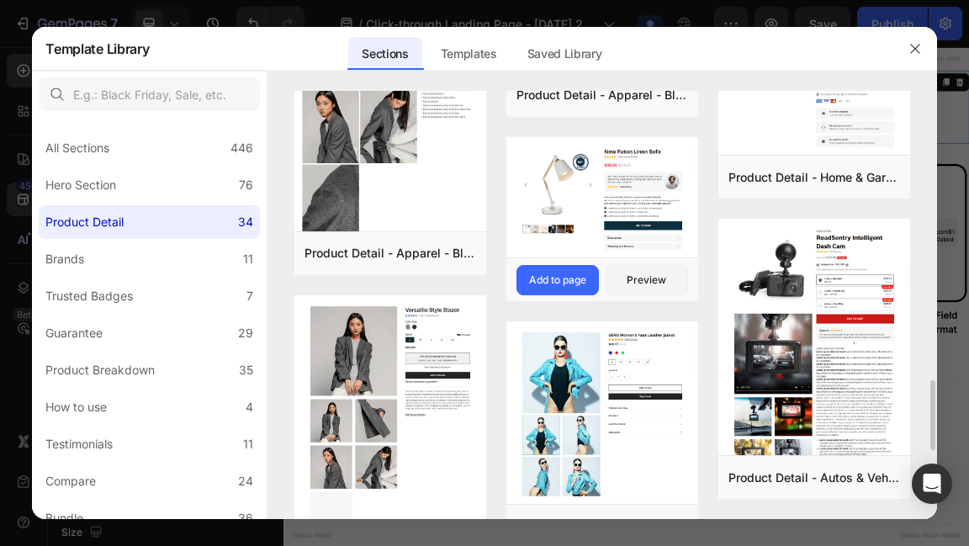
scroll to position [1786, 0]
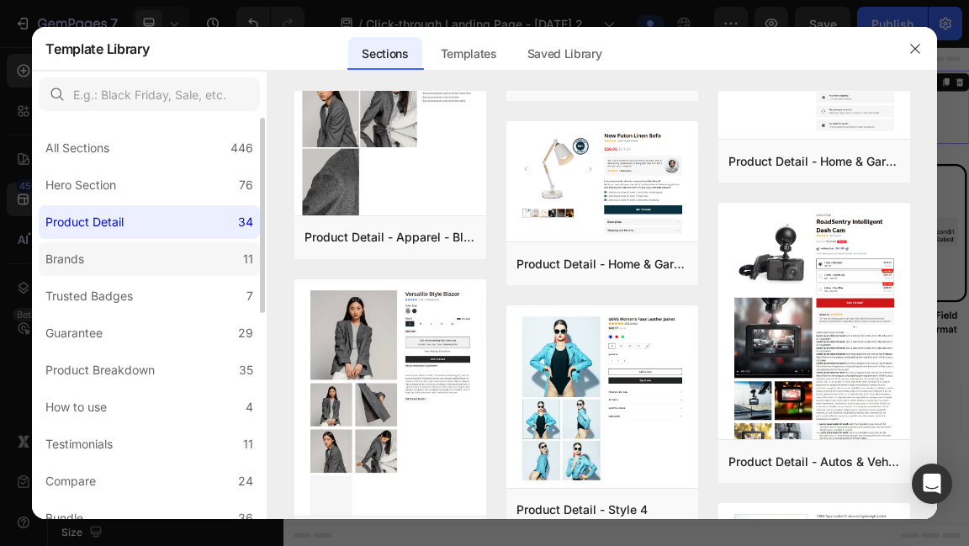
click at [172, 272] on label "Brands 11" at bounding box center [149, 259] width 221 height 34
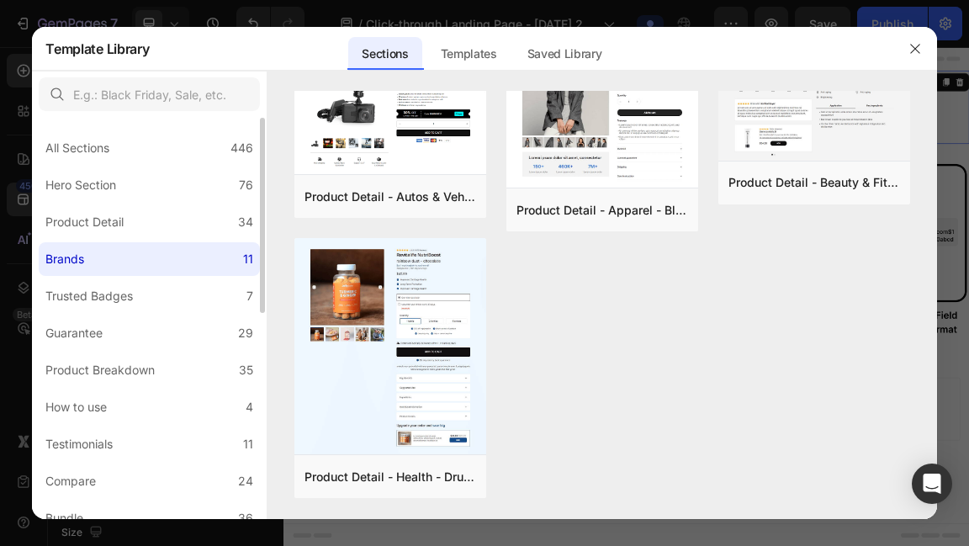
scroll to position [0, 0]
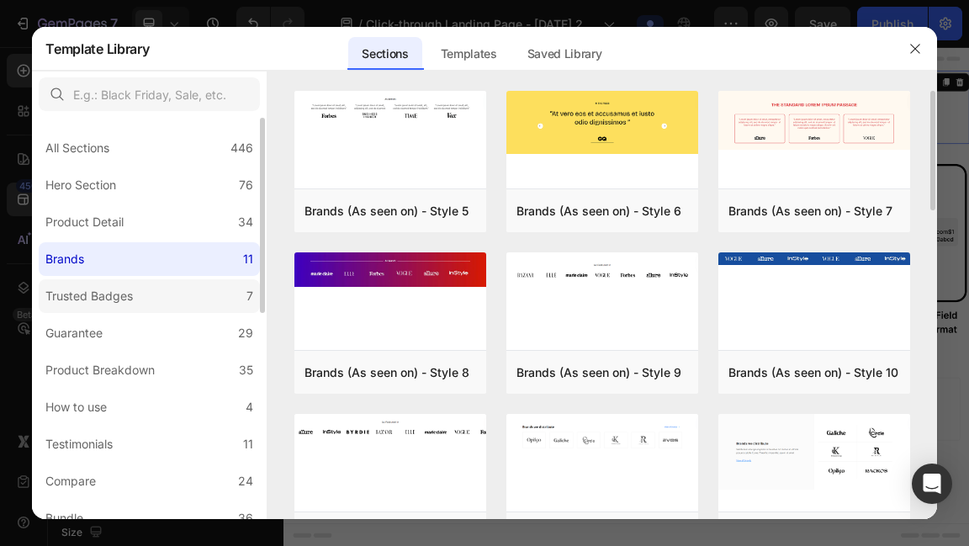
click at [168, 308] on label "Trusted Badges 7" at bounding box center [149, 296] width 221 height 34
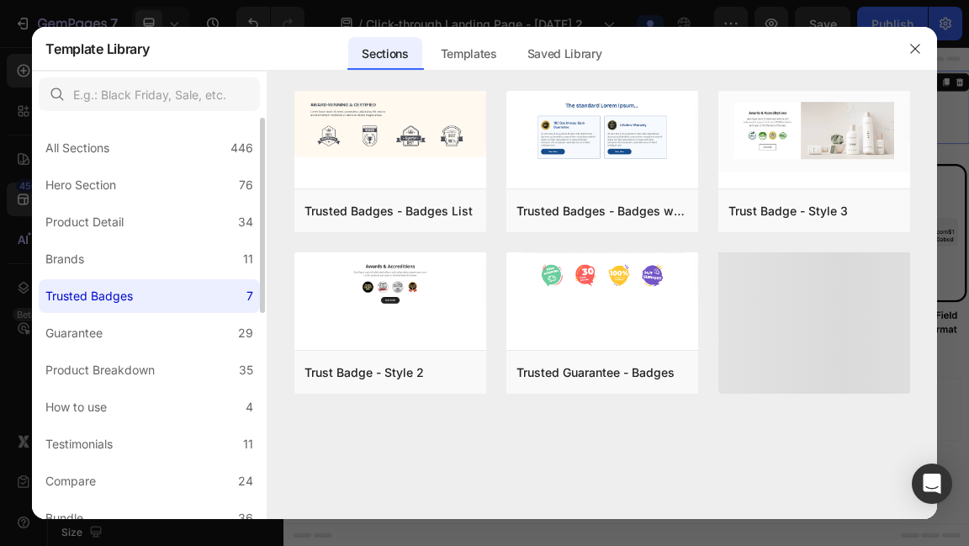
click at [172, 283] on label "Trusted Badges 7" at bounding box center [149, 296] width 221 height 34
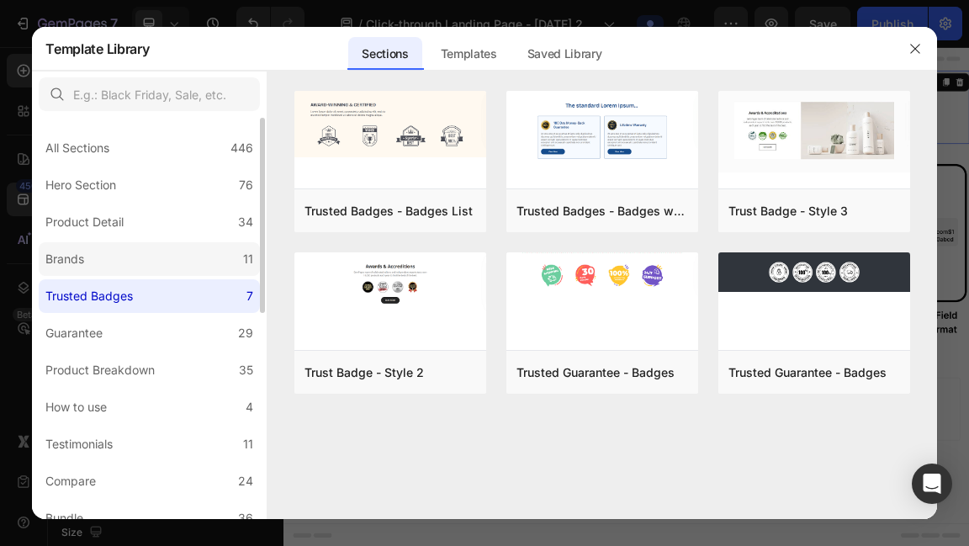
click at [178, 272] on label "Brands 11" at bounding box center [149, 259] width 221 height 34
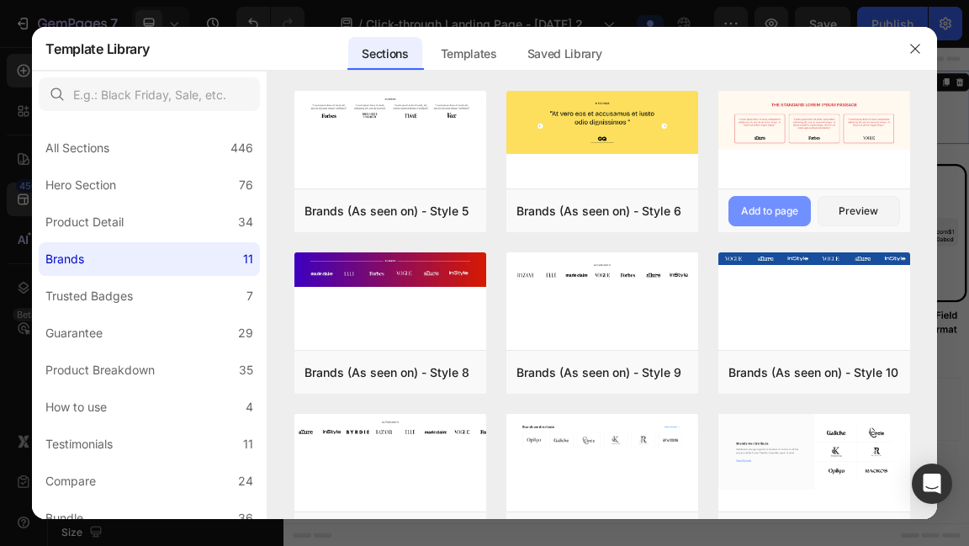
click at [764, 211] on div "Add to page" at bounding box center [769, 211] width 57 height 15
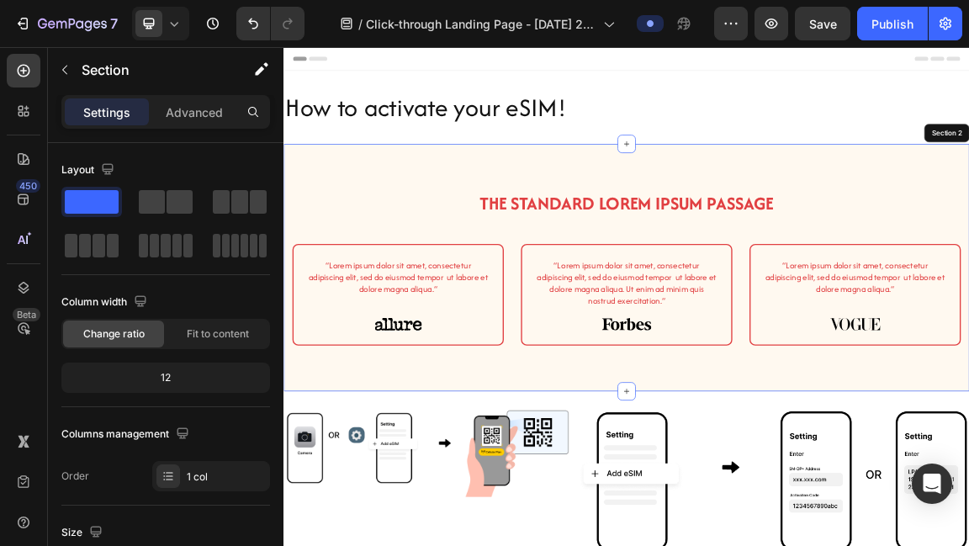
click at [870, 201] on div "The standard Lorem Ipsum passage Heading Row “Lorem ipsum dolor sit amet, conse…" at bounding box center [789, 371] width 1010 height 365
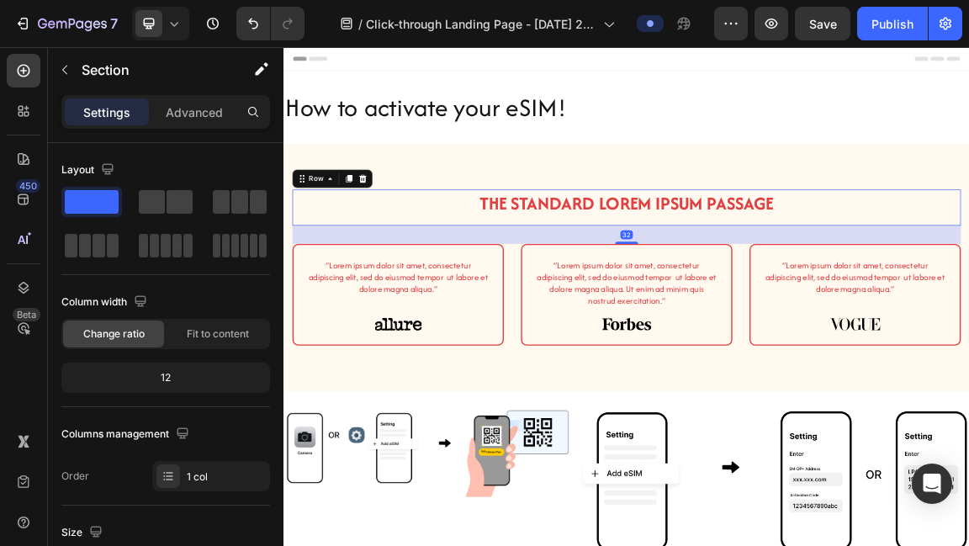
click at [968, 303] on div "The standard Lorem Ipsum passage Heading" at bounding box center [788, 283] width 984 height 53
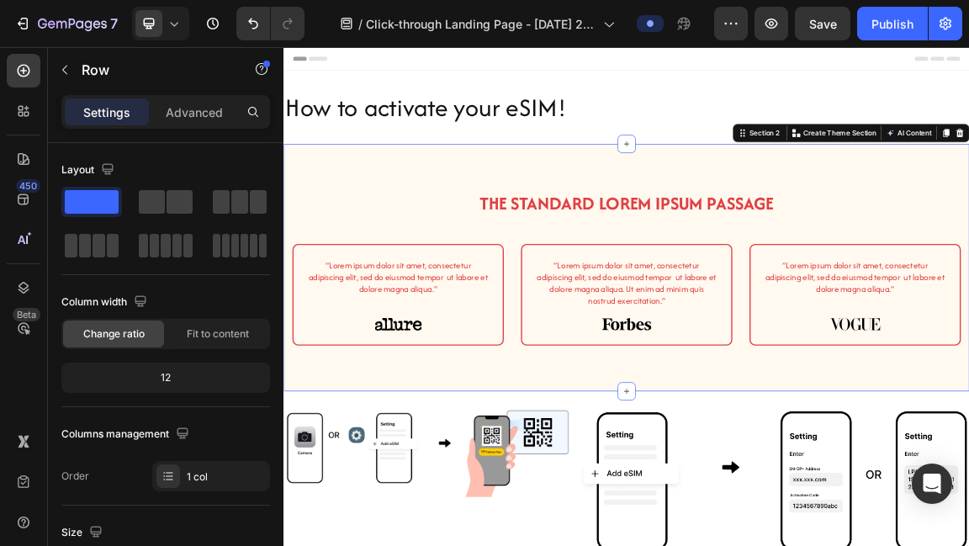
click at [968, 224] on div "The standard Lorem Ipsum passage Heading Row “Lorem ipsum dolor sit amet, conse…" at bounding box center [789, 371] width 1010 height 365
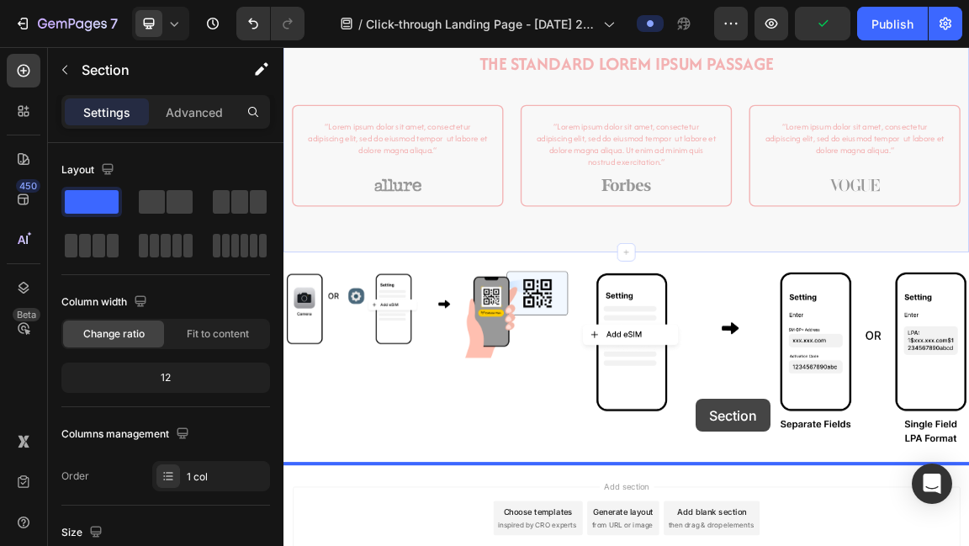
scroll to position [323, 0]
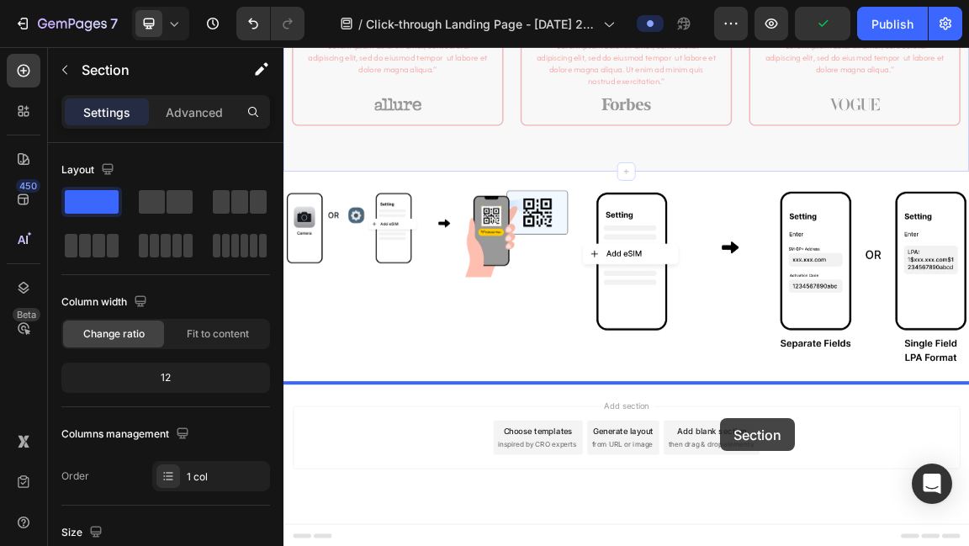
drag, startPoint x: 960, startPoint y: 170, endPoint x: 926, endPoint y: 594, distance: 425.4
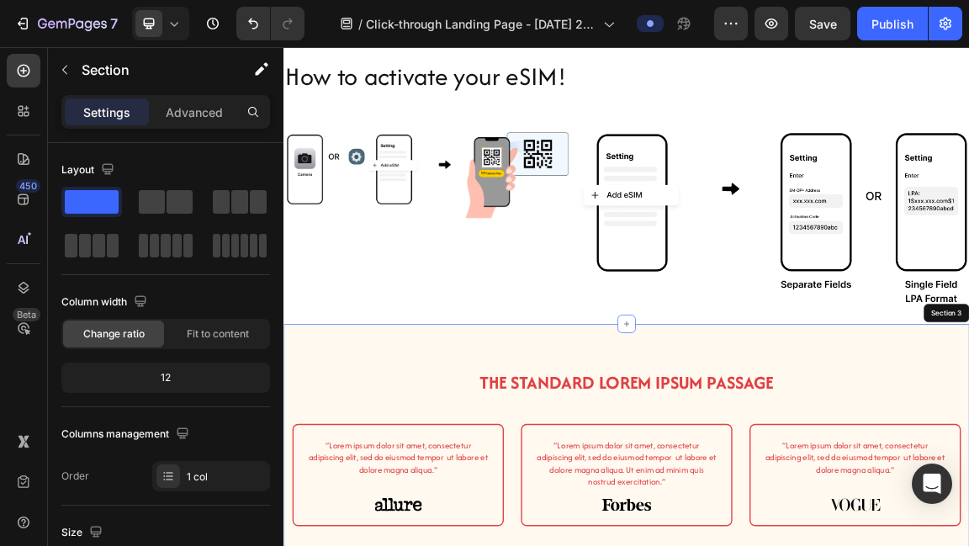
scroll to position [0, 0]
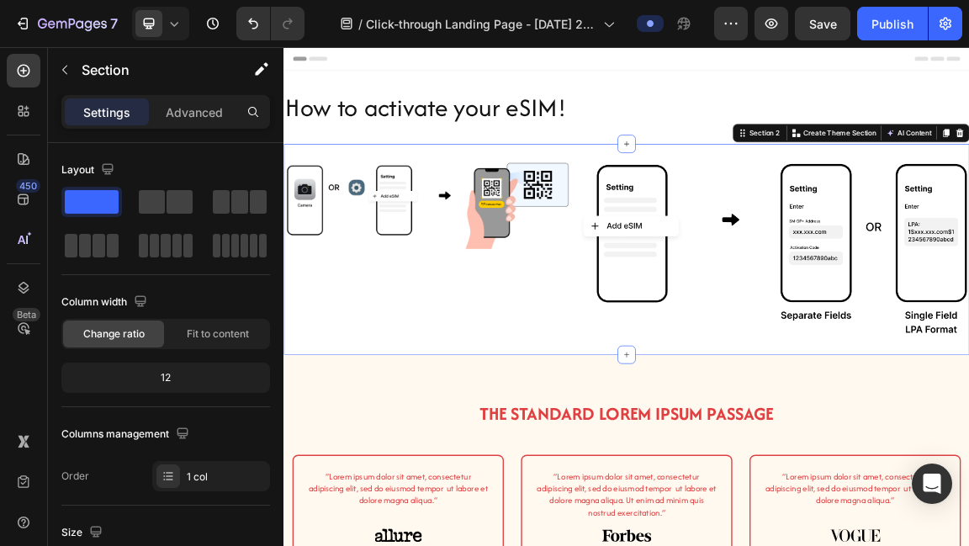
click at [640, 395] on div "Image" at bounding box center [494, 344] width 421 height 257
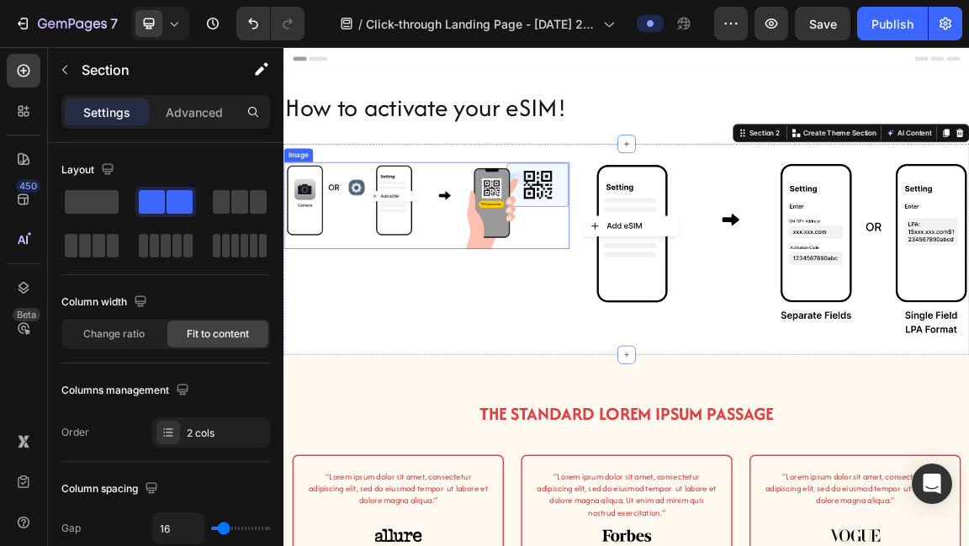
click at [613, 317] on img at bounding box center [494, 280] width 421 height 128
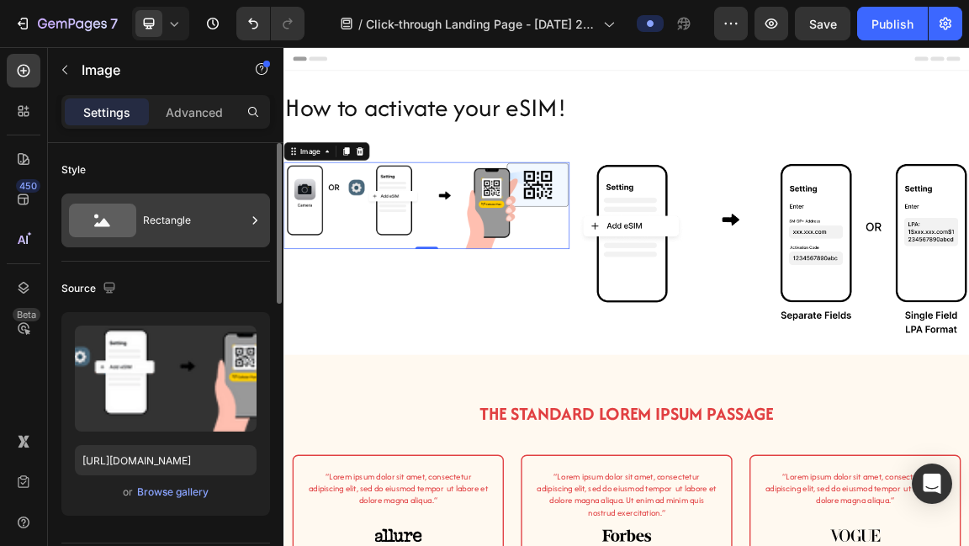
click at [181, 231] on div "Rectangle" at bounding box center [194, 220] width 103 height 39
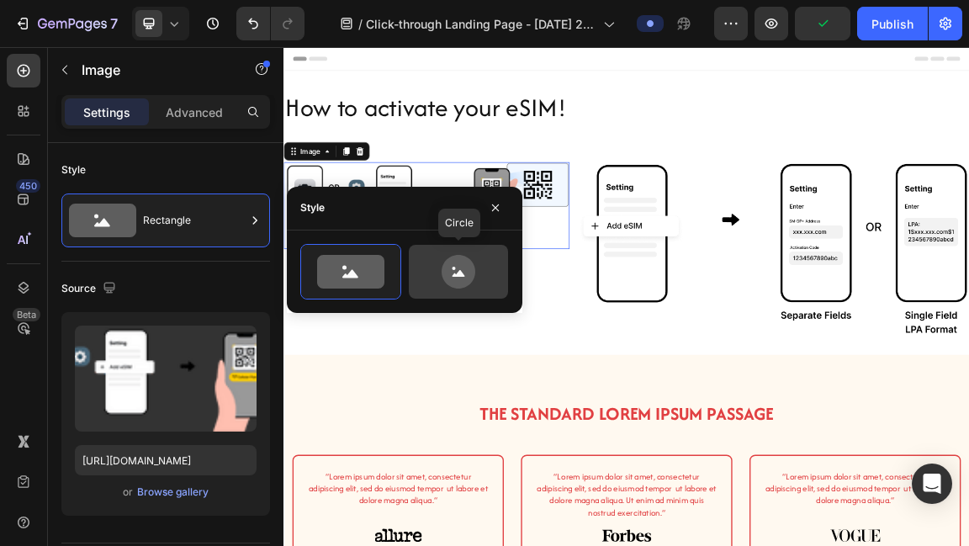
click at [480, 261] on icon at bounding box center [458, 272] width 79 height 34
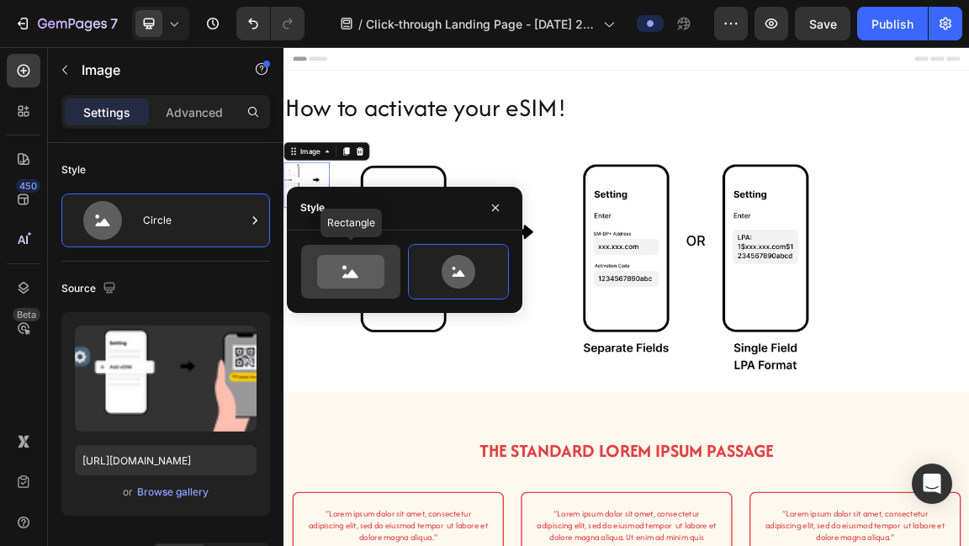
click at [367, 279] on icon at bounding box center [350, 272] width 67 height 34
type input "100"
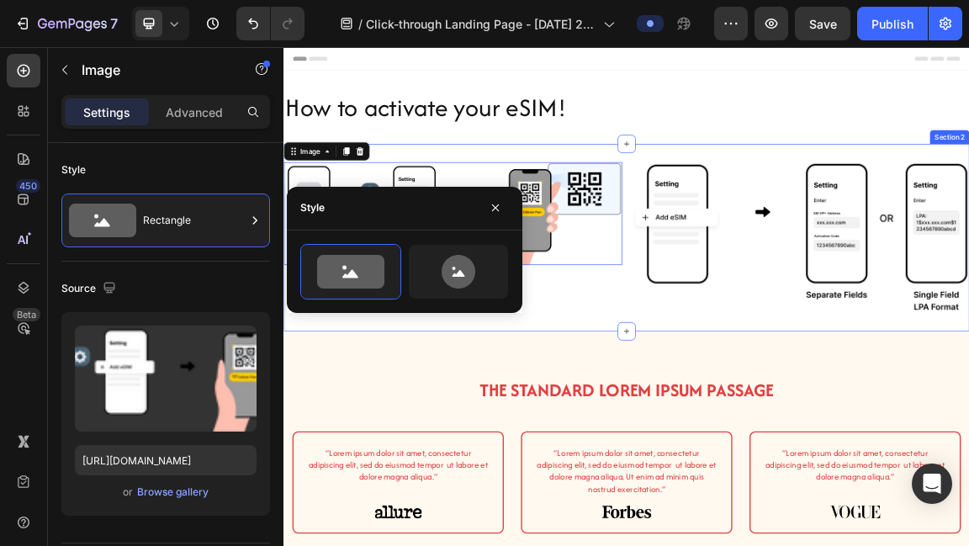
click at [740, 432] on div "Image 0" at bounding box center [533, 327] width 498 height 223
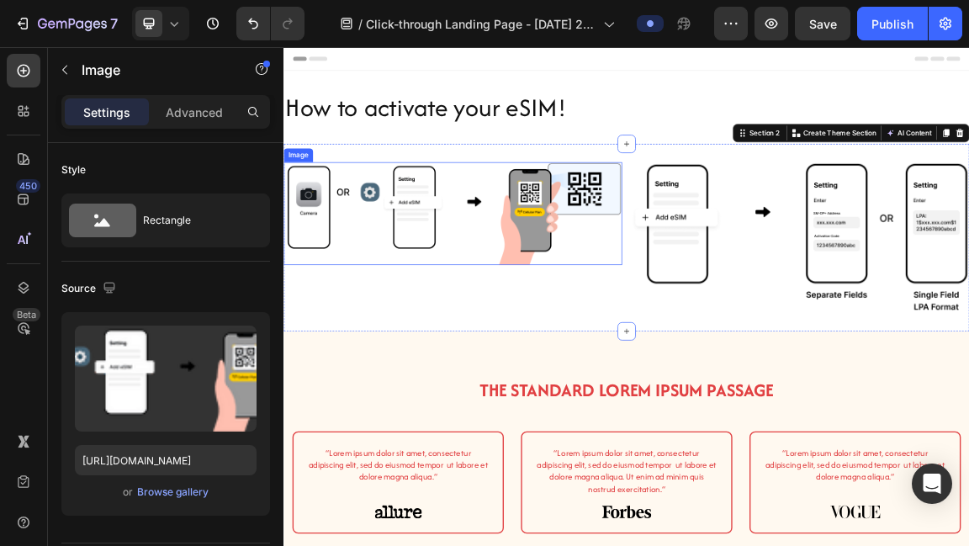
click at [624, 300] on img at bounding box center [533, 291] width 498 height 151
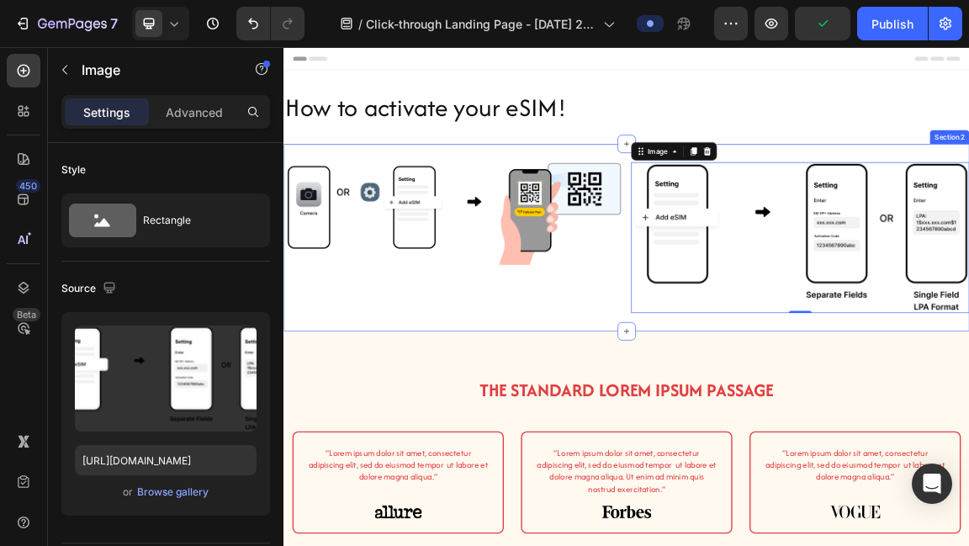
click at [620, 376] on div "Image" at bounding box center [533, 327] width 498 height 223
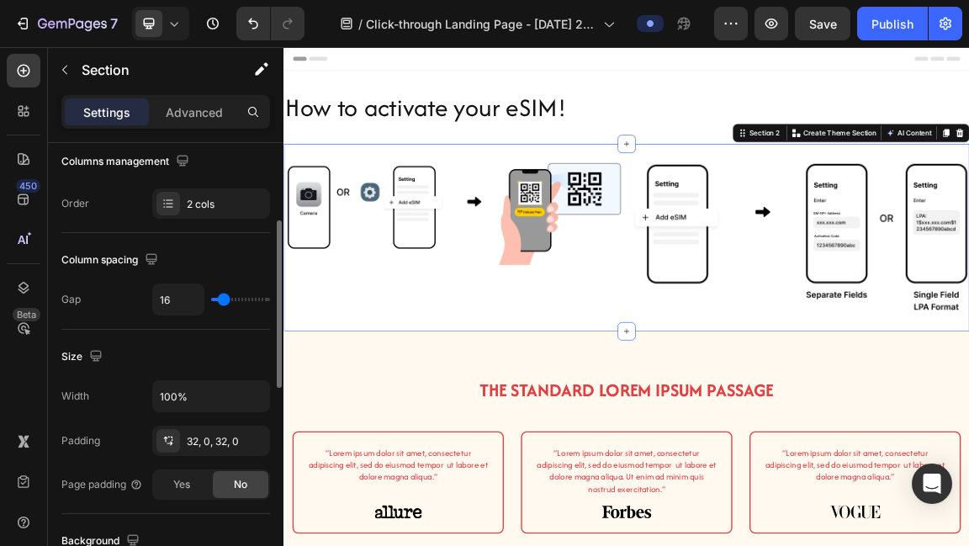
scroll to position [224, 0]
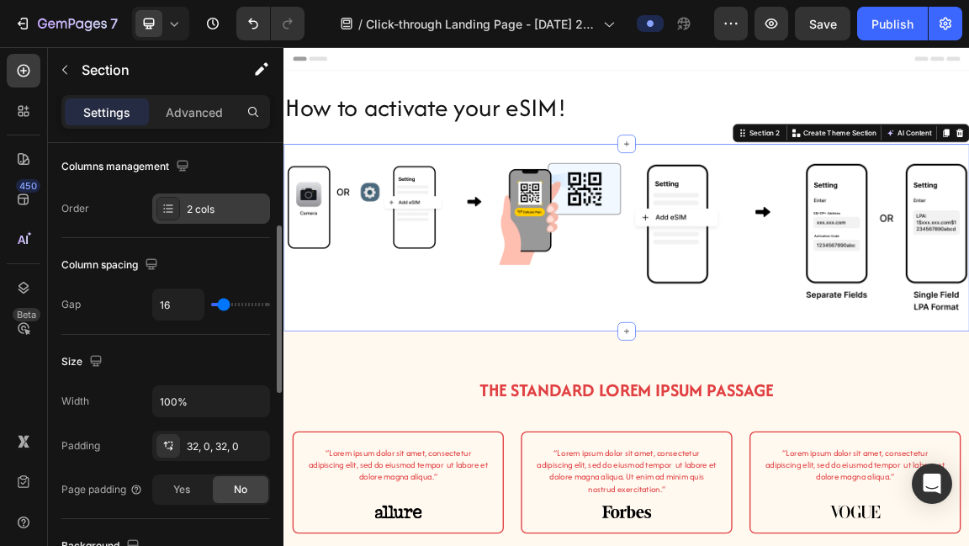
click at [216, 196] on div "2 cols" at bounding box center [211, 209] width 118 height 30
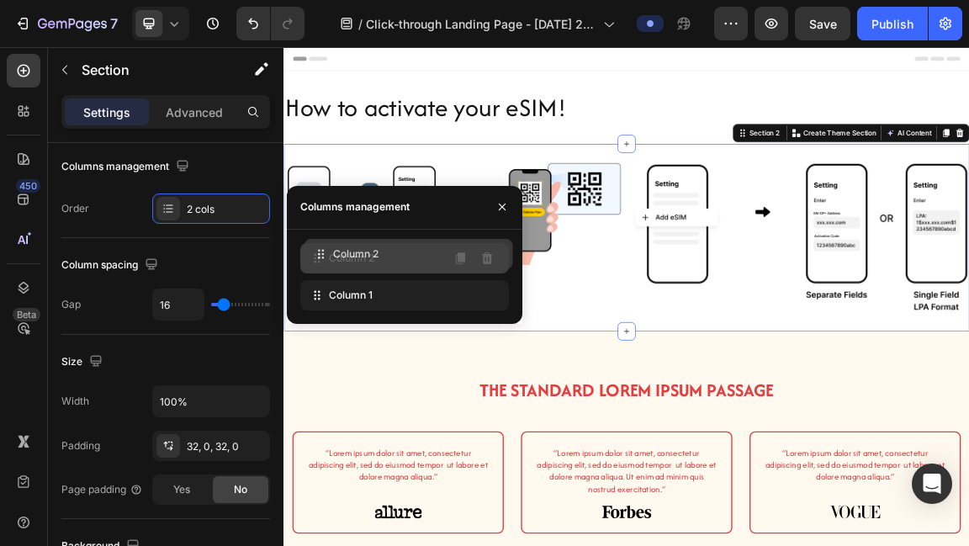
drag, startPoint x: 314, startPoint y: 297, endPoint x: 318, endPoint y: 255, distance: 42.3
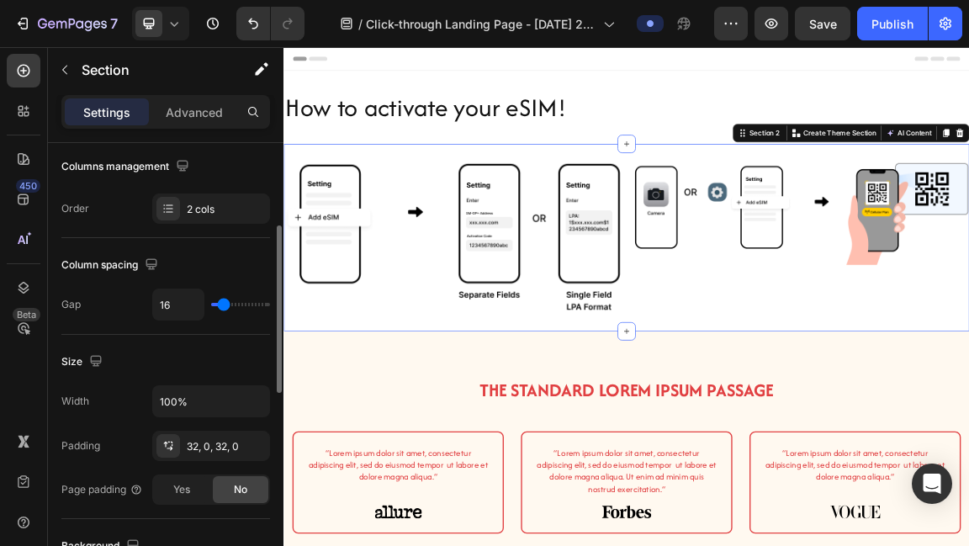
click at [252, 328] on div "Column spacing Gap 16" at bounding box center [165, 286] width 209 height 97
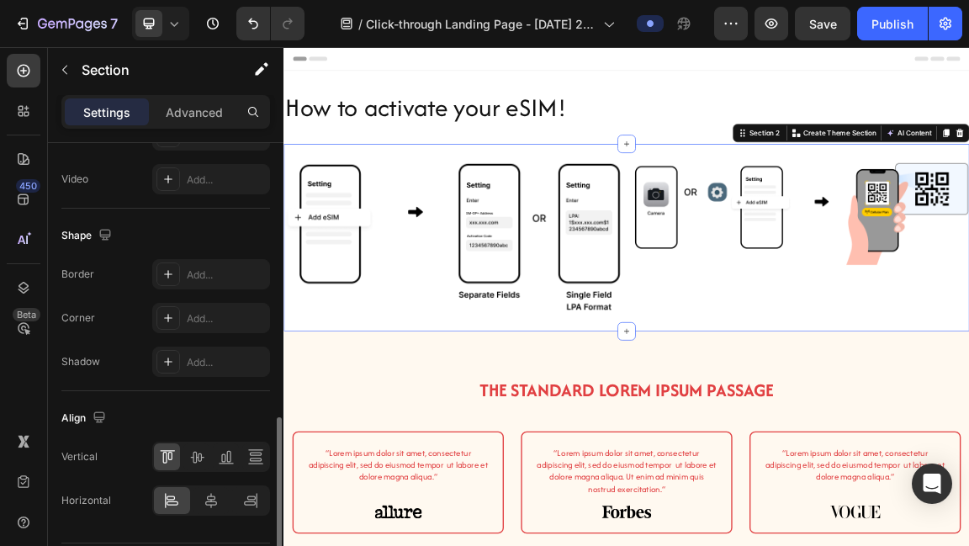
scroll to position [765, 0]
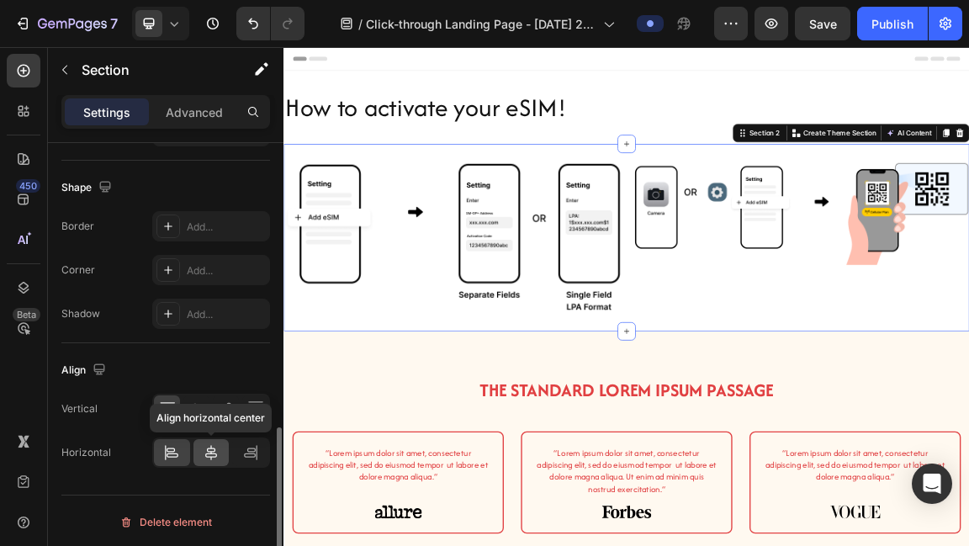
click at [213, 450] on icon at bounding box center [211, 452] width 17 height 17
click at [162, 444] on div at bounding box center [172, 452] width 36 height 27
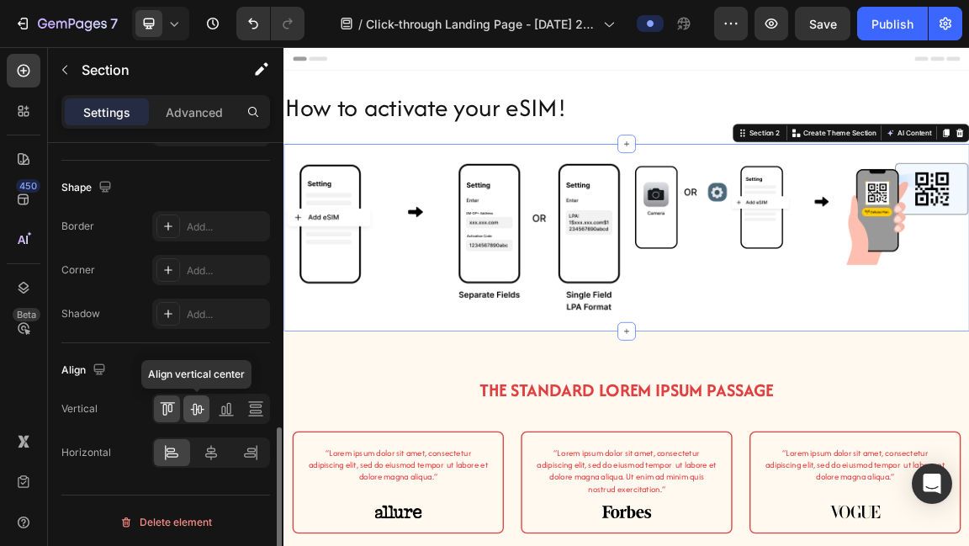
click at [203, 411] on icon at bounding box center [196, 409] width 17 height 17
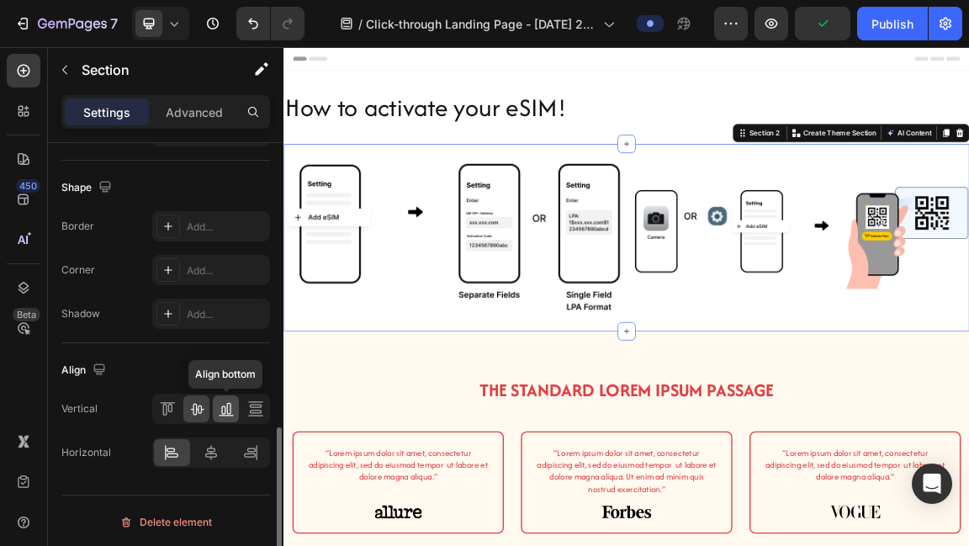
click at [231, 403] on icon at bounding box center [226, 409] width 17 height 17
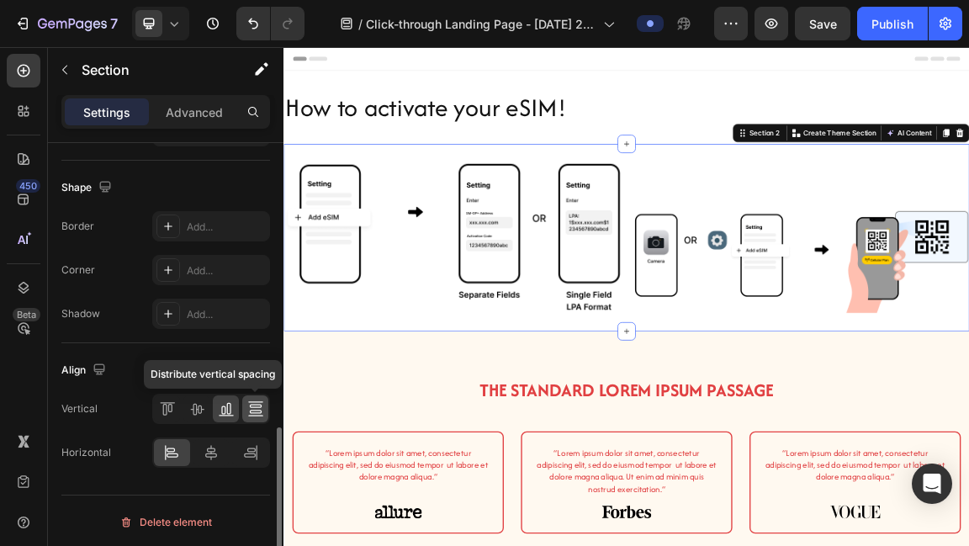
click at [257, 405] on icon at bounding box center [255, 406] width 12 height 3
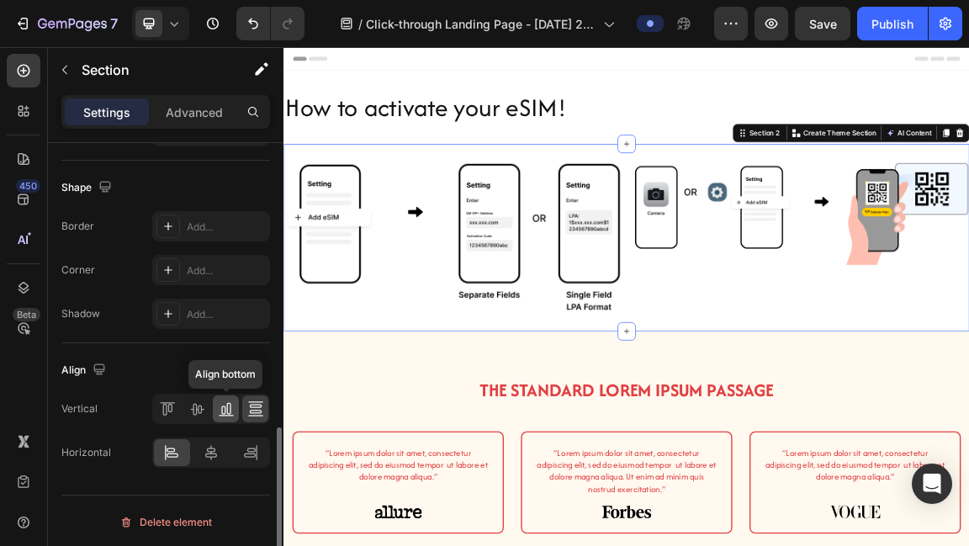
click at [231, 406] on icon at bounding box center [226, 409] width 17 height 17
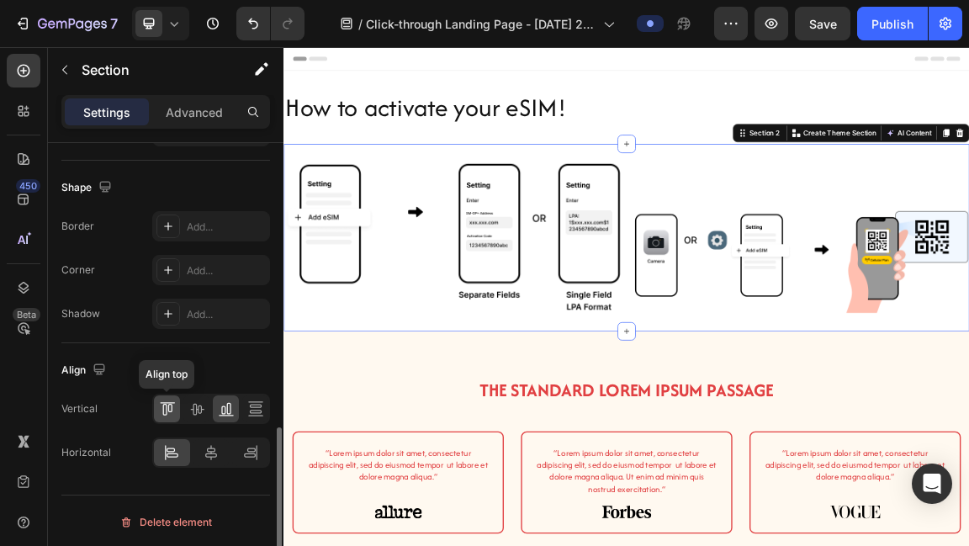
click at [178, 395] on div at bounding box center [167, 408] width 26 height 27
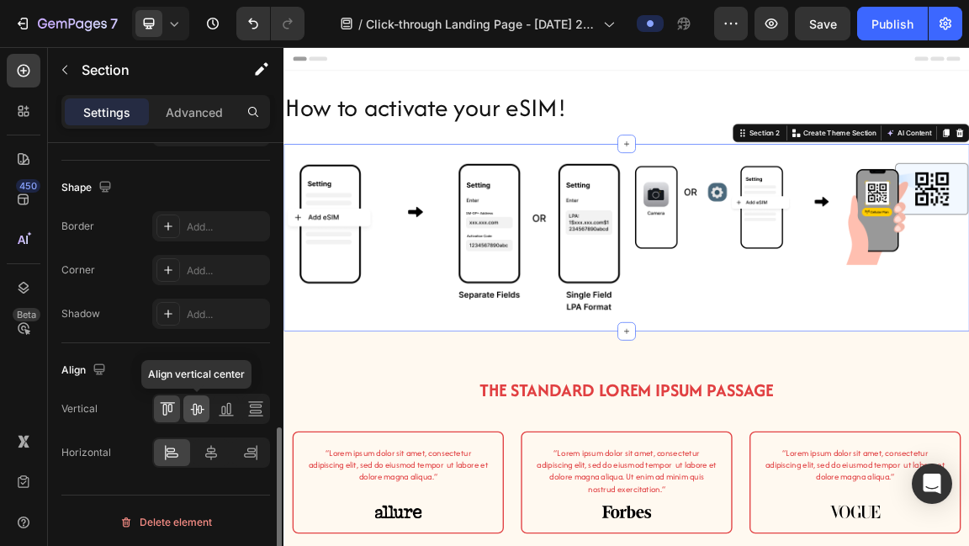
click at [198, 401] on icon at bounding box center [196, 409] width 17 height 17
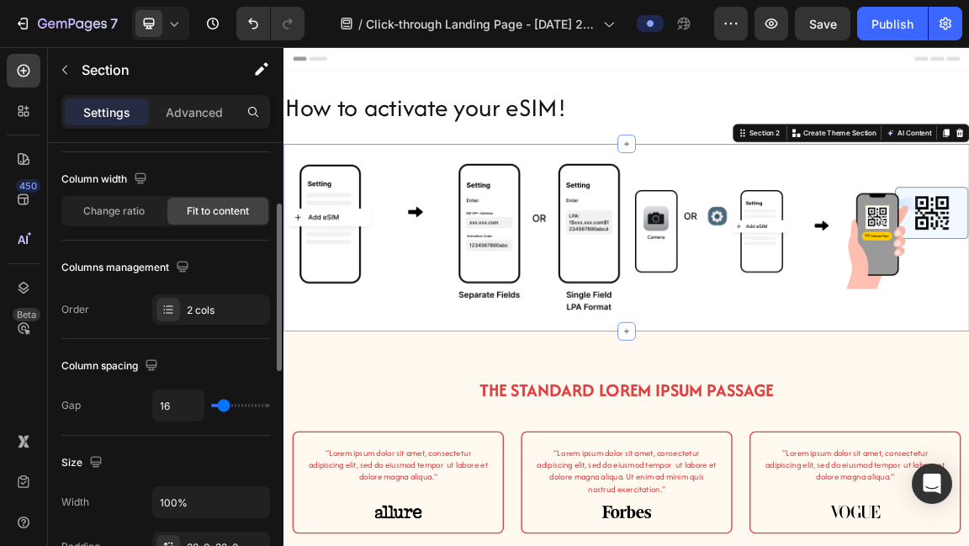
scroll to position [113, 0]
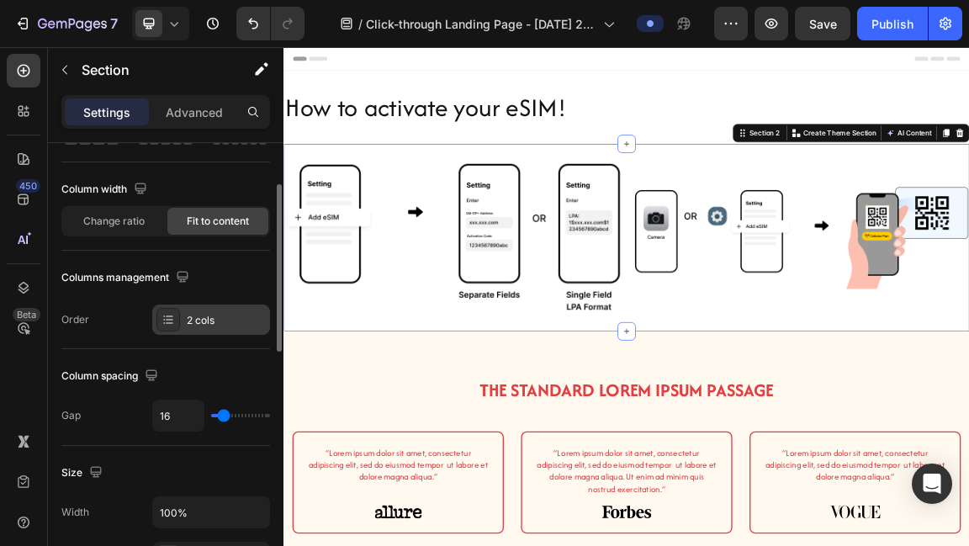
click at [224, 308] on div "2 cols" at bounding box center [211, 320] width 118 height 30
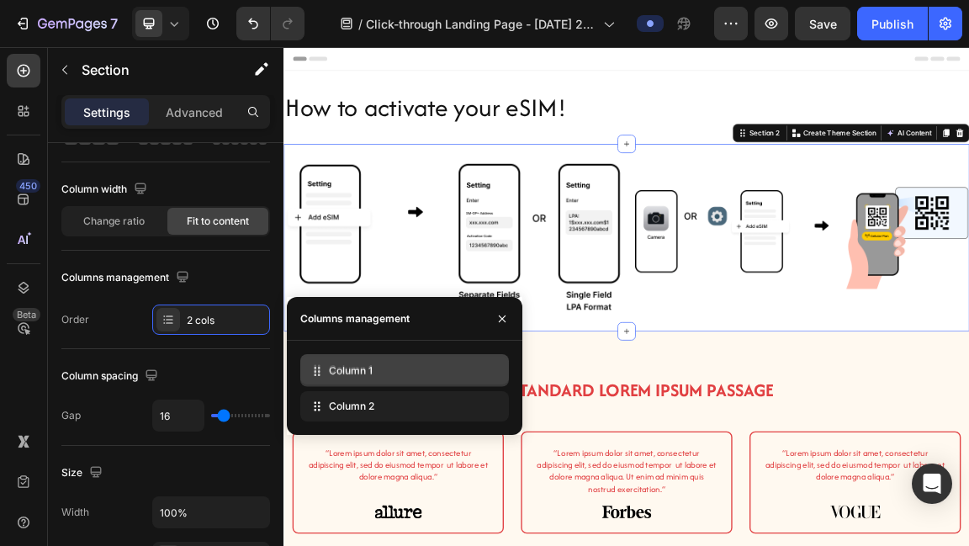
drag, startPoint x: 311, startPoint y: 402, endPoint x: 311, endPoint y: 368, distance: 34.5
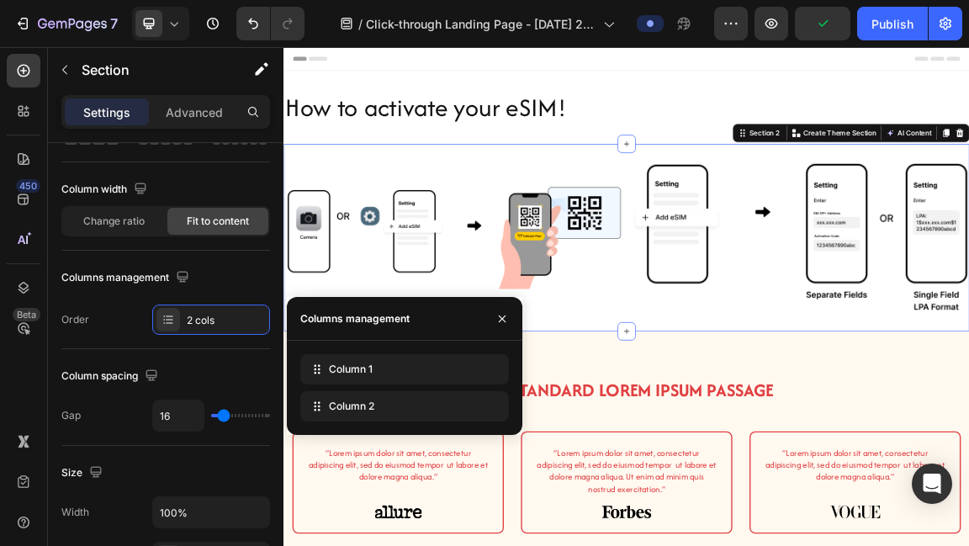
click at [677, 443] on div "Image Image Section 2 Create Theme Section AI Content Write with GemAI What wou…" at bounding box center [789, 327] width 1010 height 277
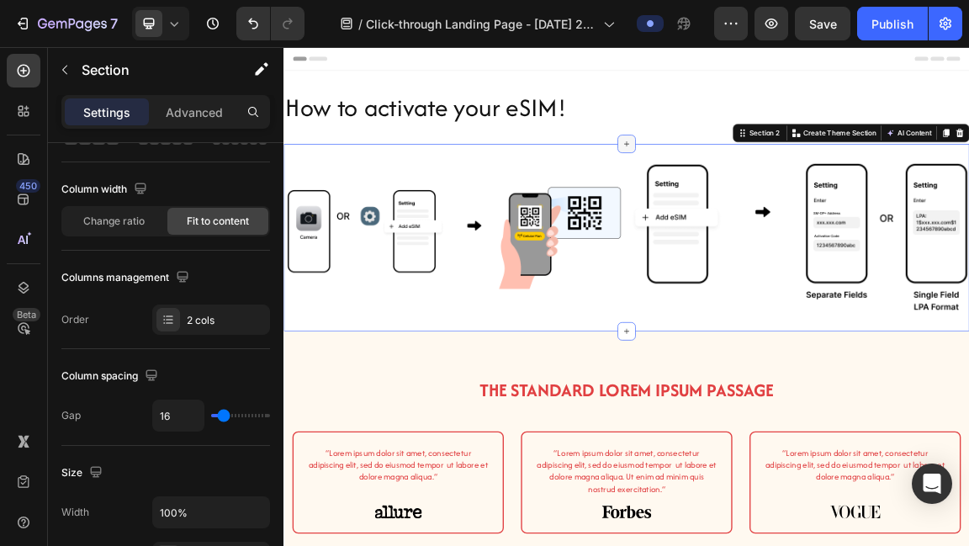
click at [788, 189] on icon at bounding box center [789, 189] width 8 height 8
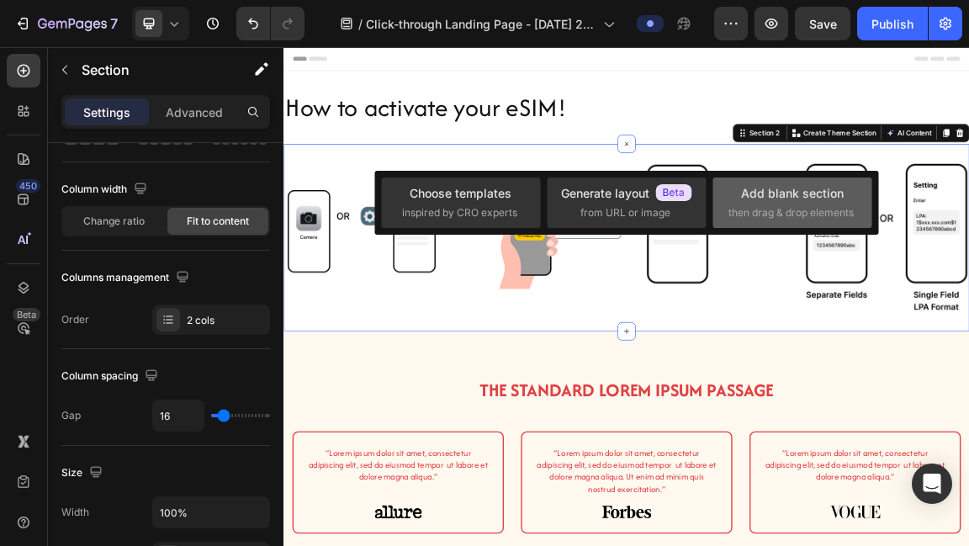
click at [788, 186] on div "Add blank section" at bounding box center [792, 193] width 103 height 18
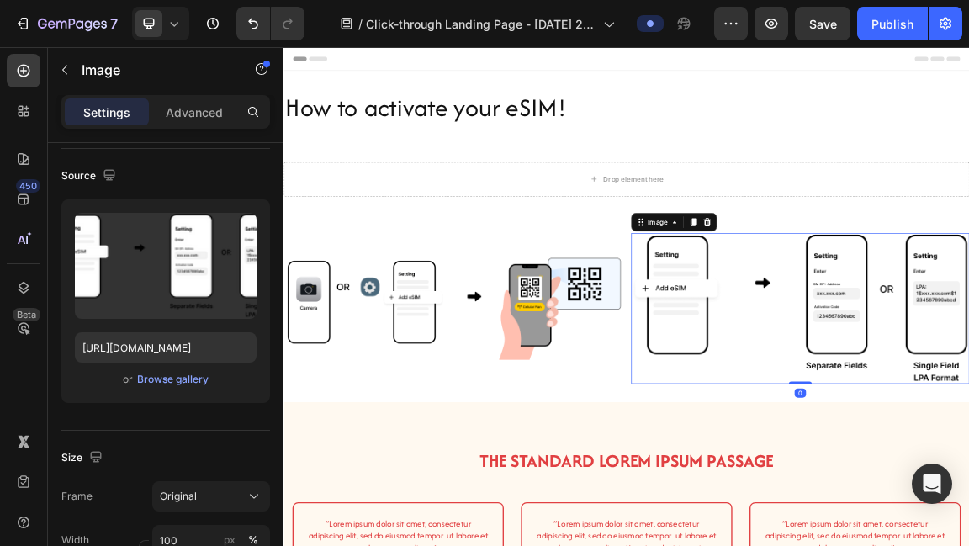
scroll to position [0, 0]
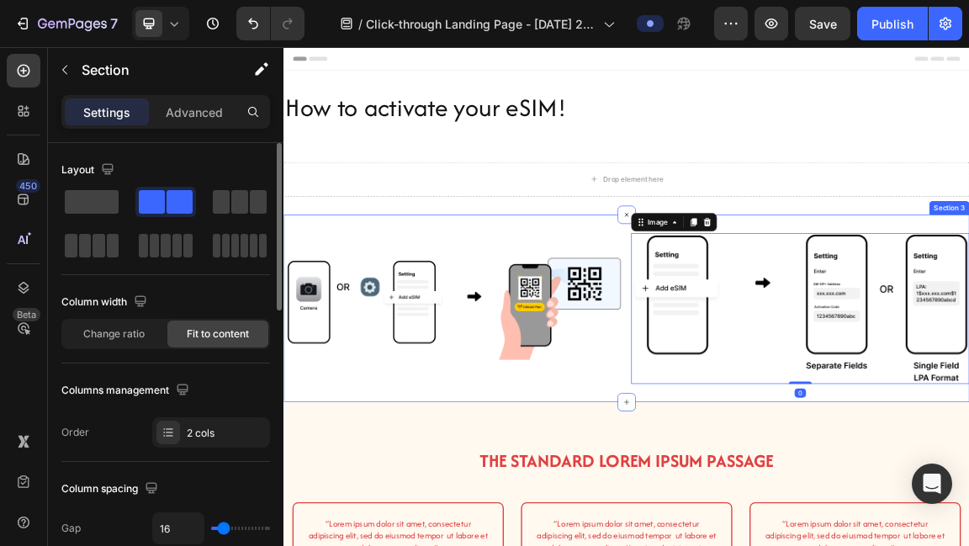
click at [968, 305] on div "Image Image 0 Section 3" at bounding box center [789, 432] width 1010 height 277
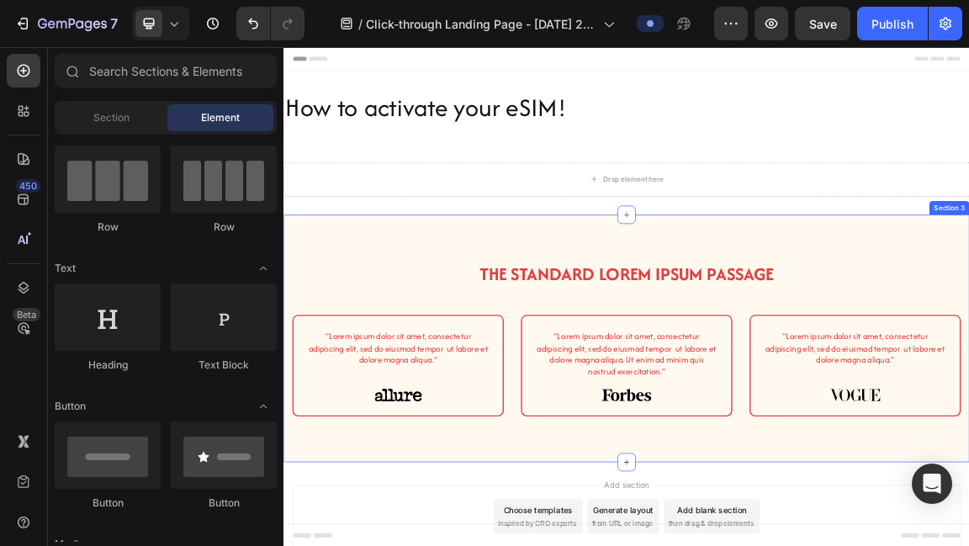
click at [968, 315] on div "The standard Lorem Ipsum passage Heading Row “Lorem ipsum dolor sit amet, conse…" at bounding box center [789, 476] width 1010 height 365
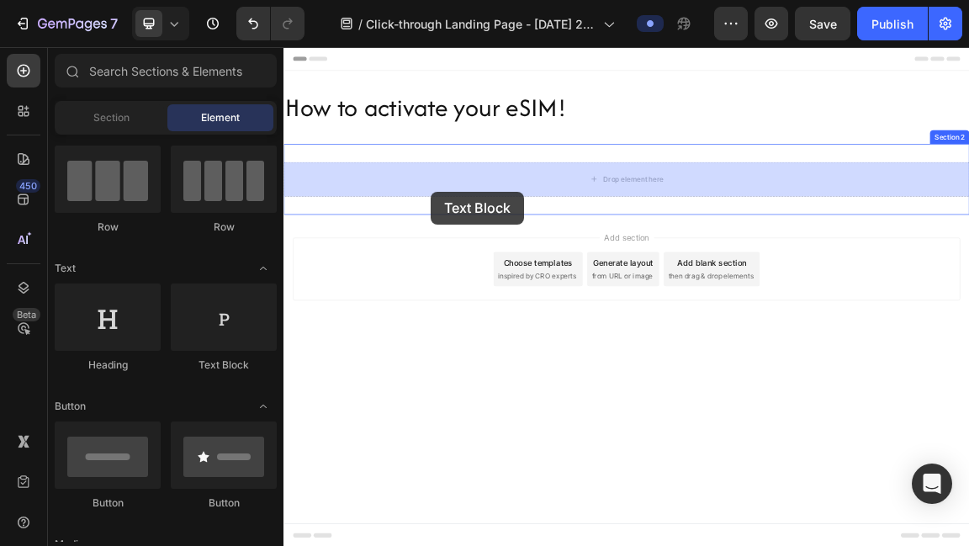
drag, startPoint x: 515, startPoint y: 370, endPoint x: 501, endPoint y: 258, distance: 112.8
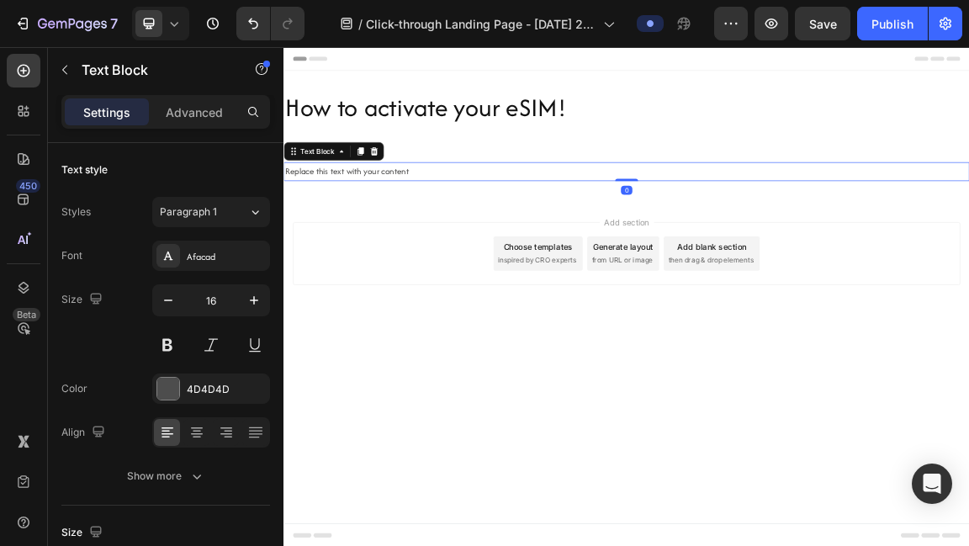
click at [471, 233] on div "Replace this text with your content" at bounding box center [789, 230] width 1010 height 28
click at [471, 233] on p "Replace this text with your content" at bounding box center [788, 230] width 1006 height 24
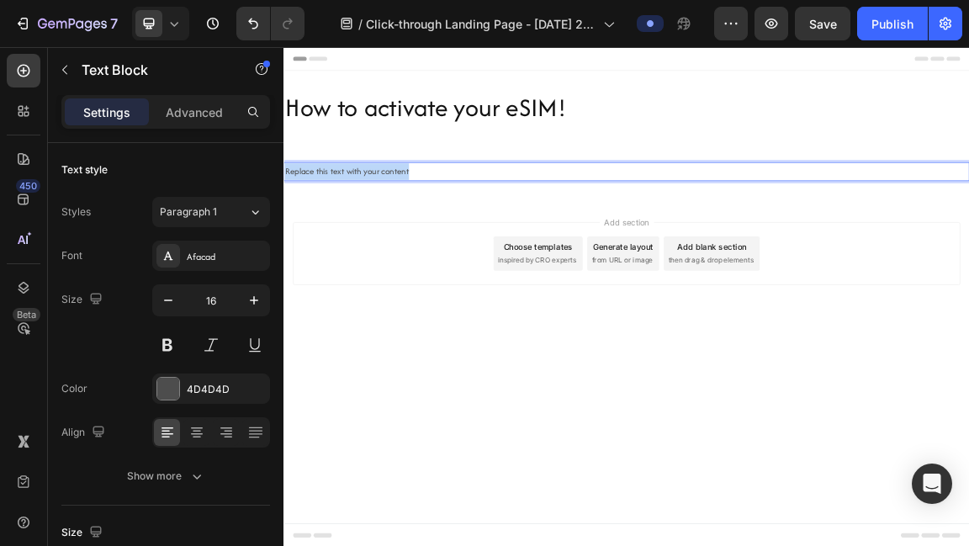
click at [471, 233] on p "Replace this text with your content" at bounding box center [788, 230] width 1006 height 24
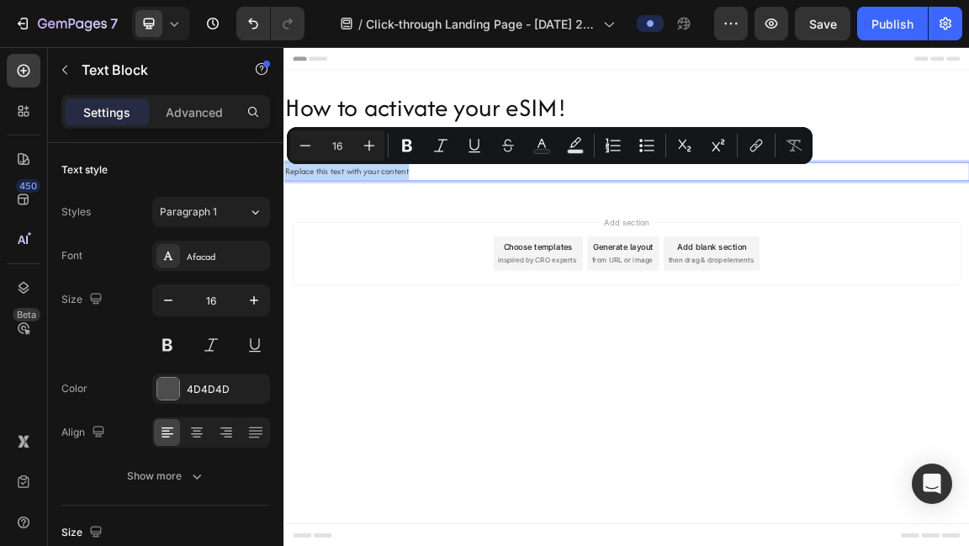
click at [602, 231] on p "Replace this text with your content" at bounding box center [788, 230] width 1006 height 24
